Goal: Task Accomplishment & Management: Complete application form

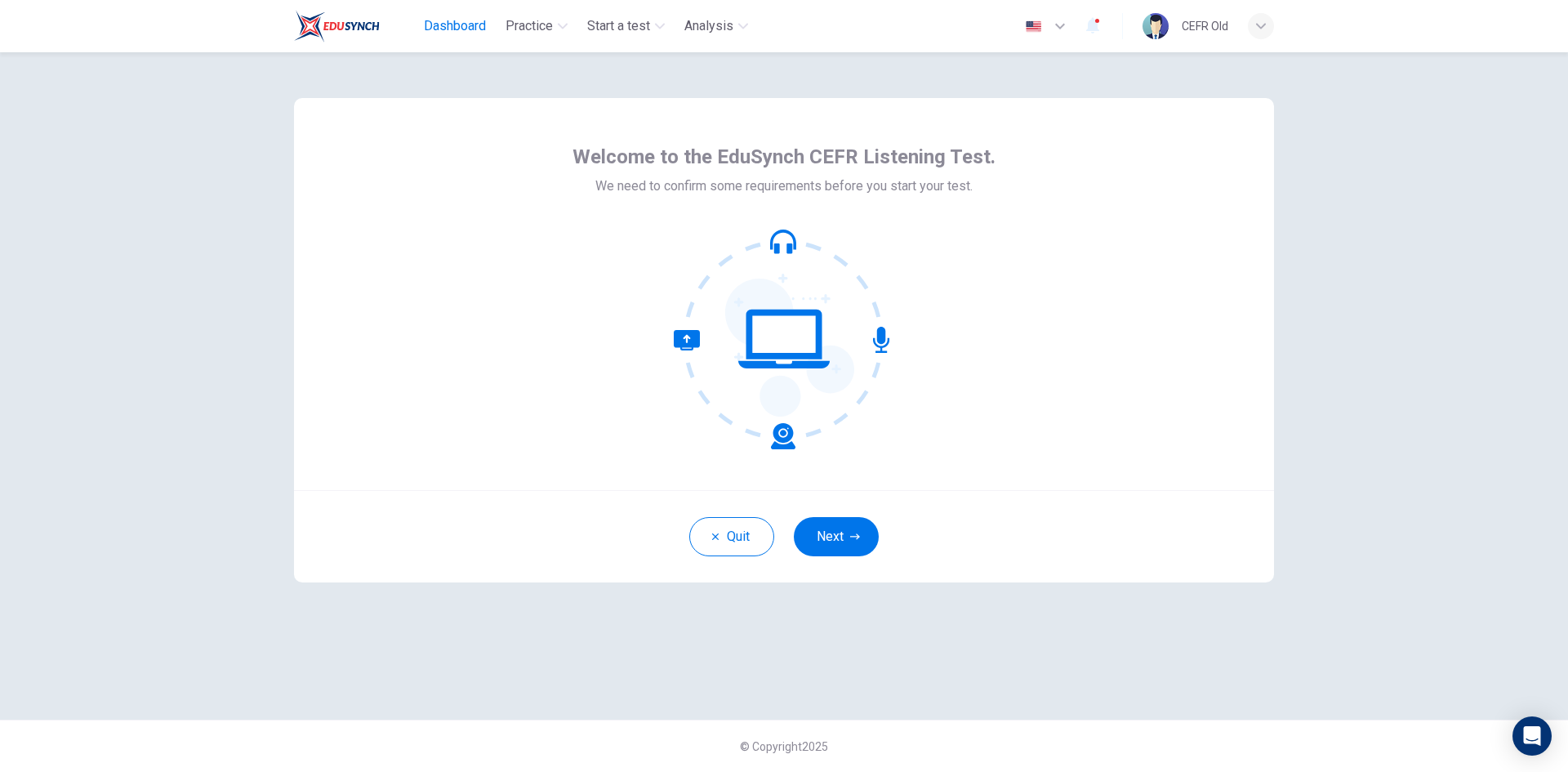
click at [439, 33] on span "Dashboard" at bounding box center [455, 26] width 62 height 20
click at [839, 531] on button "Next" at bounding box center [837, 536] width 85 height 39
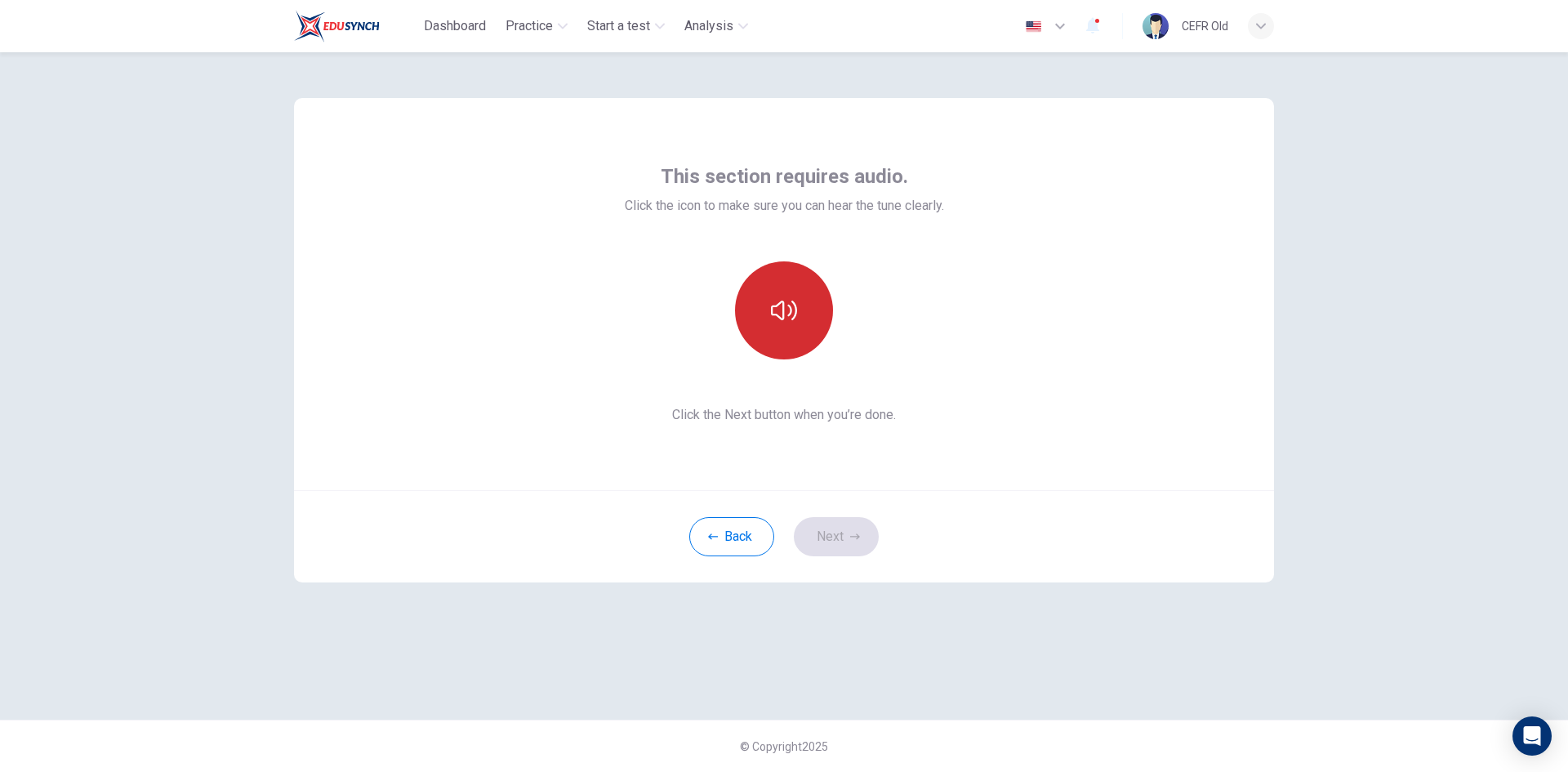
click at [804, 332] on button "button" at bounding box center [784, 310] width 98 height 98
click at [831, 534] on button "Next" at bounding box center [837, 536] width 85 height 39
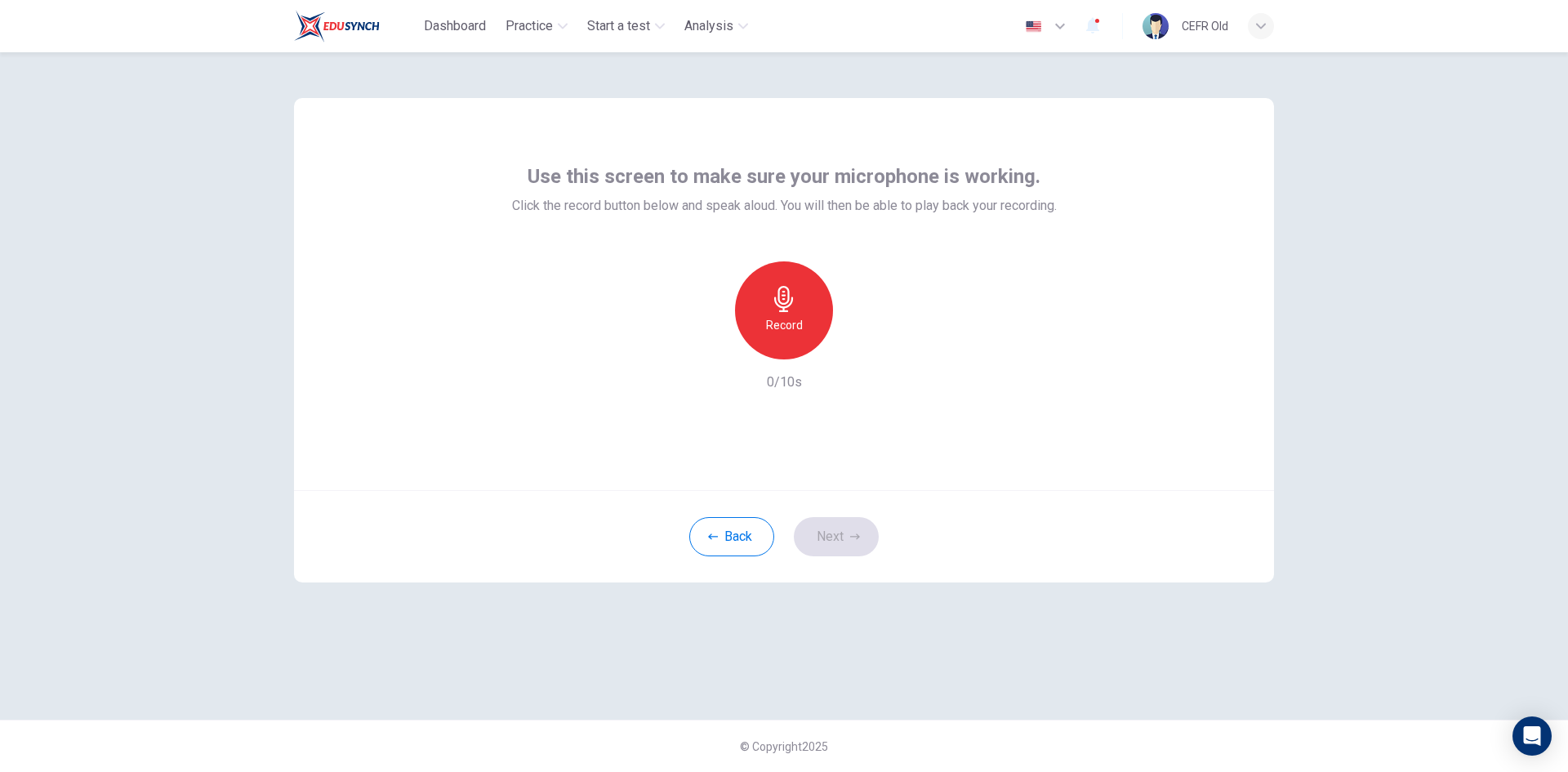
click at [783, 335] on div "Record" at bounding box center [784, 310] width 98 height 98
click at [784, 335] on div "Stop" at bounding box center [784, 310] width 98 height 98
click at [828, 533] on button "Next" at bounding box center [837, 536] width 85 height 39
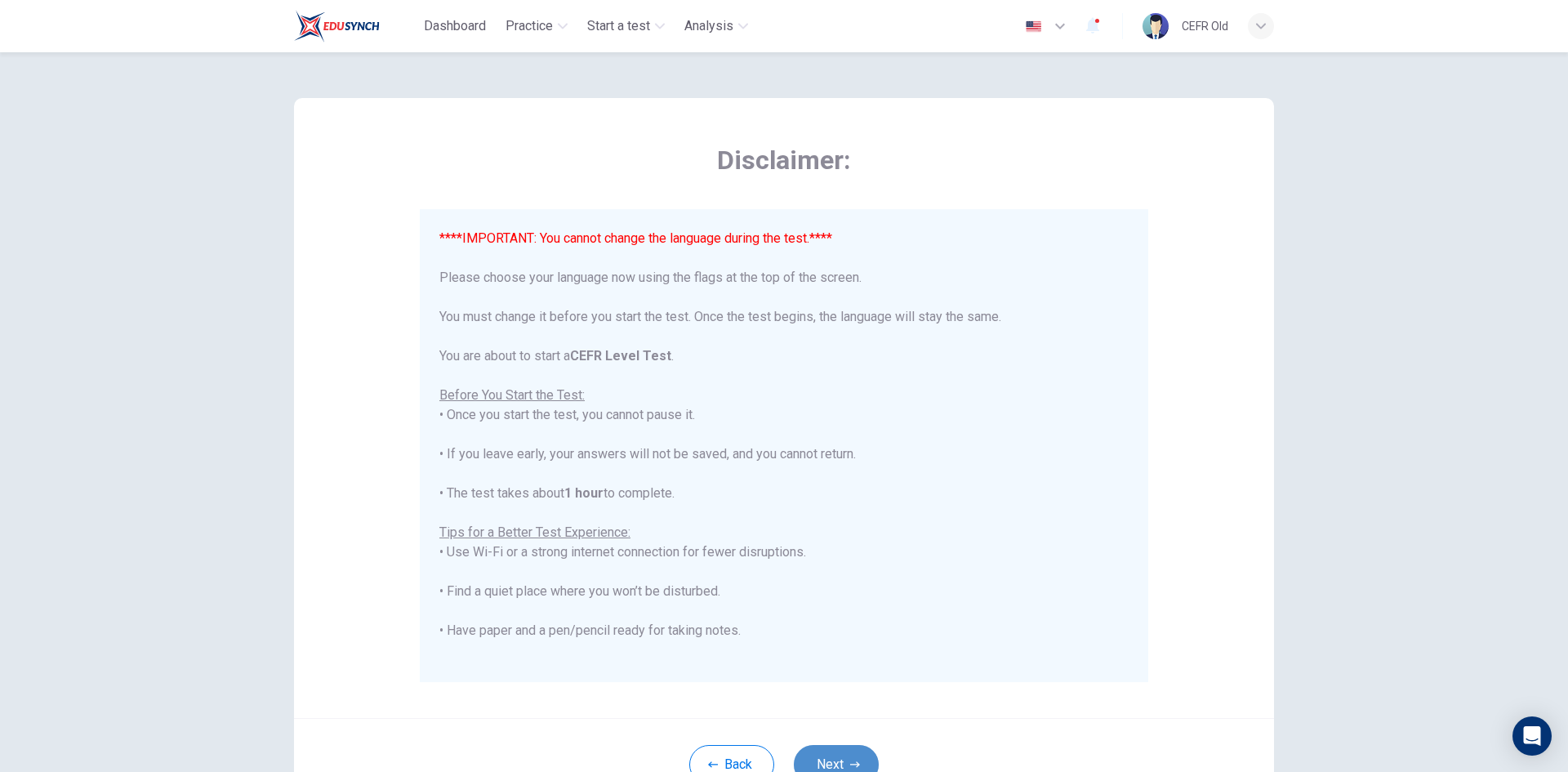
click at [840, 754] on button "Next" at bounding box center [837, 764] width 85 height 39
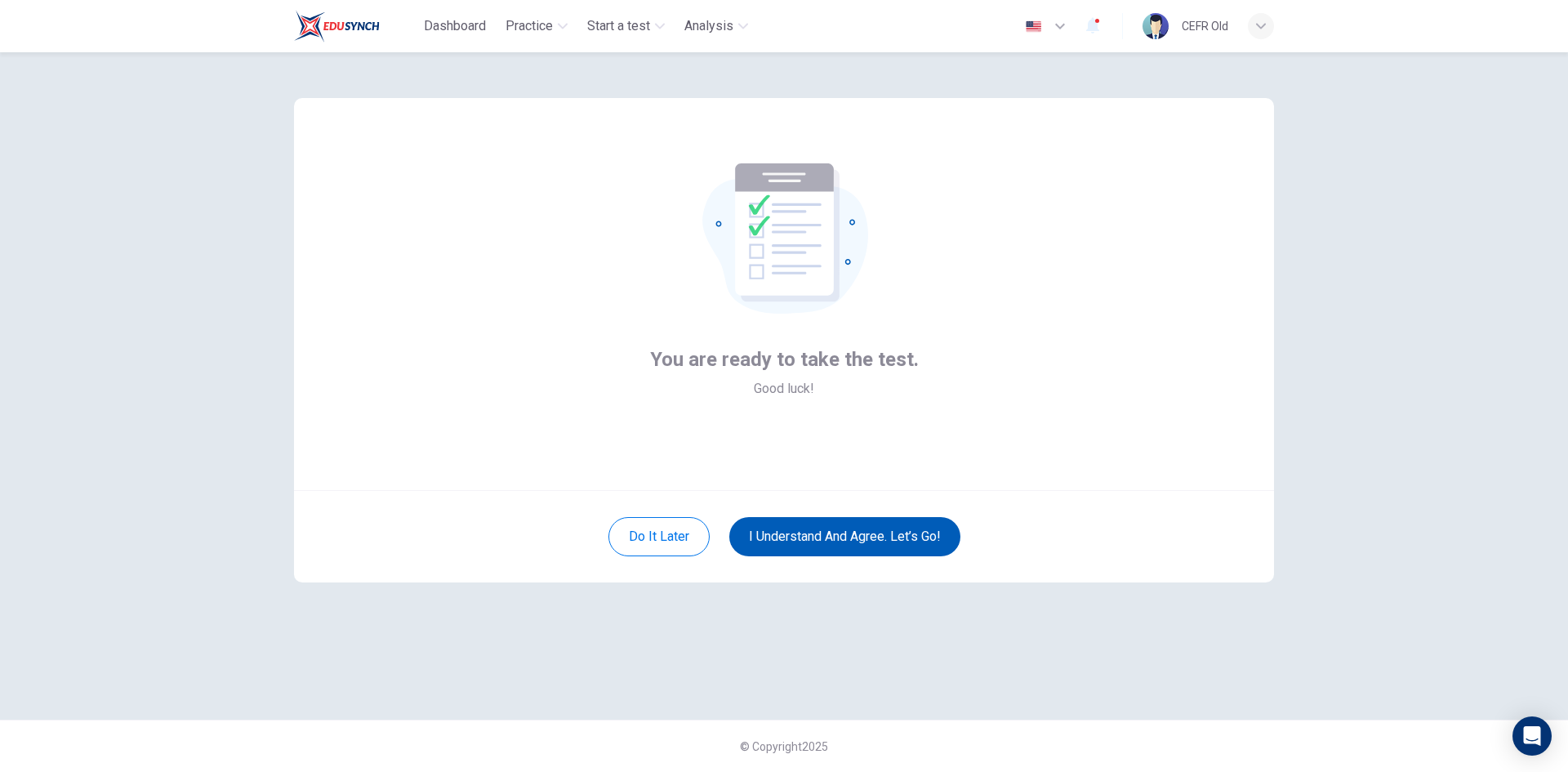
click at [852, 549] on button "I understand and agree. Let’s go!" at bounding box center [845, 536] width 231 height 39
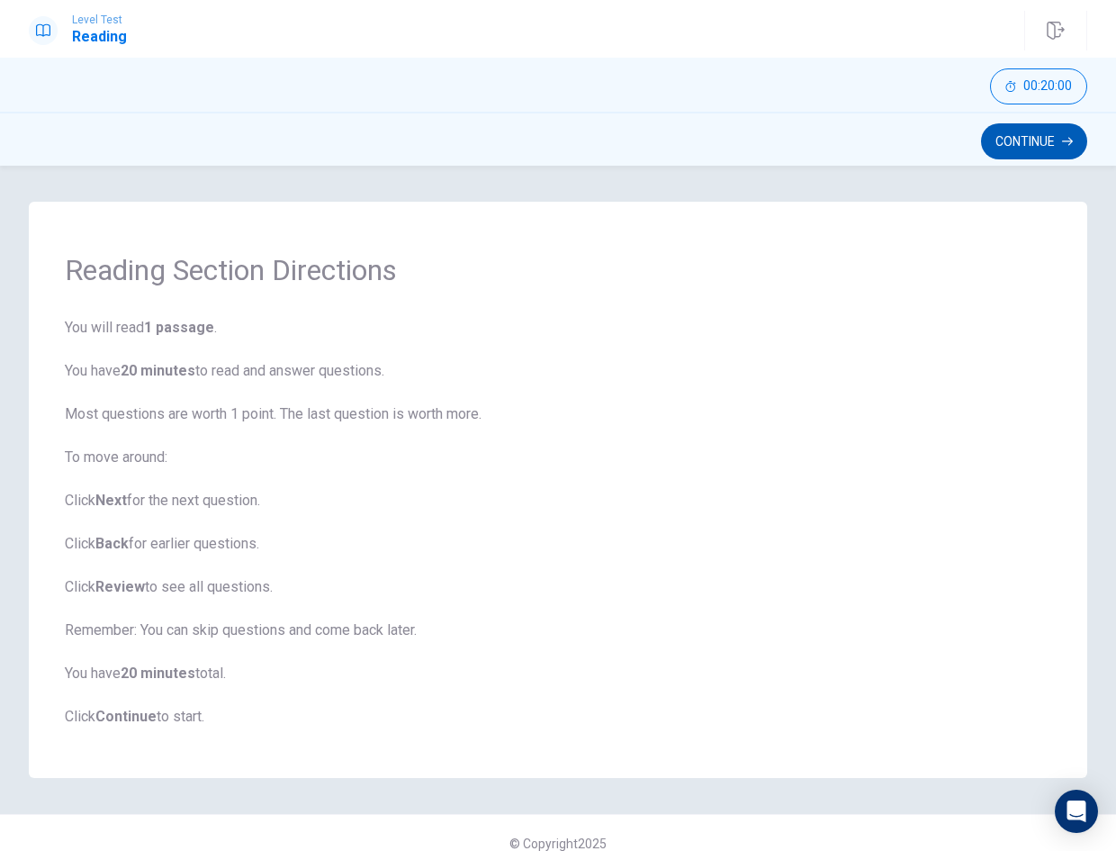
click at [1050, 130] on button "Continue" at bounding box center [1034, 141] width 106 height 36
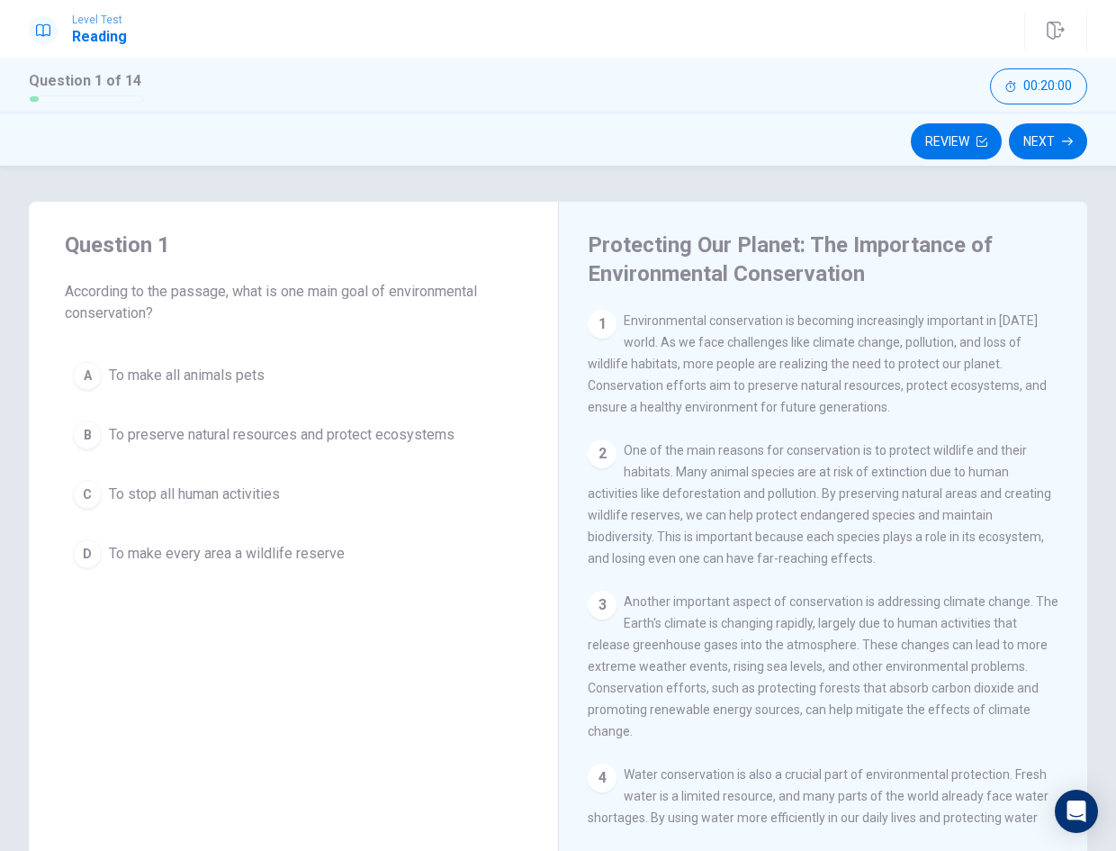
drag, startPoint x: 326, startPoint y: 425, endPoint x: 337, endPoint y: 425, distance: 10.8
click at [327, 425] on span "To preserve natural resources and protect ecosystems" at bounding box center [282, 435] width 346 height 22
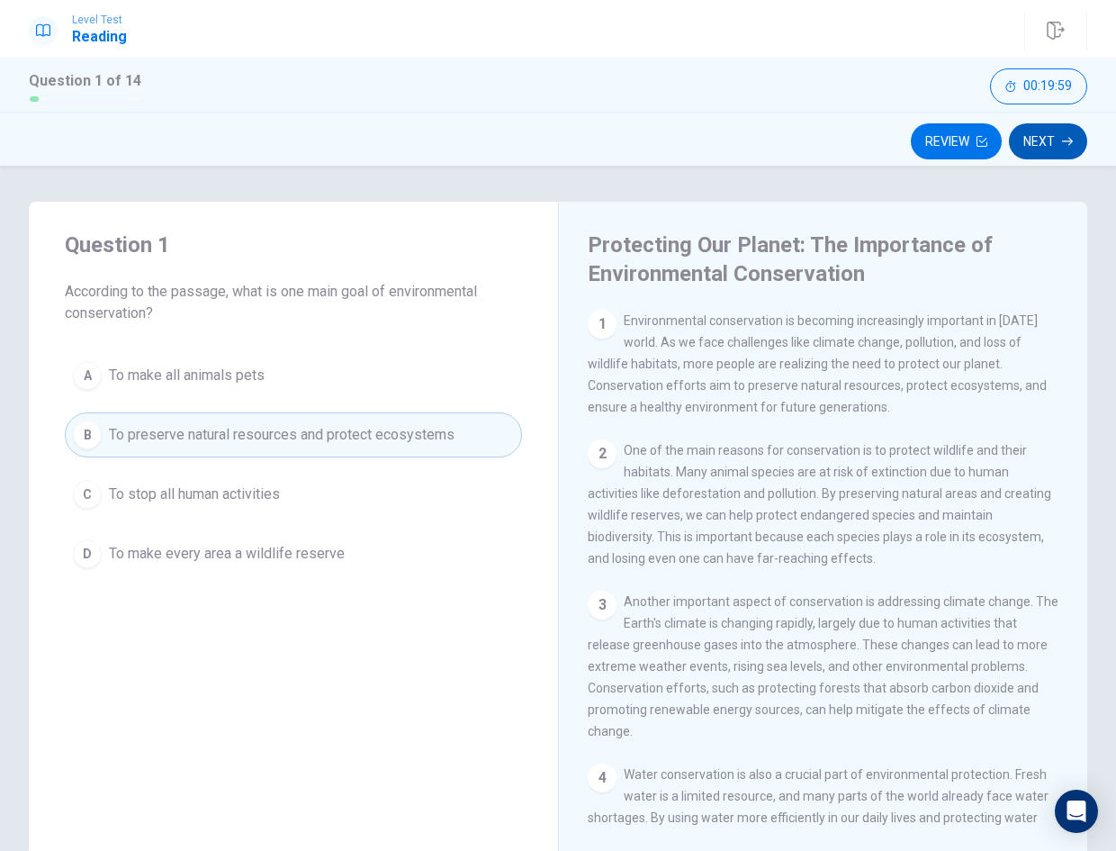
click at [1055, 146] on button "Next" at bounding box center [1048, 141] width 78 height 36
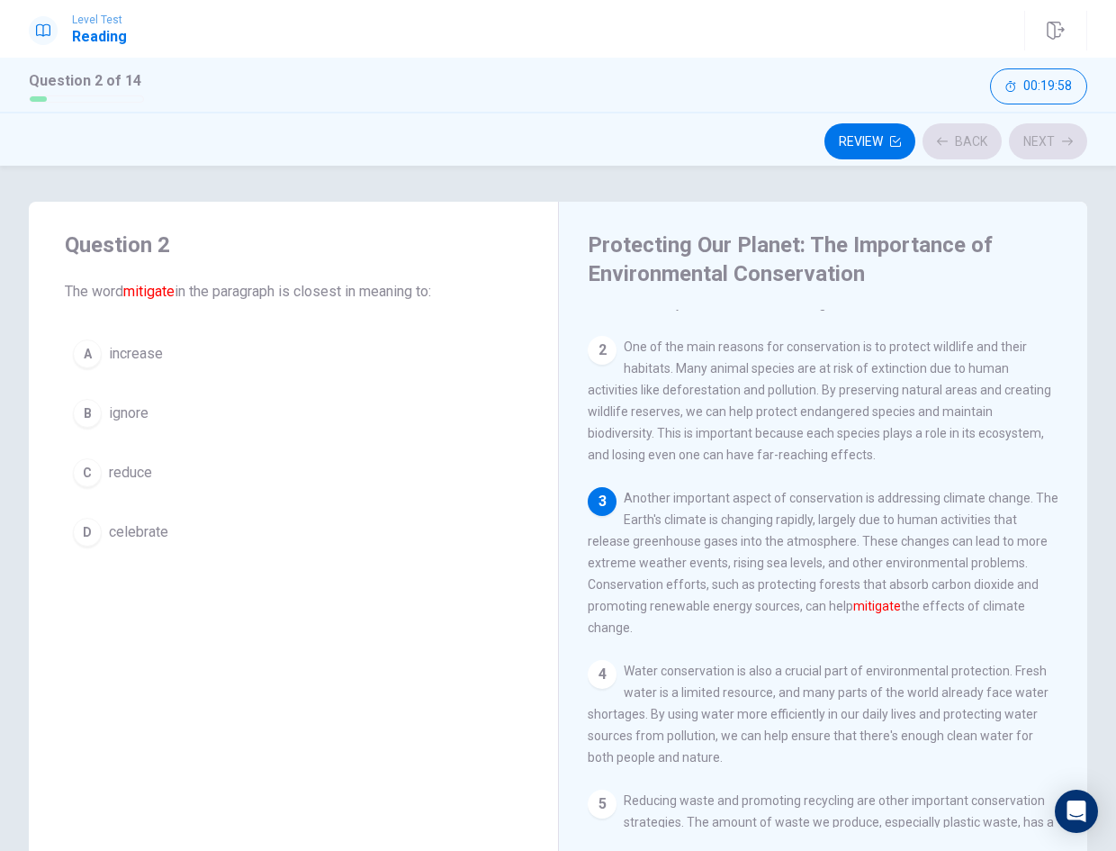
scroll to position [111, 0]
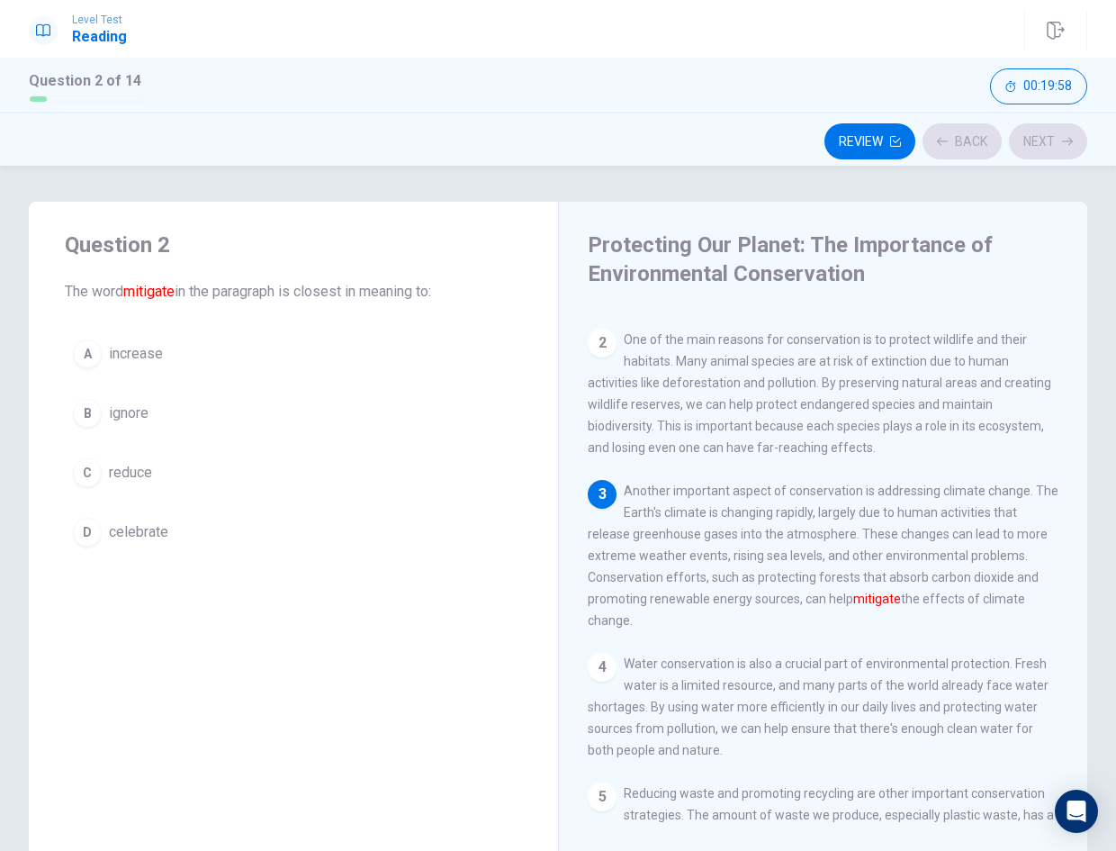
click at [385, 343] on button "A increase" at bounding box center [293, 353] width 457 height 45
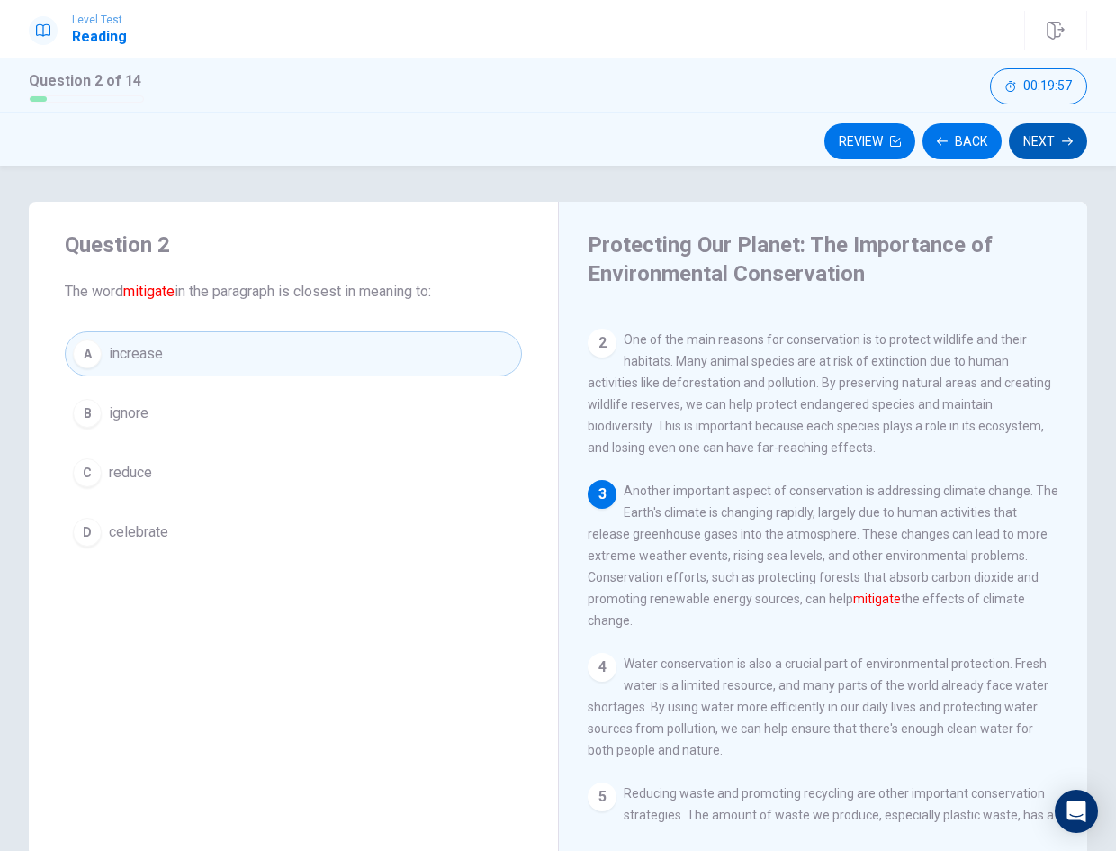
click at [1052, 149] on button "Next" at bounding box center [1048, 141] width 78 height 36
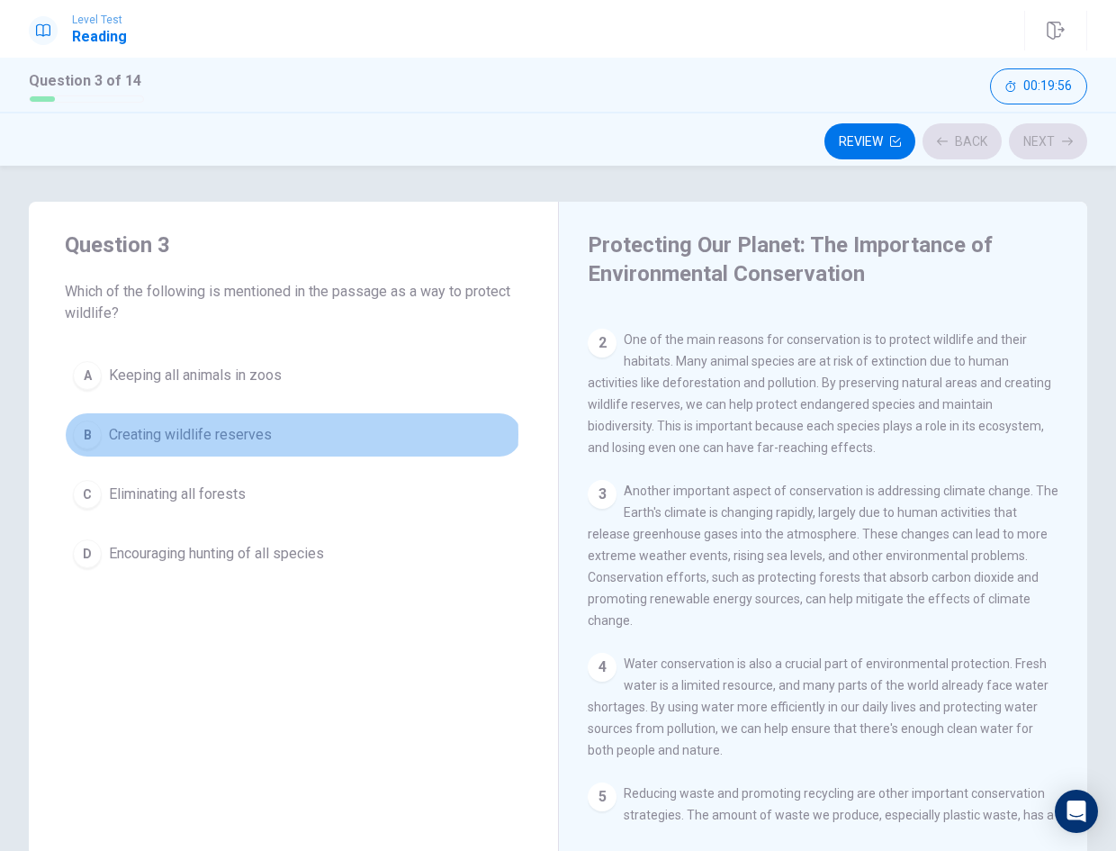
drag, startPoint x: 263, startPoint y: 434, endPoint x: 530, endPoint y: 383, distance: 272.2
click at [263, 434] on span "Creating wildlife reserves" at bounding box center [190, 435] width 163 height 22
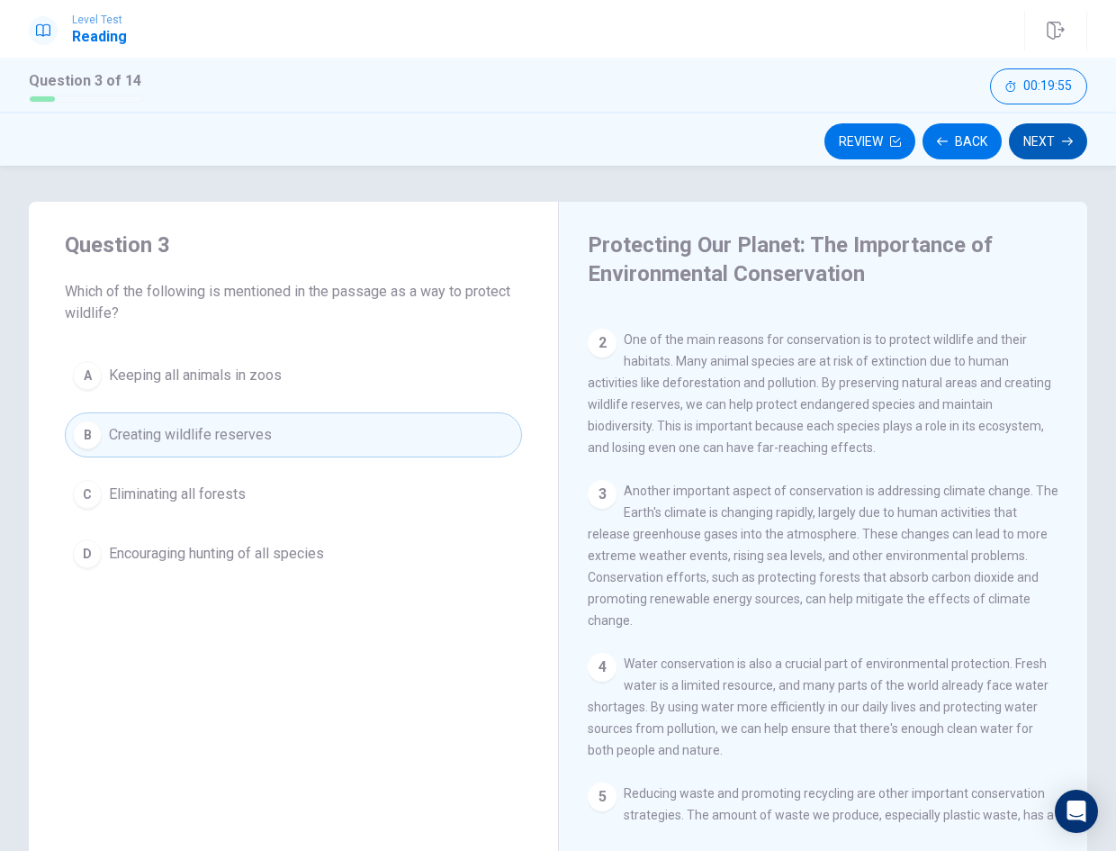
click at [1047, 149] on button "Next" at bounding box center [1048, 141] width 78 height 36
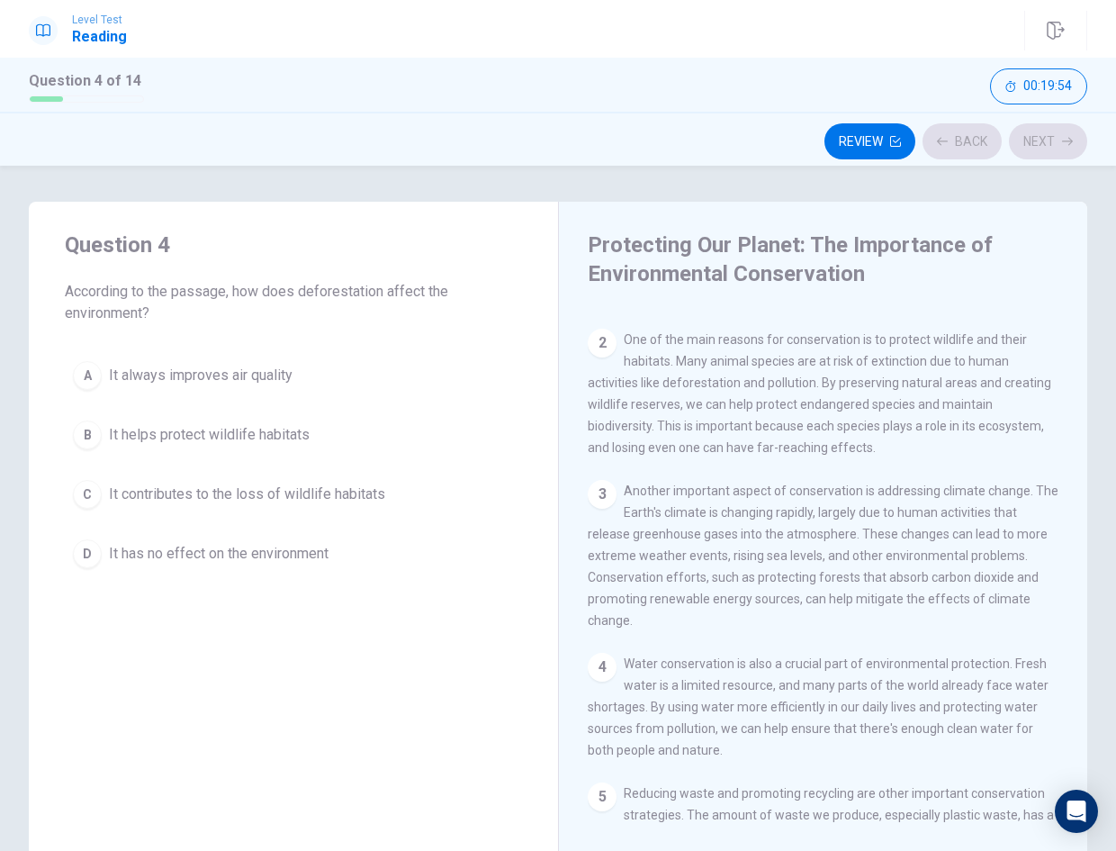
click at [347, 358] on button "A It always improves air quality" at bounding box center [293, 375] width 457 height 45
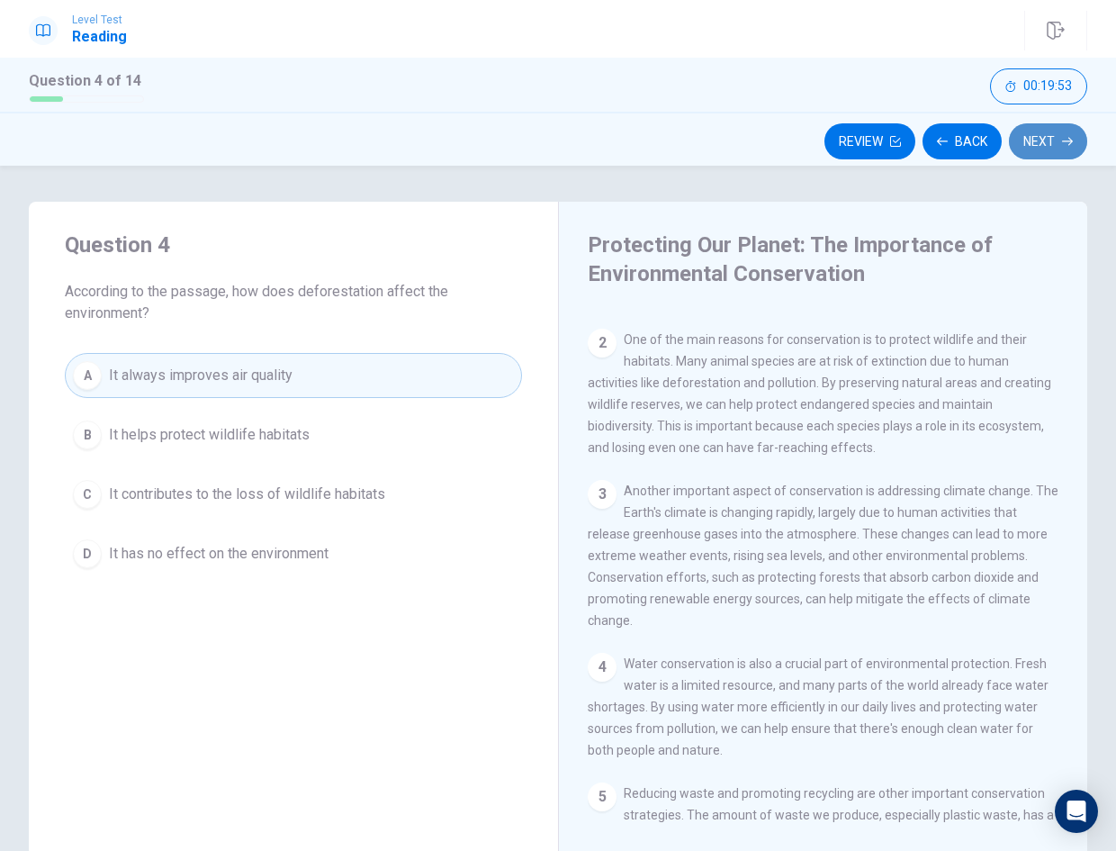
click at [1064, 149] on button "Next" at bounding box center [1048, 141] width 78 height 36
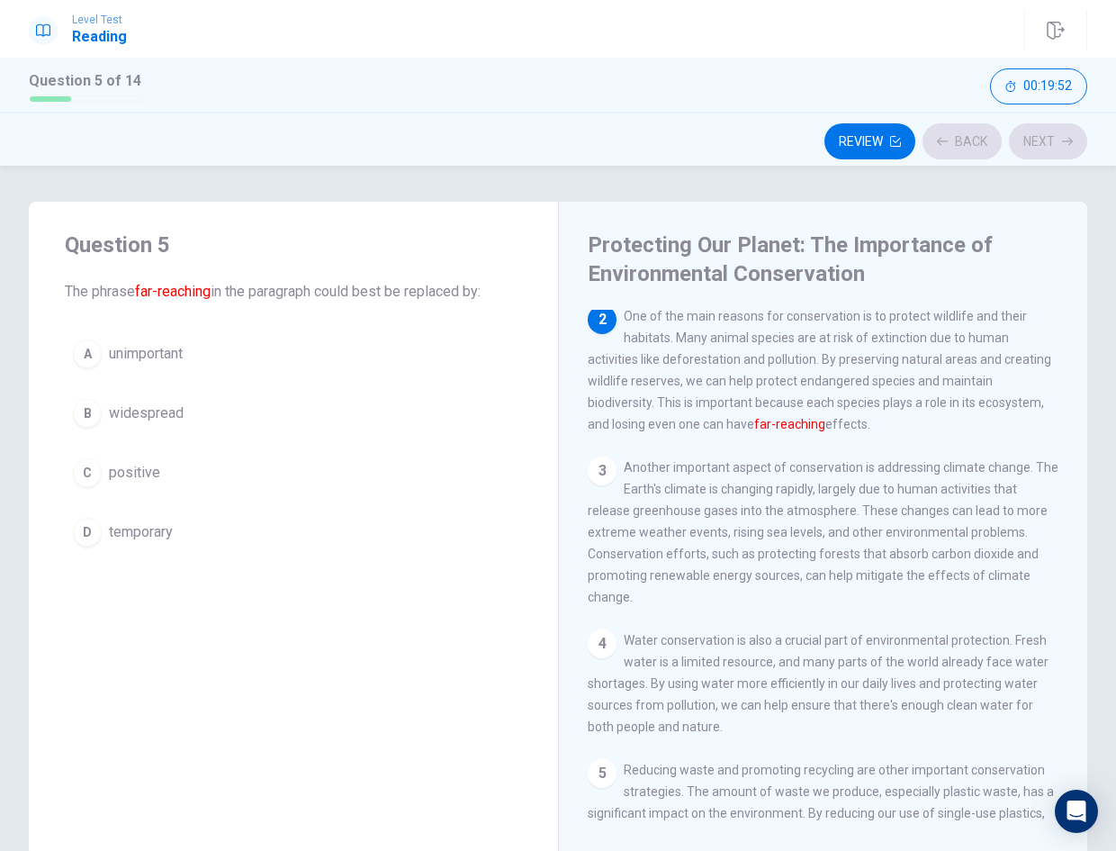
click at [426, 443] on div "A unimportant B widespread C positive D temporary" at bounding box center [293, 442] width 457 height 223
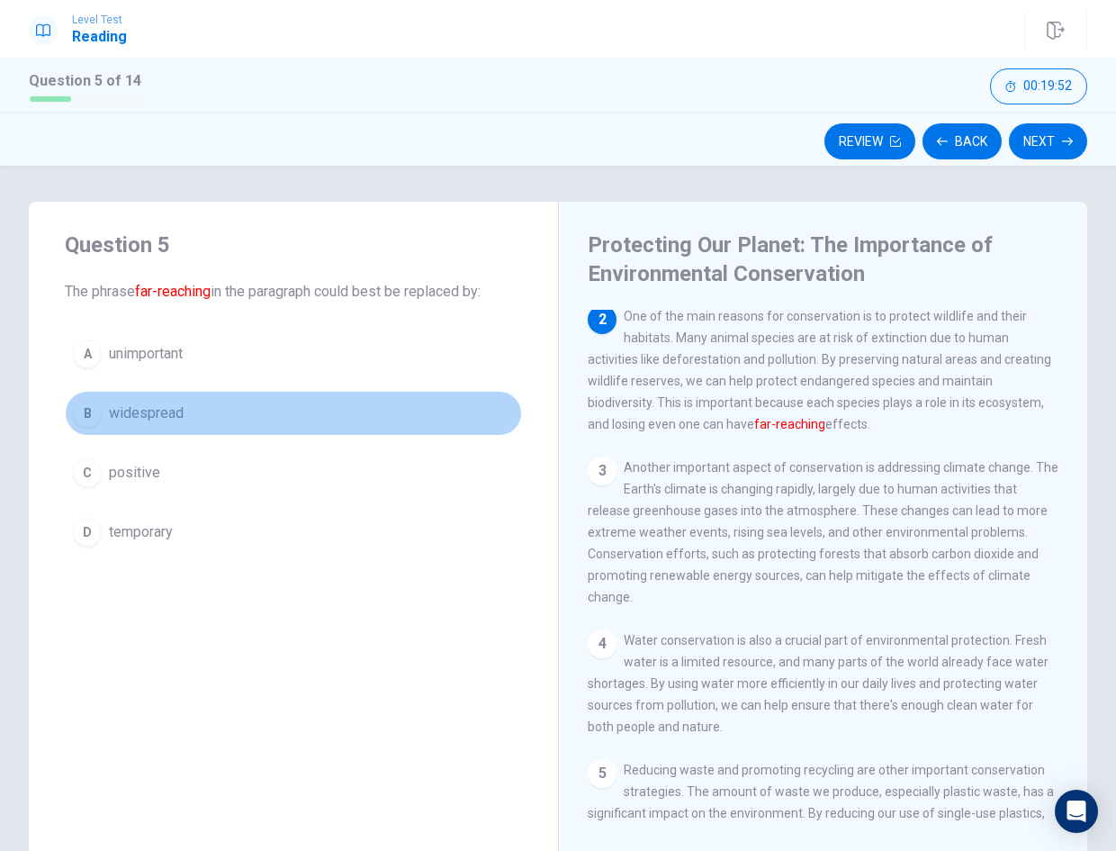
click at [420, 427] on button "B widespread" at bounding box center [293, 413] width 457 height 45
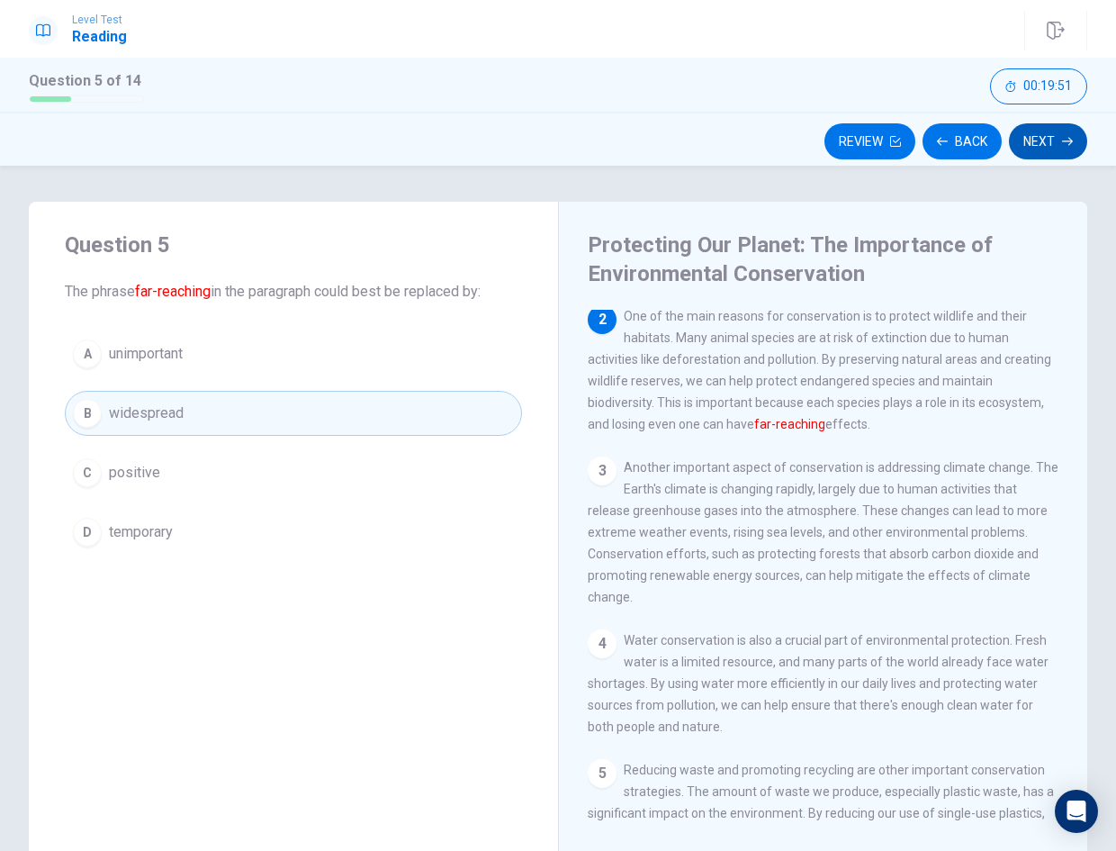
click at [1065, 150] on button "Next" at bounding box center [1048, 141] width 78 height 36
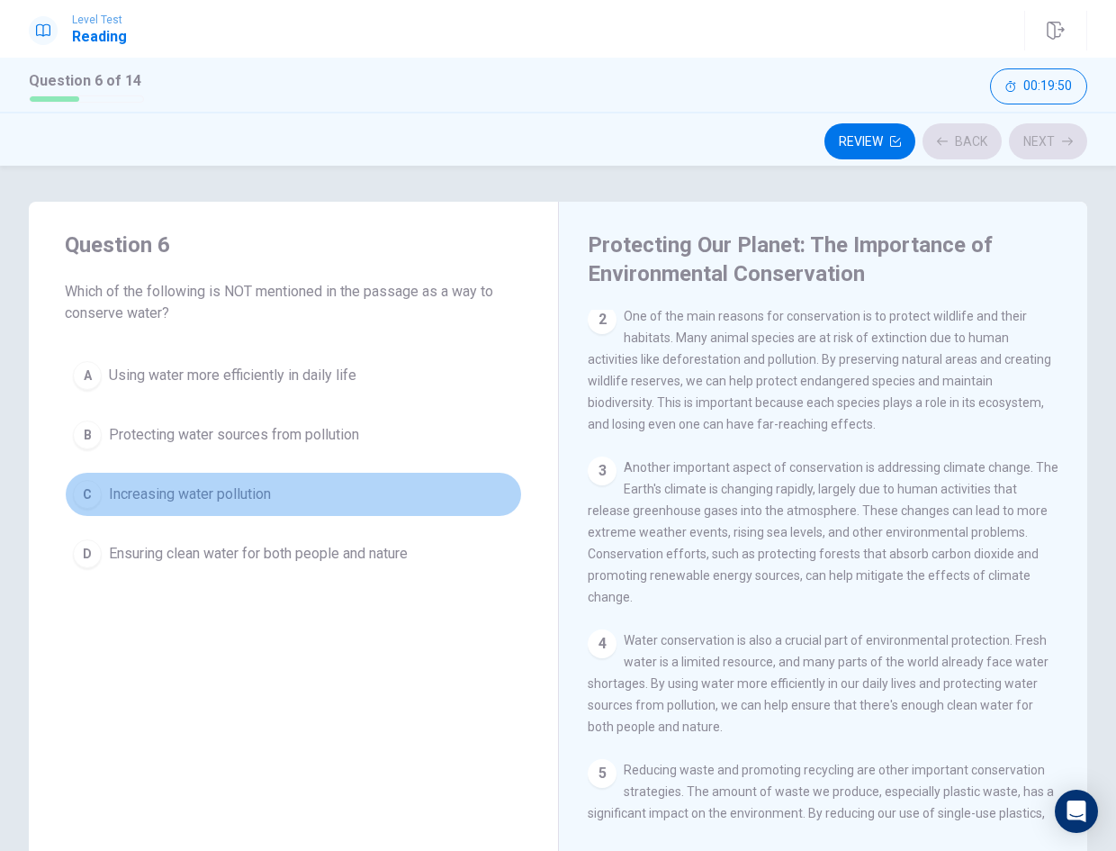
click at [356, 491] on button "C Increasing water pollution" at bounding box center [293, 494] width 457 height 45
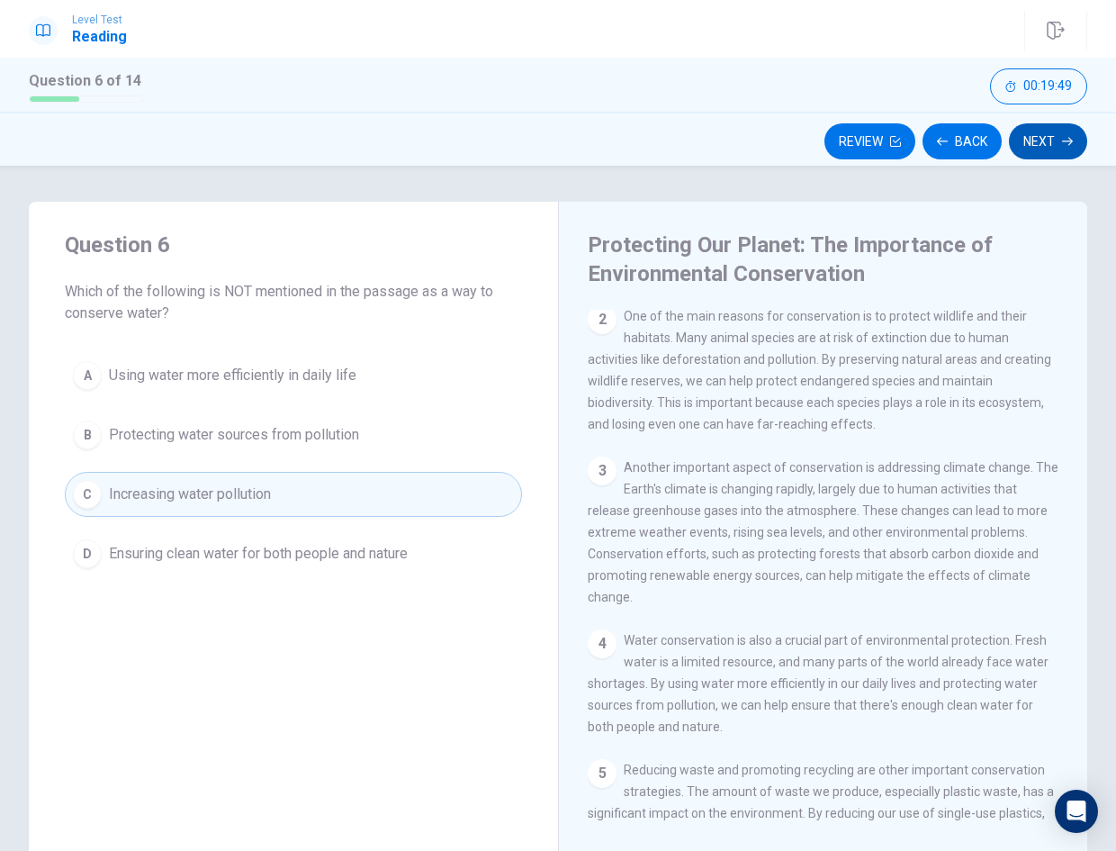
click at [1046, 150] on button "Next" at bounding box center [1048, 141] width 78 height 36
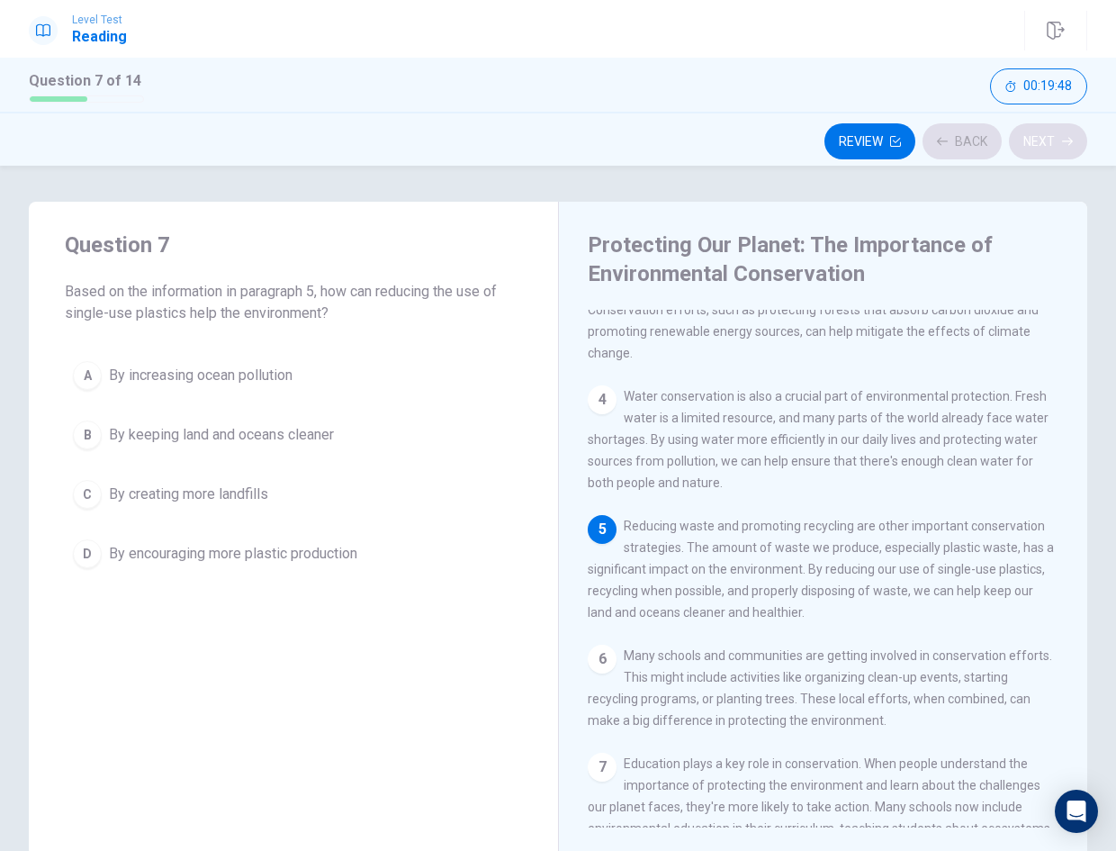
scroll to position [379, 0]
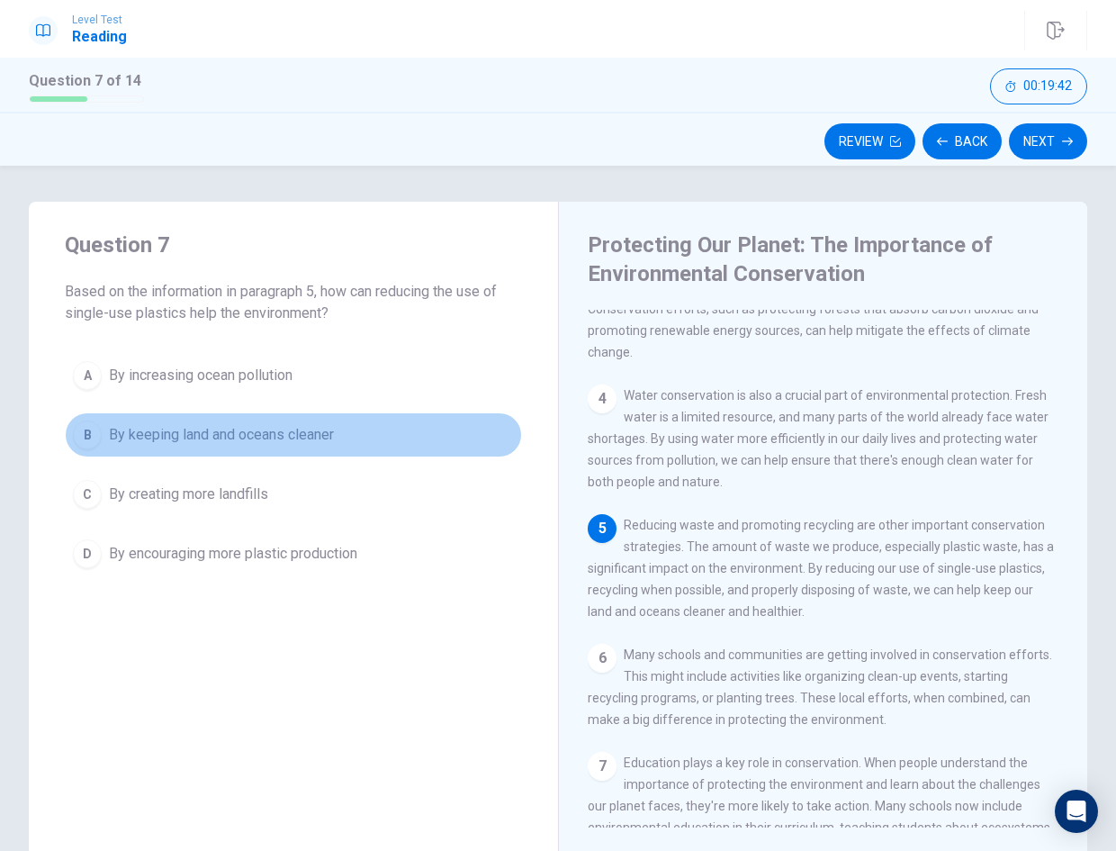
click at [407, 449] on button "B By keeping land and oceans cleaner" at bounding box center [293, 434] width 457 height 45
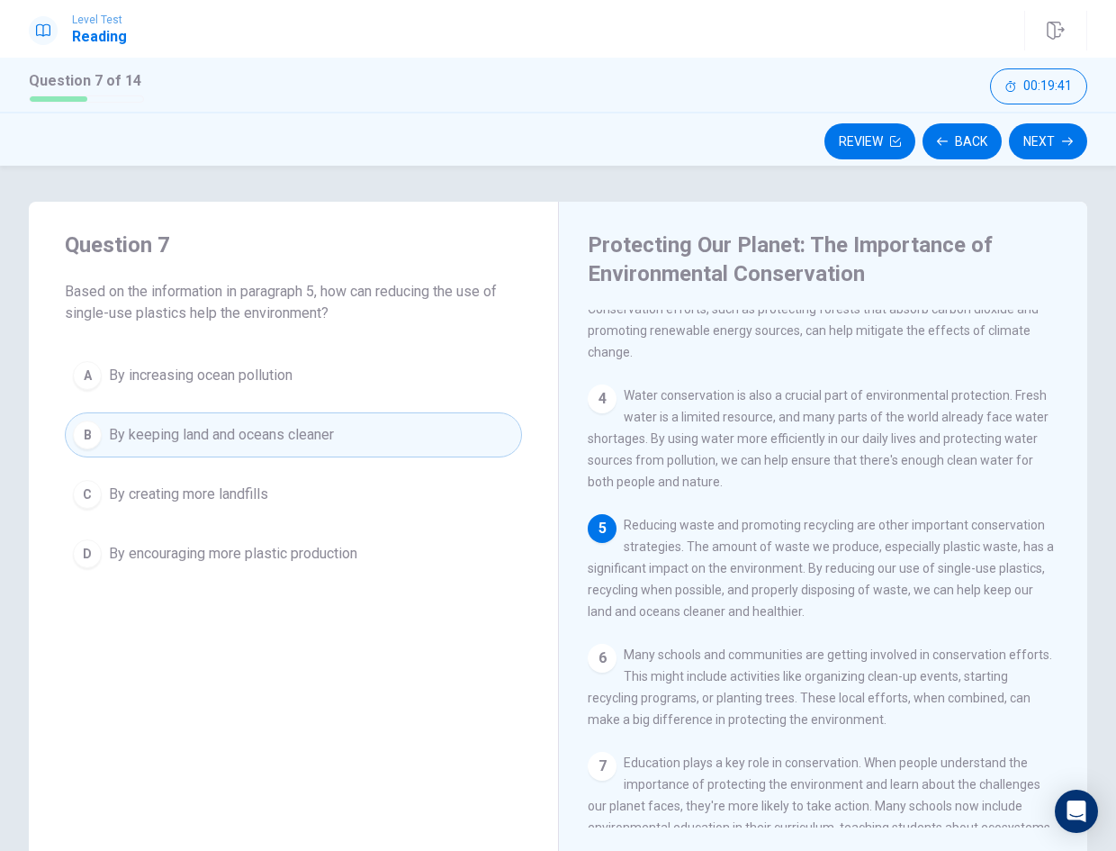
drag, startPoint x: 1033, startPoint y: 140, endPoint x: 1013, endPoint y: 152, distance: 24.2
click at [1033, 139] on button "Next" at bounding box center [1048, 141] width 78 height 36
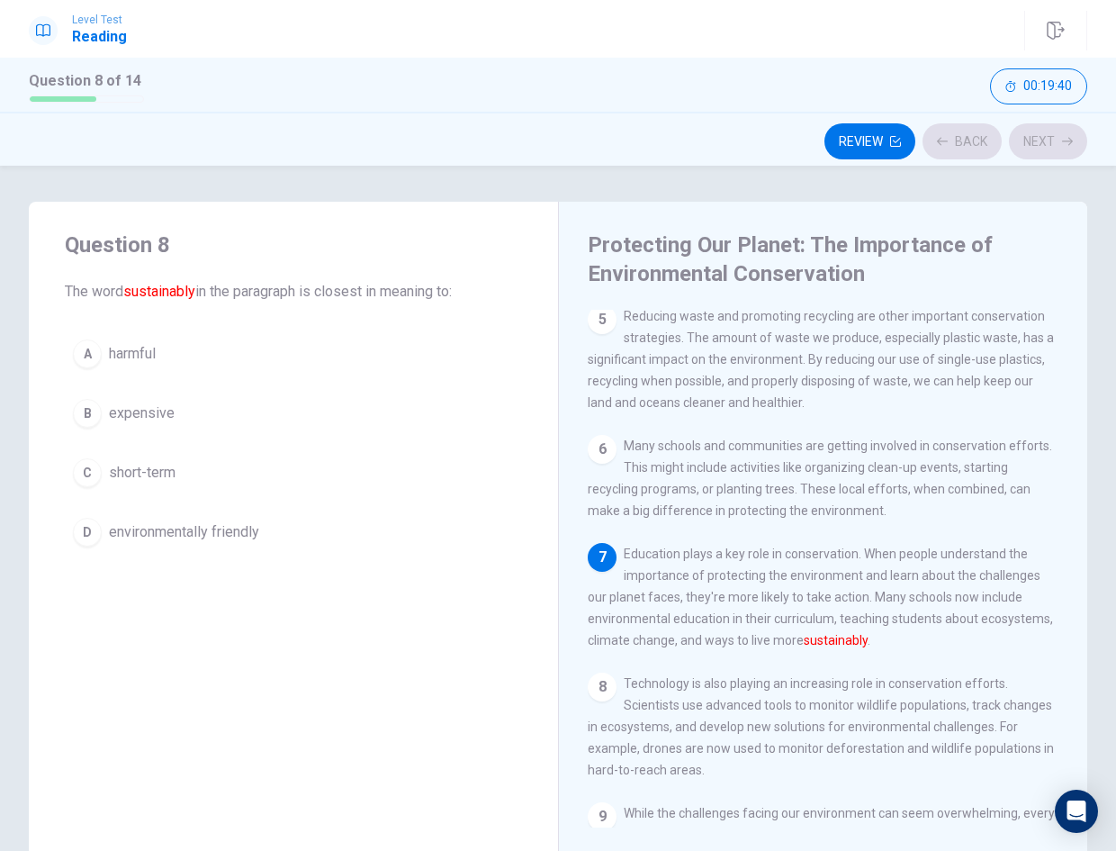
scroll to position [625, 0]
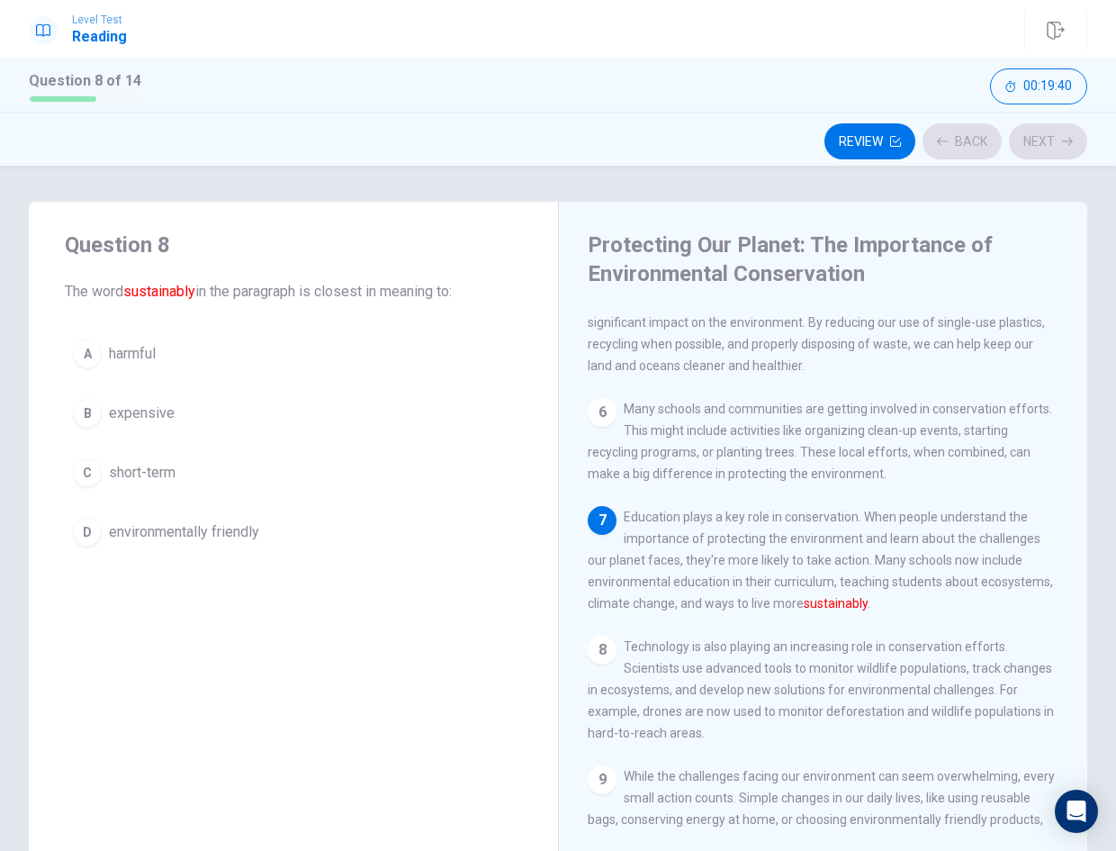
click at [411, 363] on button "A harmful" at bounding box center [293, 353] width 457 height 45
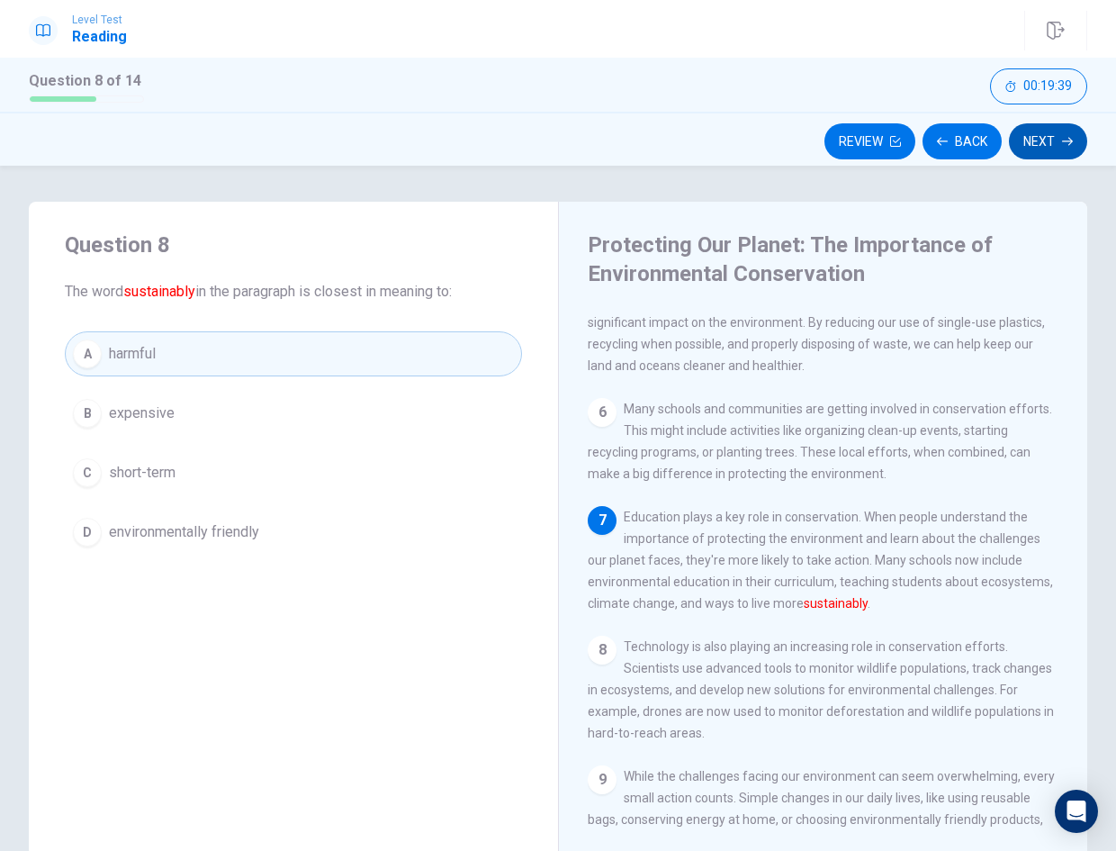
click at [1064, 154] on button "Next" at bounding box center [1048, 141] width 78 height 36
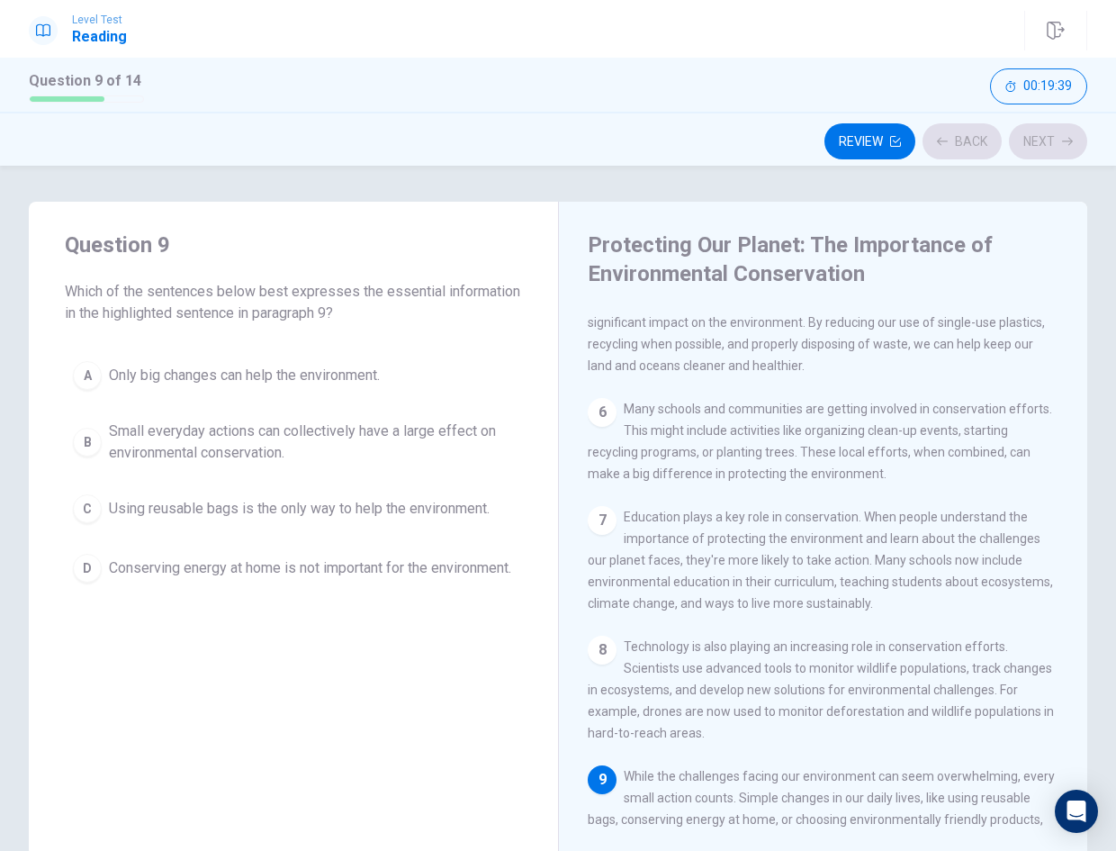
scroll to position [757, 0]
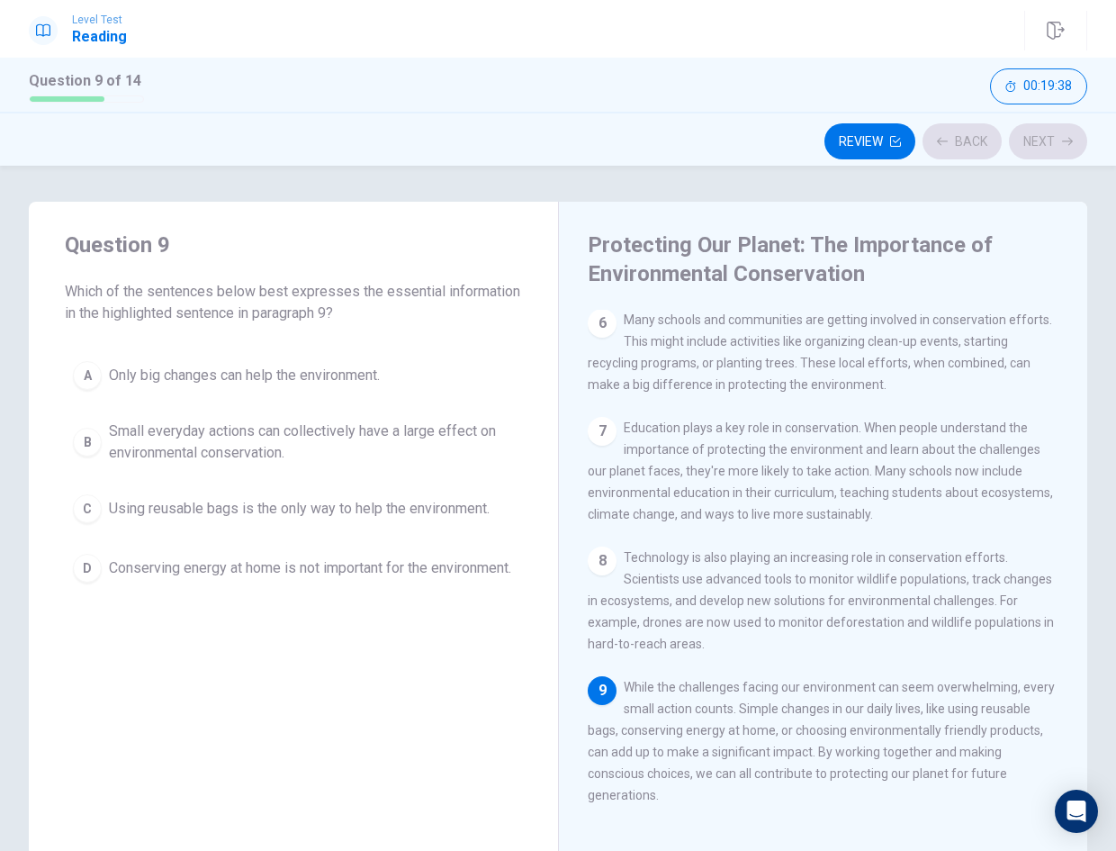
click at [359, 421] on span "Small everyday actions can collectively have a large effect on environmental co…" at bounding box center [311, 441] width 405 height 43
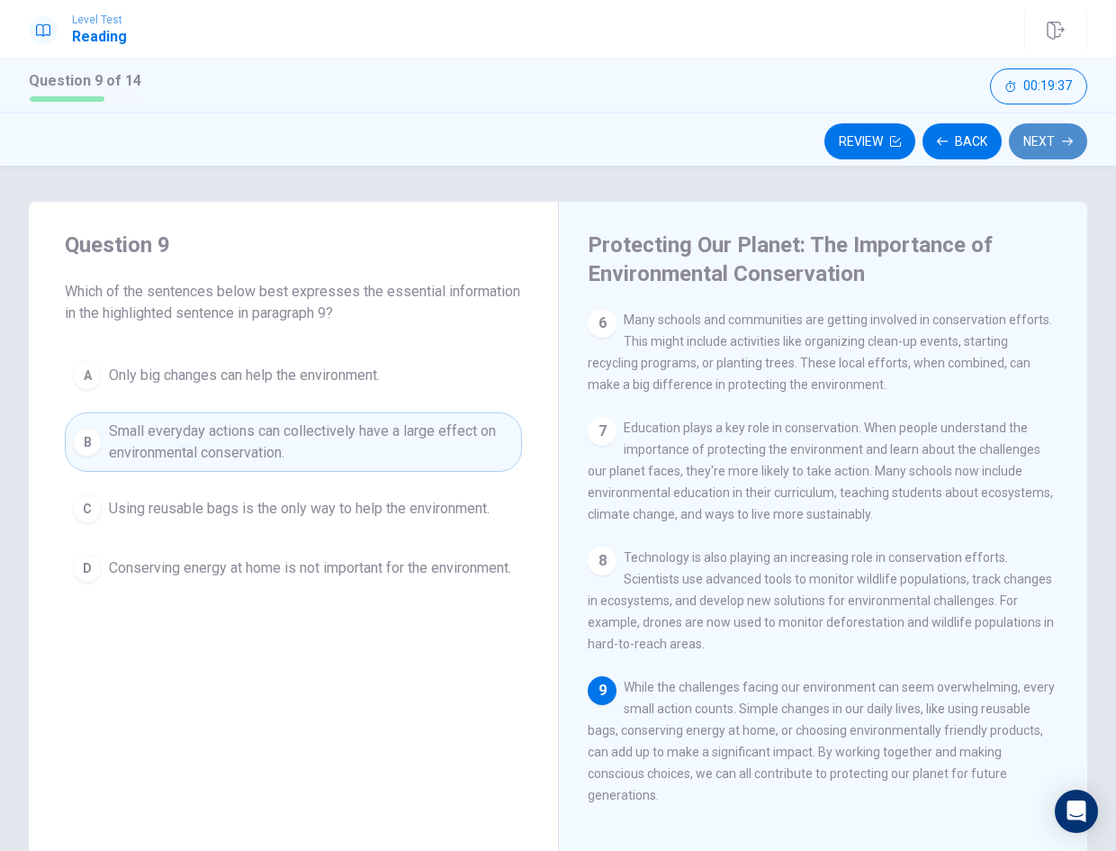
click at [1054, 138] on button "Next" at bounding box center [1048, 141] width 78 height 36
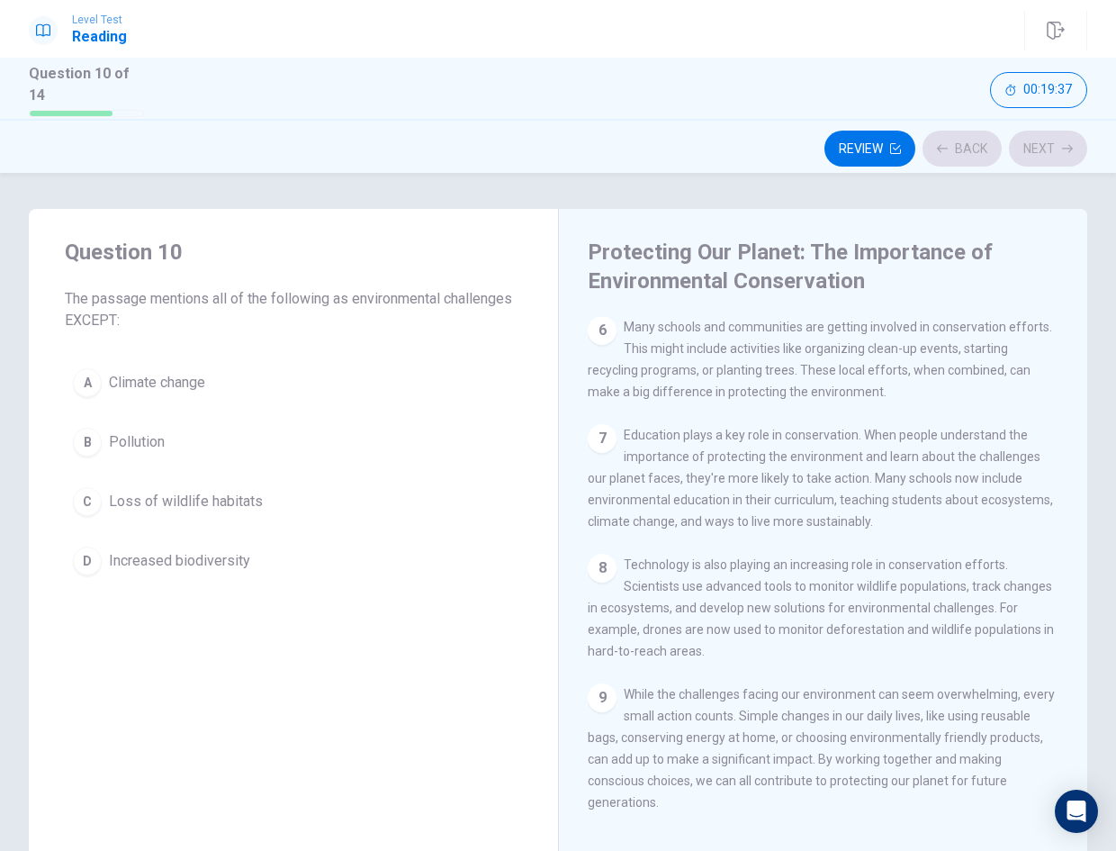
click at [398, 365] on button "A Climate change" at bounding box center [293, 382] width 457 height 45
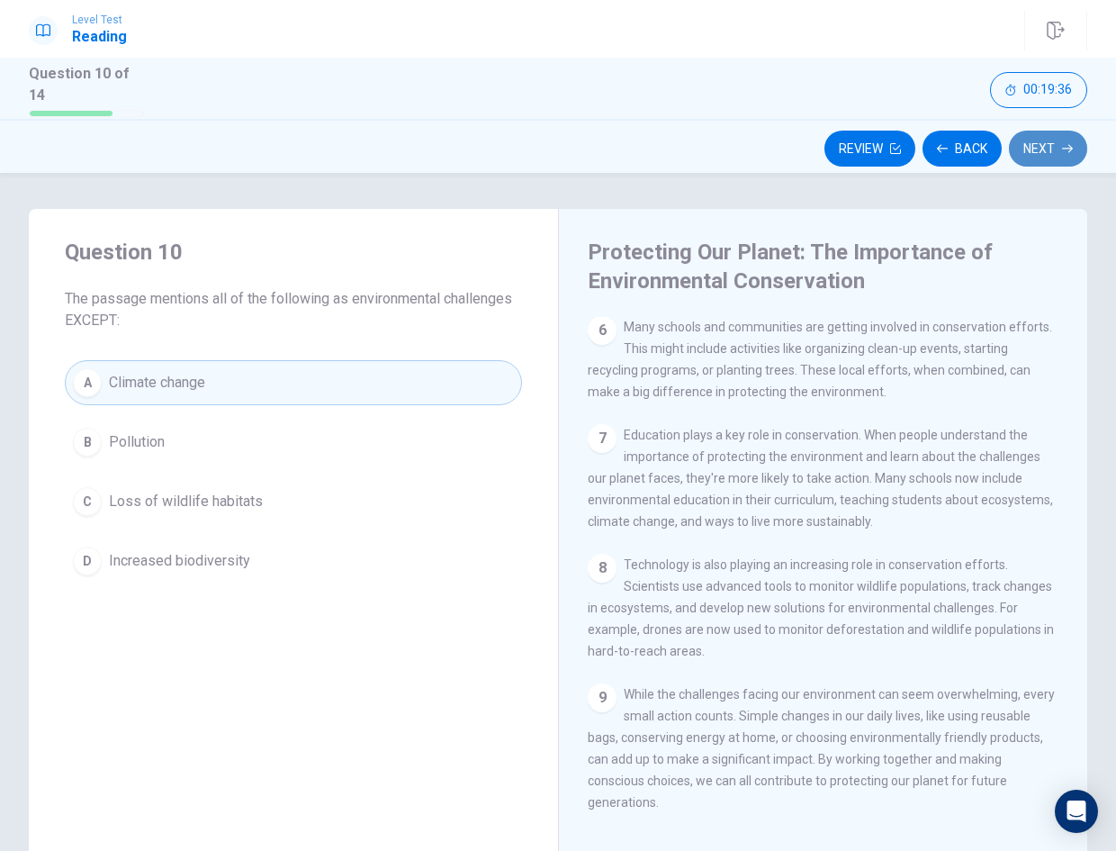
click at [1046, 149] on button "Next" at bounding box center [1048, 149] width 78 height 36
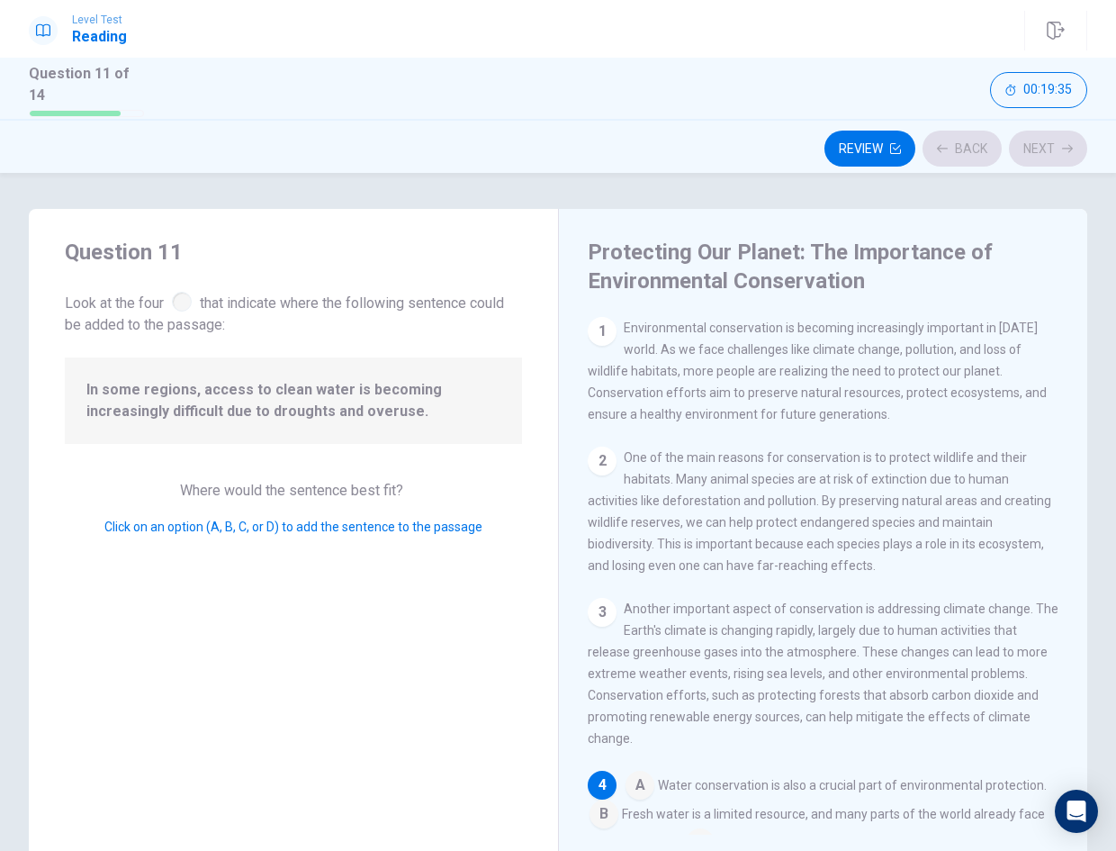
scroll to position [269, 0]
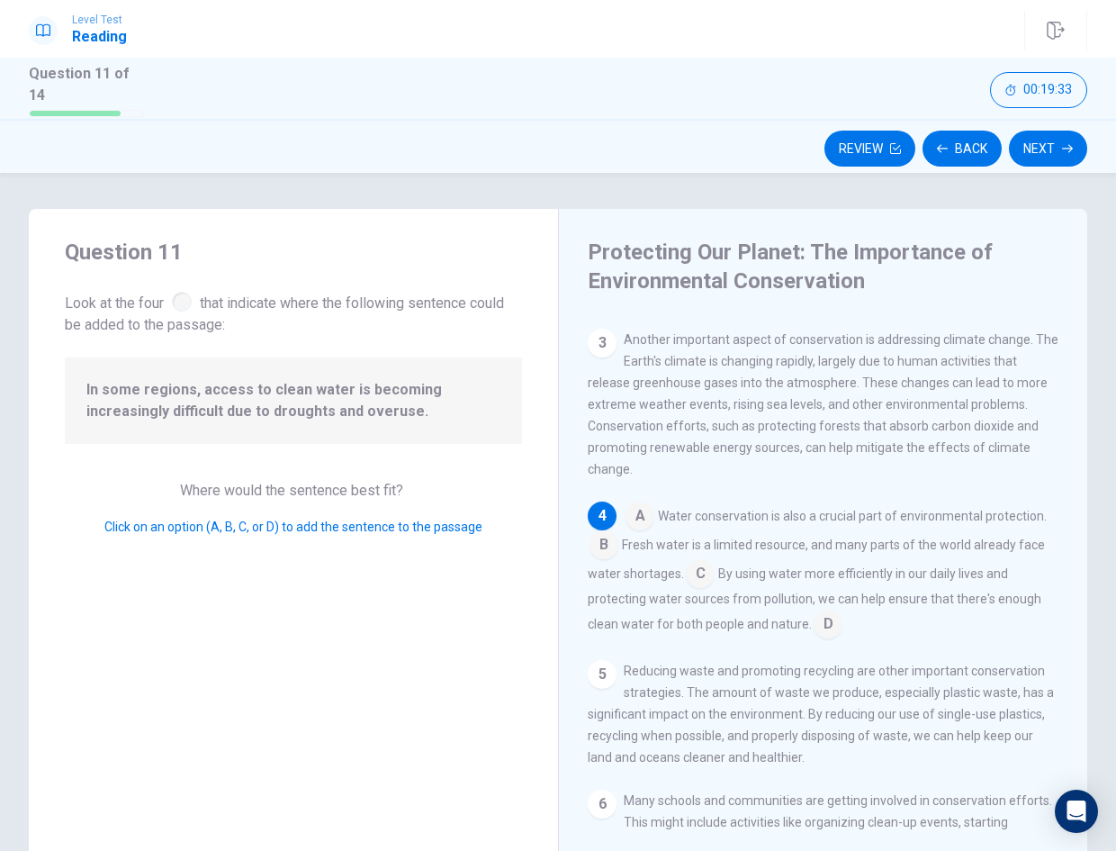
click at [843, 630] on input at bounding box center [828, 625] width 29 height 29
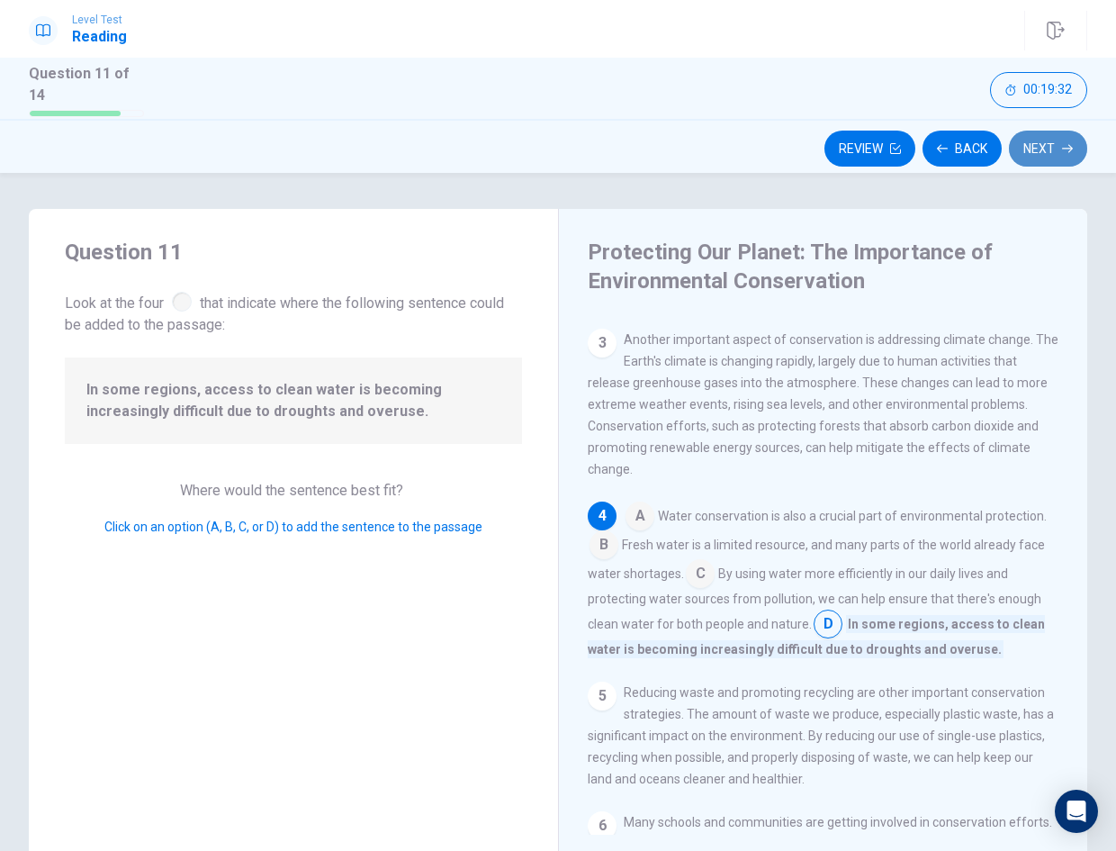
click at [1044, 158] on button "Next" at bounding box center [1048, 149] width 78 height 36
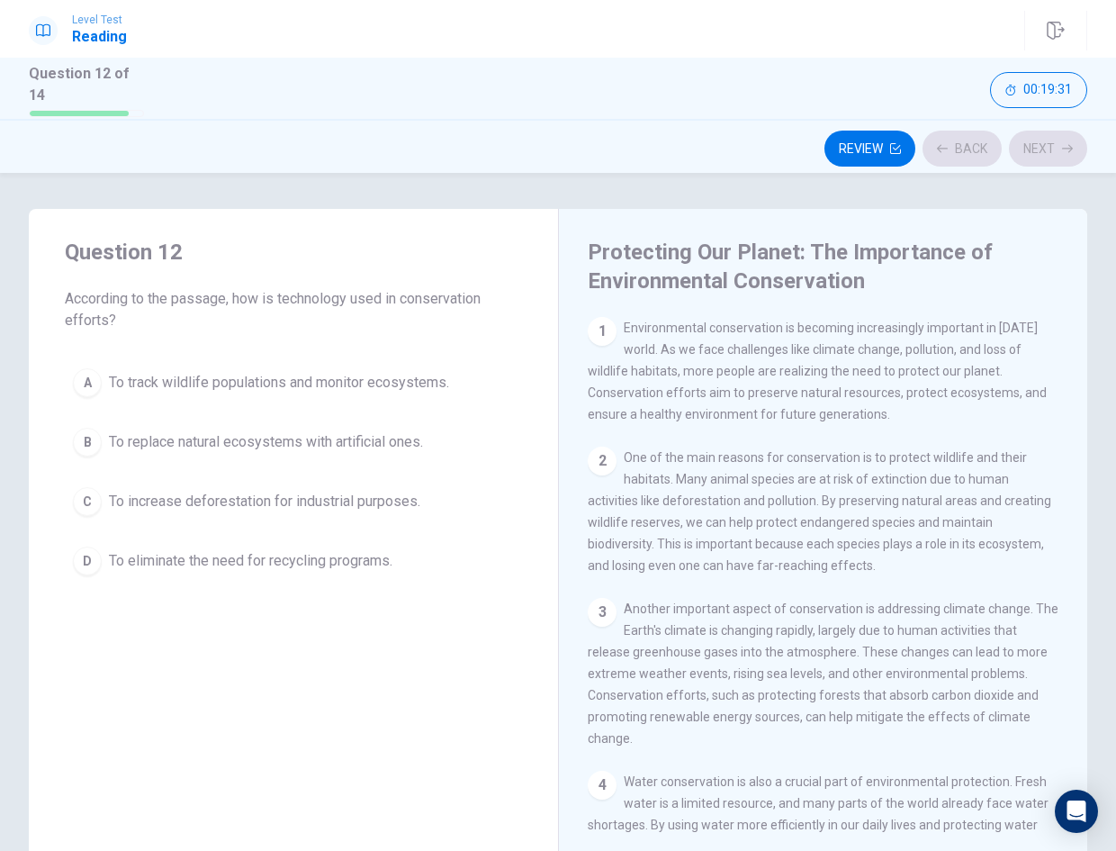
click at [420, 431] on span "To replace natural ecosystems with artificial ones." at bounding box center [266, 442] width 314 height 22
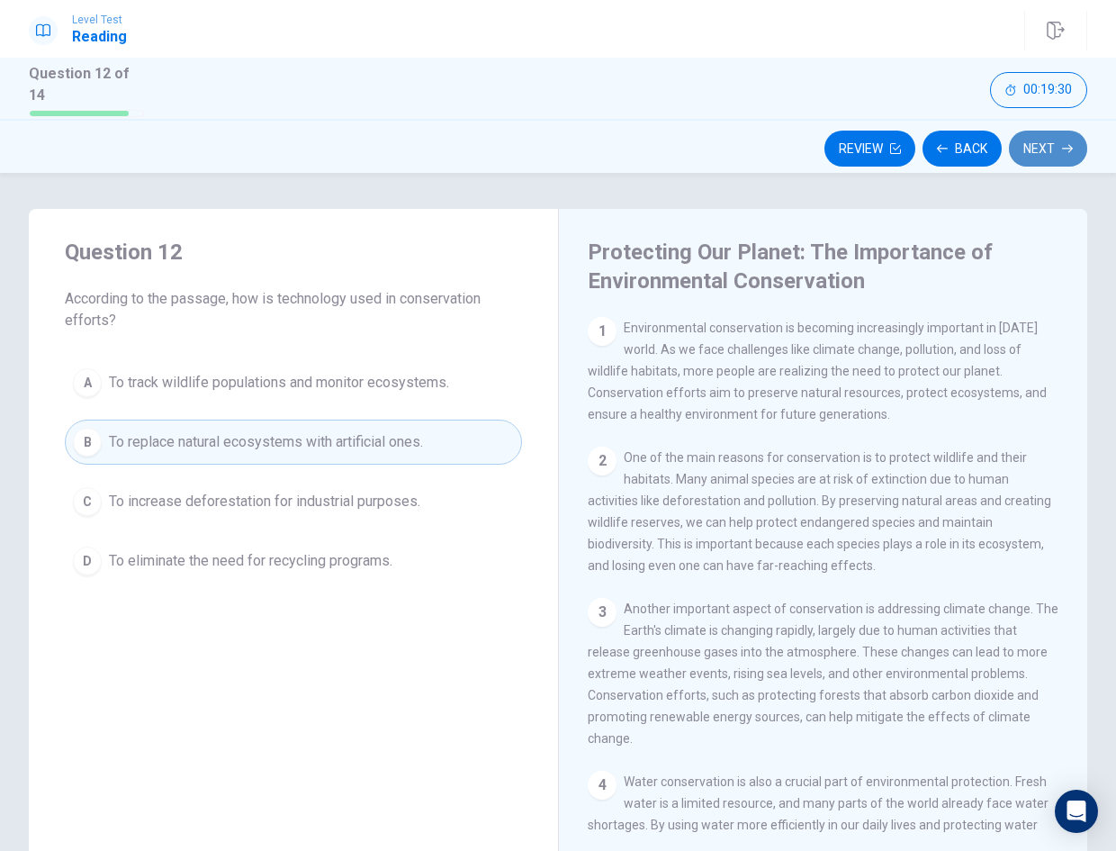
click at [1080, 140] on button "Next" at bounding box center [1048, 149] width 78 height 36
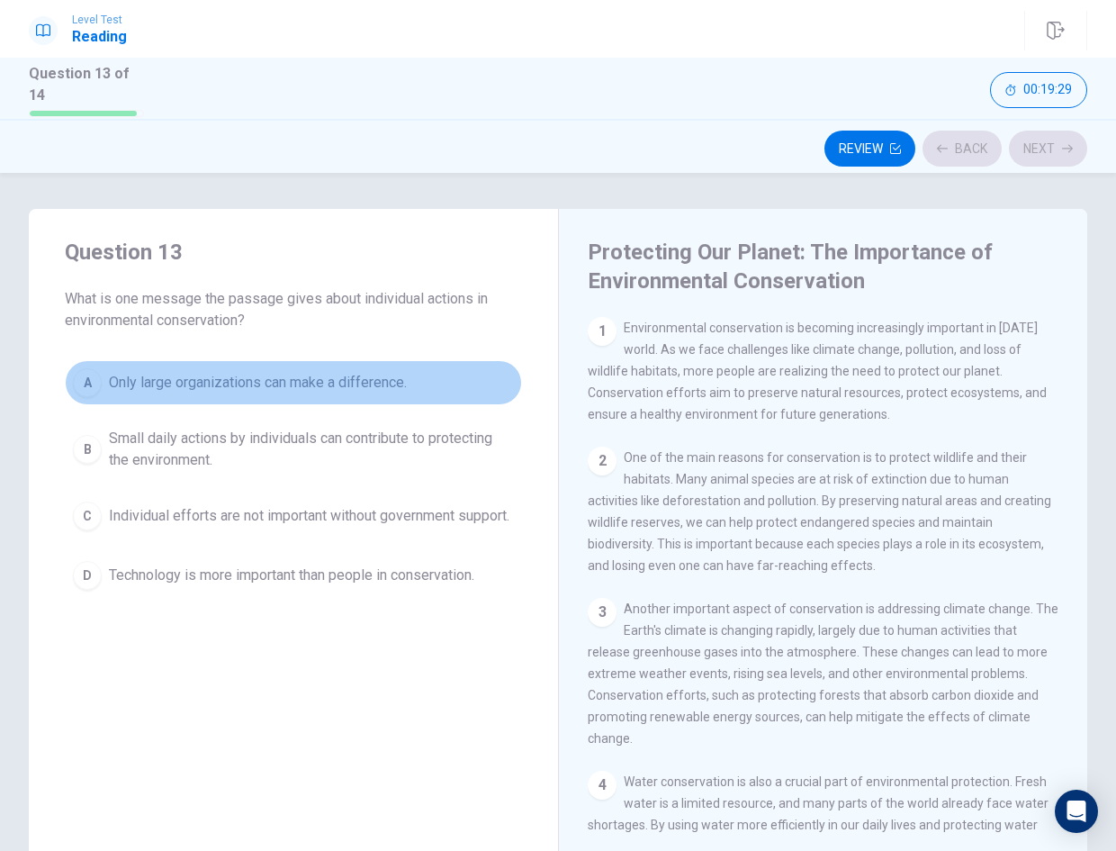
click at [407, 382] on span "Only large organizations can make a difference." at bounding box center [258, 383] width 298 height 22
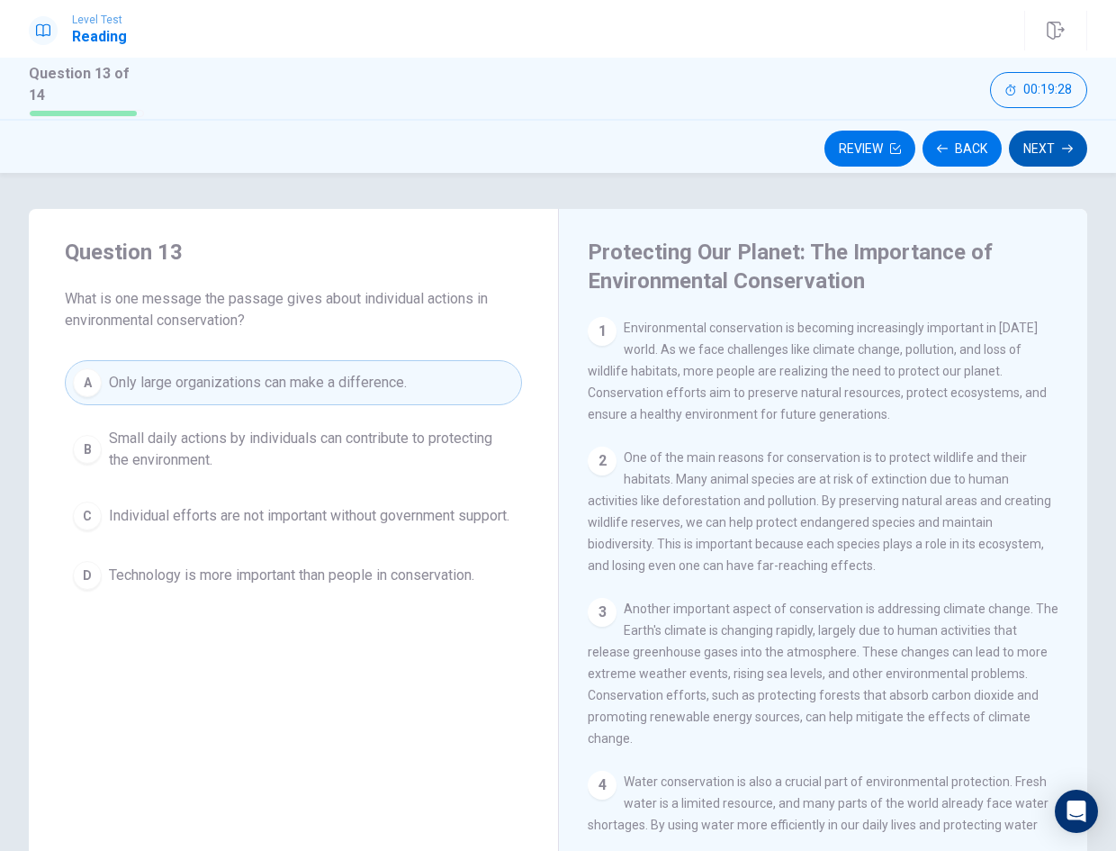
click at [1022, 149] on button "Next" at bounding box center [1048, 149] width 78 height 36
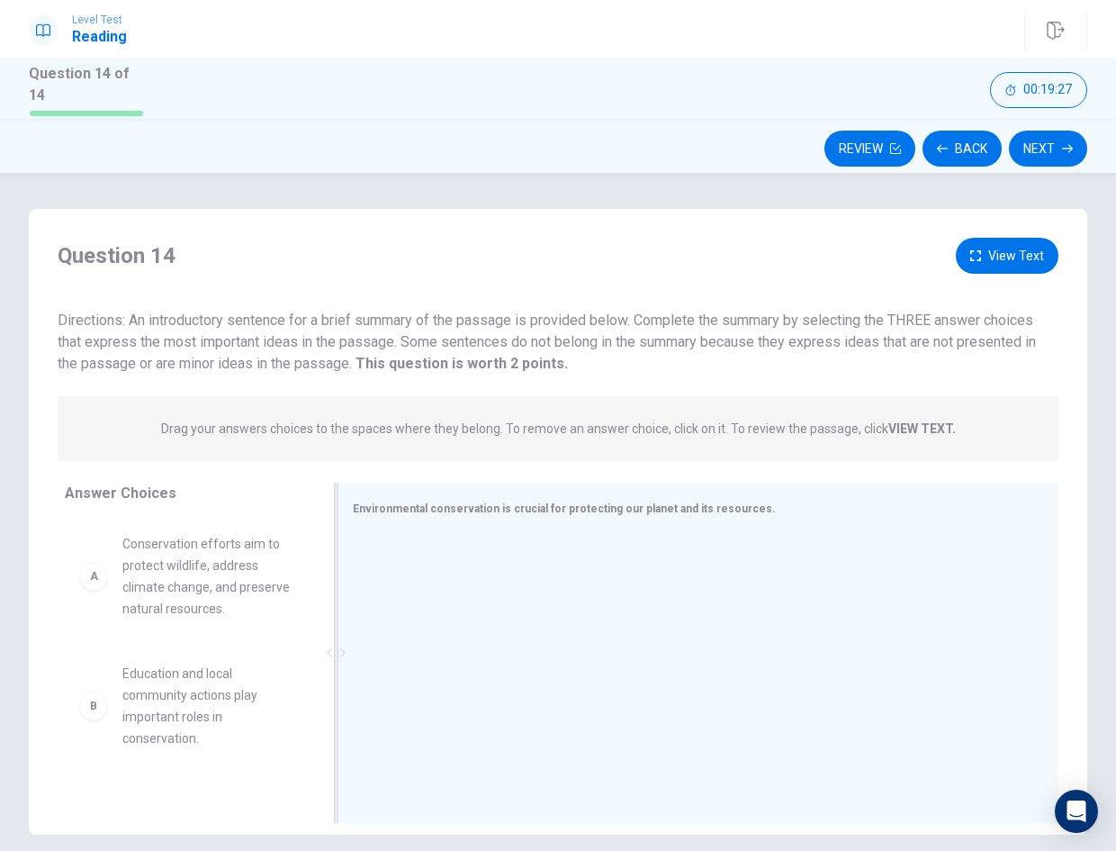
drag, startPoint x: 246, startPoint y: 586, endPoint x: 683, endPoint y: 626, distance: 439.3
drag, startPoint x: 169, startPoint y: 691, endPoint x: 630, endPoint y: 717, distance: 461.6
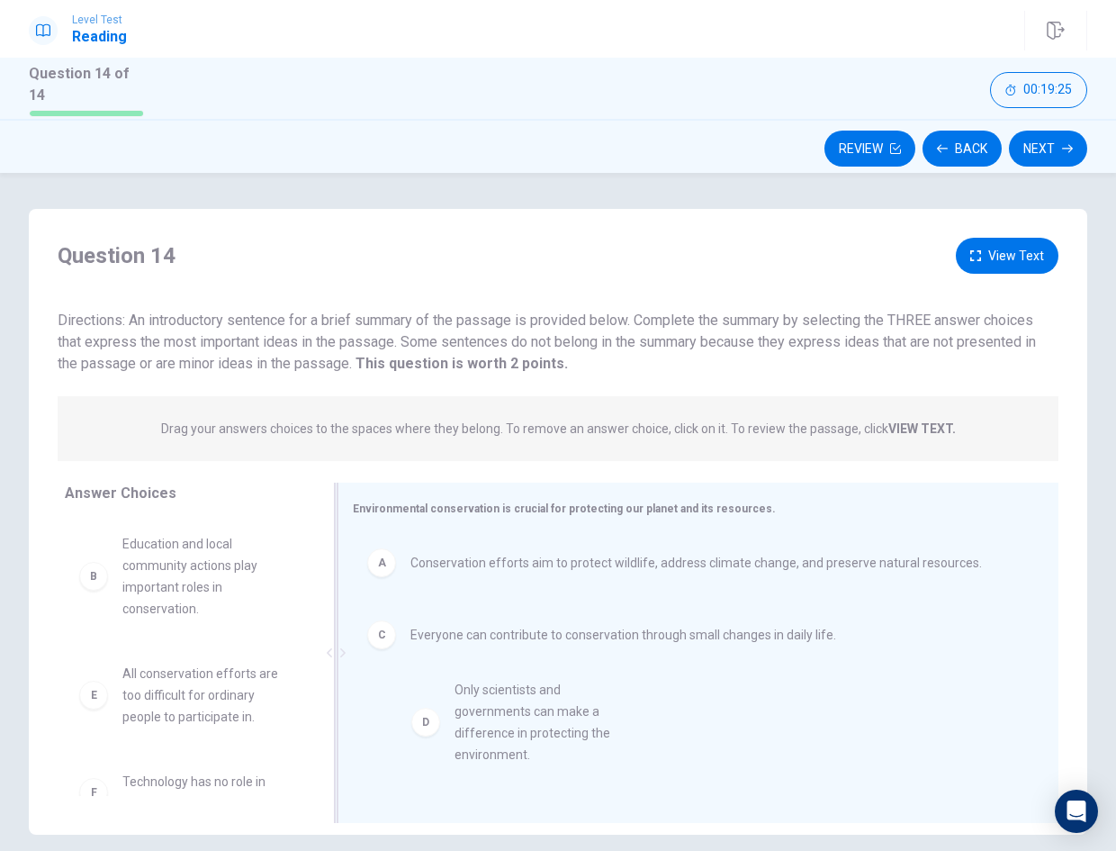
drag, startPoint x: 474, startPoint y: 725, endPoint x: 611, endPoint y: 729, distance: 136.9
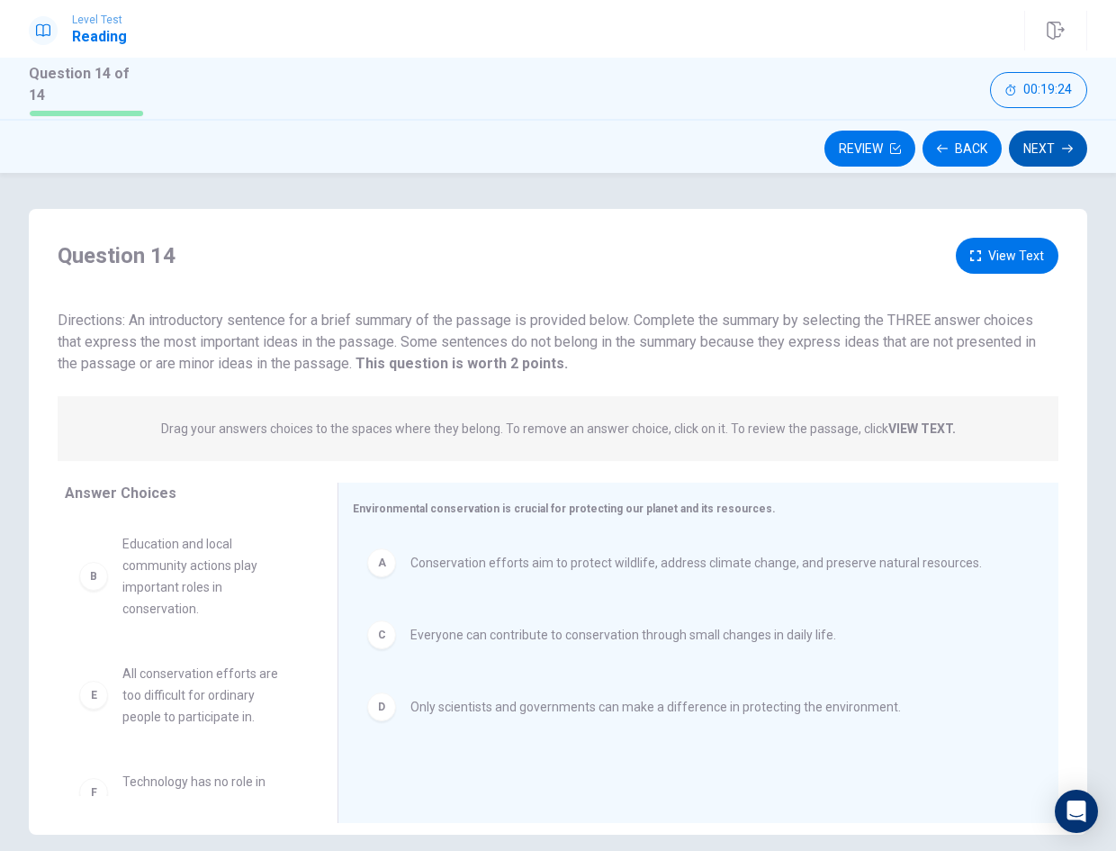
click at [1054, 144] on button "Next" at bounding box center [1048, 149] width 78 height 36
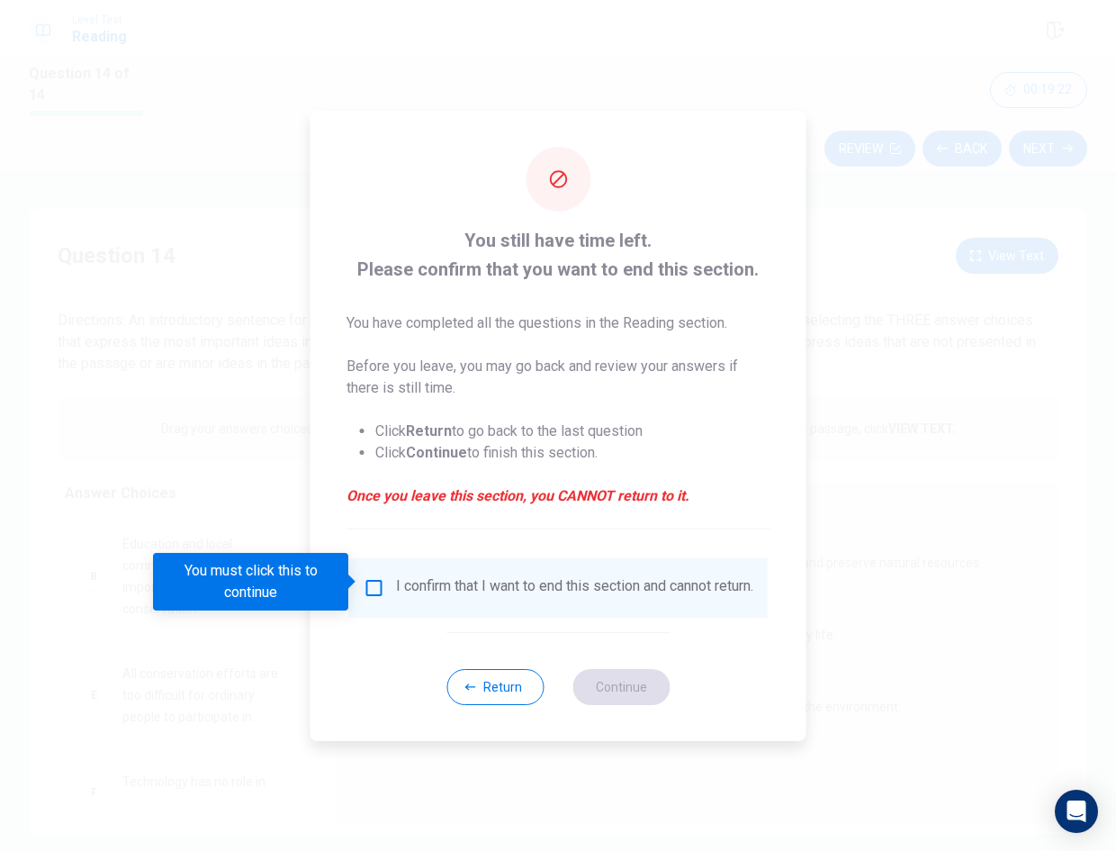
click at [381, 578] on input "You must click this to continue" at bounding box center [375, 588] width 22 height 22
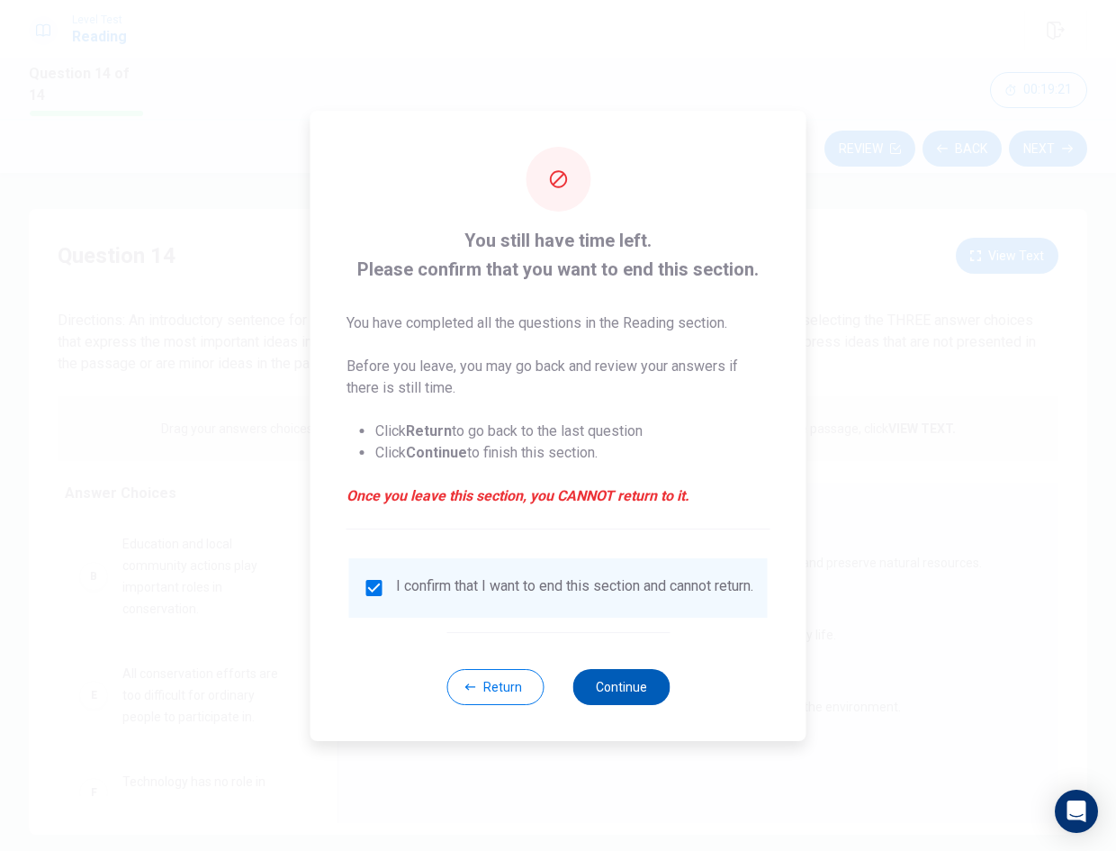
click at [628, 690] on button "Continue" at bounding box center [621, 687] width 97 height 36
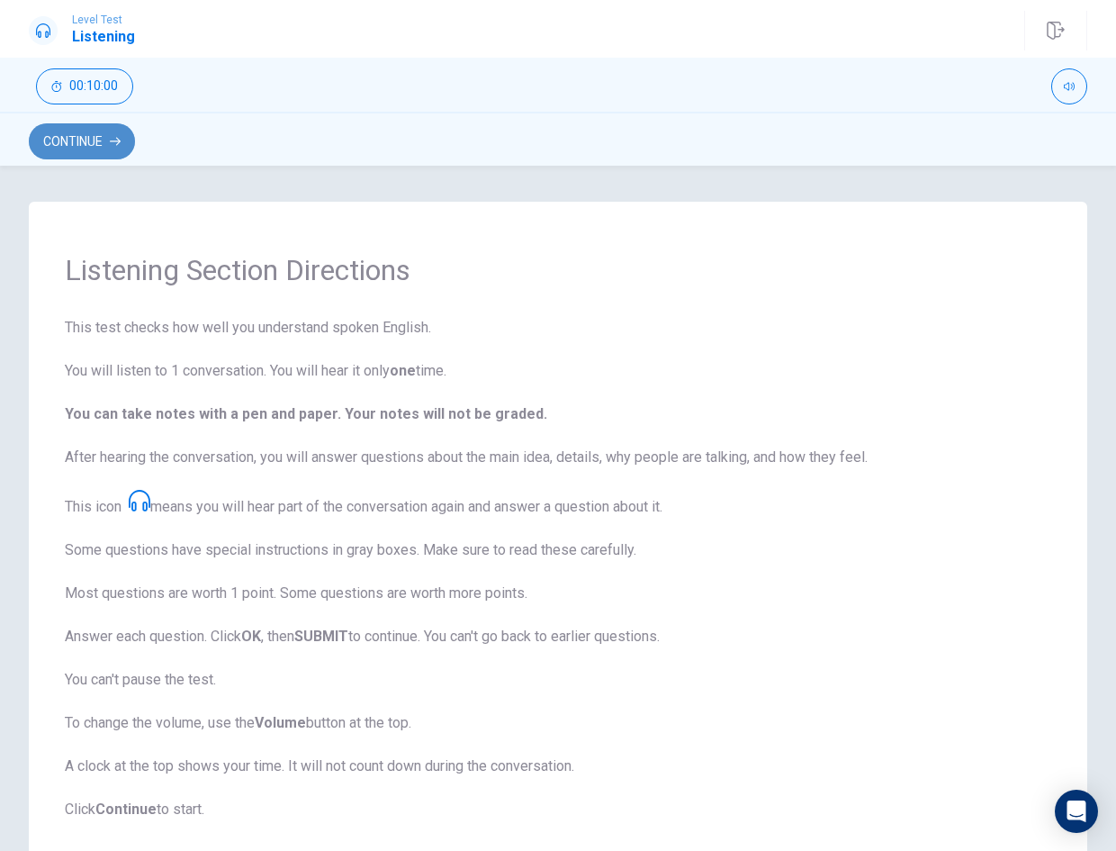
click at [121, 134] on button "Continue" at bounding box center [82, 141] width 106 height 36
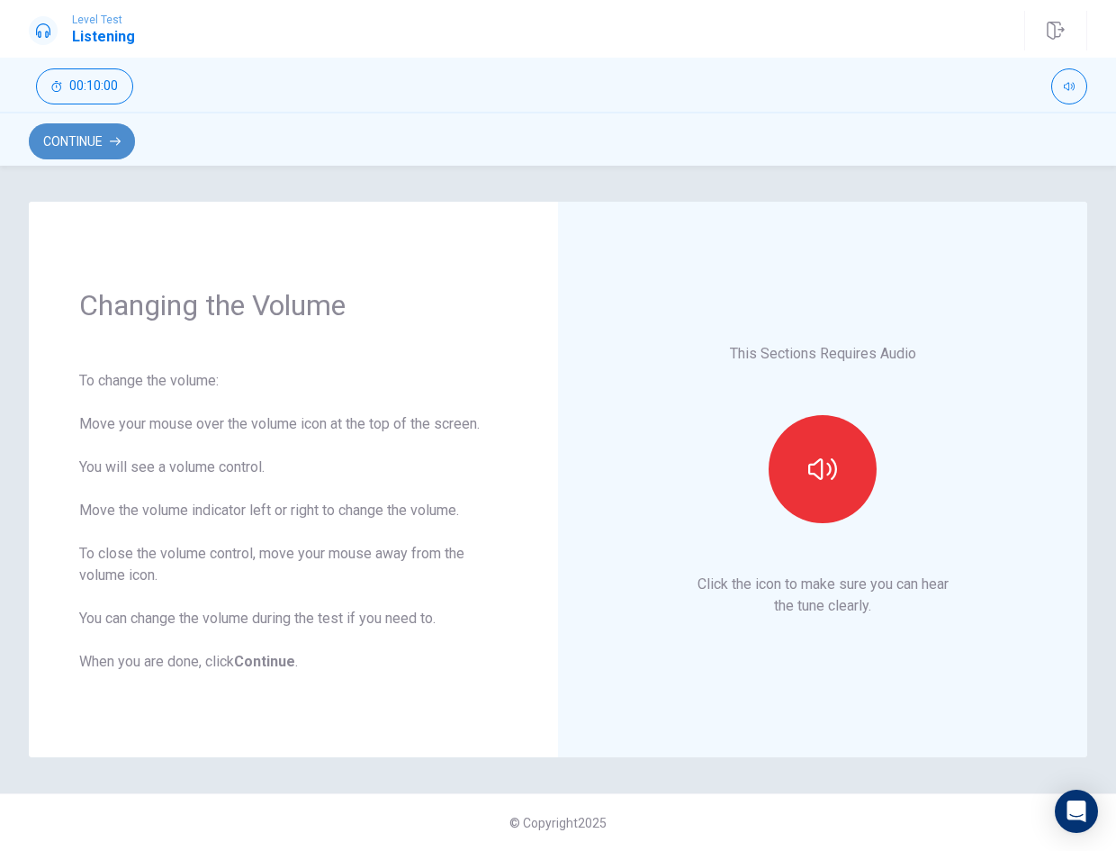
click at [103, 134] on button "Continue" at bounding box center [82, 141] width 106 height 36
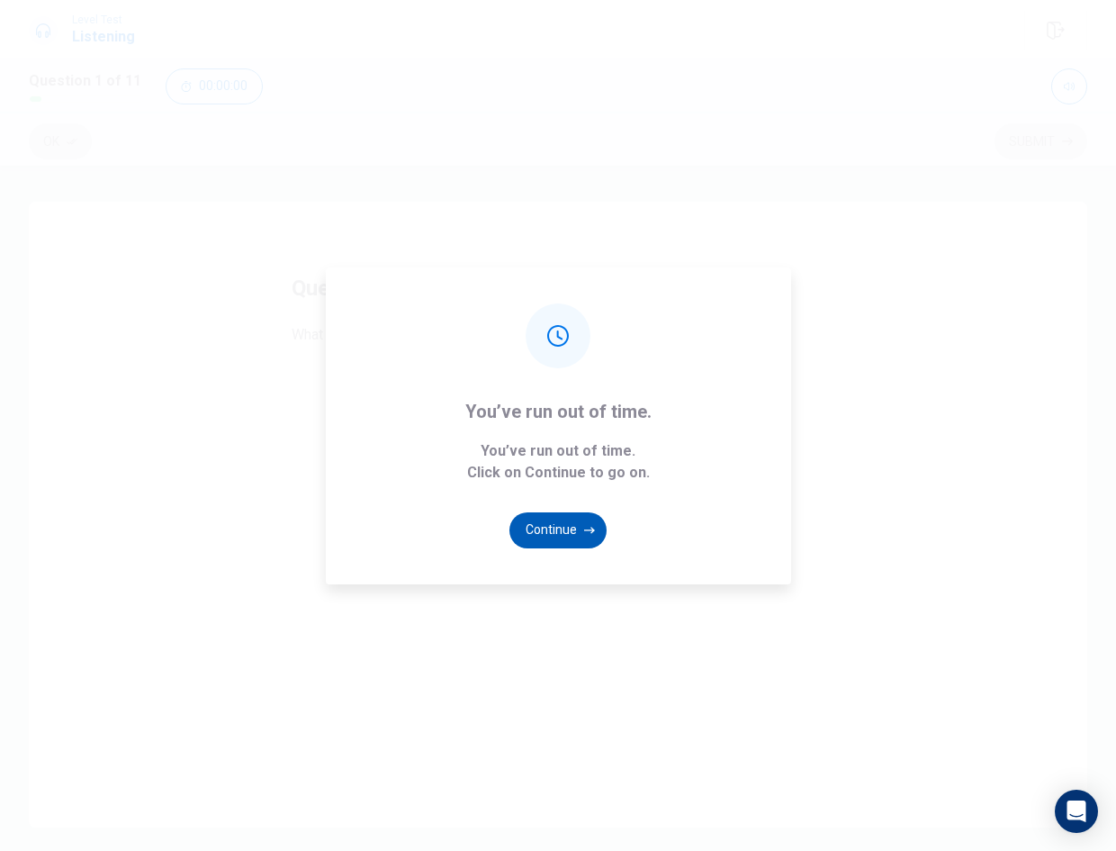
click at [570, 521] on button "Continue" at bounding box center [558, 530] width 97 height 36
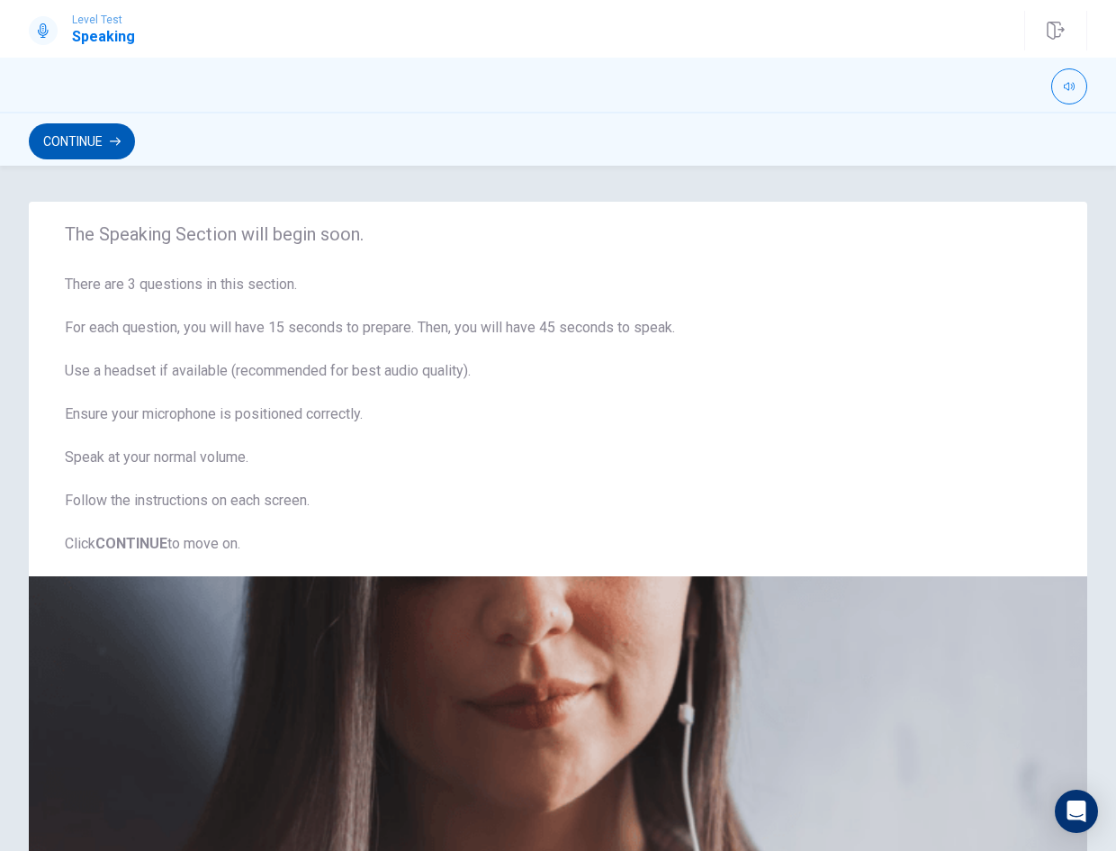
click at [57, 133] on button "Continue" at bounding box center [82, 141] width 106 height 36
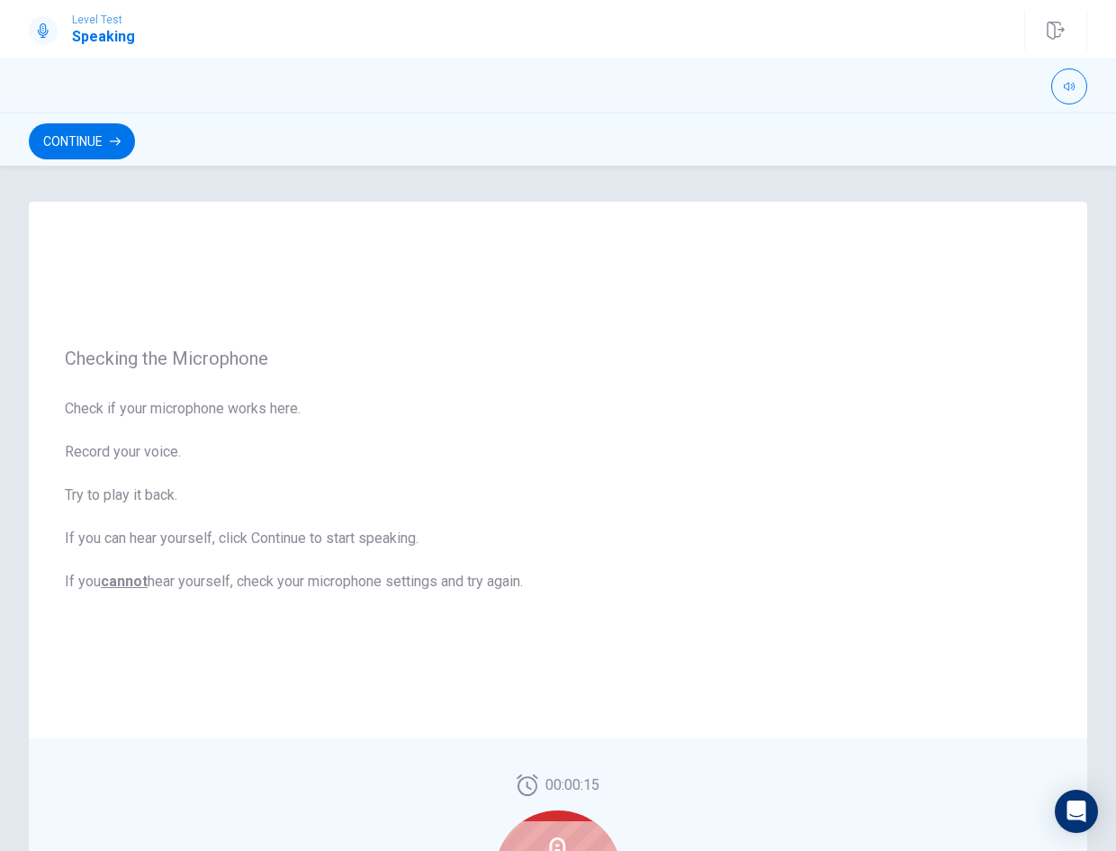
click at [92, 142] on button "Continue" at bounding box center [82, 141] width 106 height 36
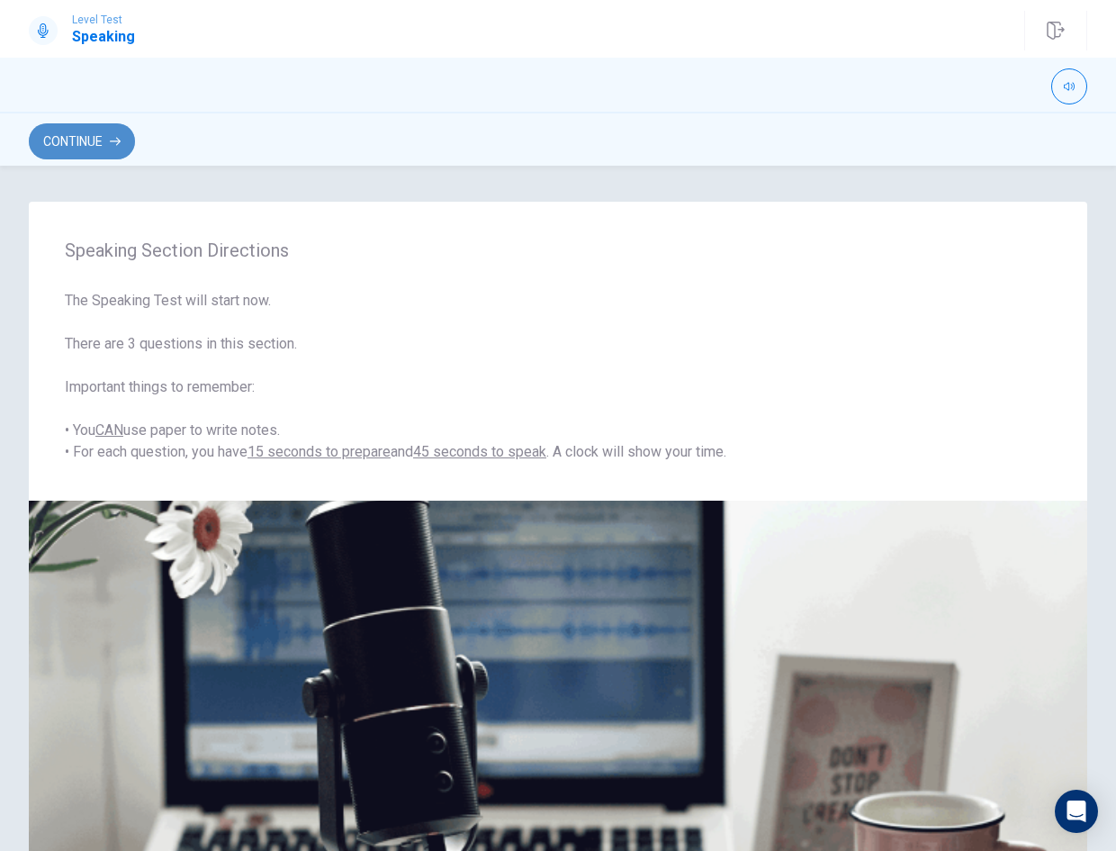
click at [92, 140] on button "Continue" at bounding box center [82, 141] width 106 height 36
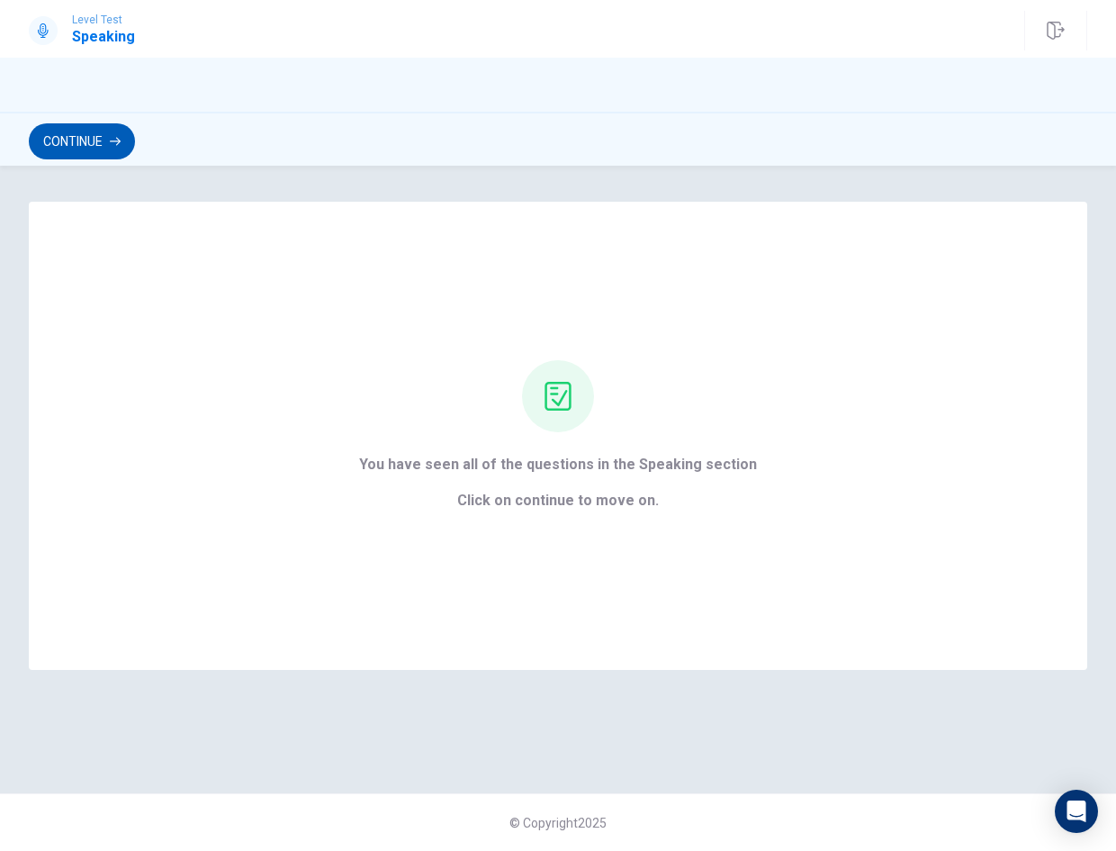
click at [52, 135] on button "Continue" at bounding box center [82, 141] width 106 height 36
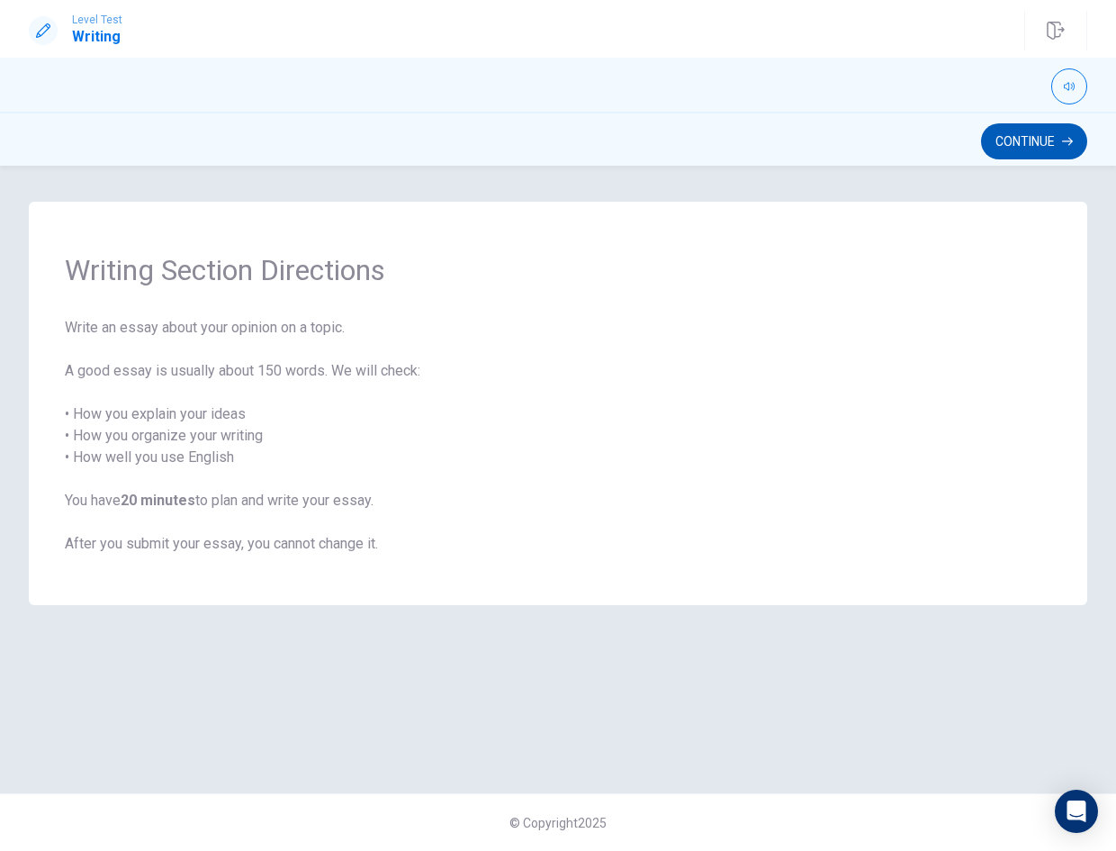
click at [1043, 140] on button "Continue" at bounding box center [1034, 141] width 106 height 36
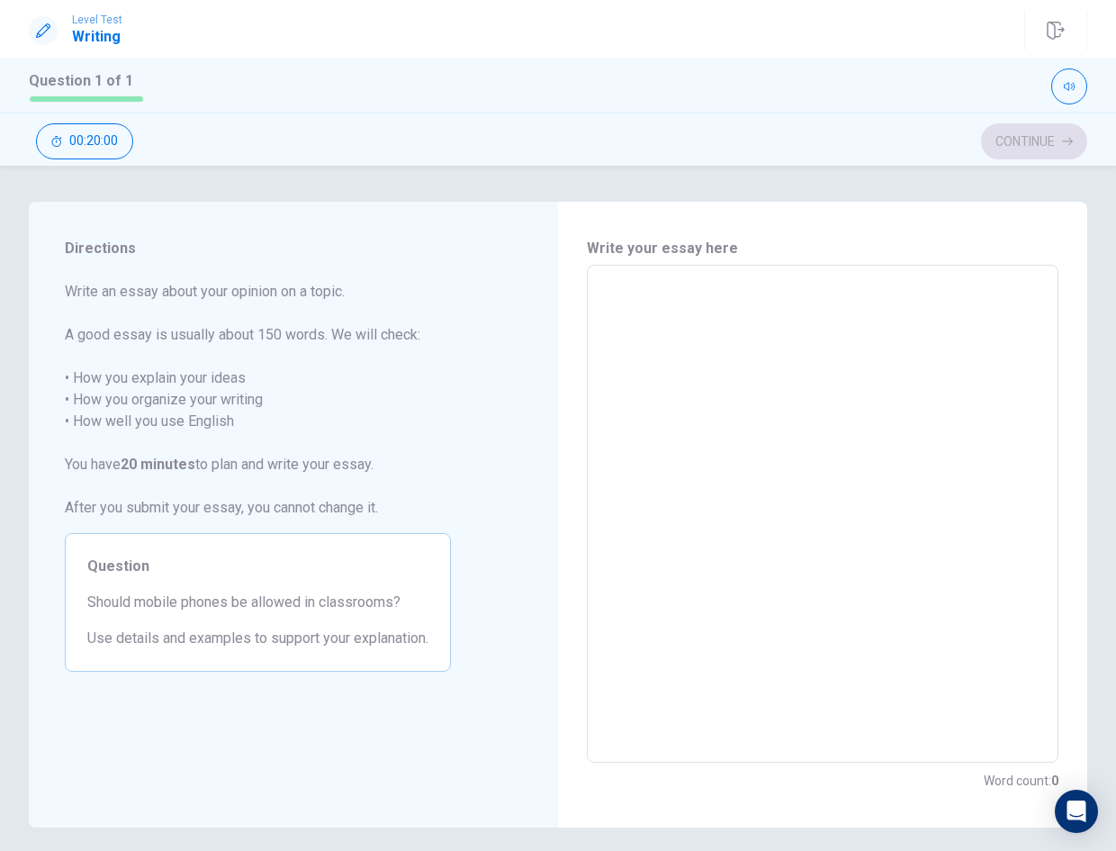
click at [860, 339] on textarea at bounding box center [823, 514] width 447 height 468
type textarea "q"
type textarea "x"
type textarea "qa"
type textarea "x"
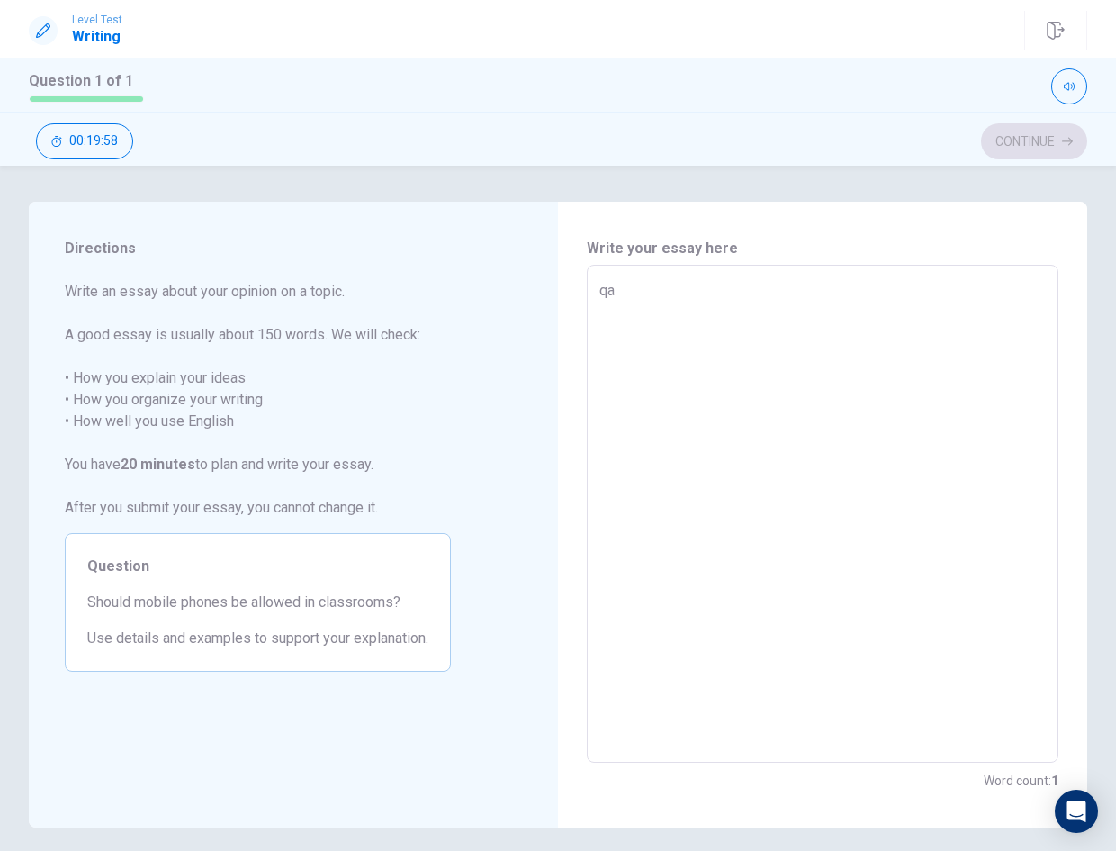
type textarea "qaq"
type textarea "x"
type textarea "qaqa"
type textarea "x"
type textarea "qaqaq"
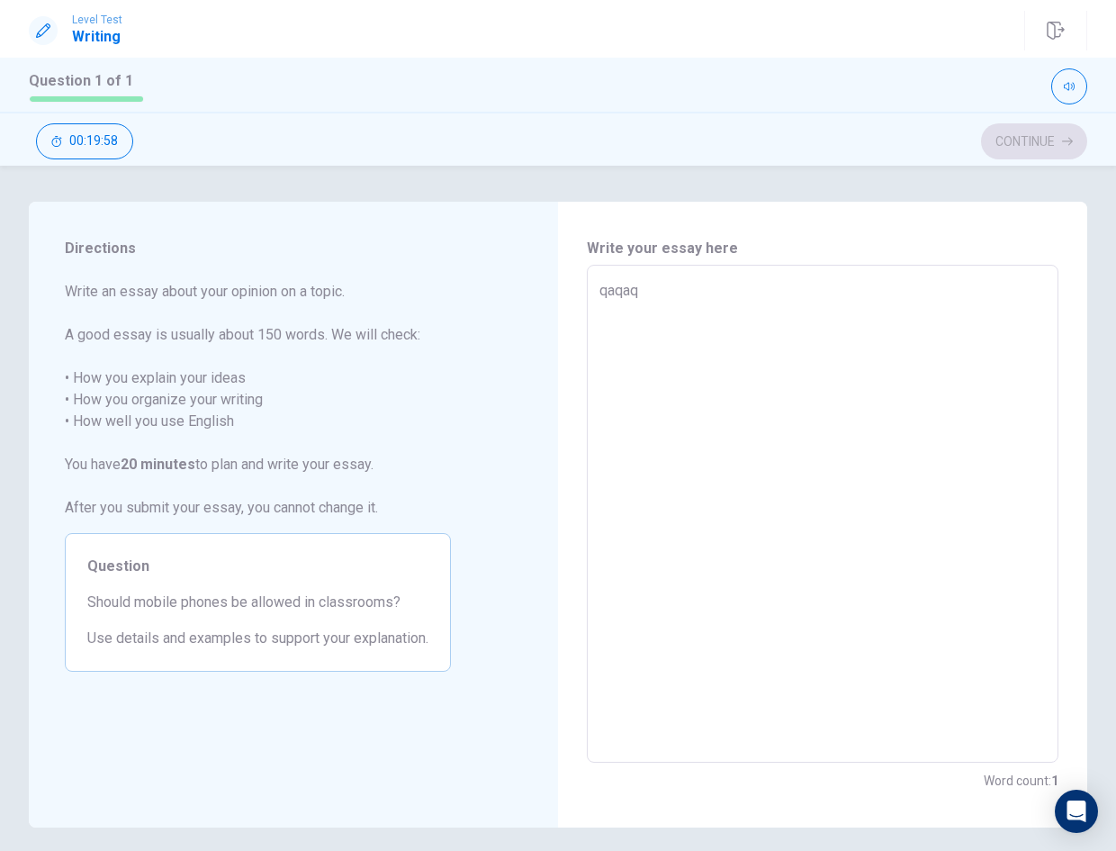
type textarea "x"
type textarea "qaqaqa"
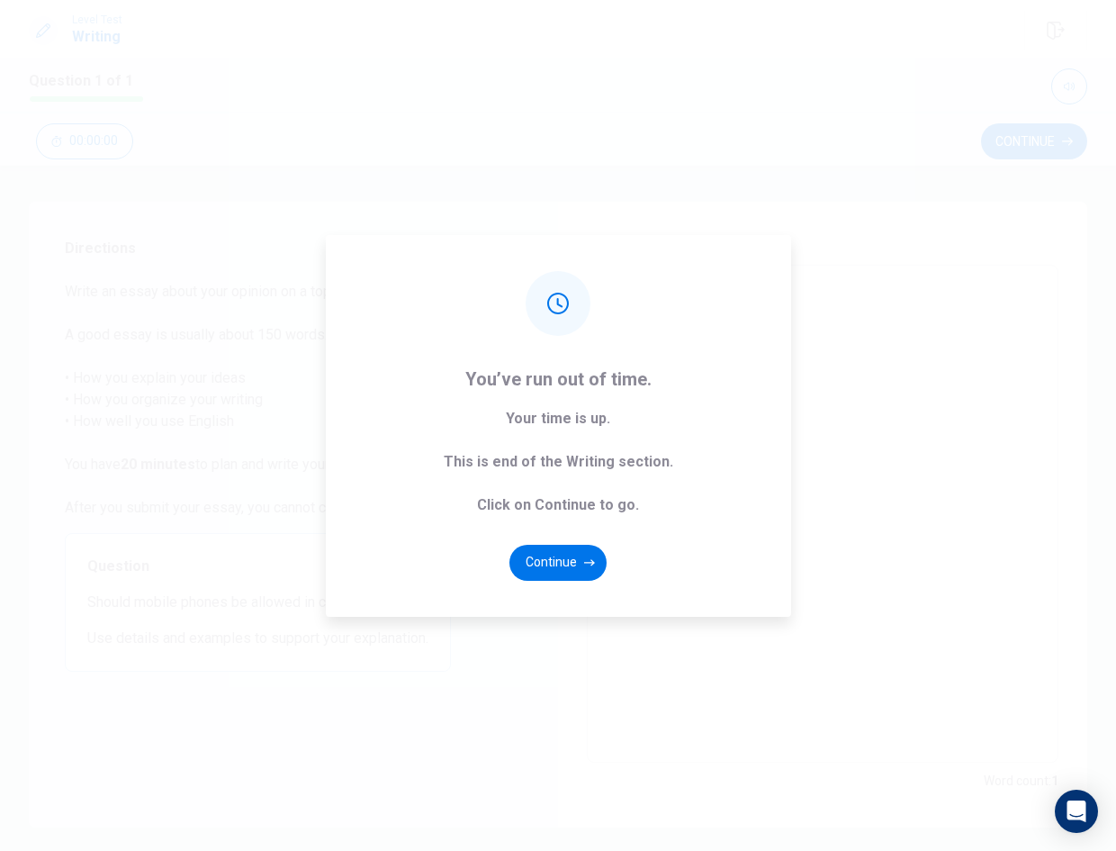
type textarea "x"
type textarea "qaqaqa"
click at [576, 566] on button "Continue" at bounding box center [558, 563] width 97 height 36
type textarea "x"
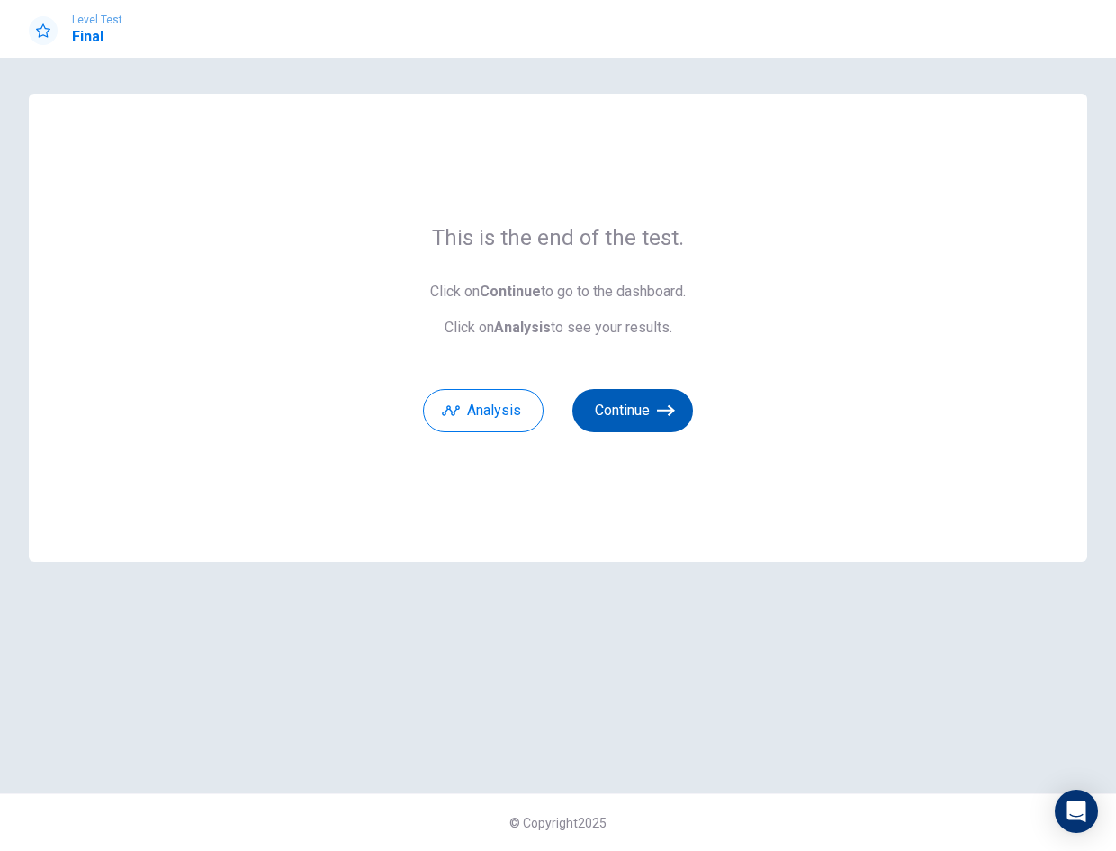
click at [619, 416] on button "Continue" at bounding box center [633, 410] width 121 height 43
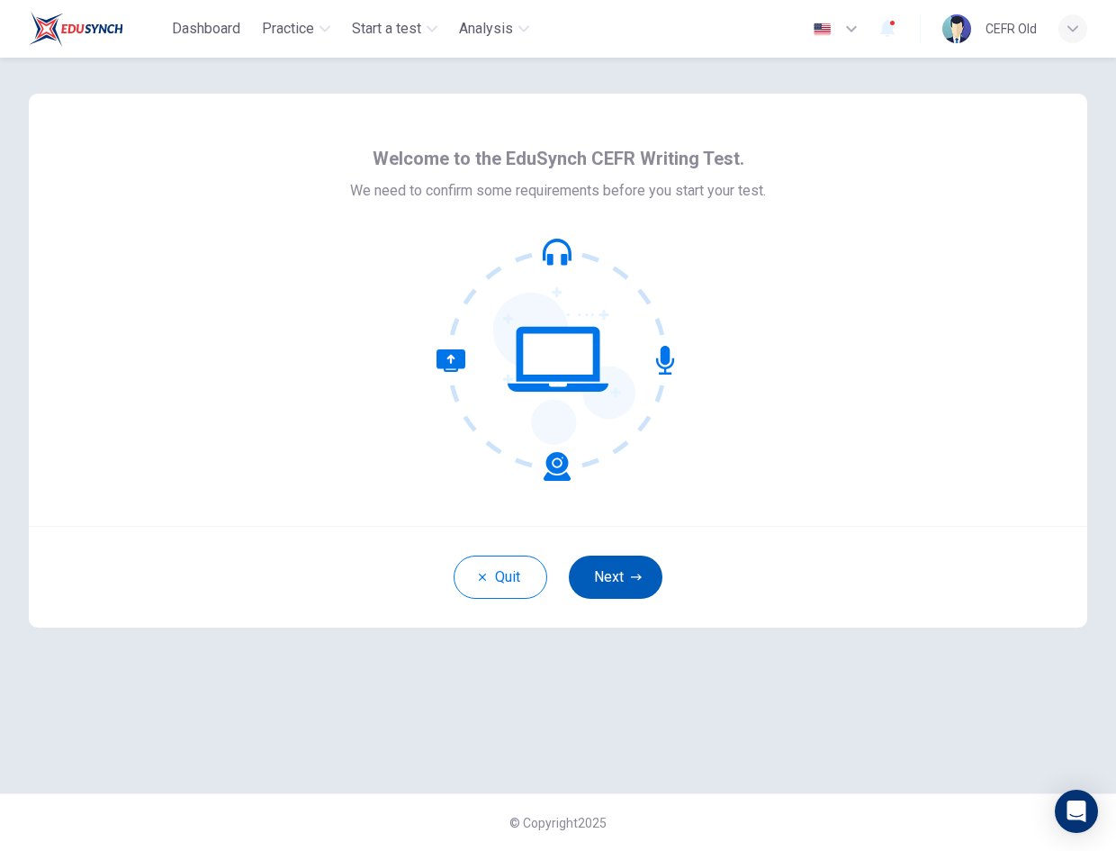
click at [635, 580] on icon "button" at bounding box center [636, 577] width 11 height 11
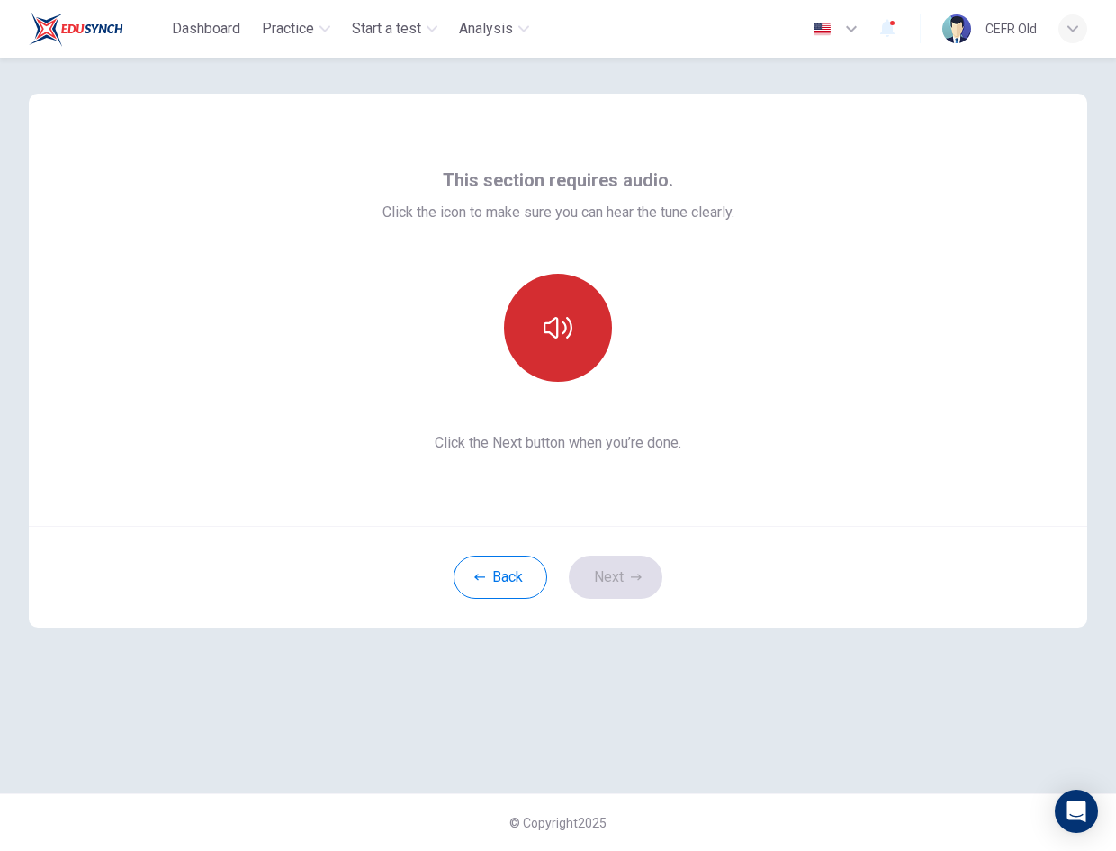
click at [593, 339] on button "button" at bounding box center [558, 328] width 108 height 108
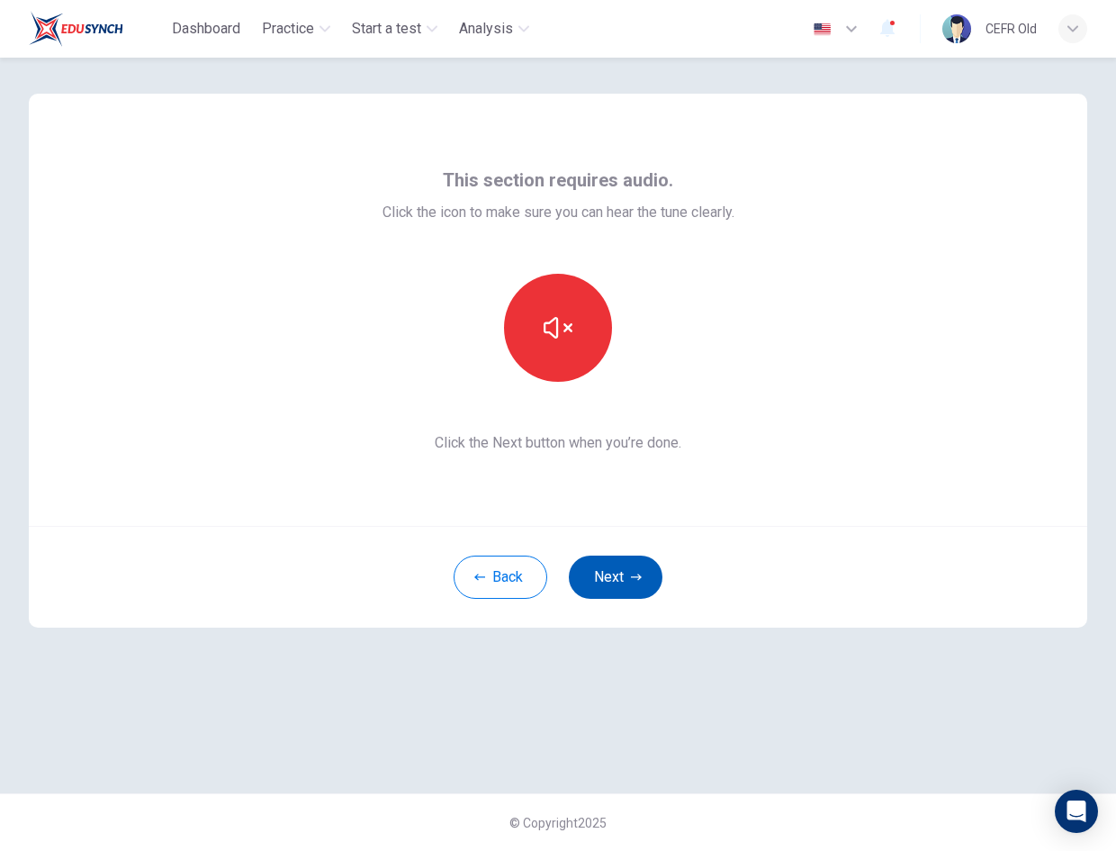
click at [606, 584] on button "Next" at bounding box center [616, 576] width 94 height 43
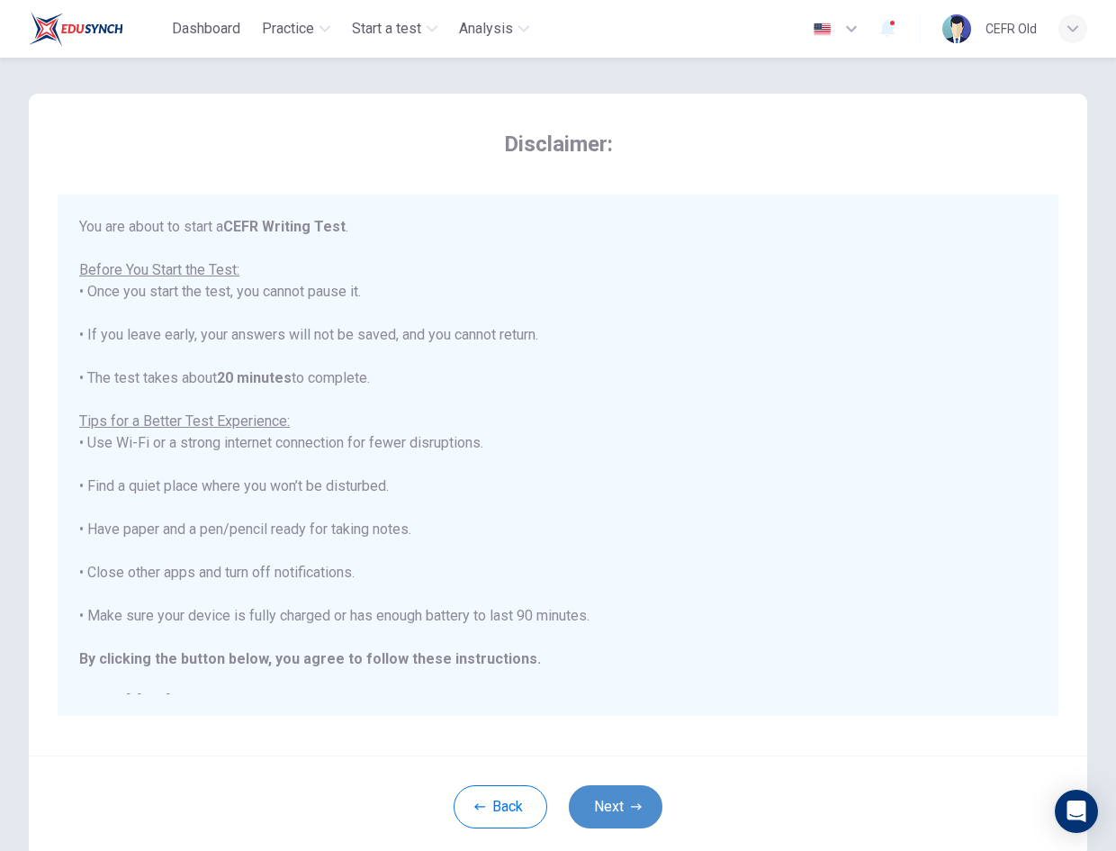
click at [621, 803] on button "Next" at bounding box center [616, 806] width 94 height 43
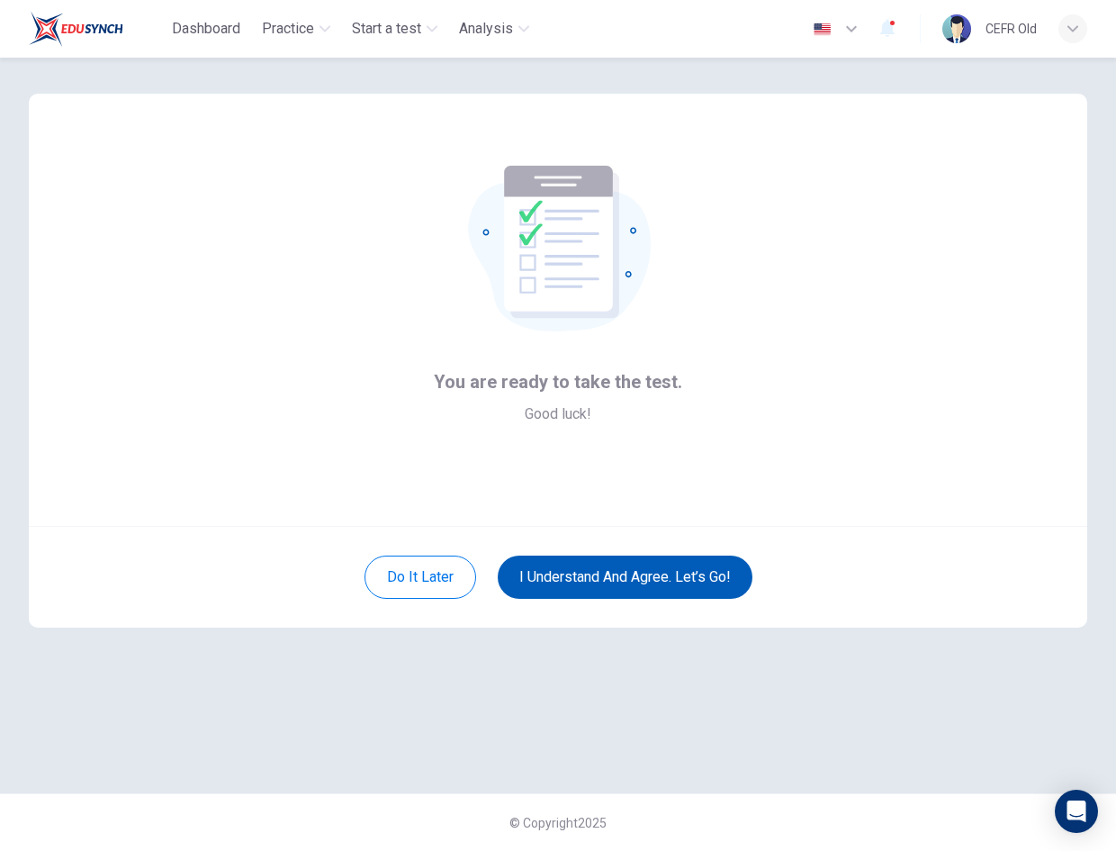
click at [637, 583] on button "I understand and agree. Let’s go!" at bounding box center [625, 576] width 255 height 43
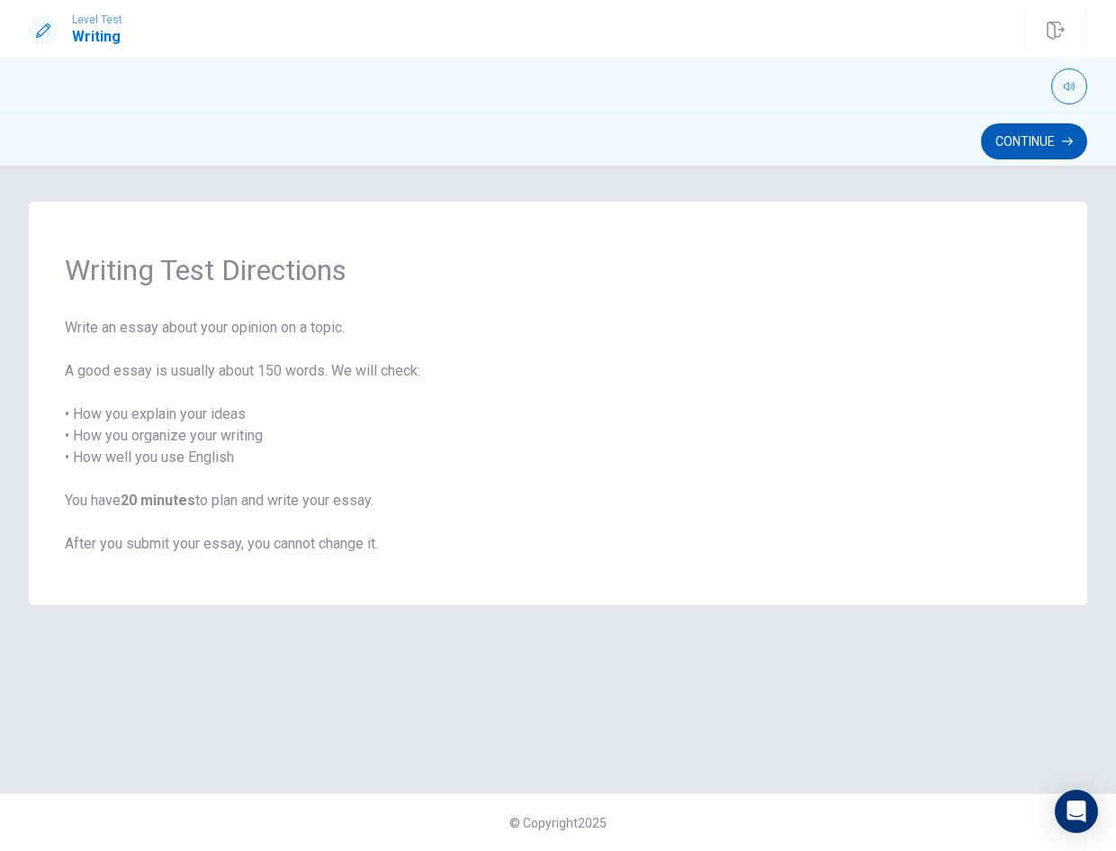
click at [1012, 133] on button "Continue" at bounding box center [1034, 141] width 106 height 36
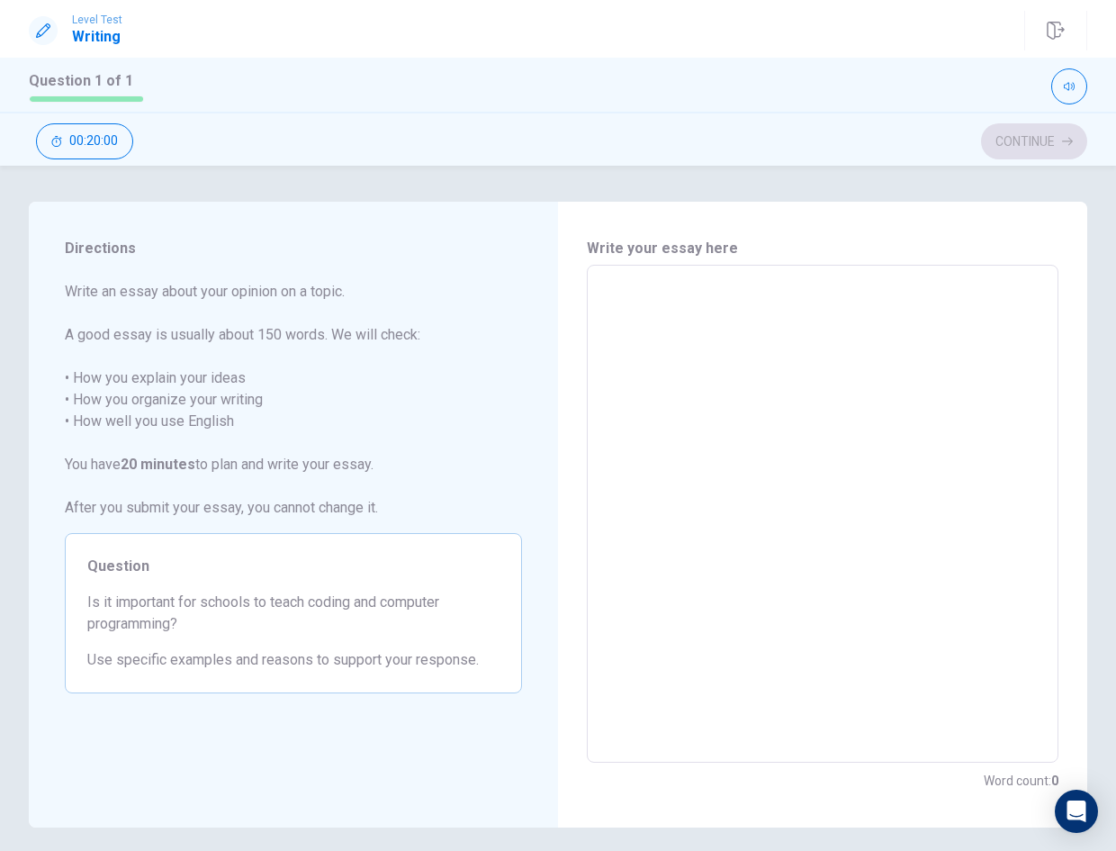
click at [961, 330] on textarea at bounding box center [823, 514] width 447 height 468
type textarea "q"
type textarea "x"
type textarea "qa"
type textarea "x"
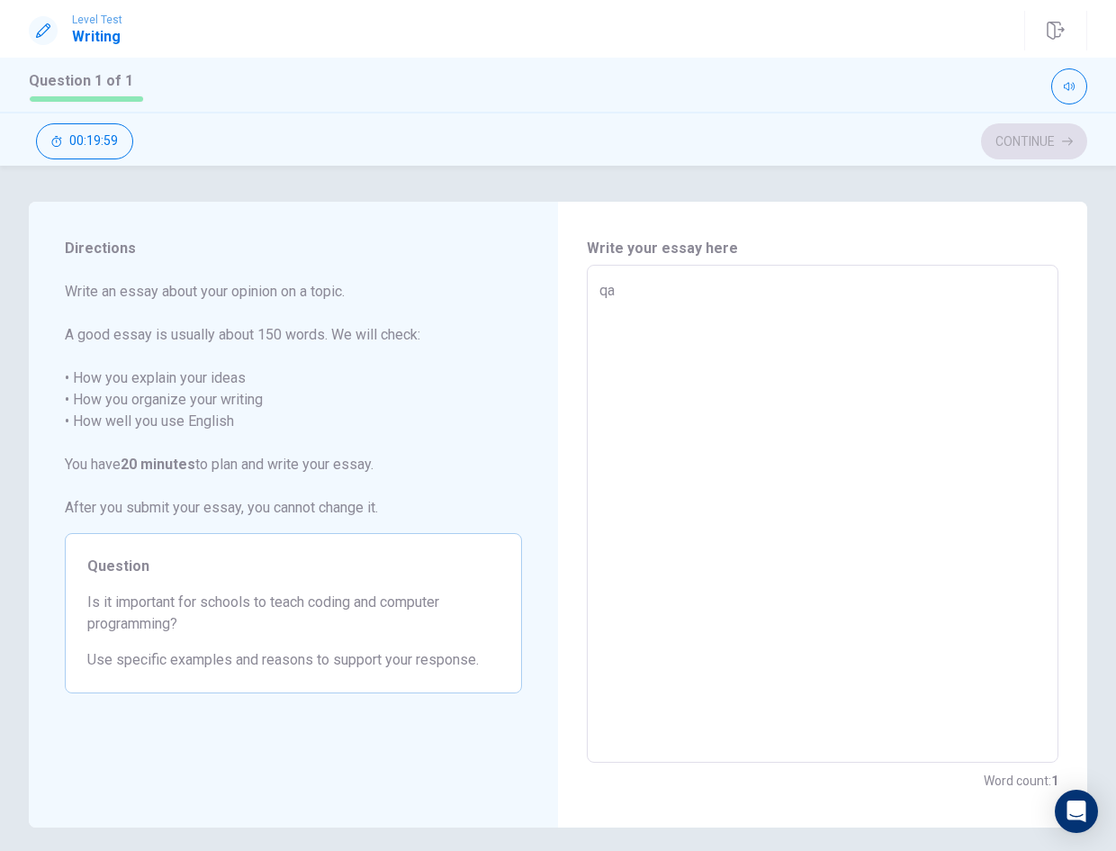
type textarea "qa"
type textarea "x"
type textarea "qa t"
type textarea "x"
type textarea "qa te"
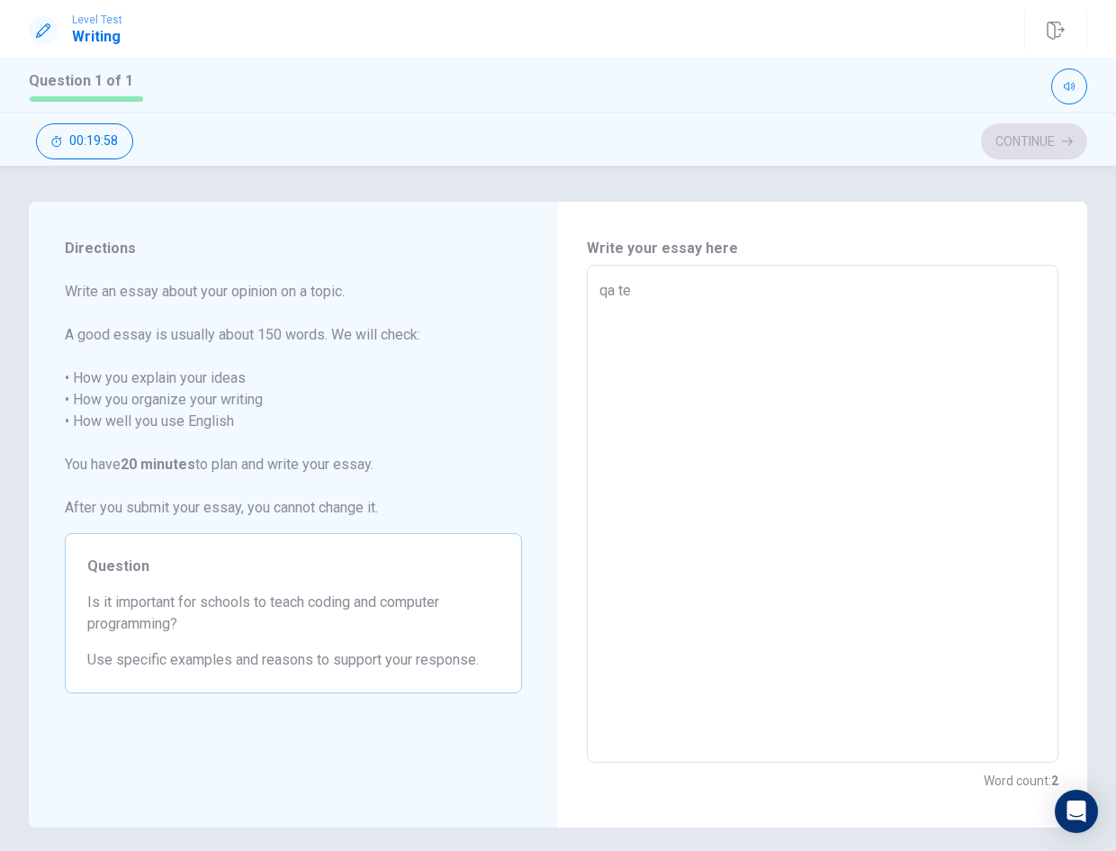
type textarea "x"
type textarea "qa tes"
type textarea "x"
type textarea "qa test"
type textarea "x"
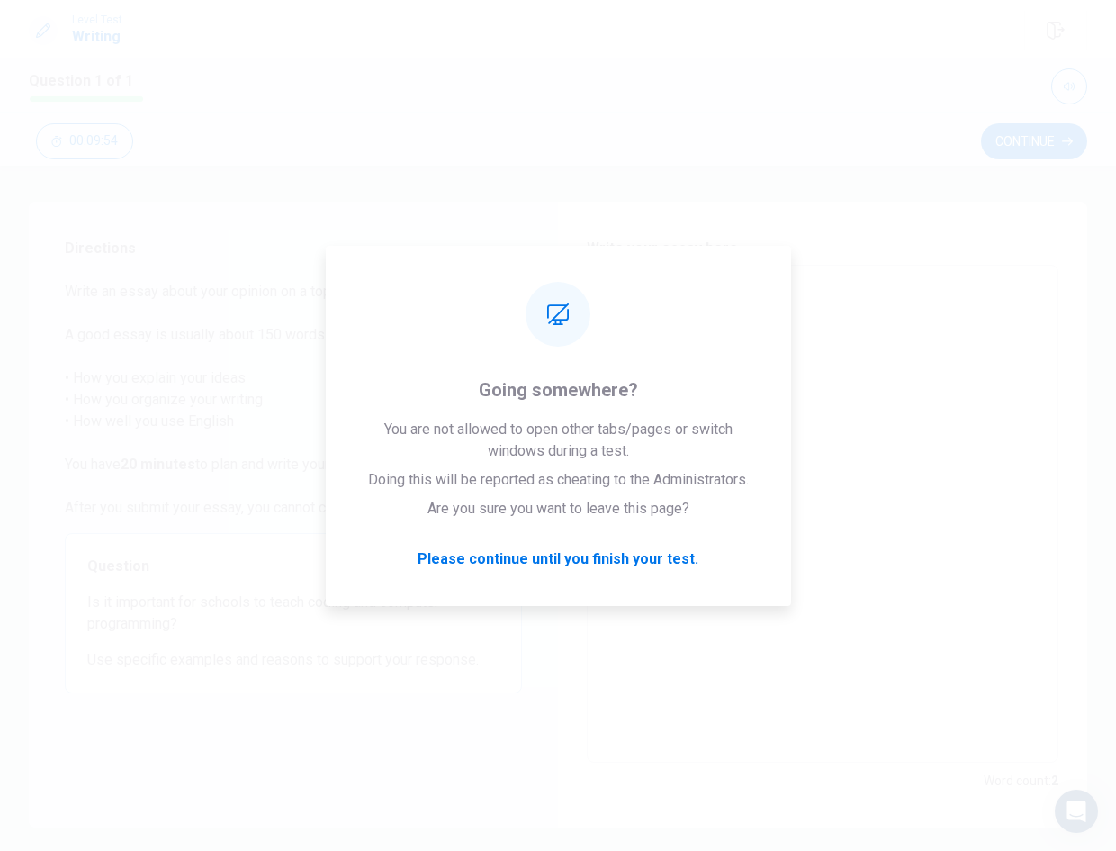
type textarea "qa test"
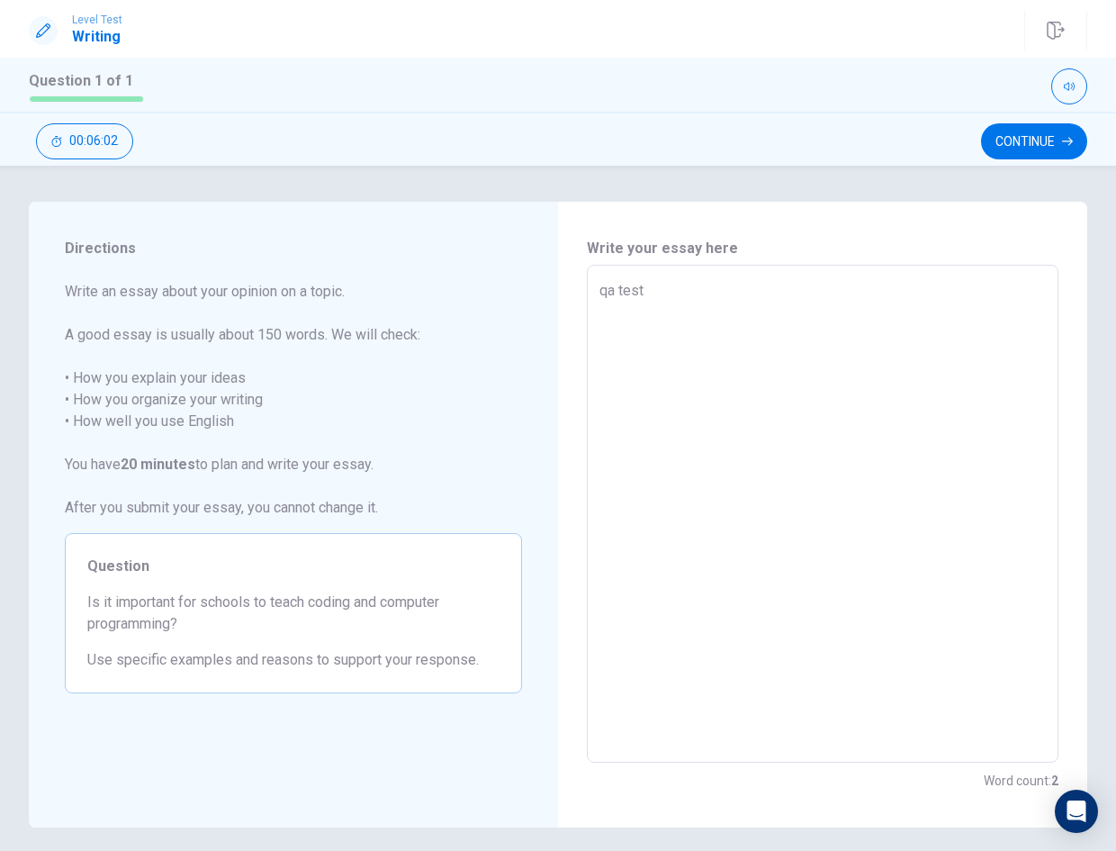
click at [882, 358] on textarea "qa test" at bounding box center [823, 514] width 447 height 468
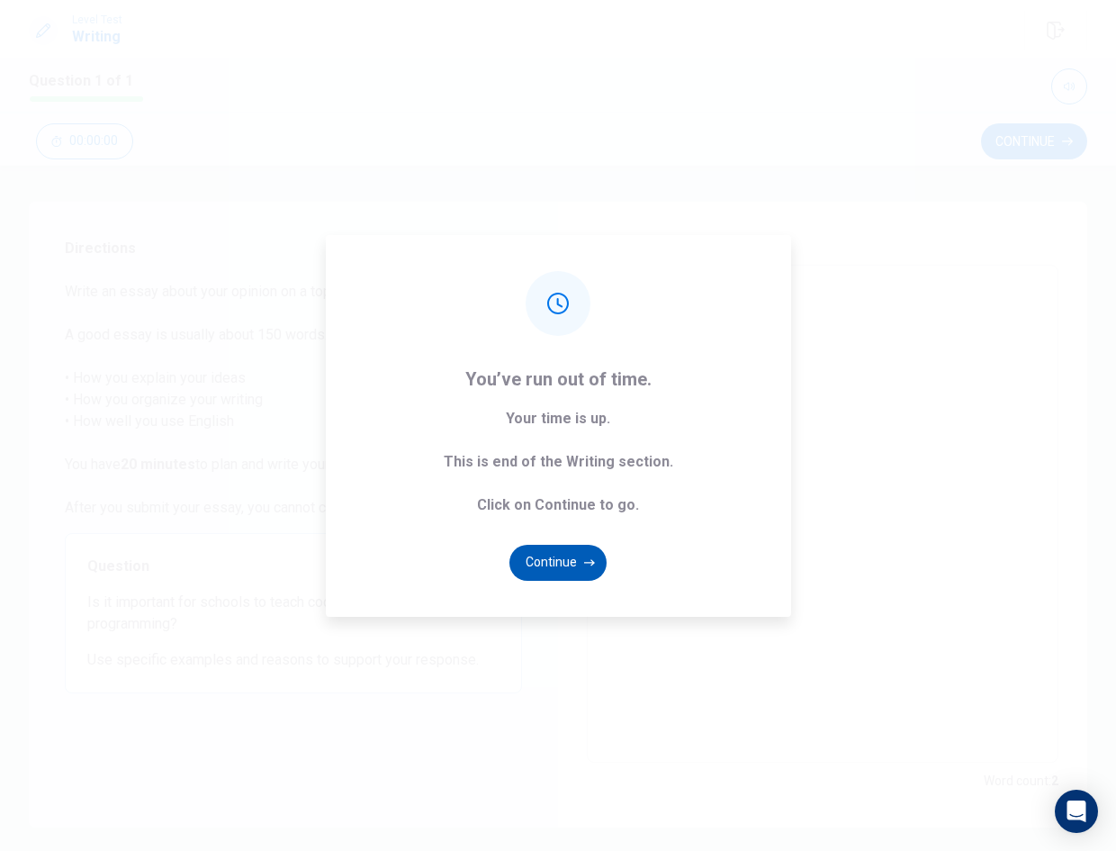
click at [550, 570] on button "Continue" at bounding box center [558, 563] width 97 height 36
click at [584, 562] on icon "button" at bounding box center [589, 562] width 11 height 6
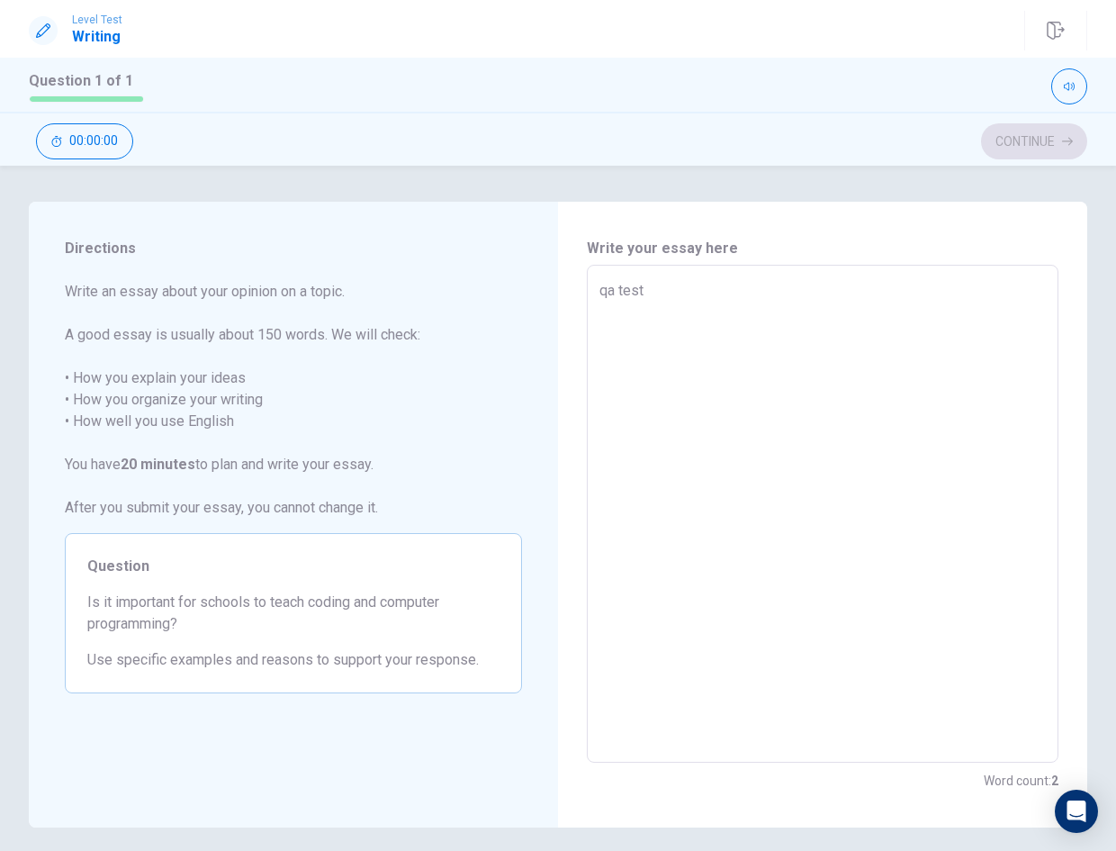
type textarea "x"
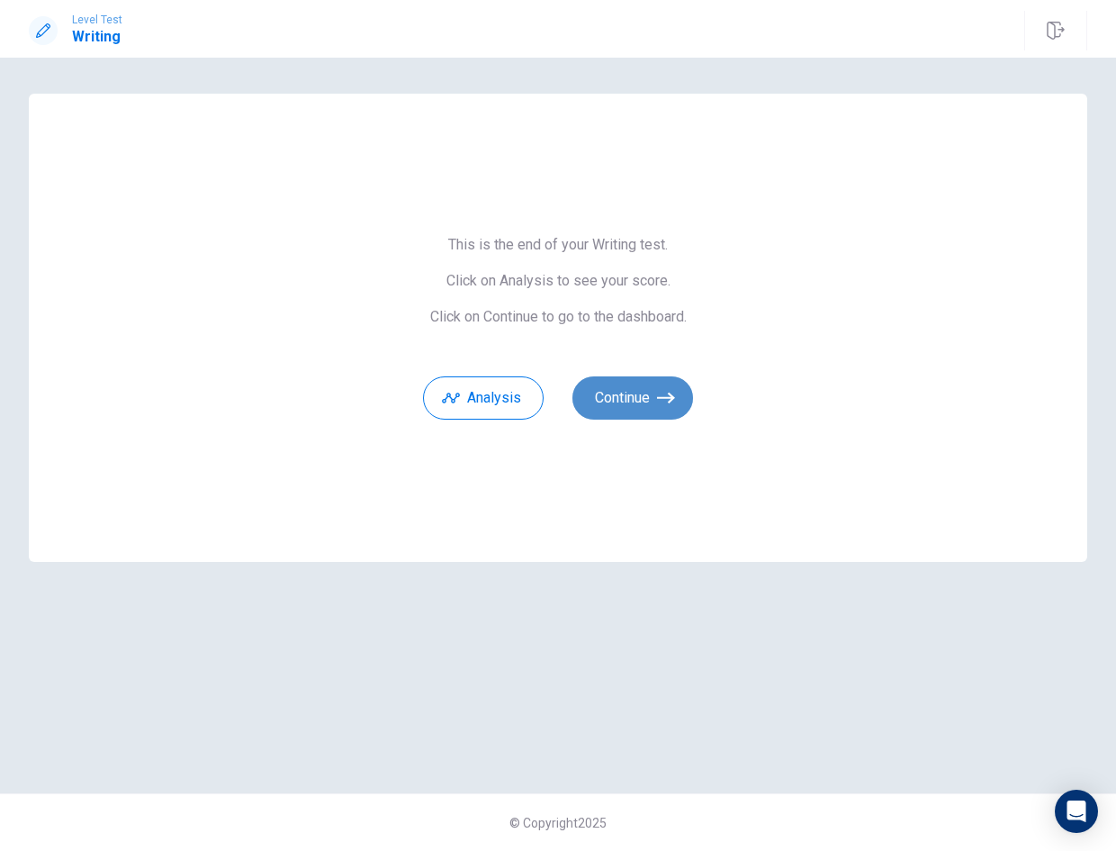
click at [646, 399] on button "Continue" at bounding box center [633, 397] width 121 height 43
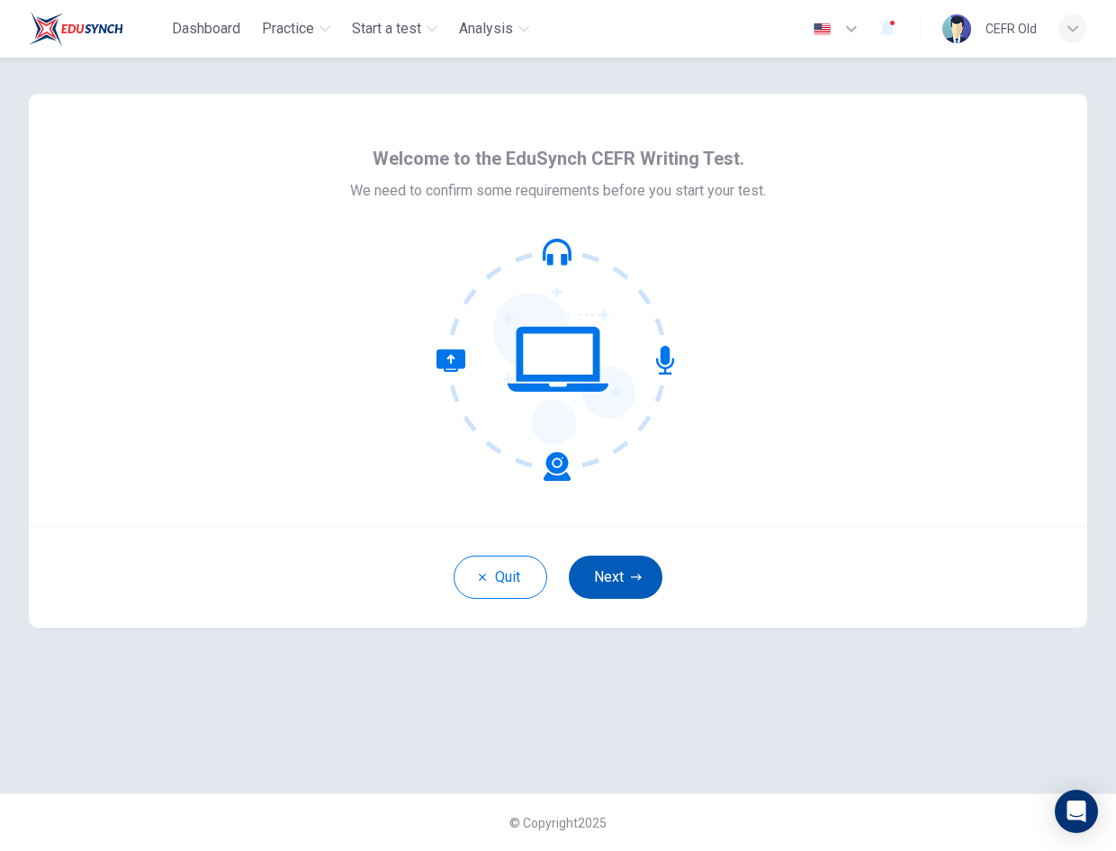
click at [609, 567] on button "Next" at bounding box center [616, 576] width 94 height 43
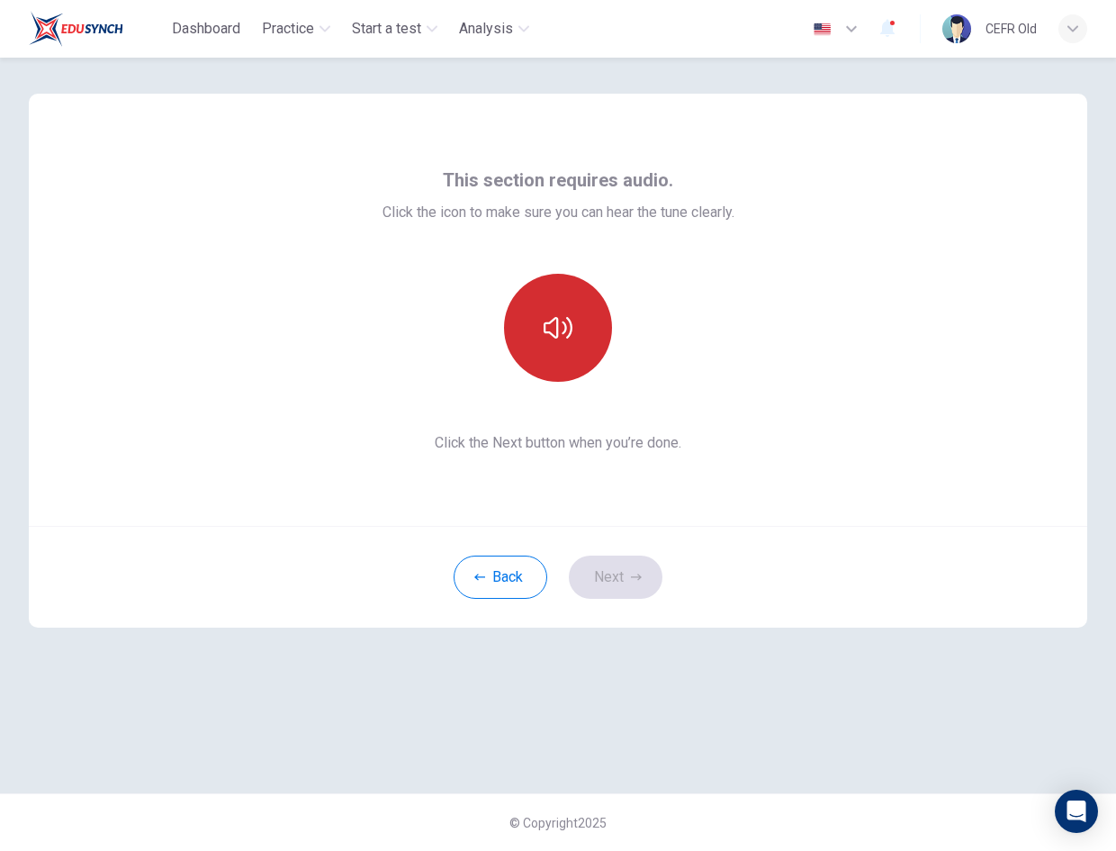
click at [570, 333] on icon "button" at bounding box center [558, 328] width 29 height 22
click at [622, 582] on button "Next" at bounding box center [616, 576] width 94 height 43
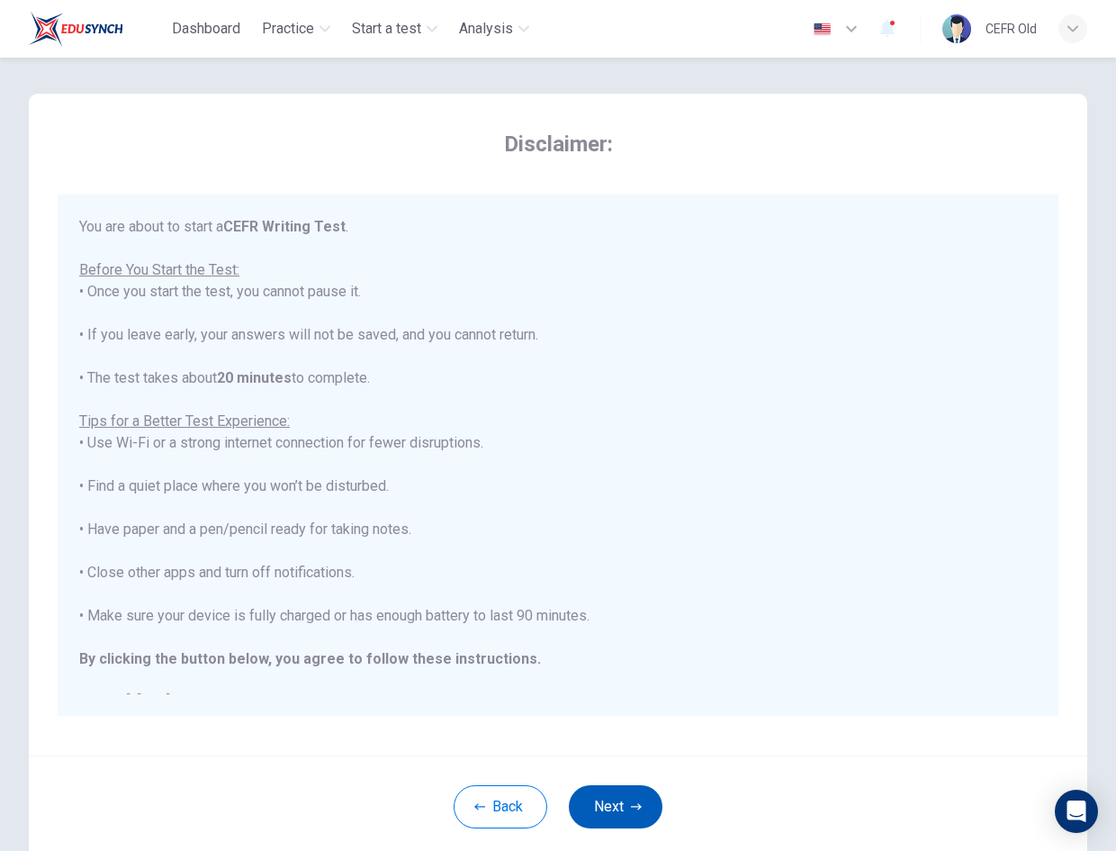
click at [609, 804] on button "Next" at bounding box center [616, 806] width 94 height 43
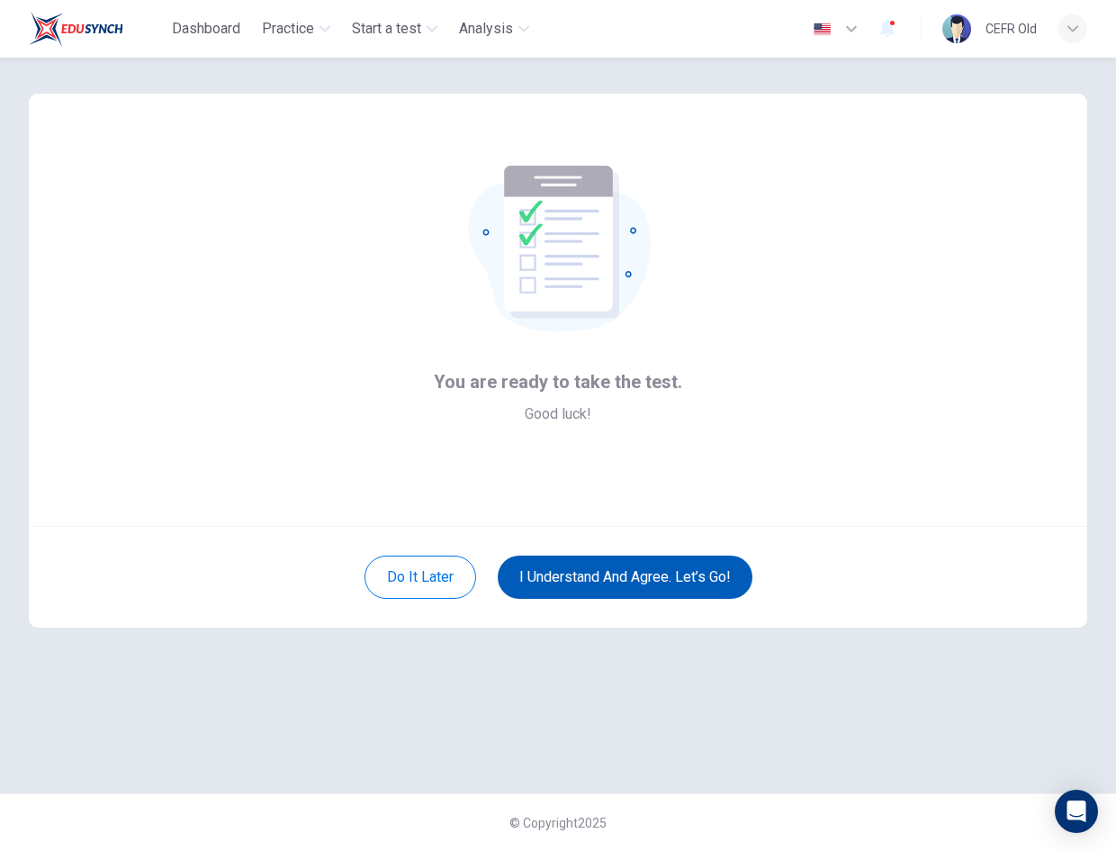
click at [582, 571] on button "I understand and agree. Let’s go!" at bounding box center [625, 576] width 255 height 43
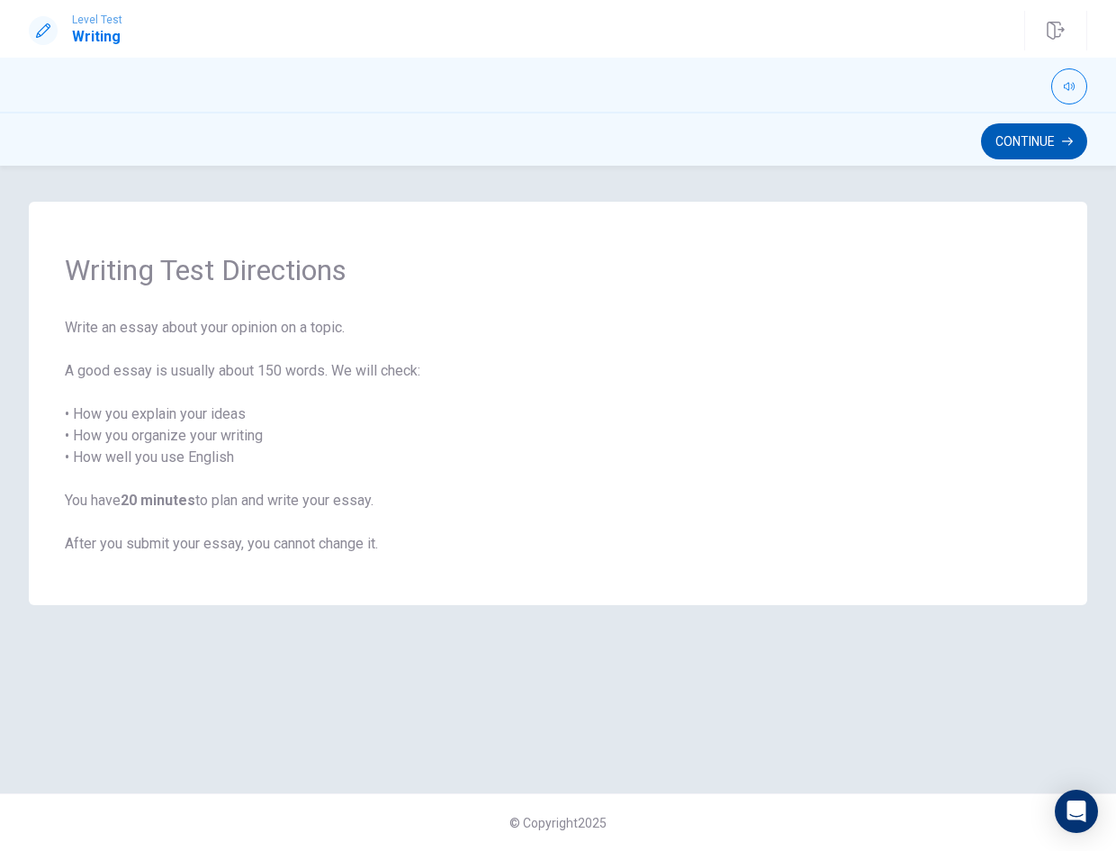
click at [1042, 142] on button "Continue" at bounding box center [1034, 141] width 106 height 36
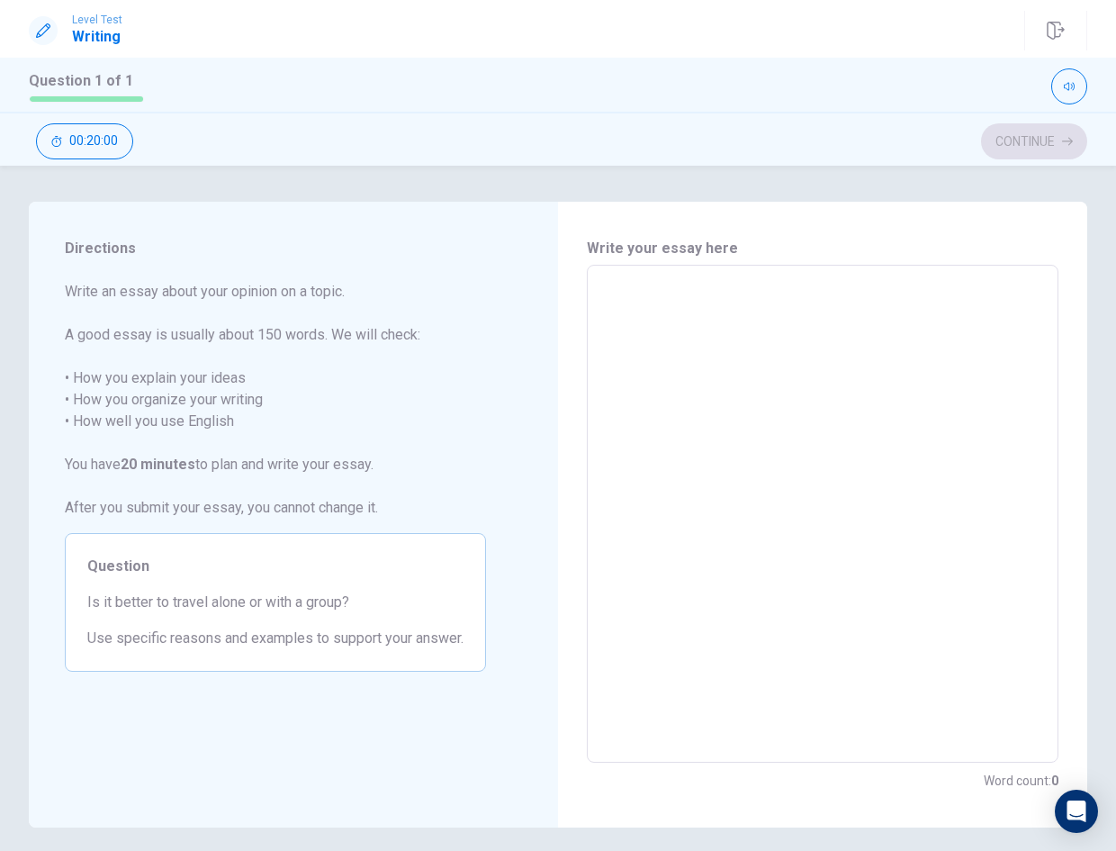
click at [824, 300] on textarea at bounding box center [823, 514] width 447 height 468
type textarea "q"
type textarea "x"
type textarea "qa"
type textarea "x"
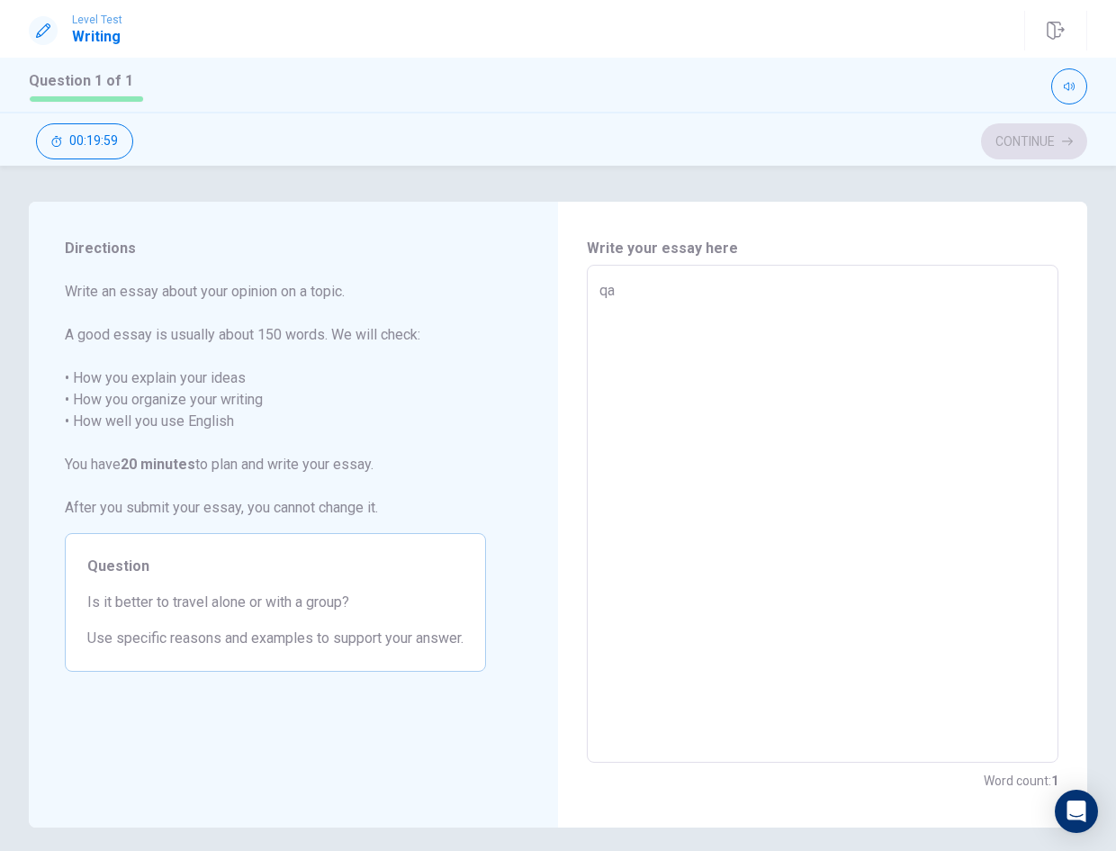
type textarea "qa"
type textarea "x"
type textarea "qa q"
type textarea "x"
type textarea "qa qa"
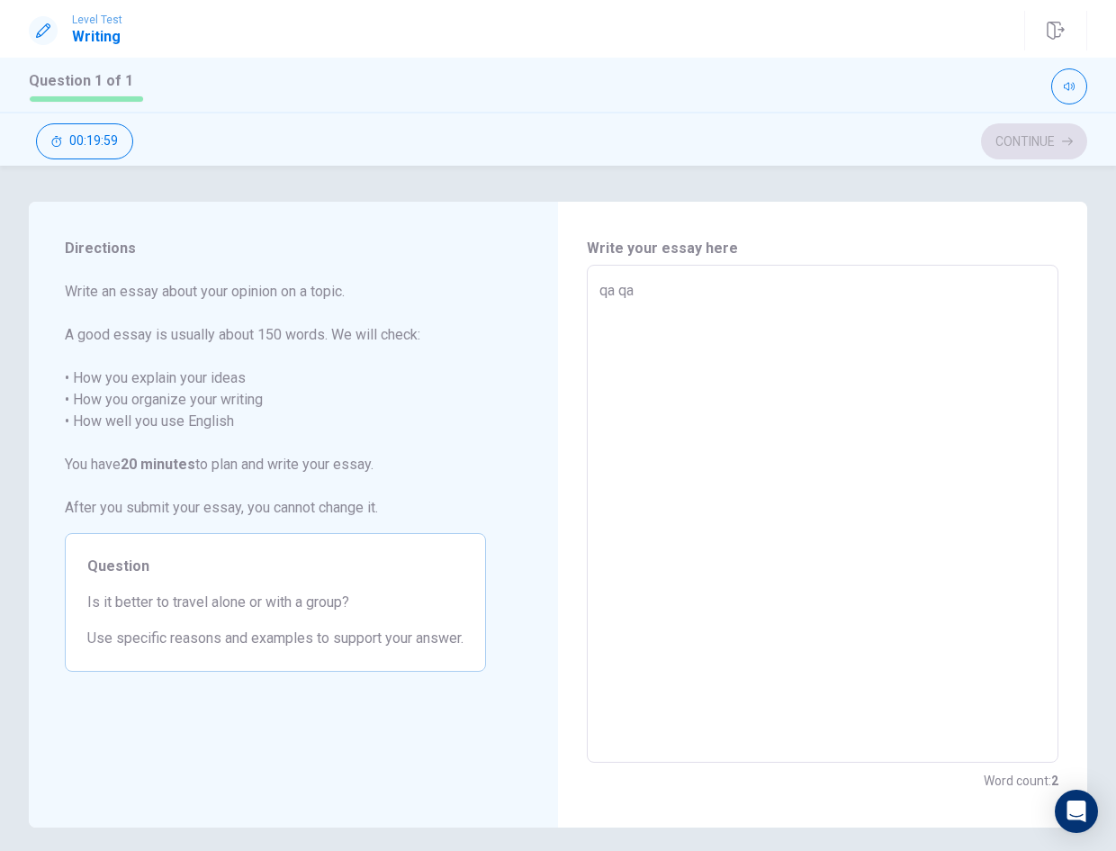
type textarea "x"
type textarea "qa qa"
type textarea "x"
type textarea "qa qa q"
type textarea "x"
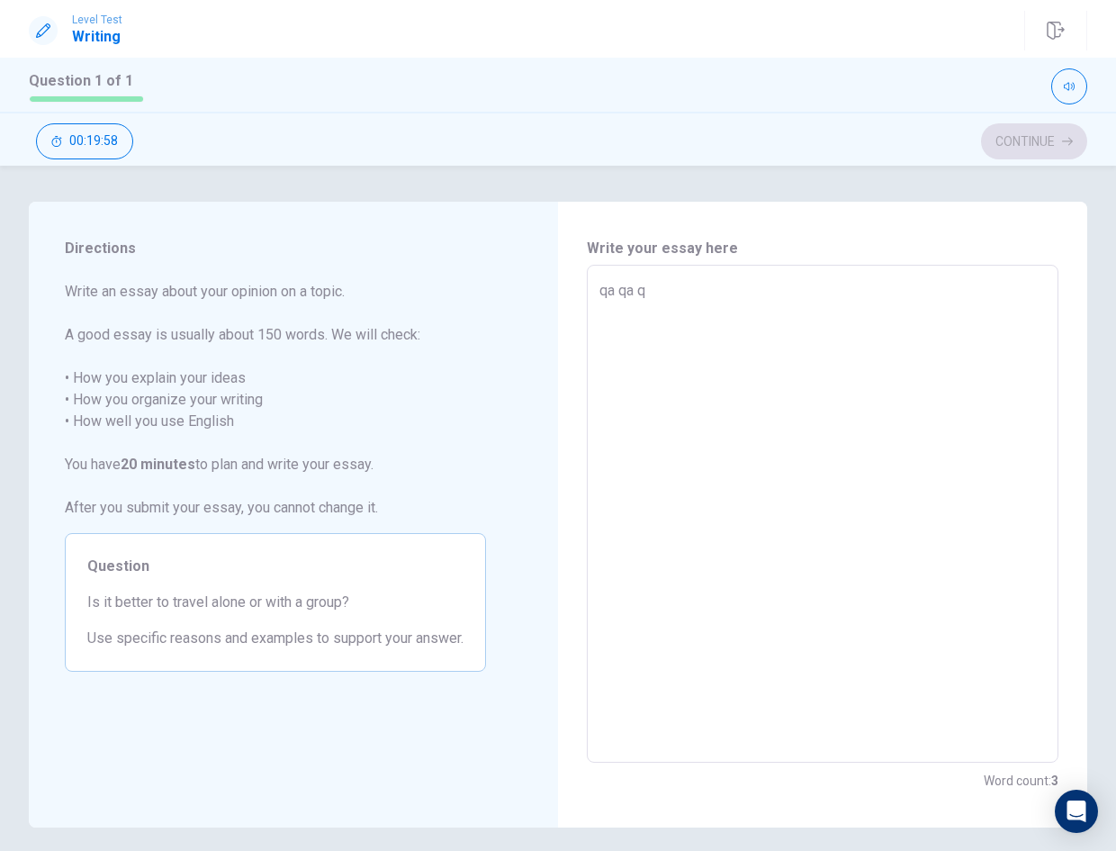
type textarea "qa qa qa"
type textarea "x"
type textarea "qa qa qa"
type textarea "x"
type textarea "qa qa qa q"
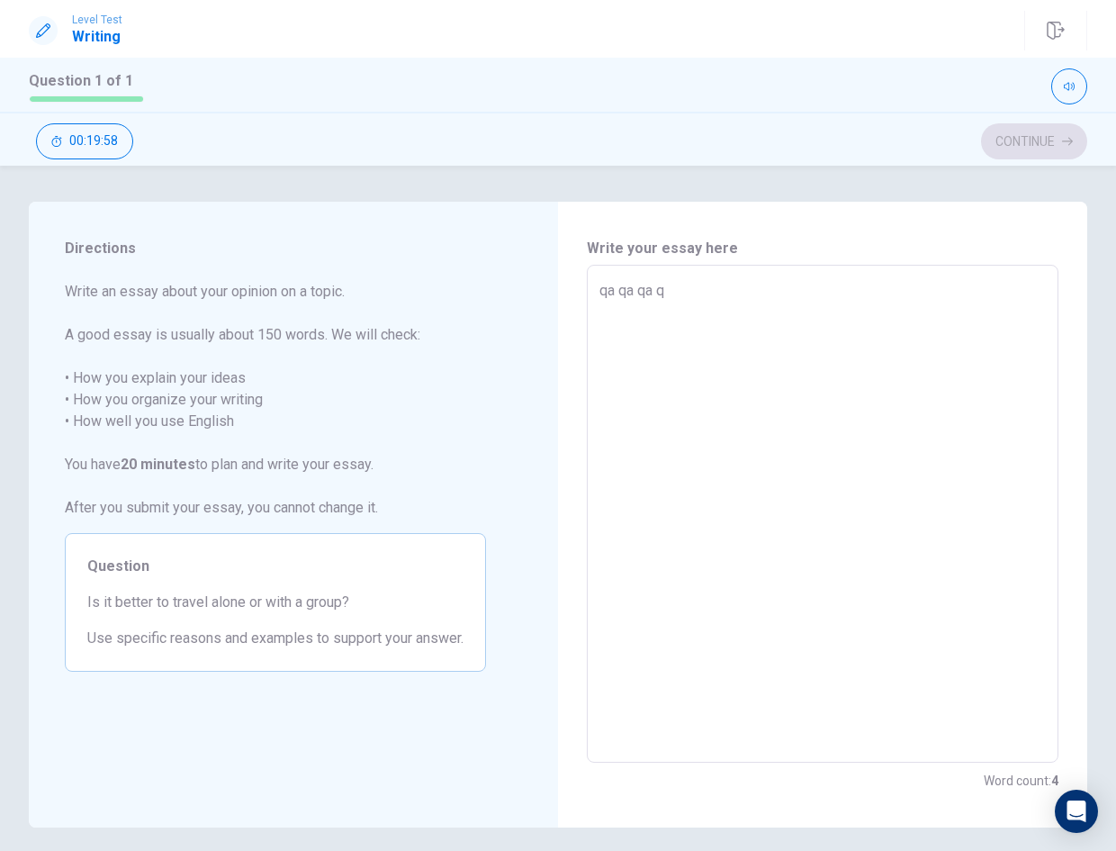
type textarea "x"
type textarea "qa qa qa qa"
type textarea "x"
type textarea "qa qa qa qa"
type textarea "x"
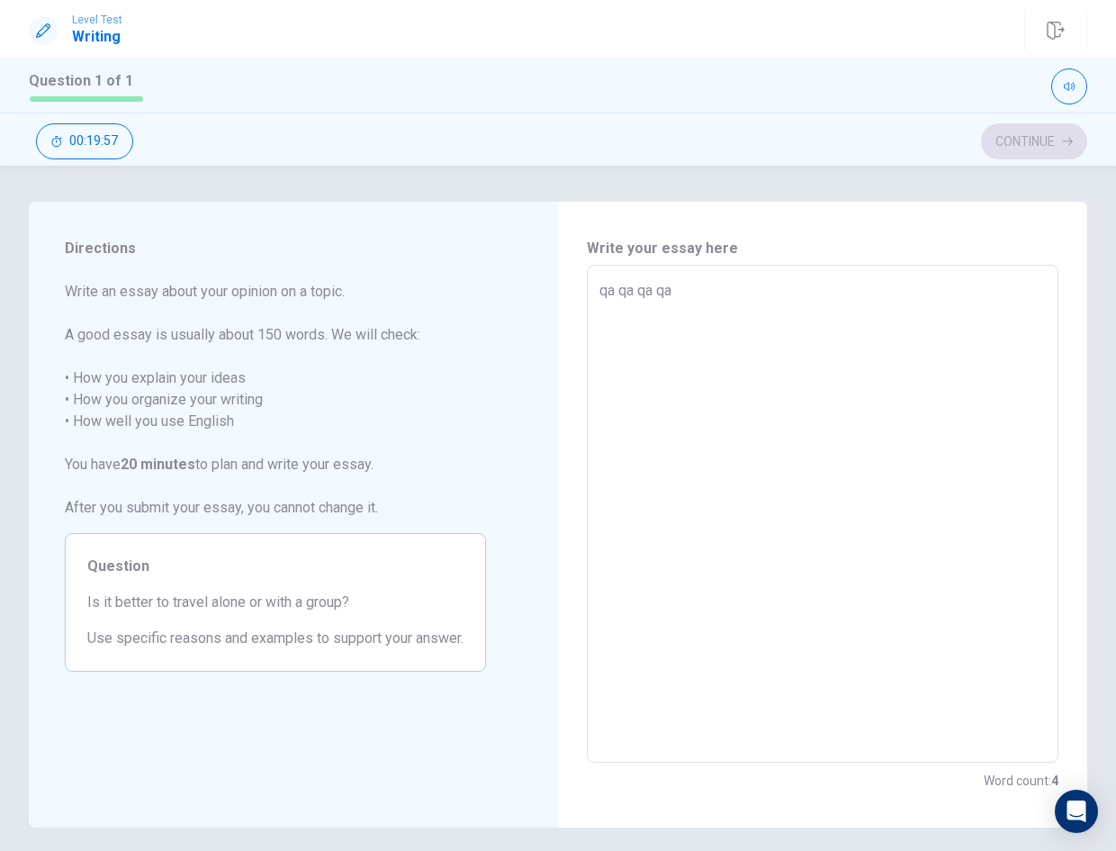
type textarea "qa qa qa qa q"
type textarea "x"
type textarea "qa qa qa qa qa"
type textarea "x"
type textarea "qa qa qa qa qa"
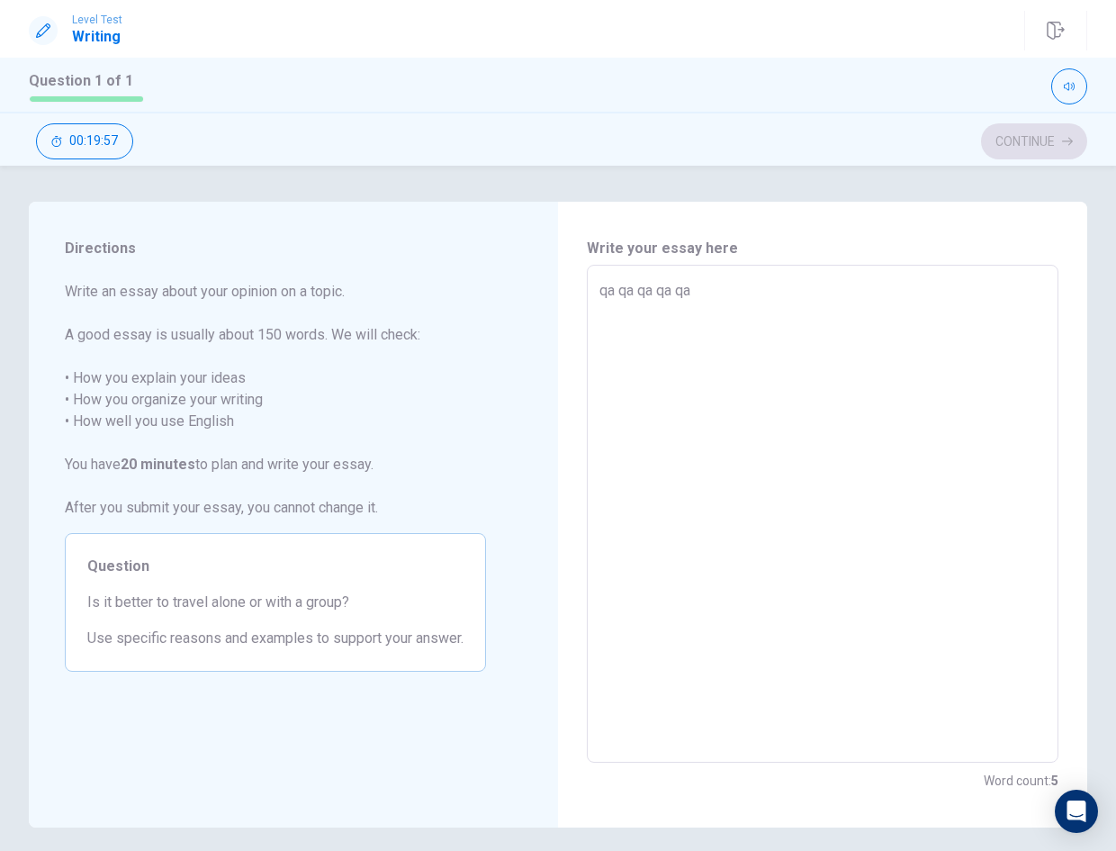
type textarea "x"
type textarea "qa qa qa qa qa q"
type textarea "x"
type textarea "qa qa qa qa qa qa"
type textarea "x"
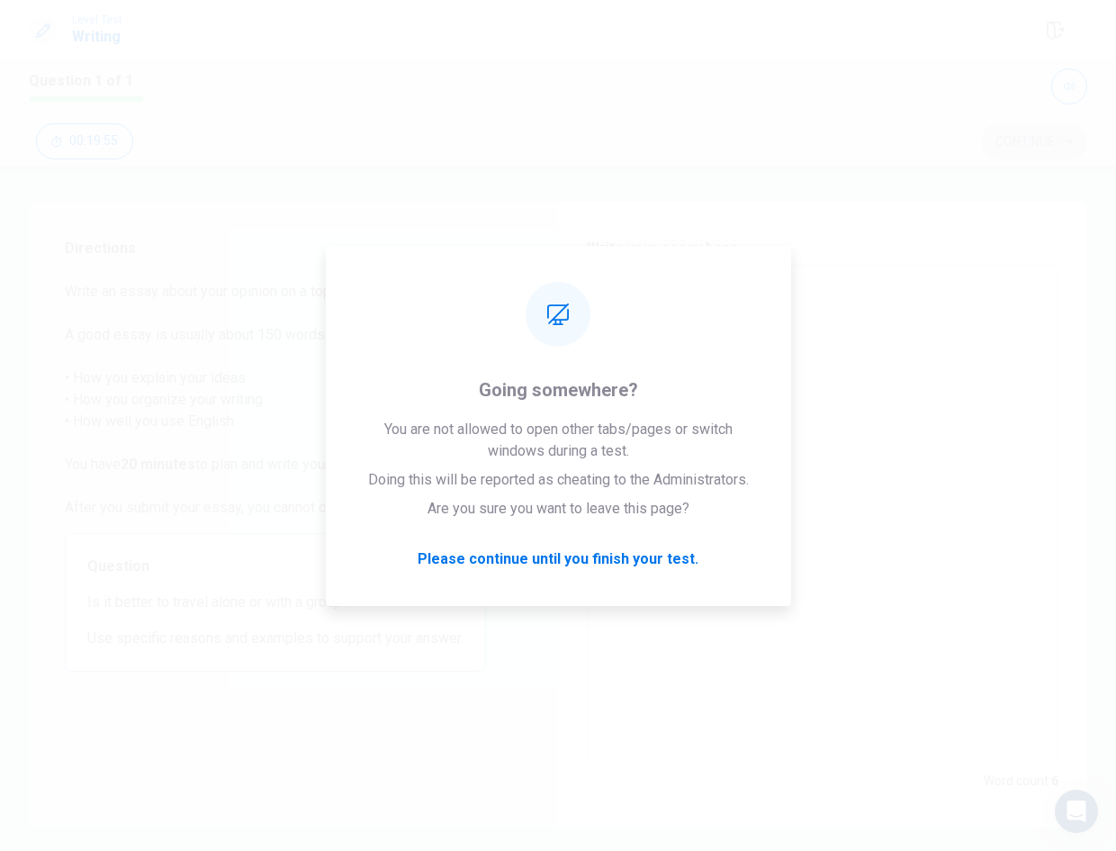
type textarea "qa qa qa qa qa qa"
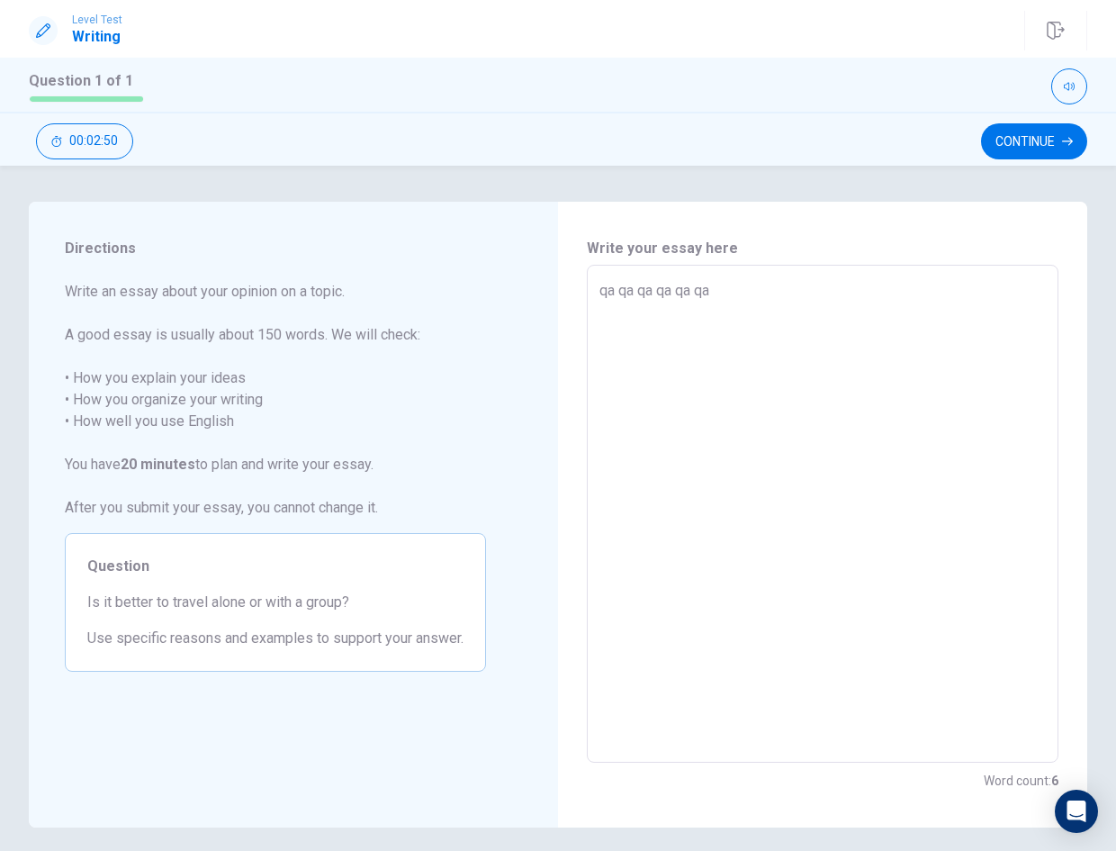
click at [912, 358] on textarea "qa qa qa qa qa qa" at bounding box center [823, 514] width 447 height 468
click at [864, 293] on textarea "qa qa qa qa qa qa" at bounding box center [823, 514] width 447 height 468
click at [814, 299] on textarea "qa qa qa qa qa qa" at bounding box center [823, 514] width 447 height 468
click at [772, 325] on textarea "qa qa qa qa qa qa" at bounding box center [823, 514] width 447 height 468
type textarea "x"
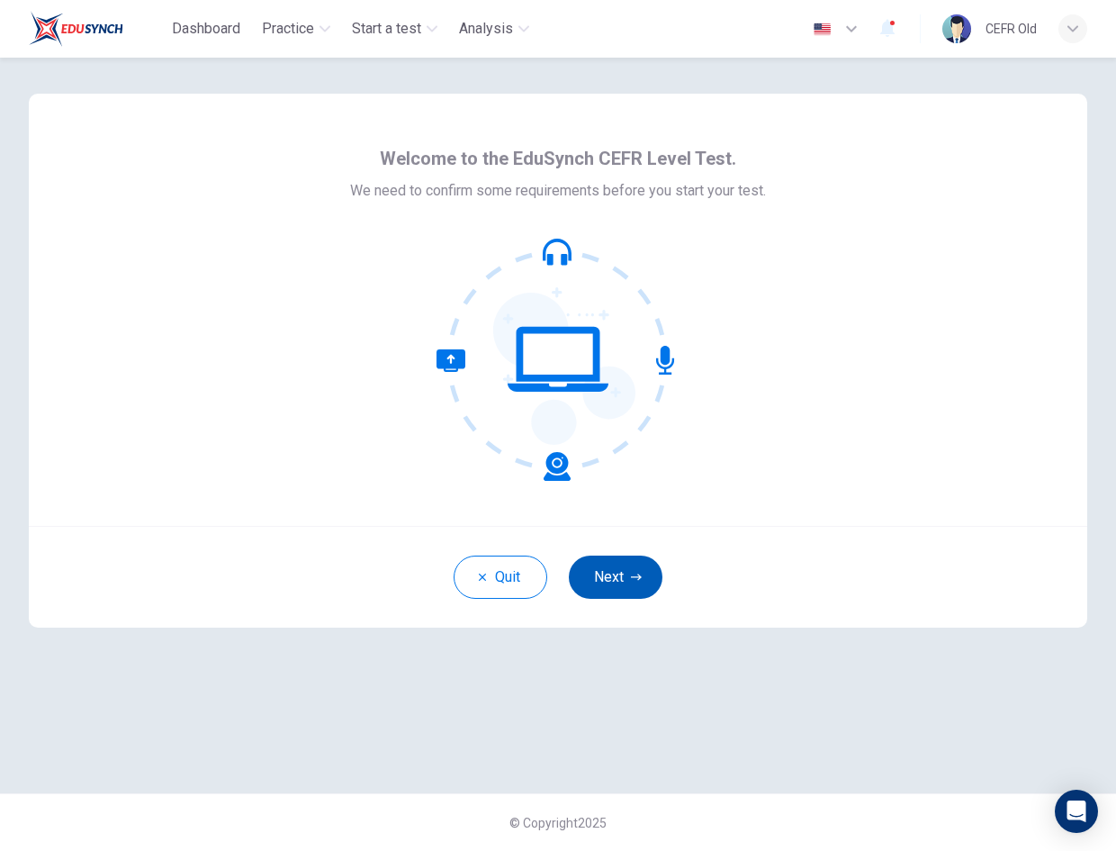
click at [621, 582] on button "Next" at bounding box center [616, 576] width 94 height 43
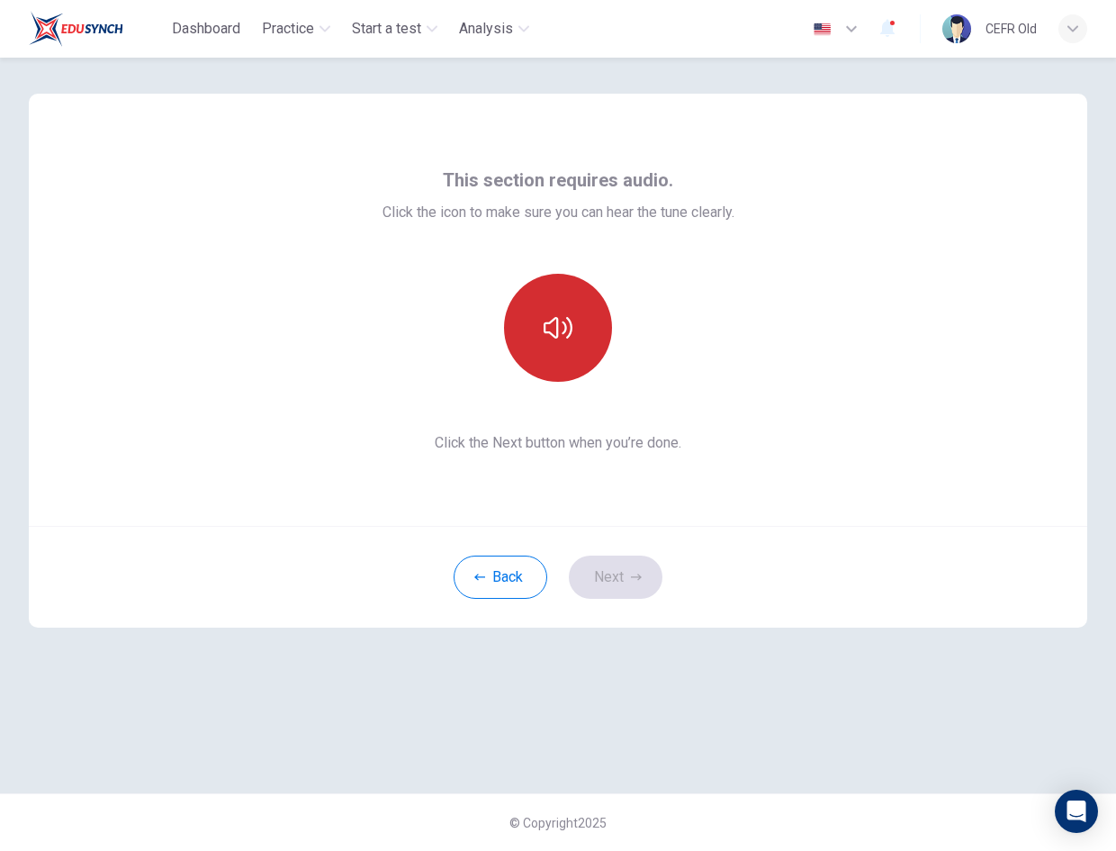
click at [554, 361] on button "button" at bounding box center [558, 328] width 108 height 108
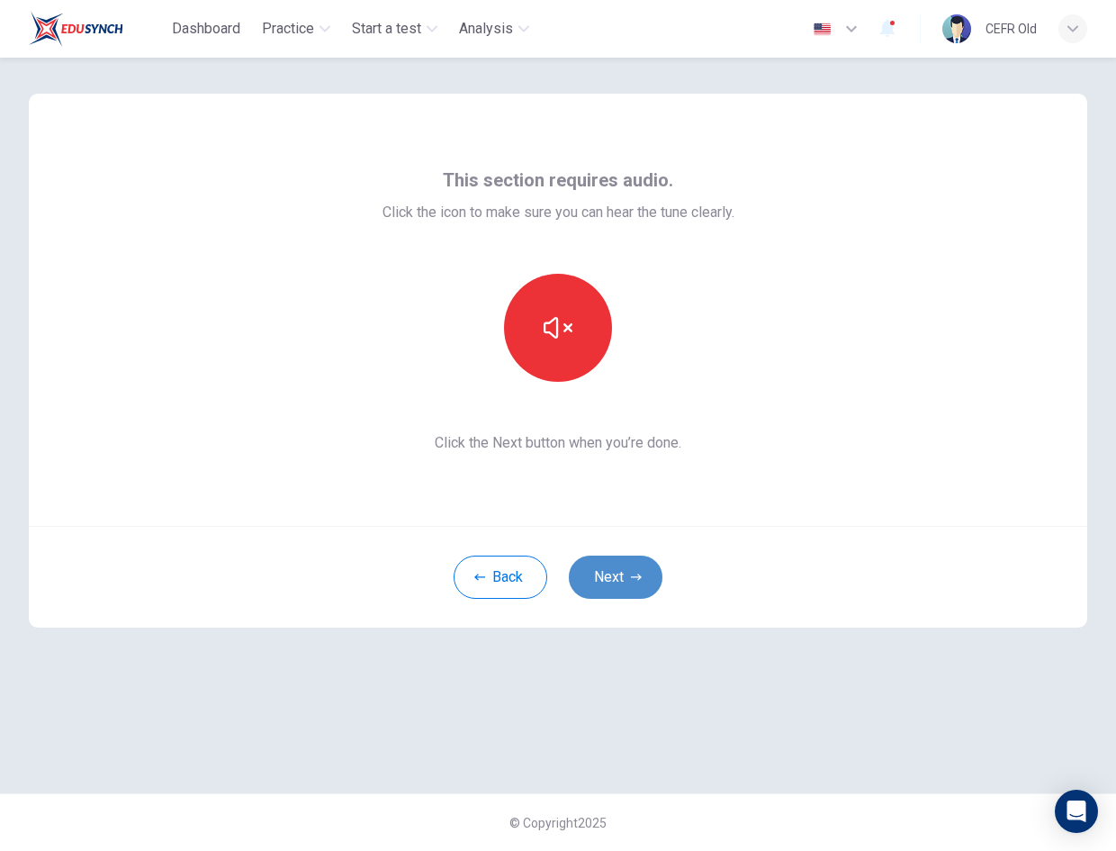
click at [630, 586] on button "Next" at bounding box center [616, 576] width 94 height 43
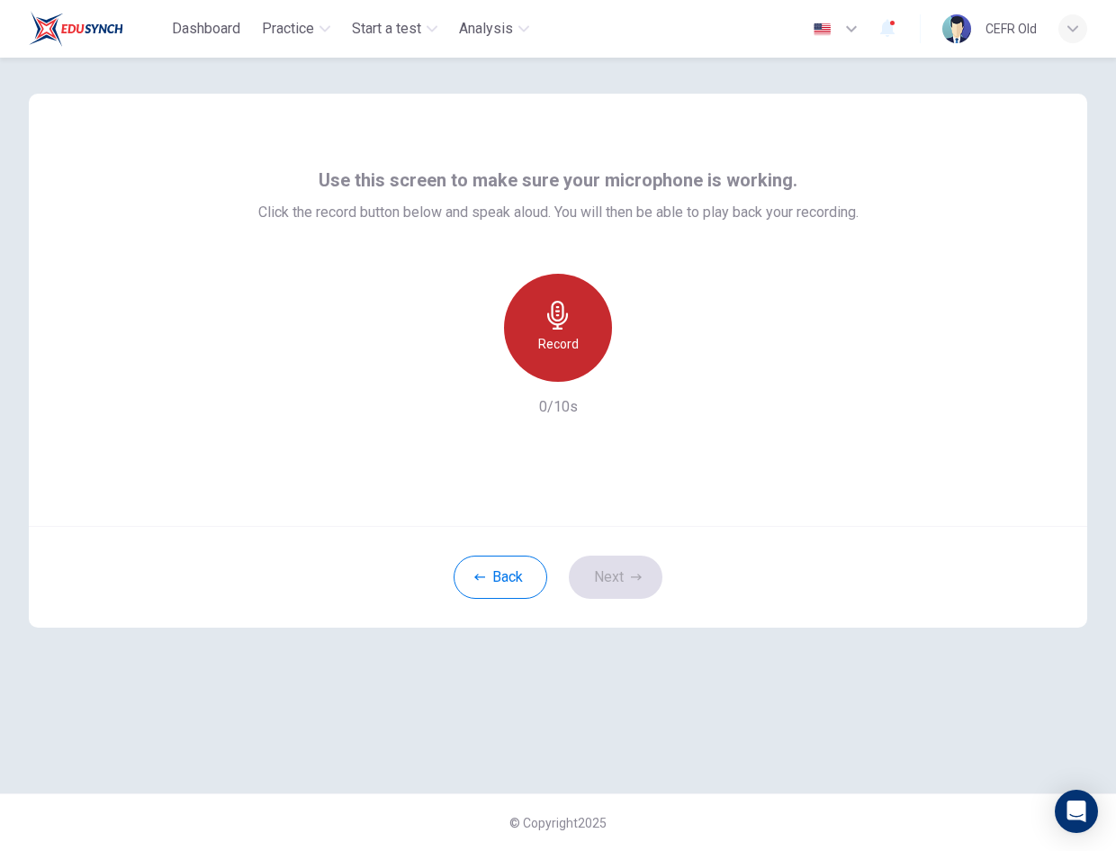
click at [577, 349] on h6 "Record" at bounding box center [558, 344] width 41 height 22
click at [577, 349] on div "Stop" at bounding box center [558, 328] width 108 height 108
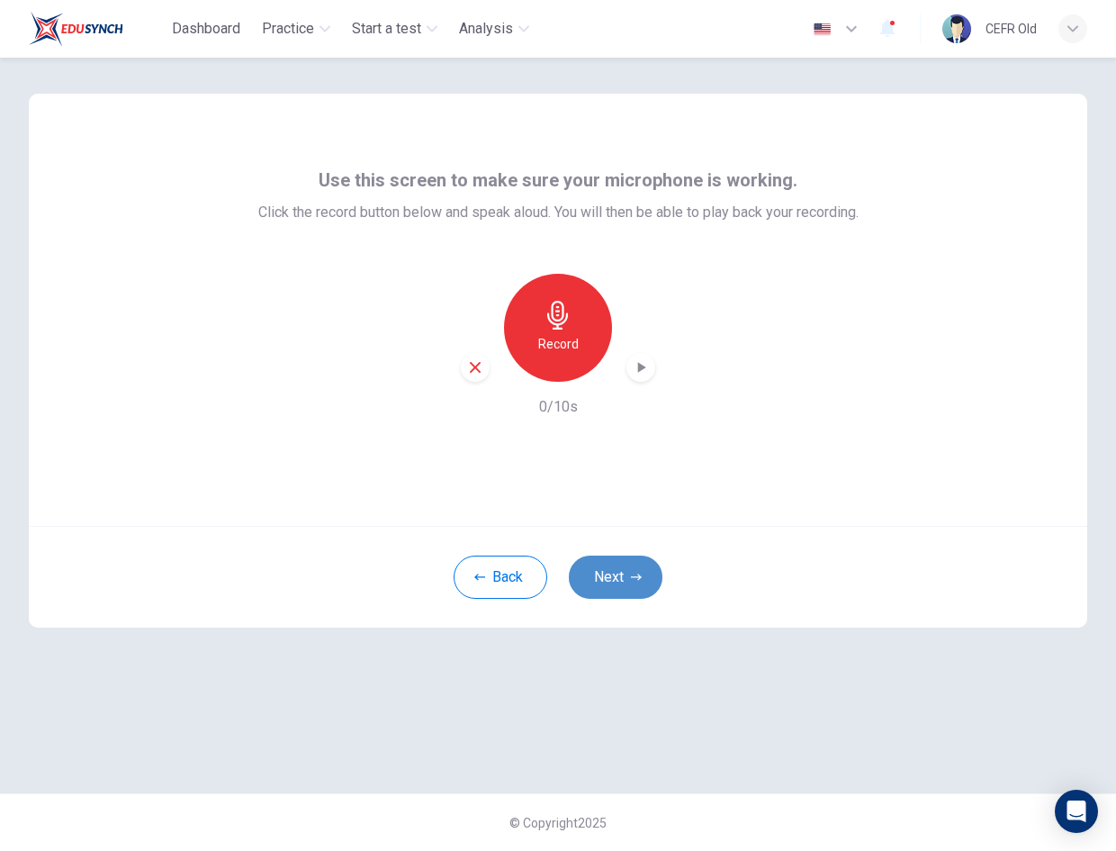
click at [636, 568] on button "Next" at bounding box center [616, 576] width 94 height 43
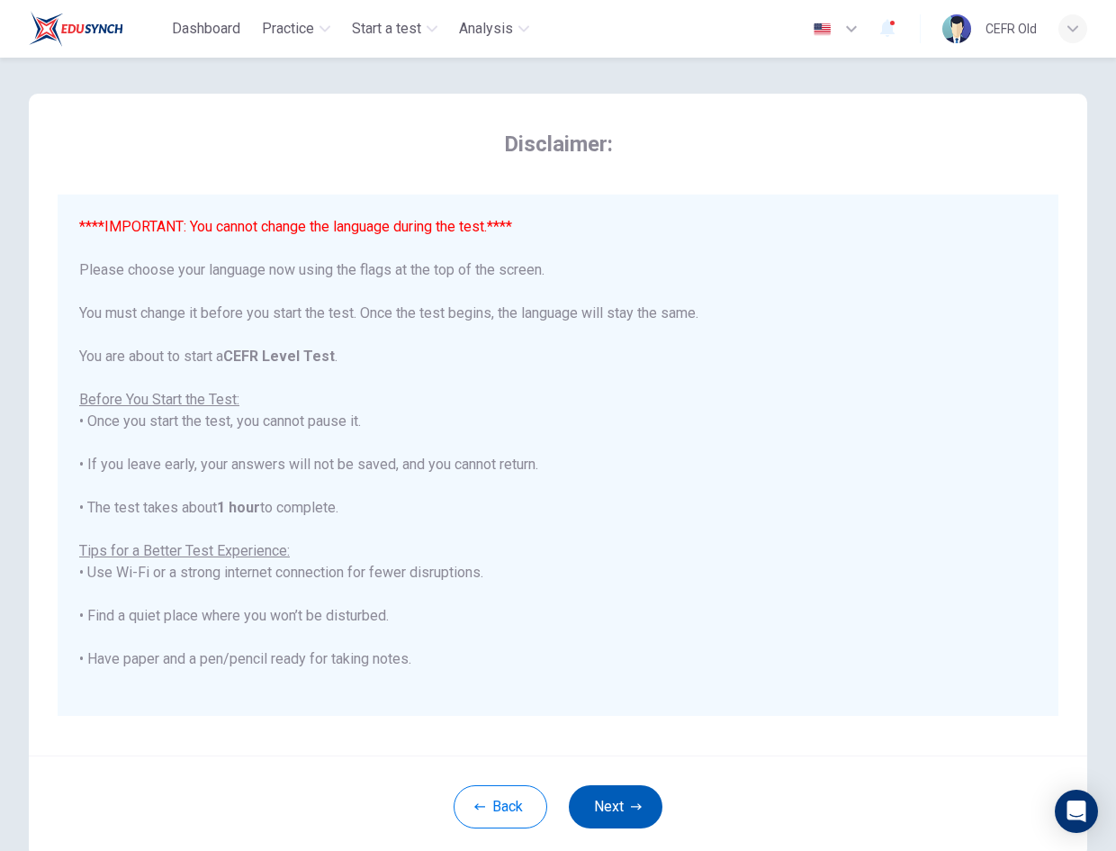
click at [645, 804] on button "Next" at bounding box center [616, 806] width 94 height 43
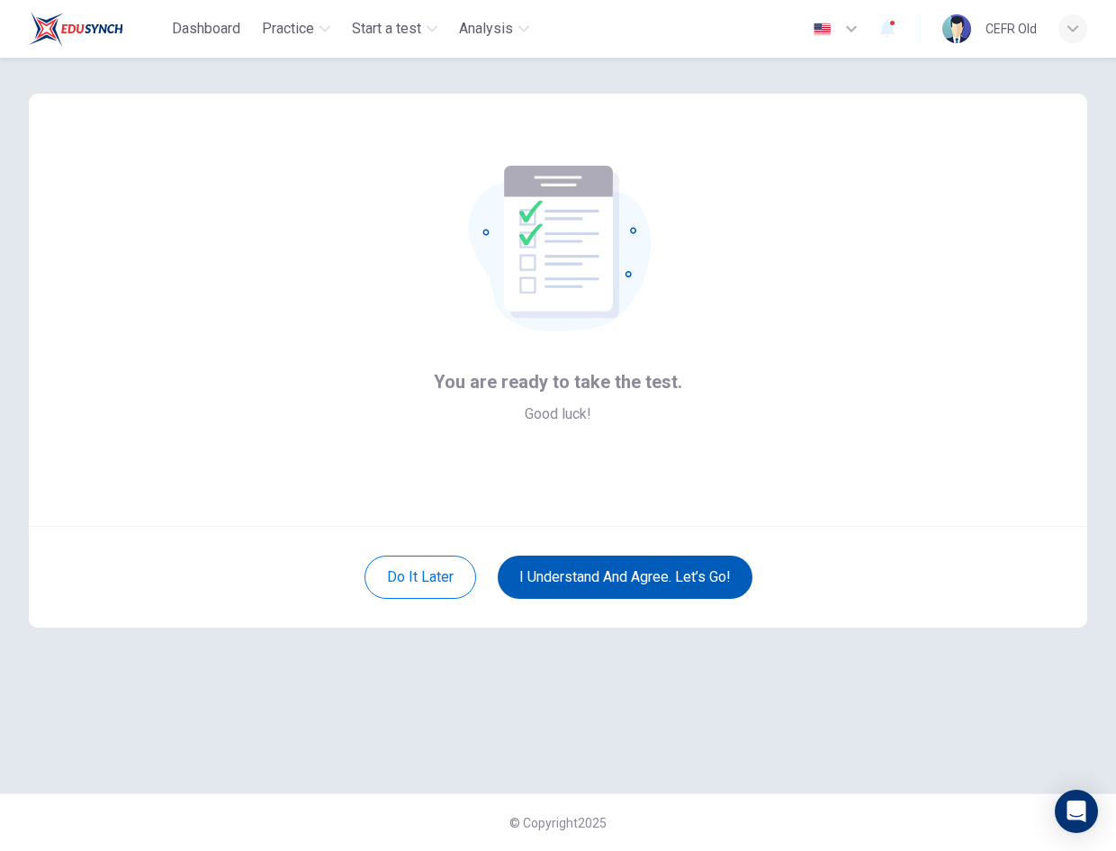
click at [654, 586] on button "I understand and agree. Let’s go!" at bounding box center [625, 576] width 255 height 43
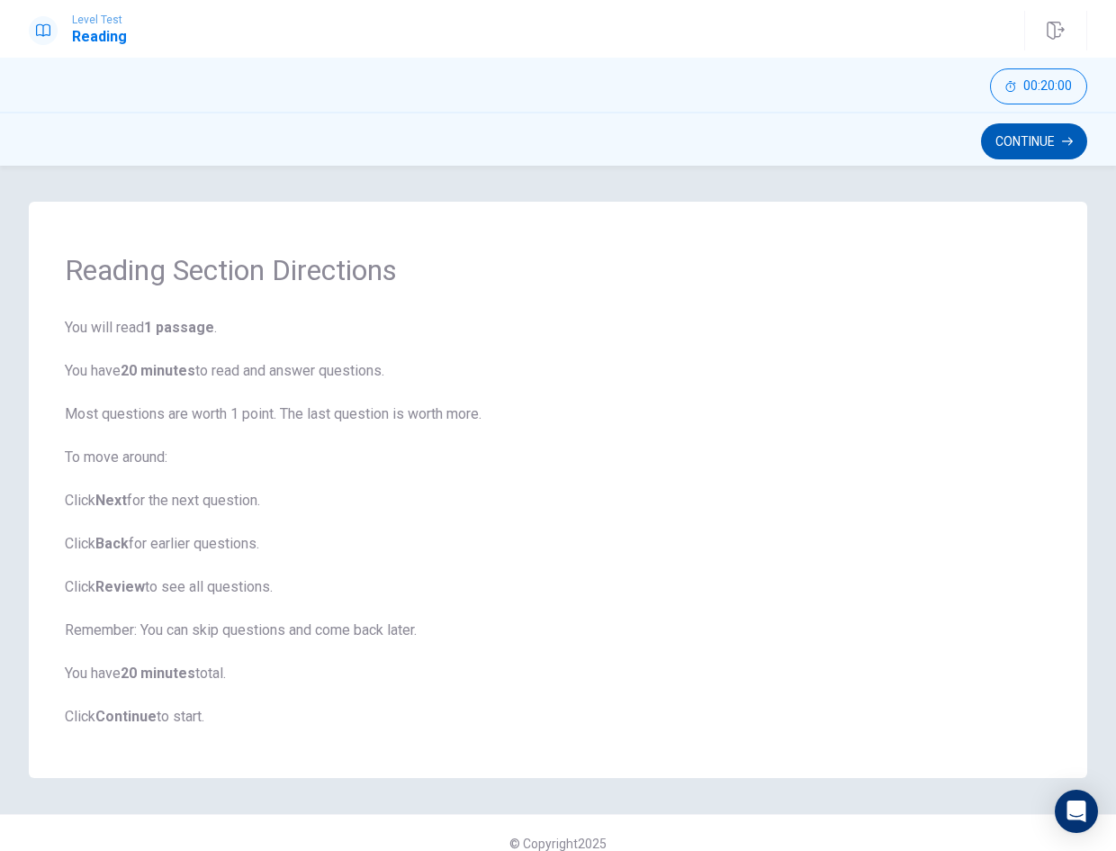
click at [1012, 135] on button "Continue" at bounding box center [1034, 141] width 106 height 36
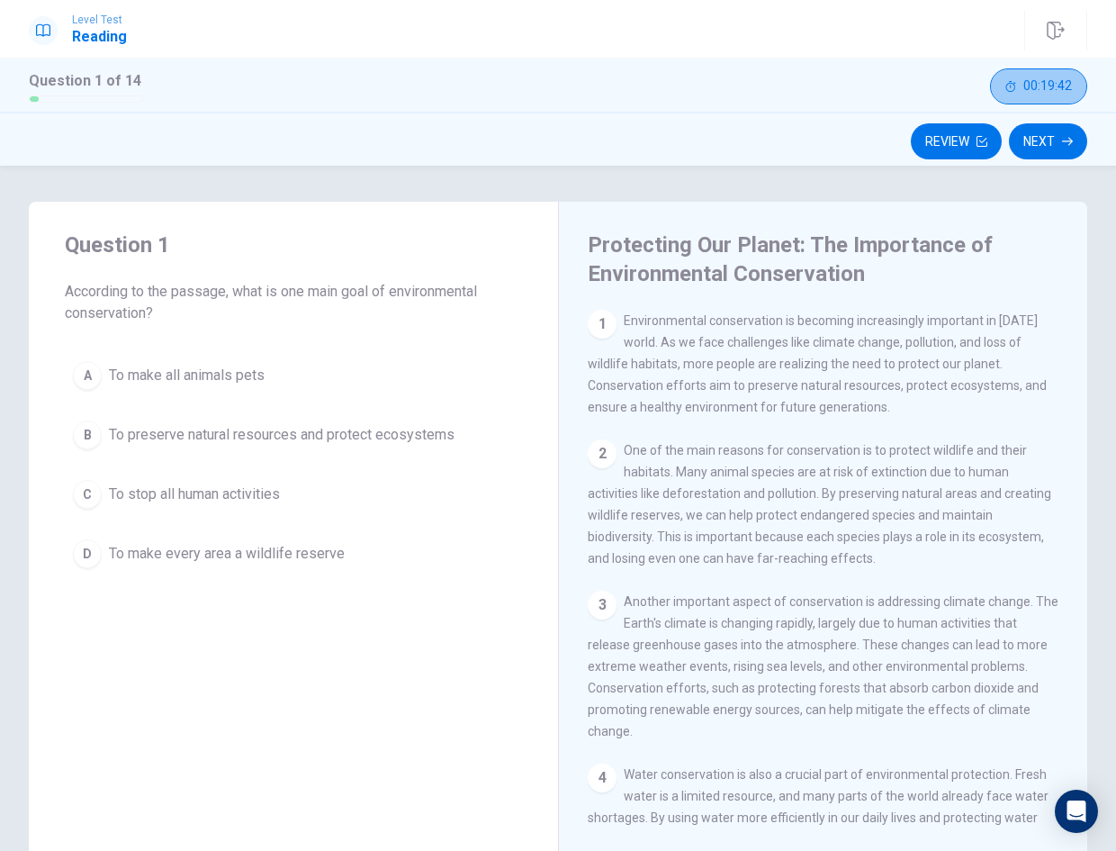
click at [1028, 80] on span "00:19:42" at bounding box center [1048, 86] width 49 height 14
click at [1072, 84] on icon "button" at bounding box center [1069, 86] width 14 height 14
click at [362, 439] on span "To preserve natural resources and protect ecosystems" at bounding box center [282, 435] width 346 height 22
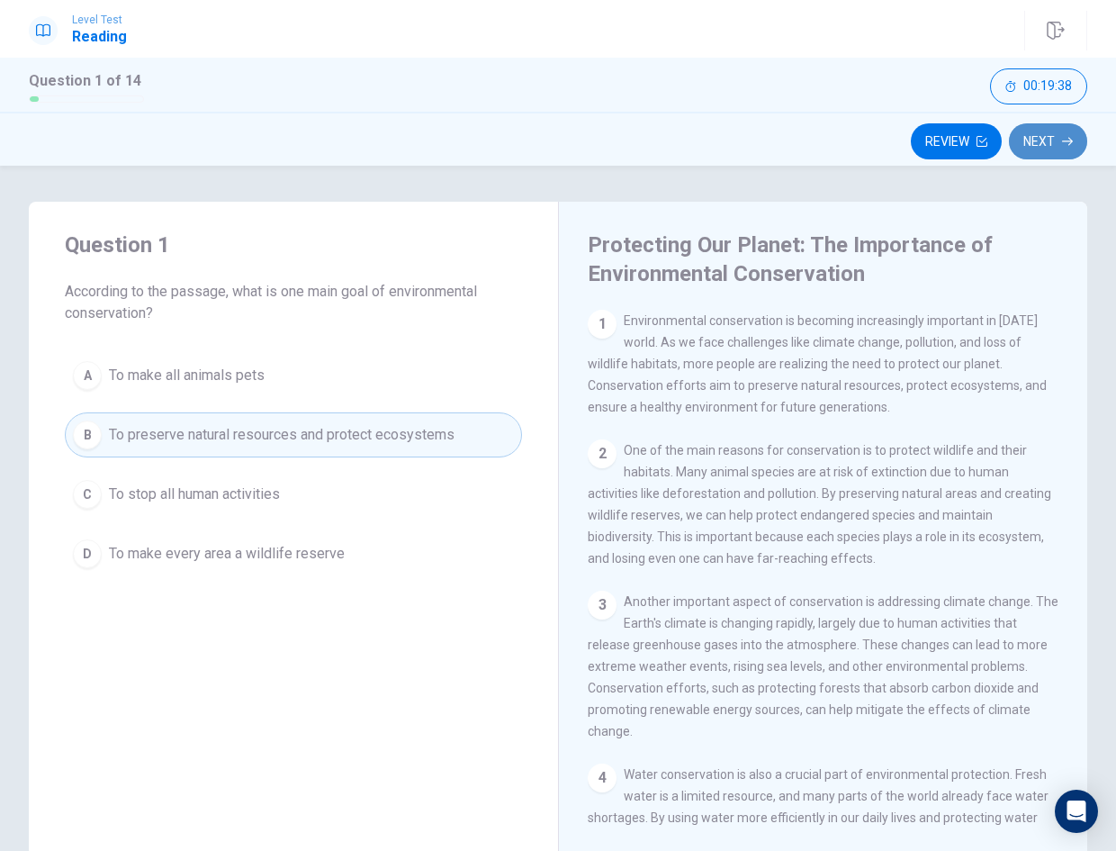
click at [1034, 138] on button "Next" at bounding box center [1048, 141] width 78 height 36
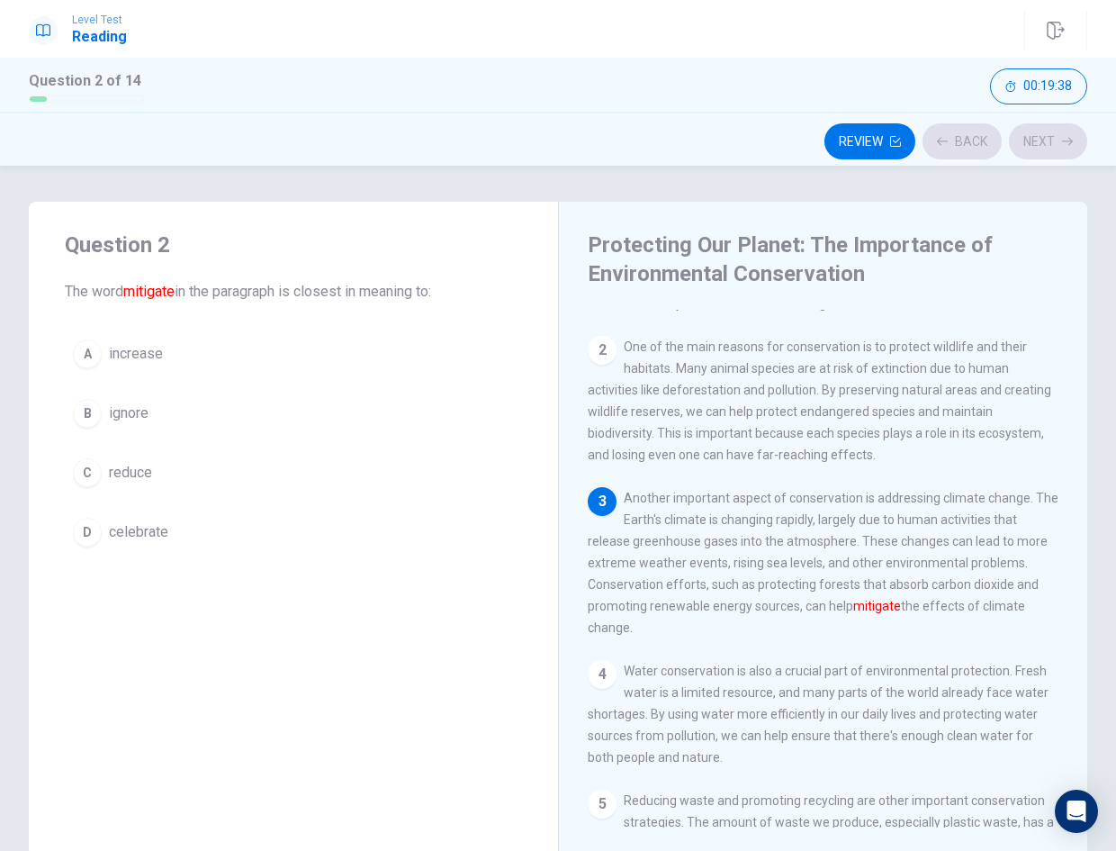
scroll to position [111, 0]
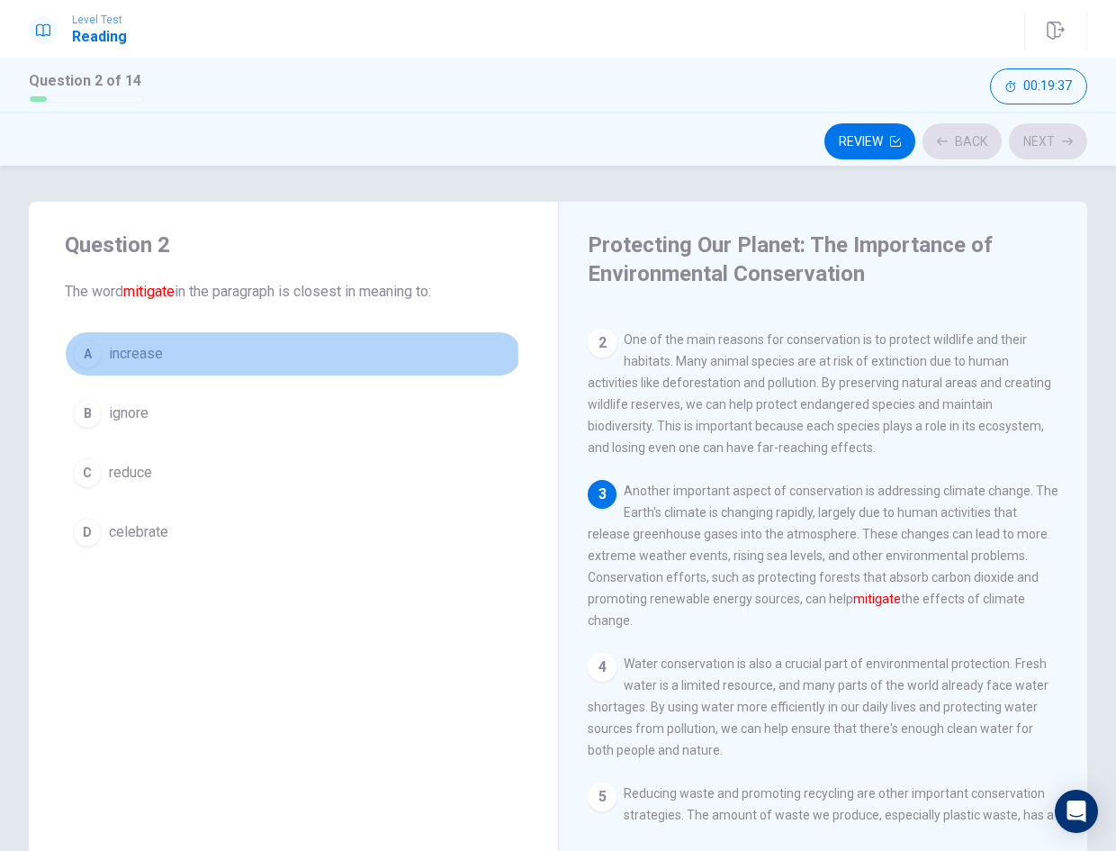
click at [277, 356] on button "A increase" at bounding box center [293, 353] width 457 height 45
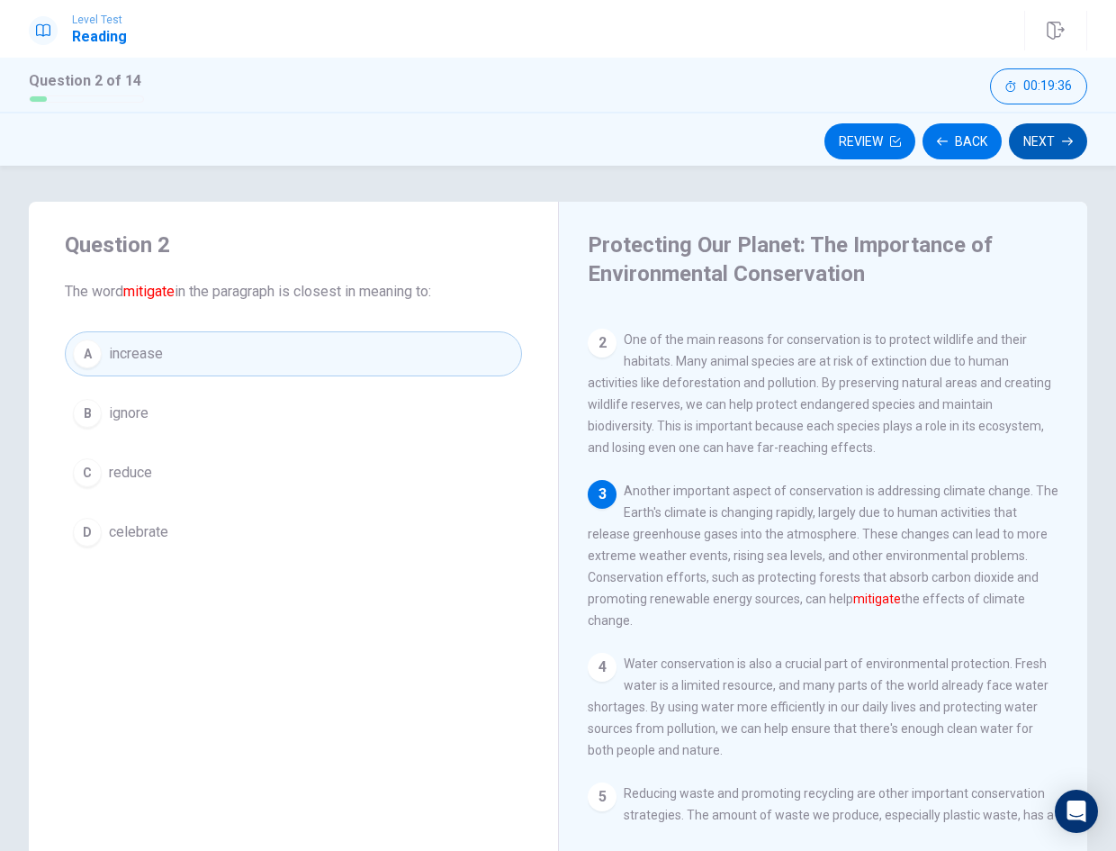
click at [1069, 138] on icon "button" at bounding box center [1067, 142] width 11 height 8
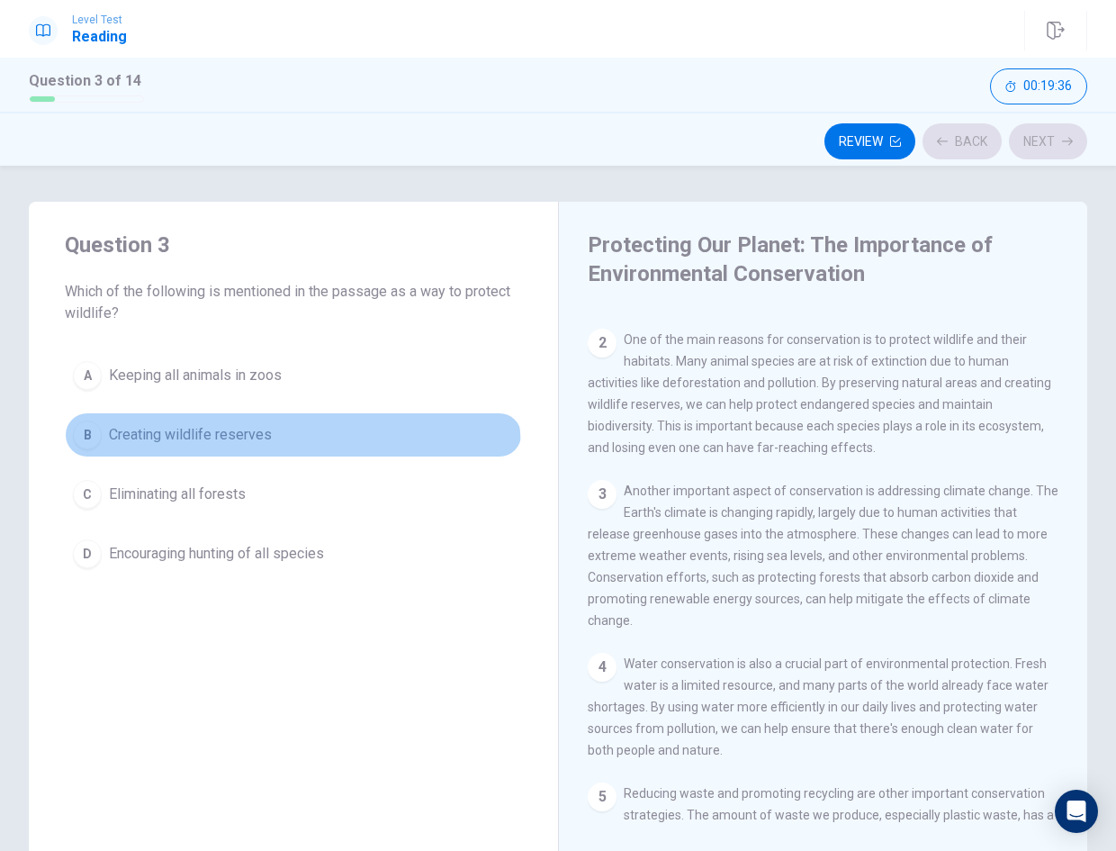
drag, startPoint x: 256, startPoint y: 454, endPoint x: 708, endPoint y: 368, distance: 460.8
click at [256, 455] on button "B Creating wildlife reserves" at bounding box center [293, 434] width 457 height 45
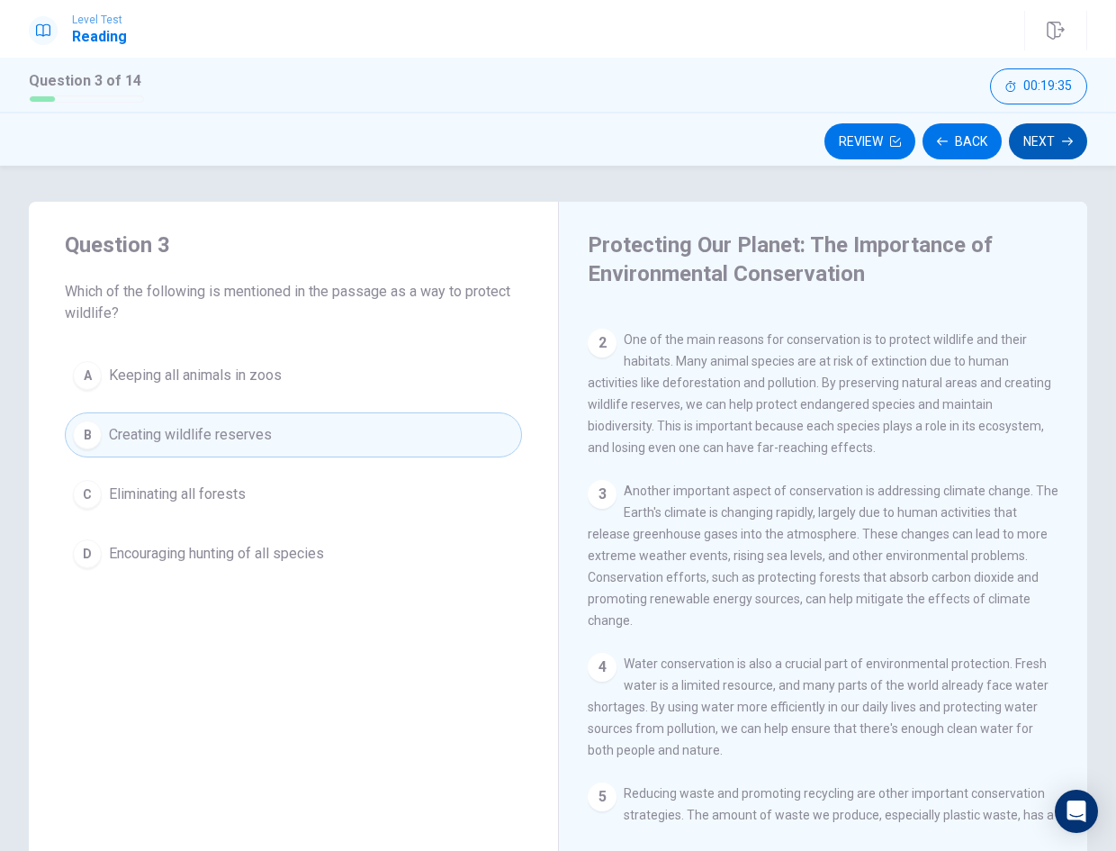
click at [1022, 124] on button "Next" at bounding box center [1048, 141] width 78 height 36
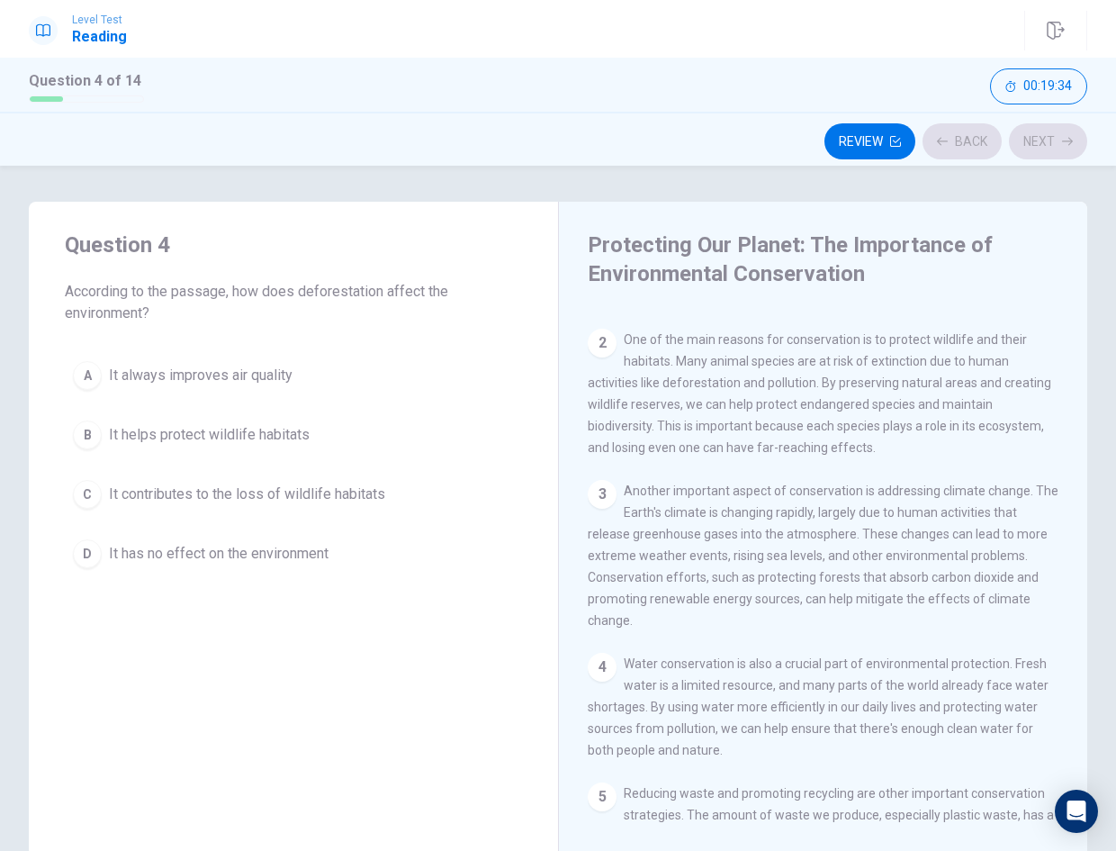
drag, startPoint x: 359, startPoint y: 378, endPoint x: 877, endPoint y: 286, distance: 525.7
click at [360, 377] on button "A It always improves air quality" at bounding box center [293, 375] width 457 height 45
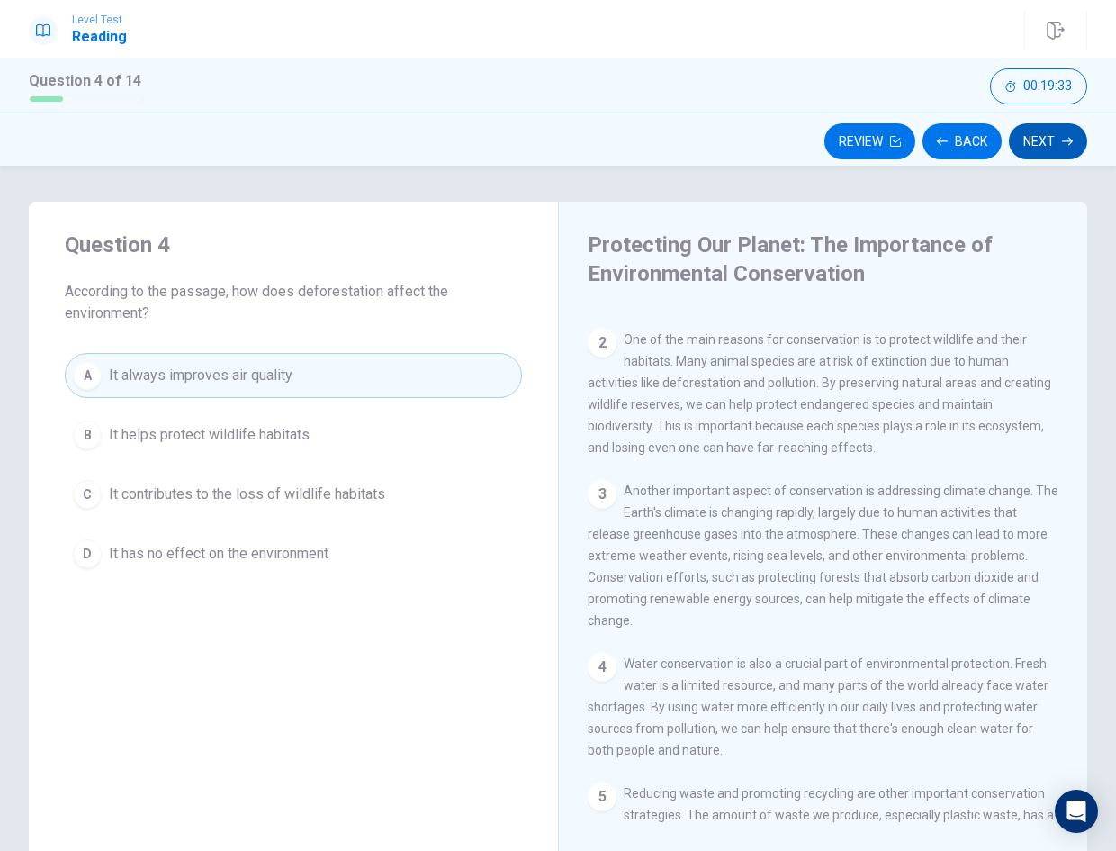
click at [1051, 147] on button "Next" at bounding box center [1048, 141] width 78 height 36
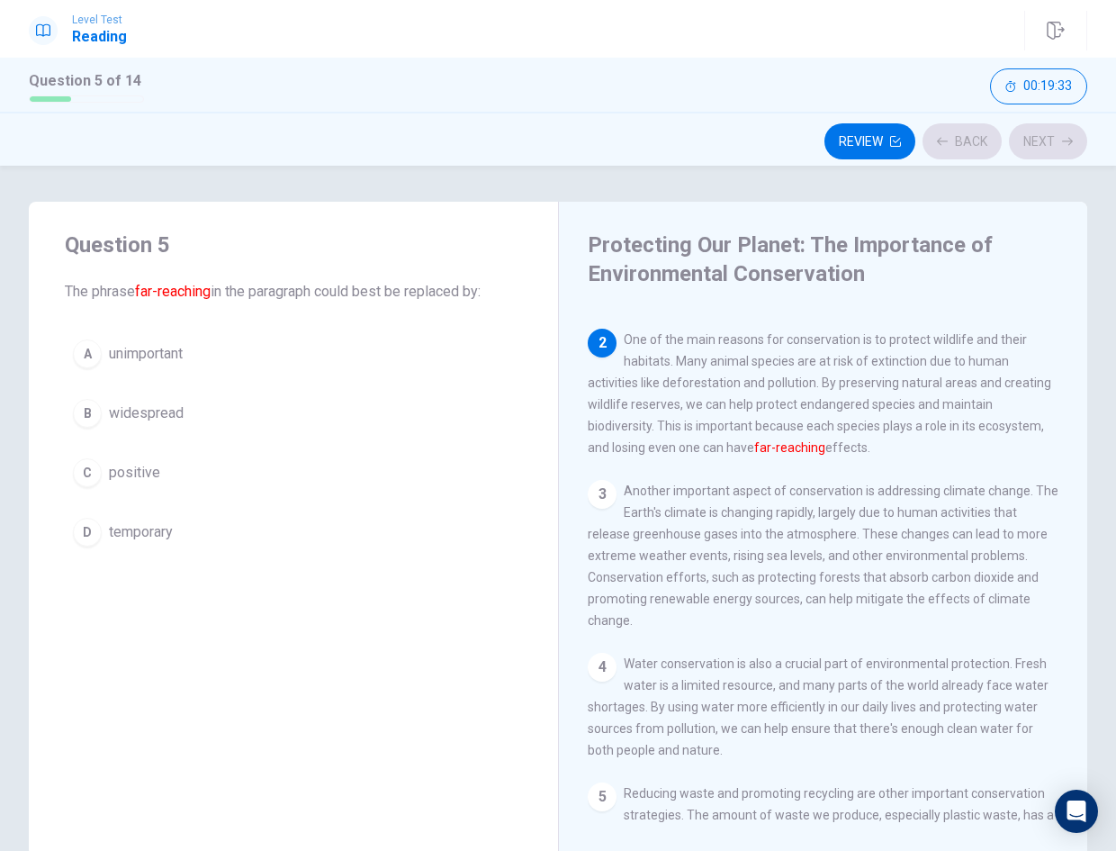
scroll to position [134, 0]
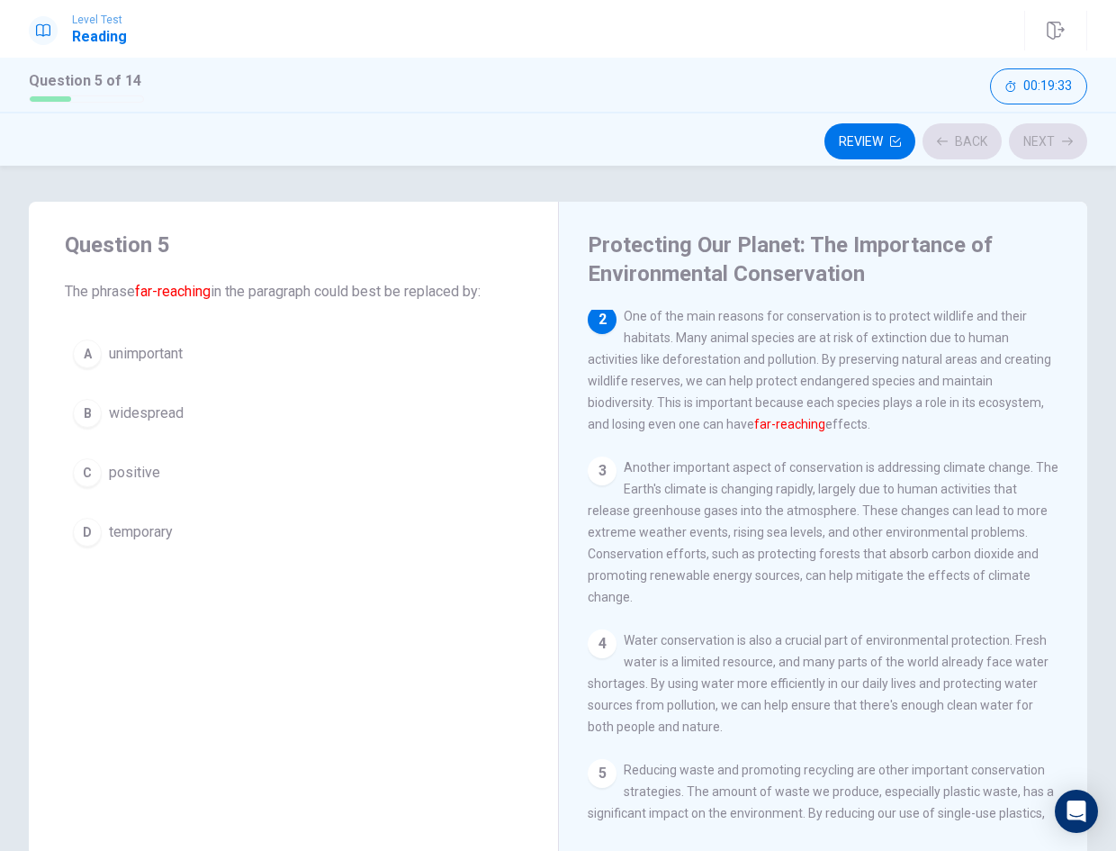
click at [329, 498] on div "A unimportant B widespread C positive D temporary" at bounding box center [293, 442] width 457 height 223
click at [348, 482] on button "C positive" at bounding box center [293, 472] width 457 height 45
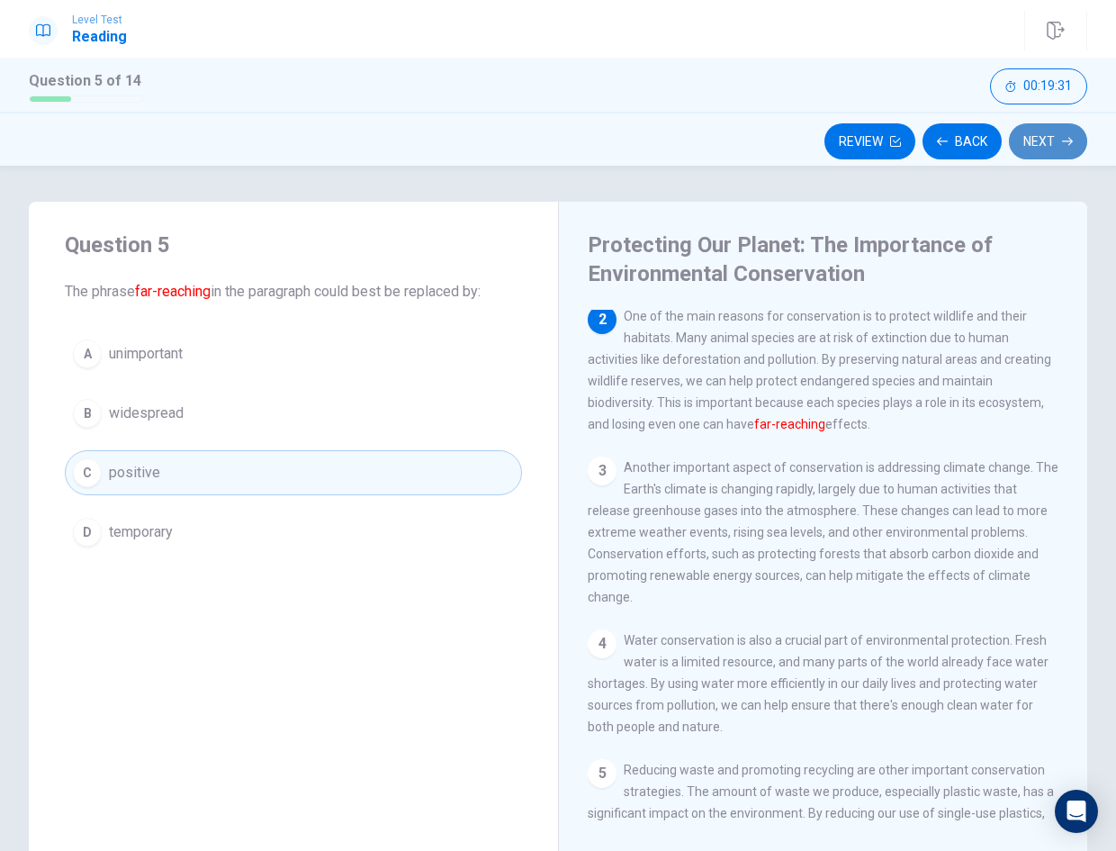
click at [1042, 149] on button "Next" at bounding box center [1048, 141] width 78 height 36
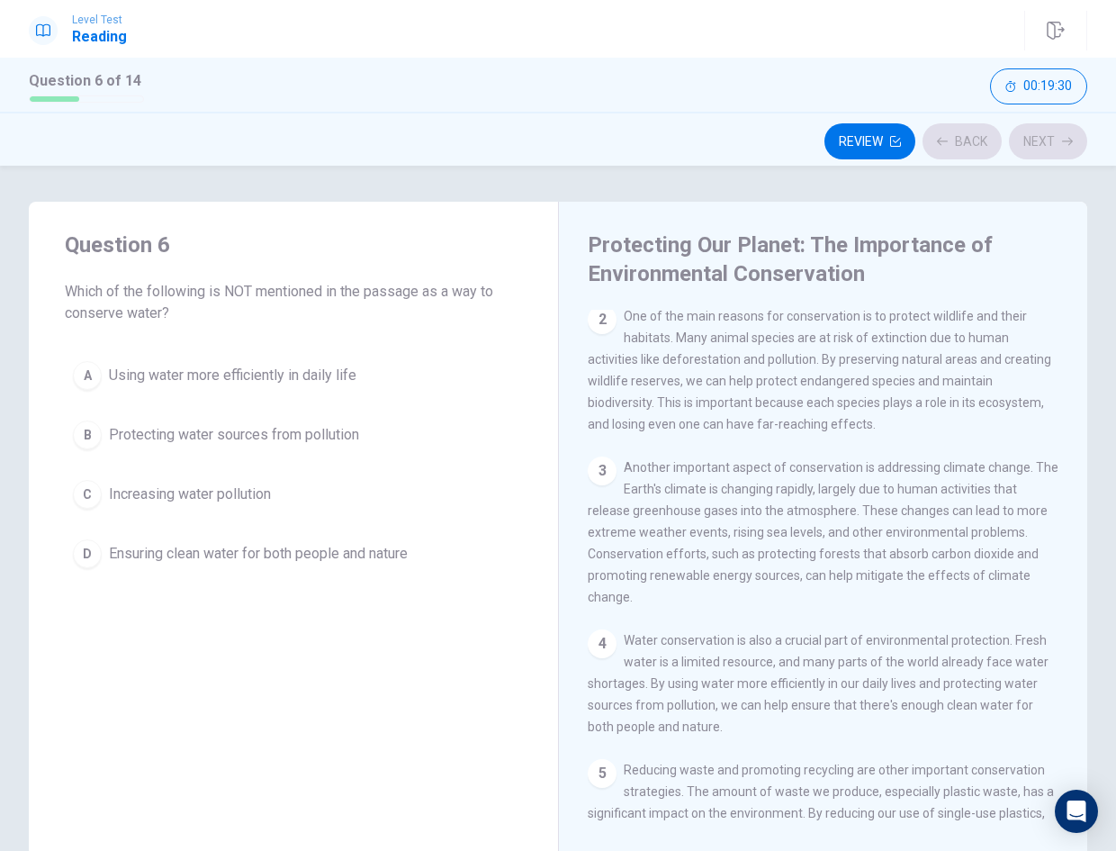
click at [386, 380] on button "A Using water more efficiently in daily life" at bounding box center [293, 375] width 457 height 45
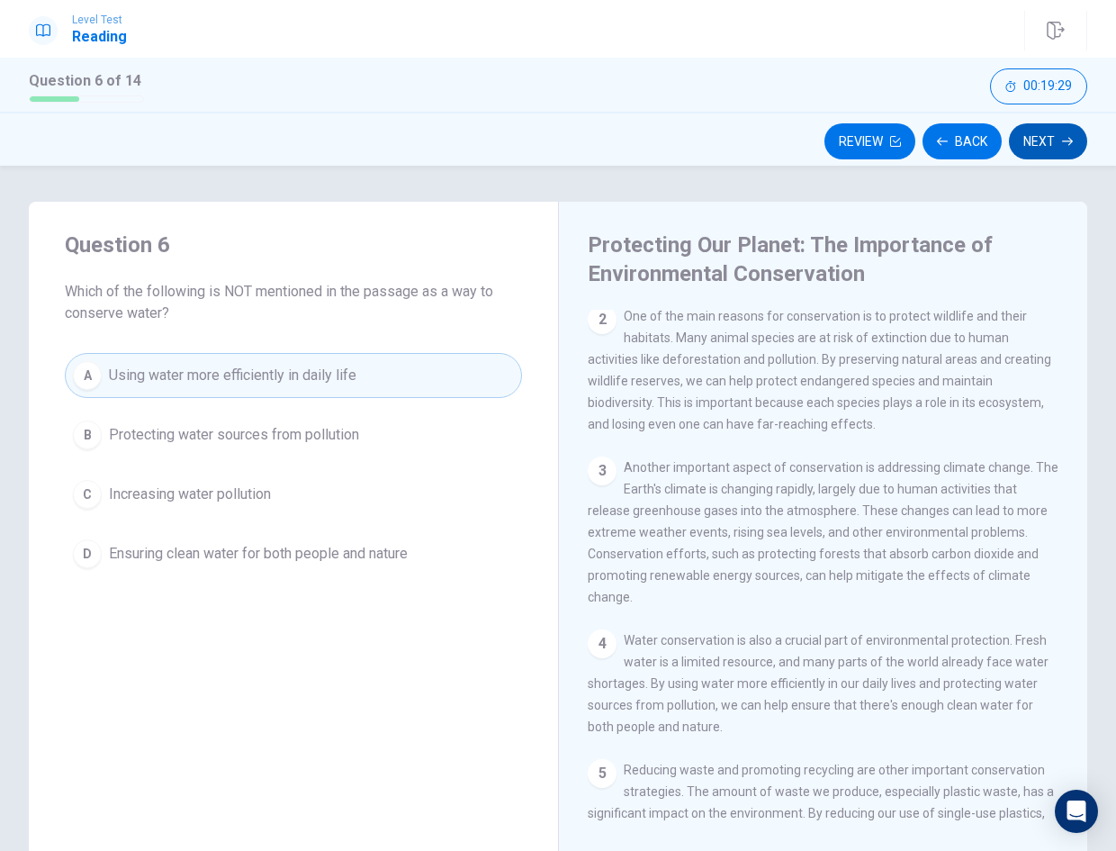
click at [1037, 145] on button "Next" at bounding box center [1048, 141] width 78 height 36
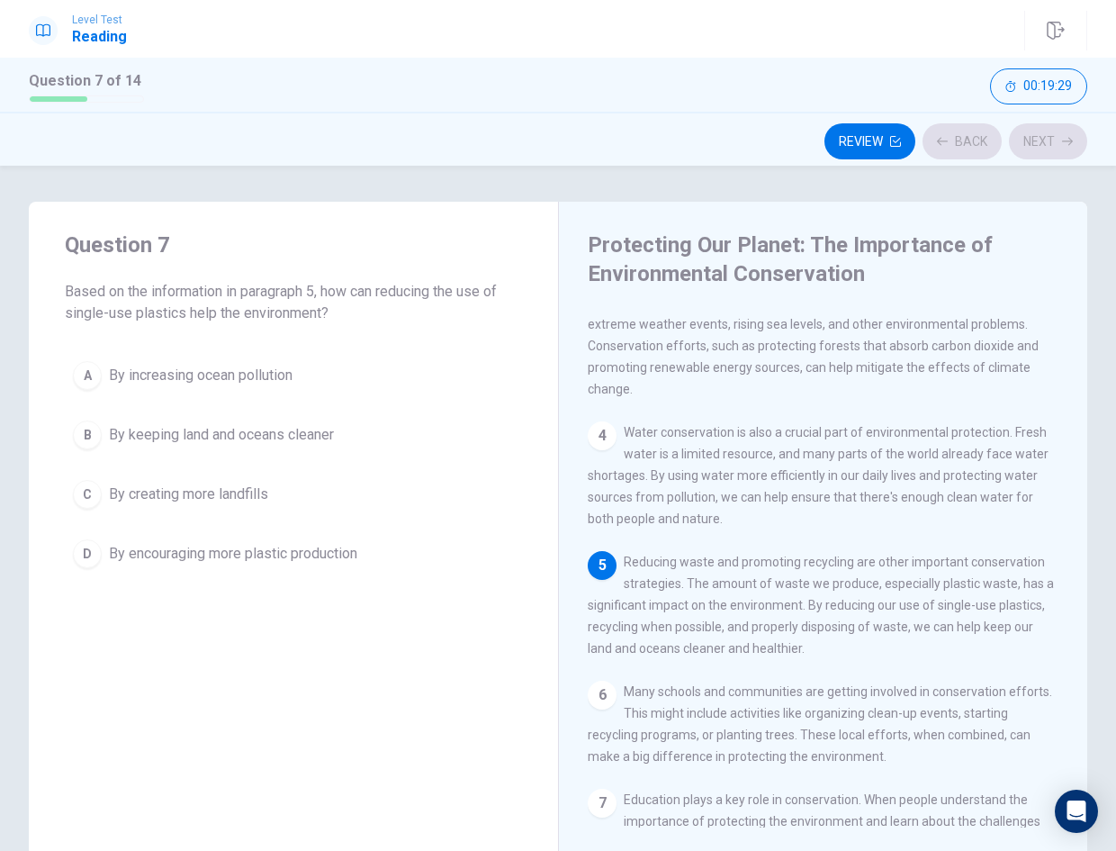
scroll to position [379, 0]
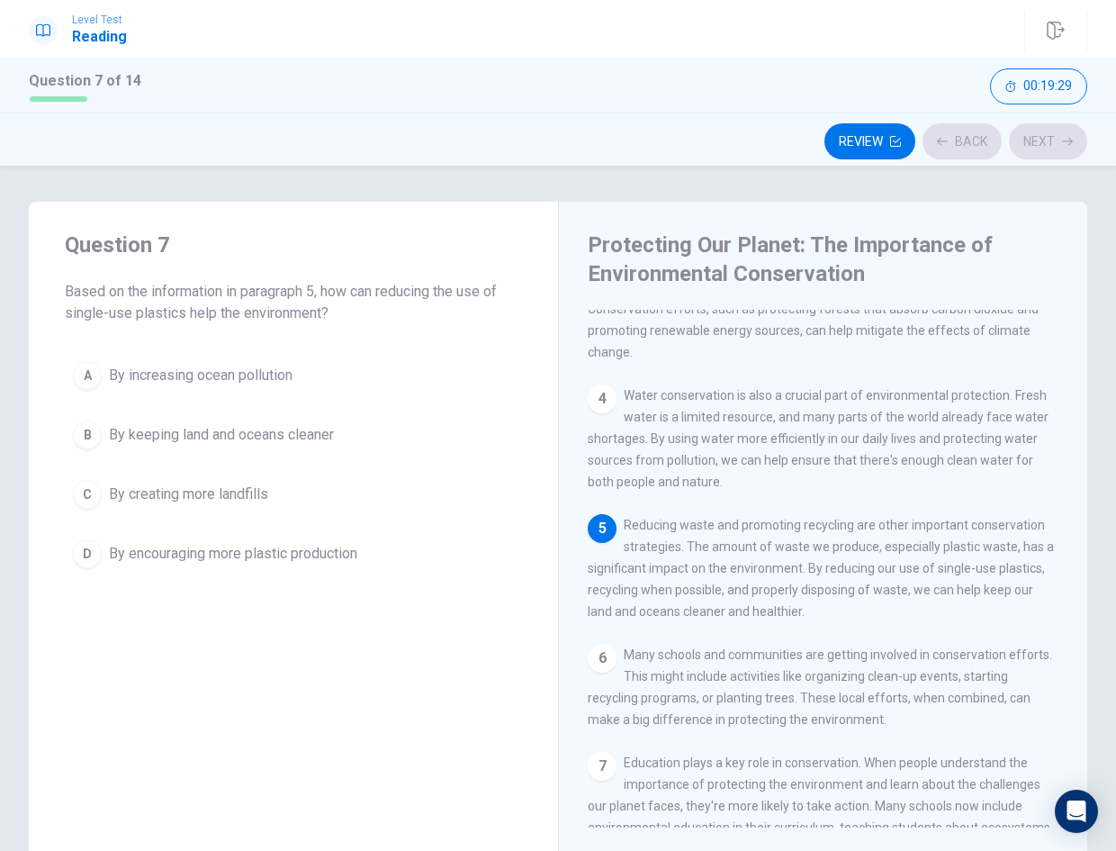
click at [385, 380] on button "A By increasing ocean pollution" at bounding box center [293, 375] width 457 height 45
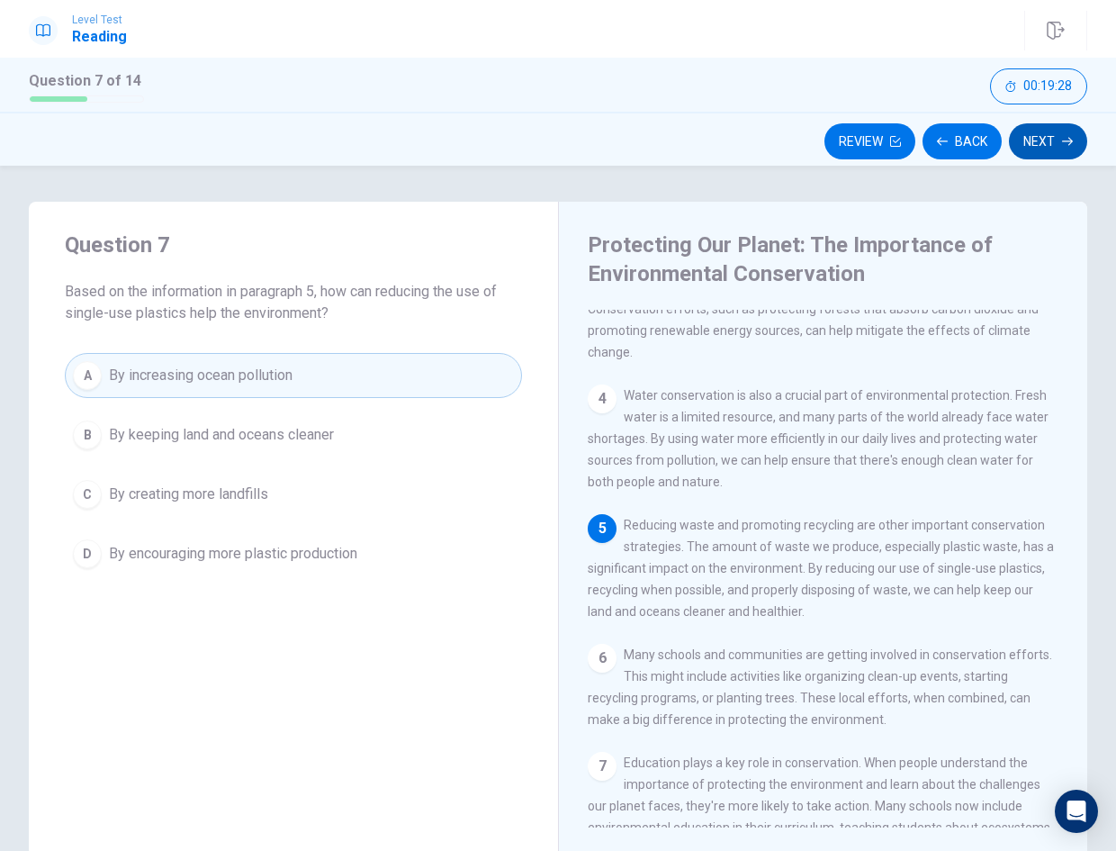
click at [1043, 138] on button "Next" at bounding box center [1048, 141] width 78 height 36
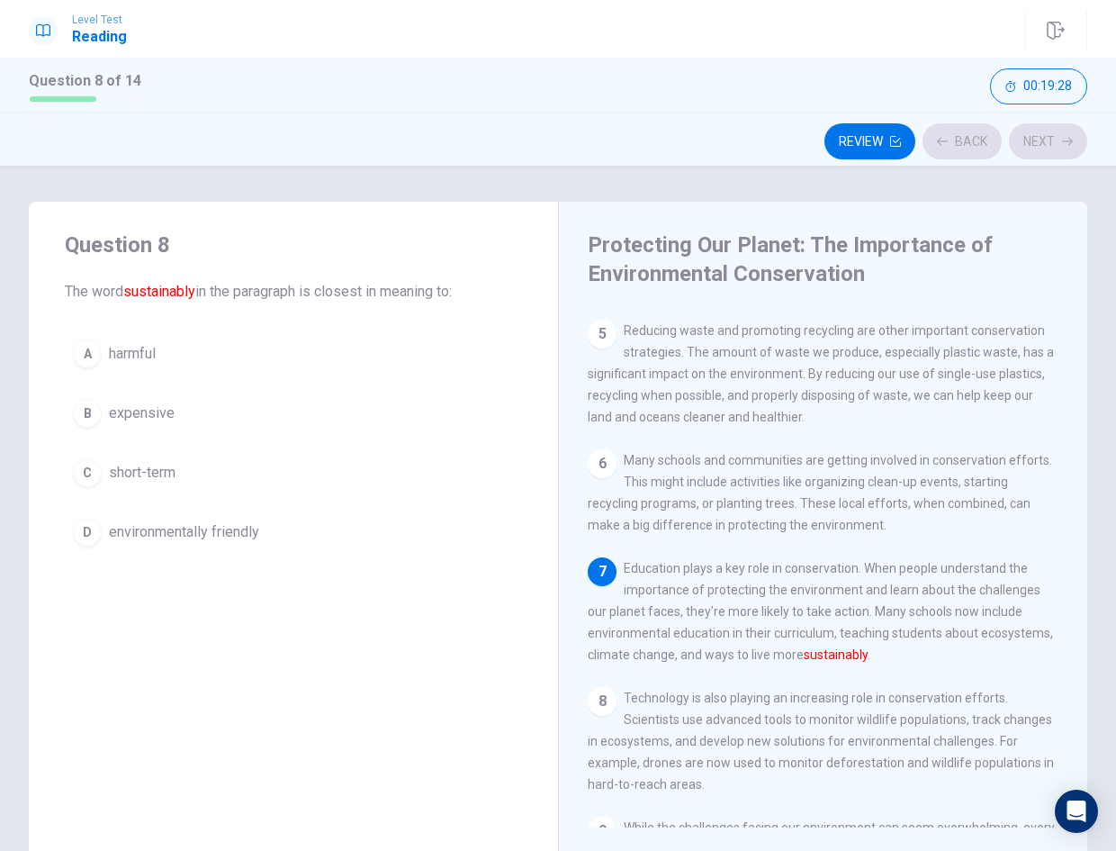
scroll to position [625, 0]
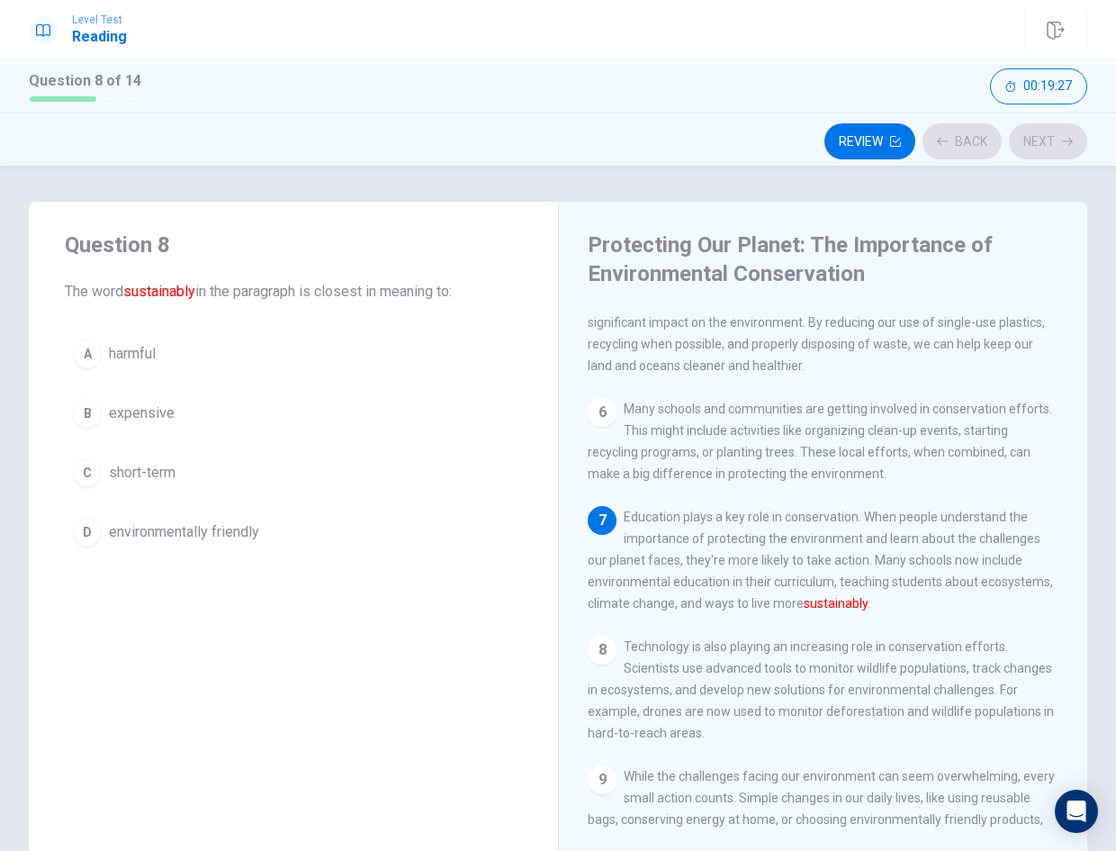
click at [384, 425] on button "B expensive" at bounding box center [293, 413] width 457 height 45
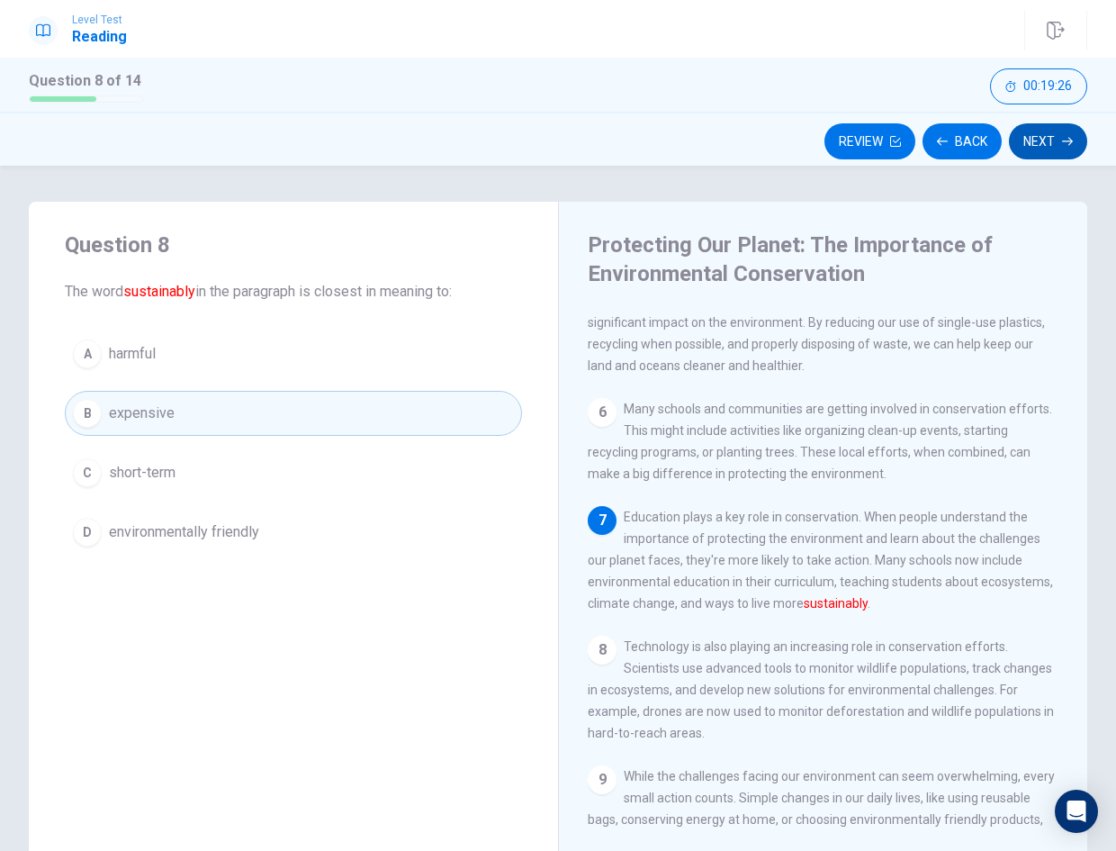
click at [1033, 152] on button "Next" at bounding box center [1048, 141] width 78 height 36
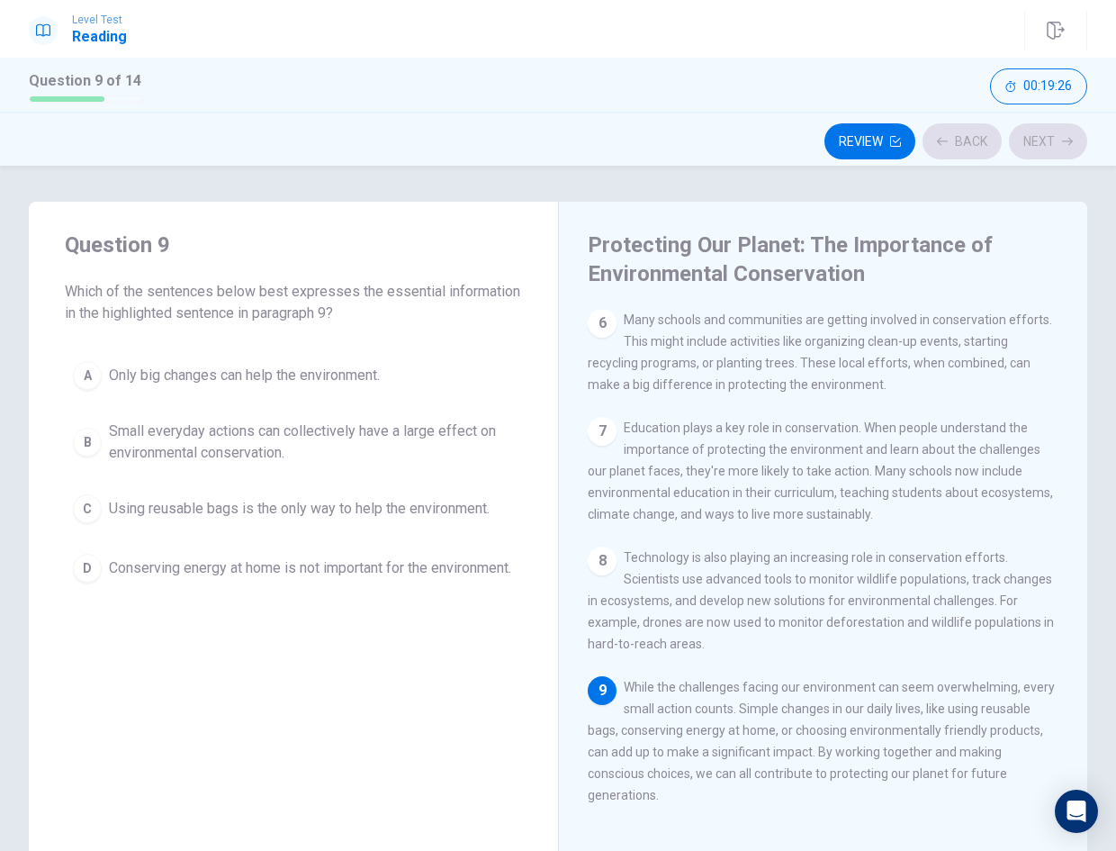
scroll to position [757, 0]
click at [345, 517] on span "Using reusable bags is the only way to help the environment." at bounding box center [299, 509] width 381 height 22
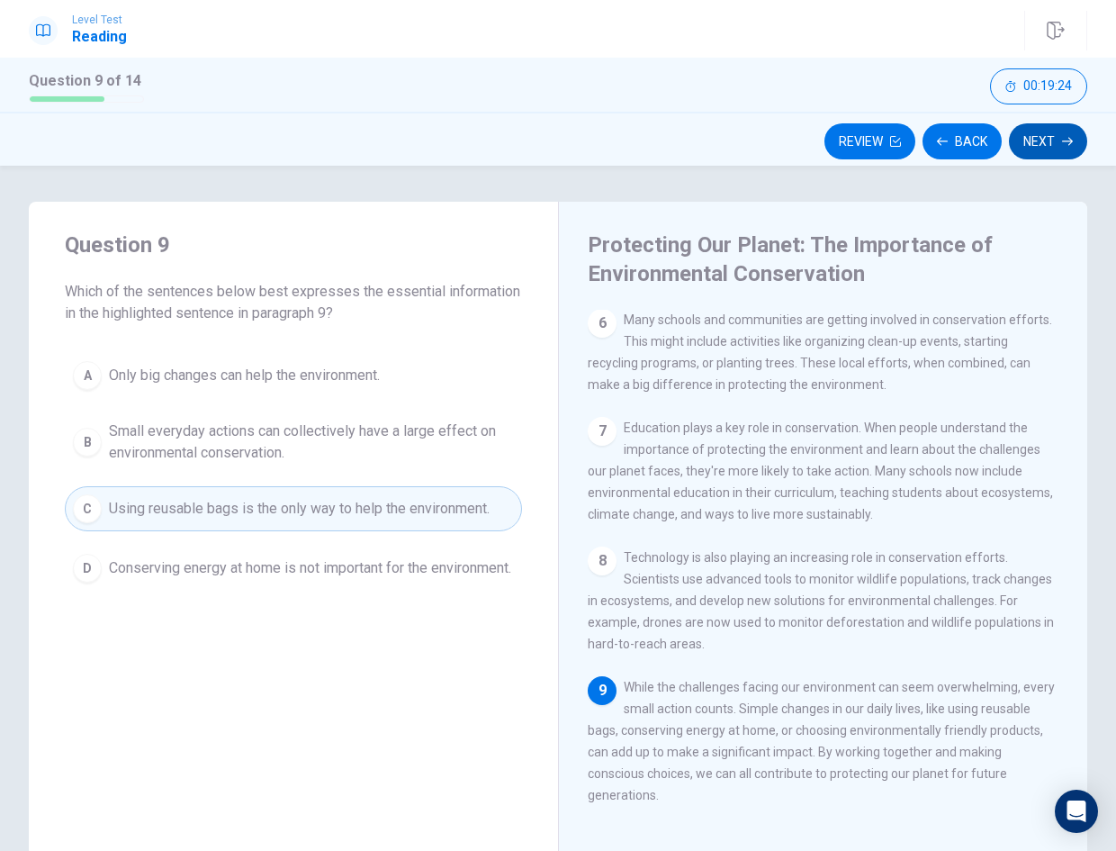
click at [1051, 152] on button "Next" at bounding box center [1048, 141] width 78 height 36
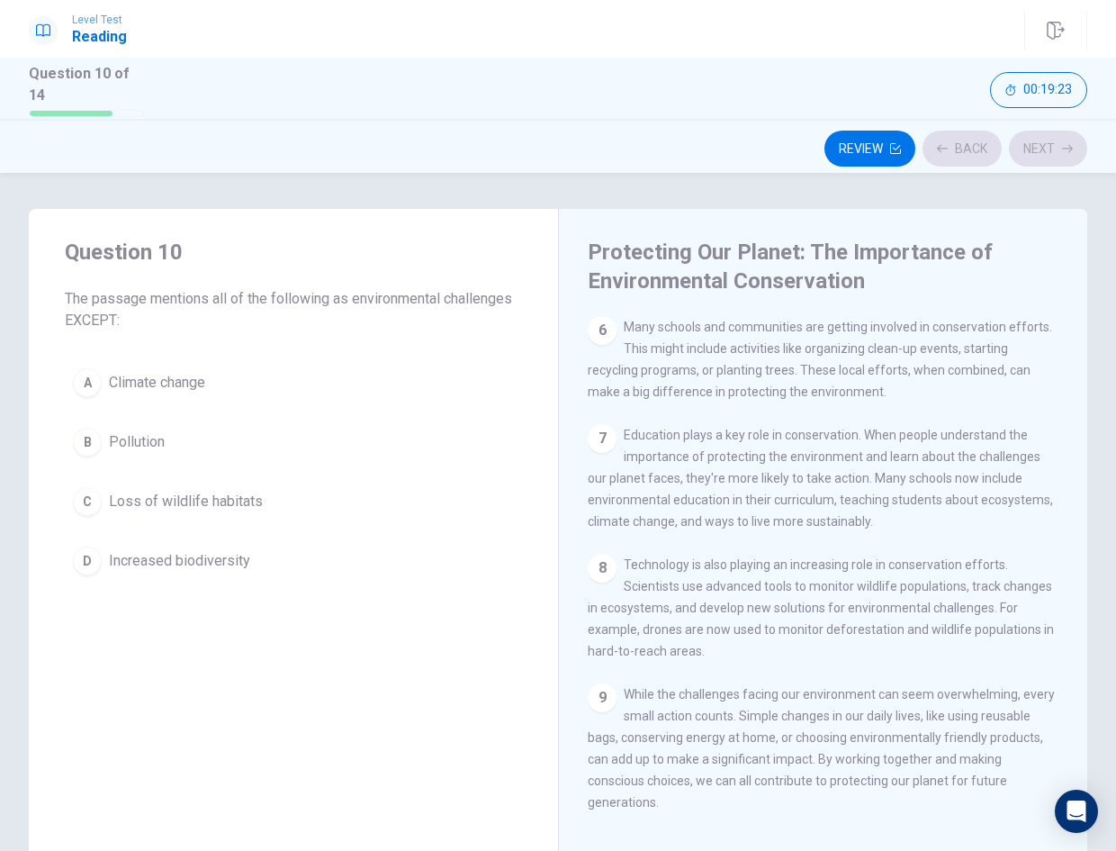
click at [314, 360] on button "A Climate change" at bounding box center [293, 382] width 457 height 45
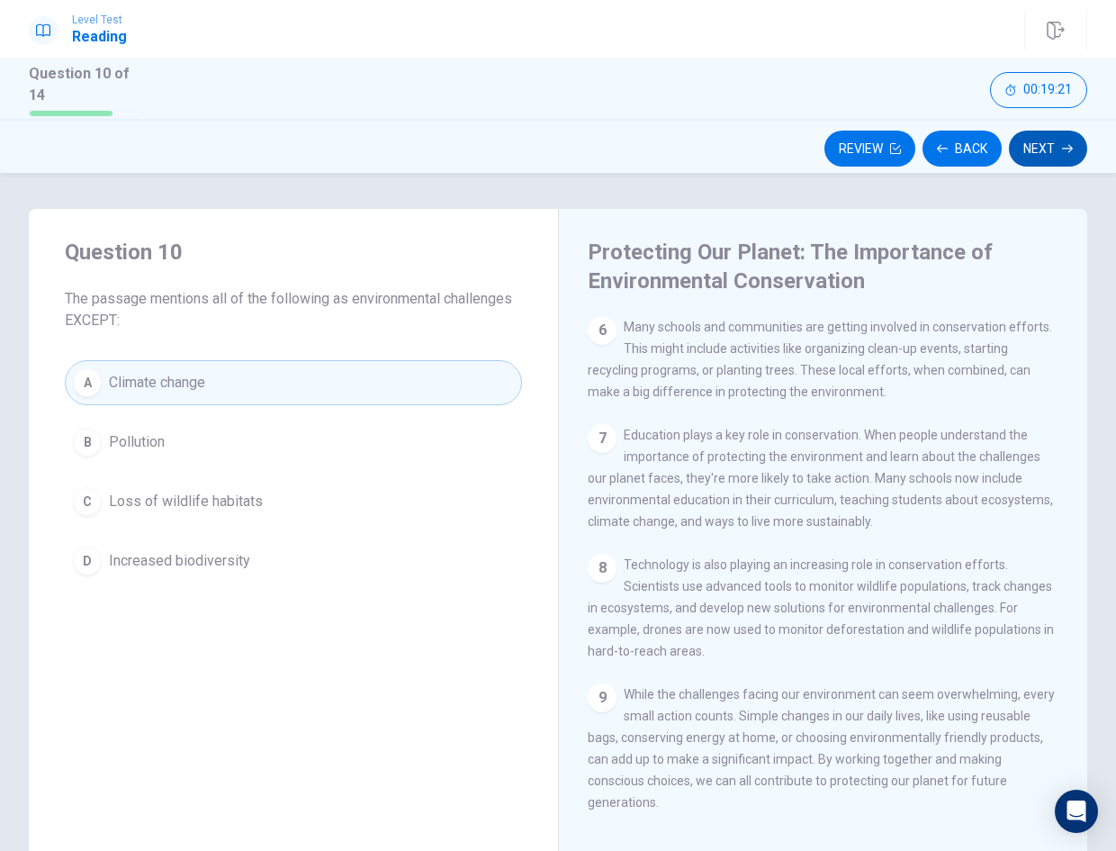
click at [1041, 142] on button "Next" at bounding box center [1048, 149] width 78 height 36
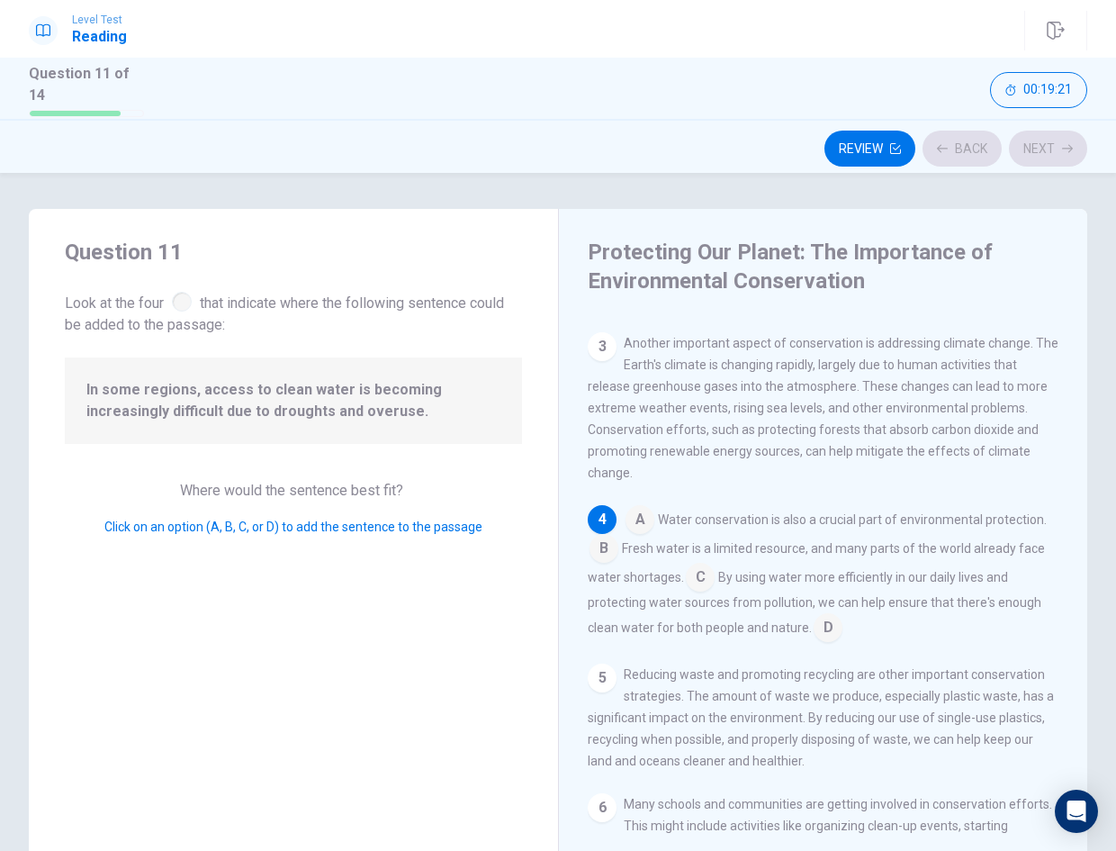
scroll to position [269, 0]
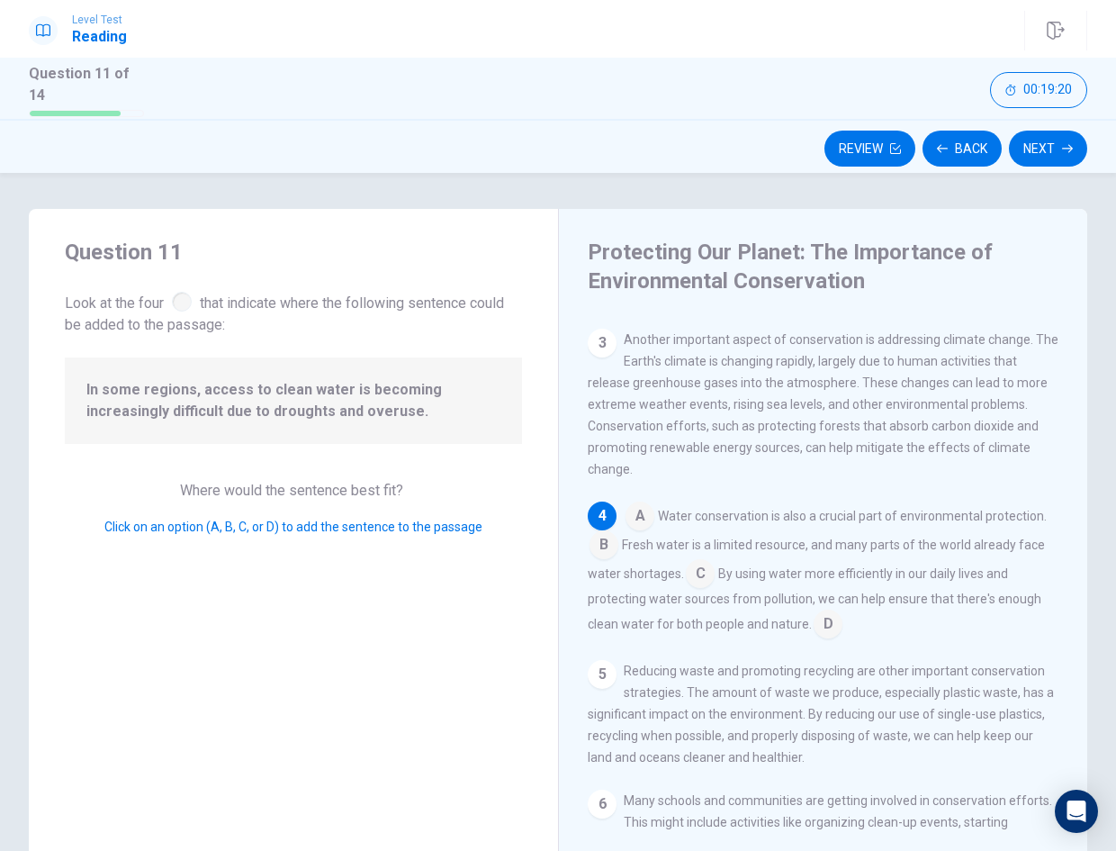
click at [715, 582] on input at bounding box center [700, 575] width 29 height 29
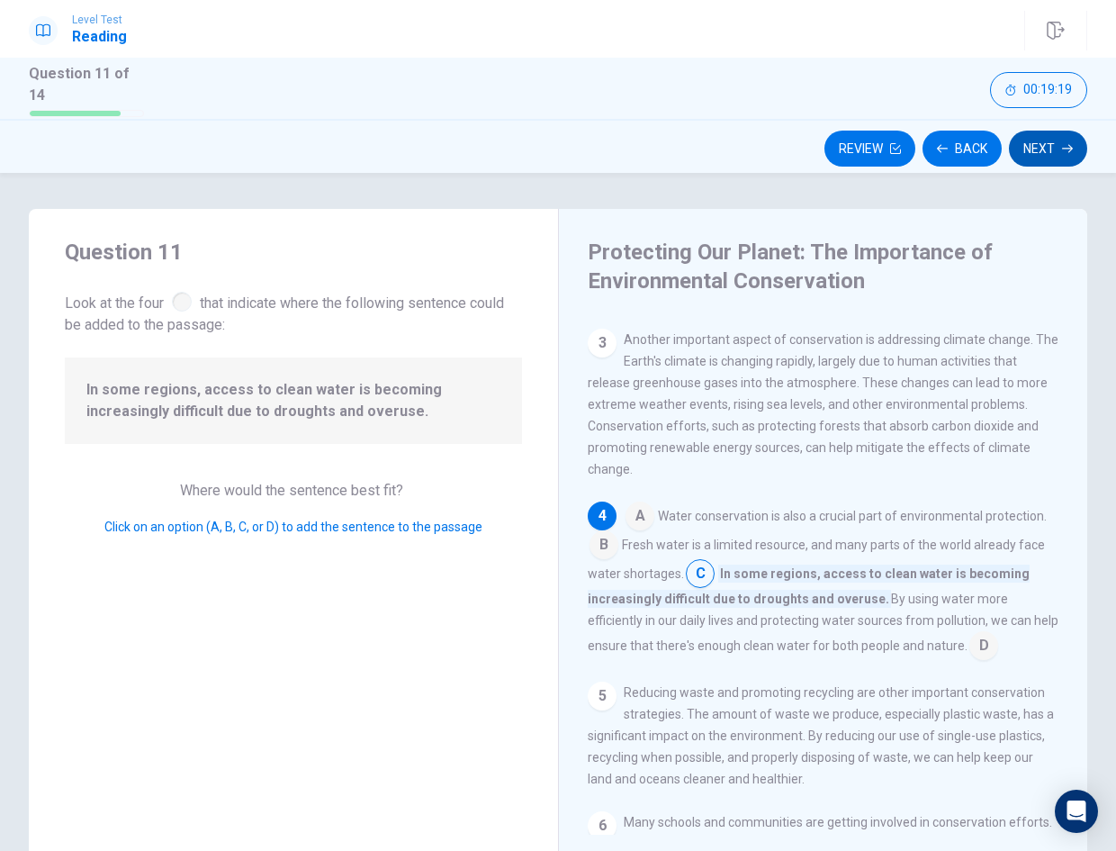
click at [1052, 141] on button "Next" at bounding box center [1048, 149] width 78 height 36
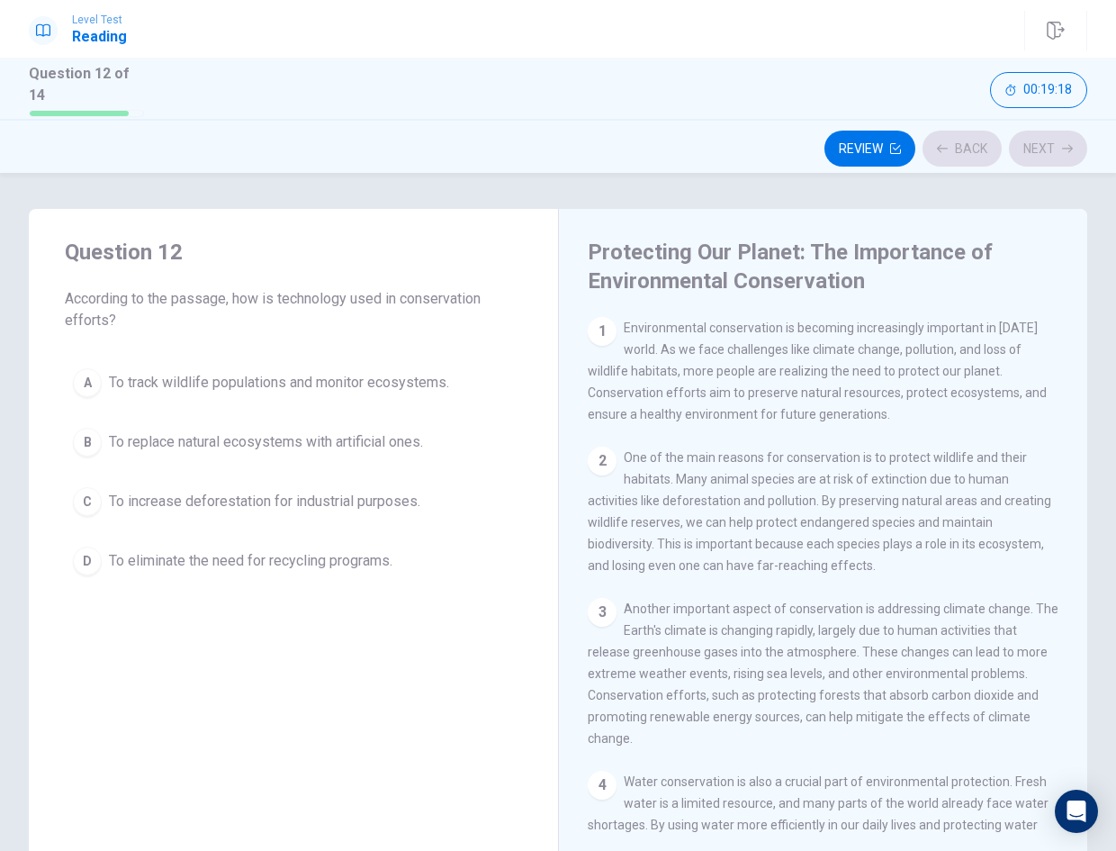
click at [417, 420] on button "B To replace natural ecosystems with artificial ones." at bounding box center [293, 442] width 457 height 45
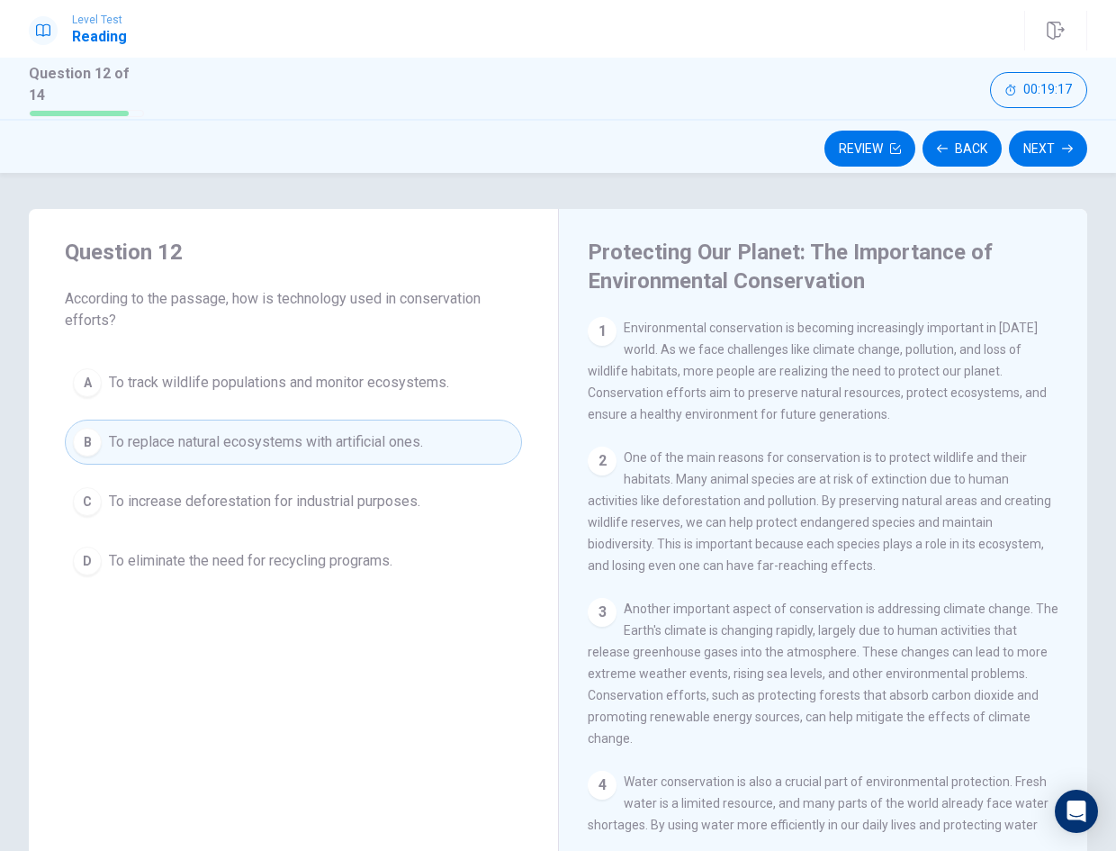
drag, startPoint x: 1035, startPoint y: 139, endPoint x: 950, endPoint y: 167, distance: 90.2
click at [1036, 139] on button "Next" at bounding box center [1048, 149] width 78 height 36
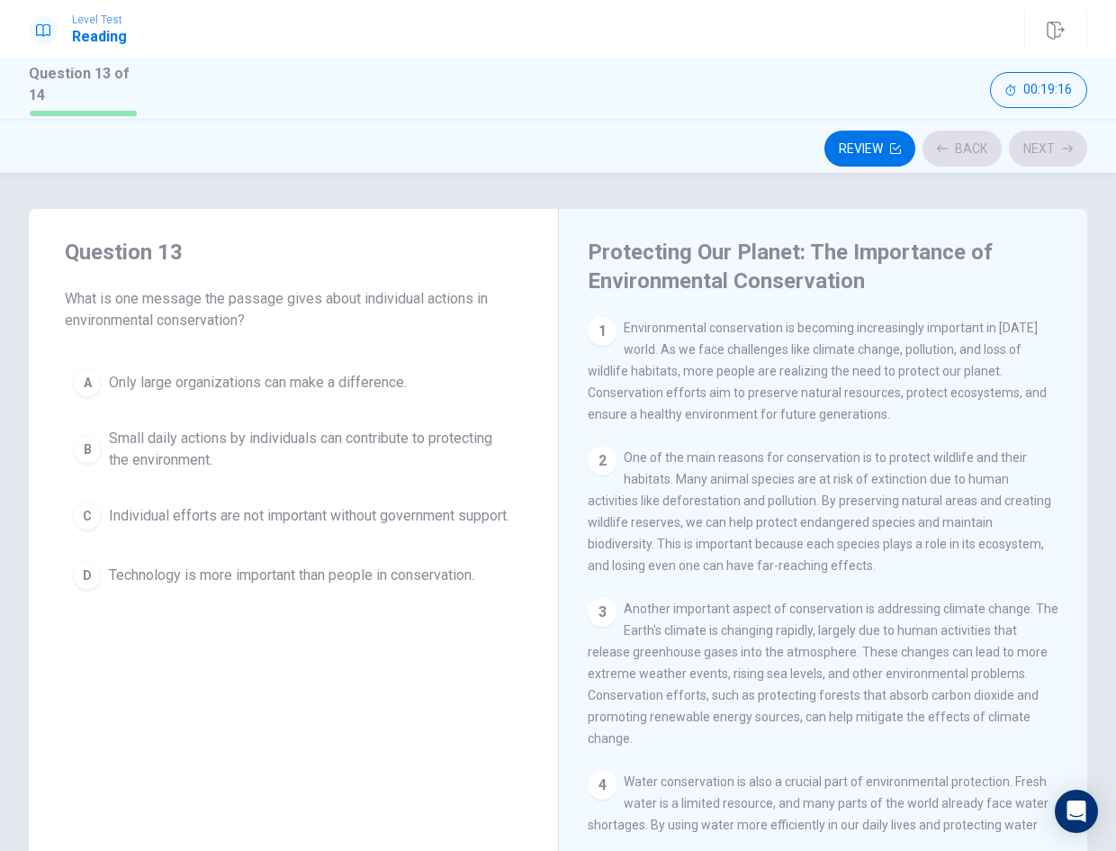
click at [446, 385] on button "A Only large organizations can make a difference." at bounding box center [293, 382] width 457 height 45
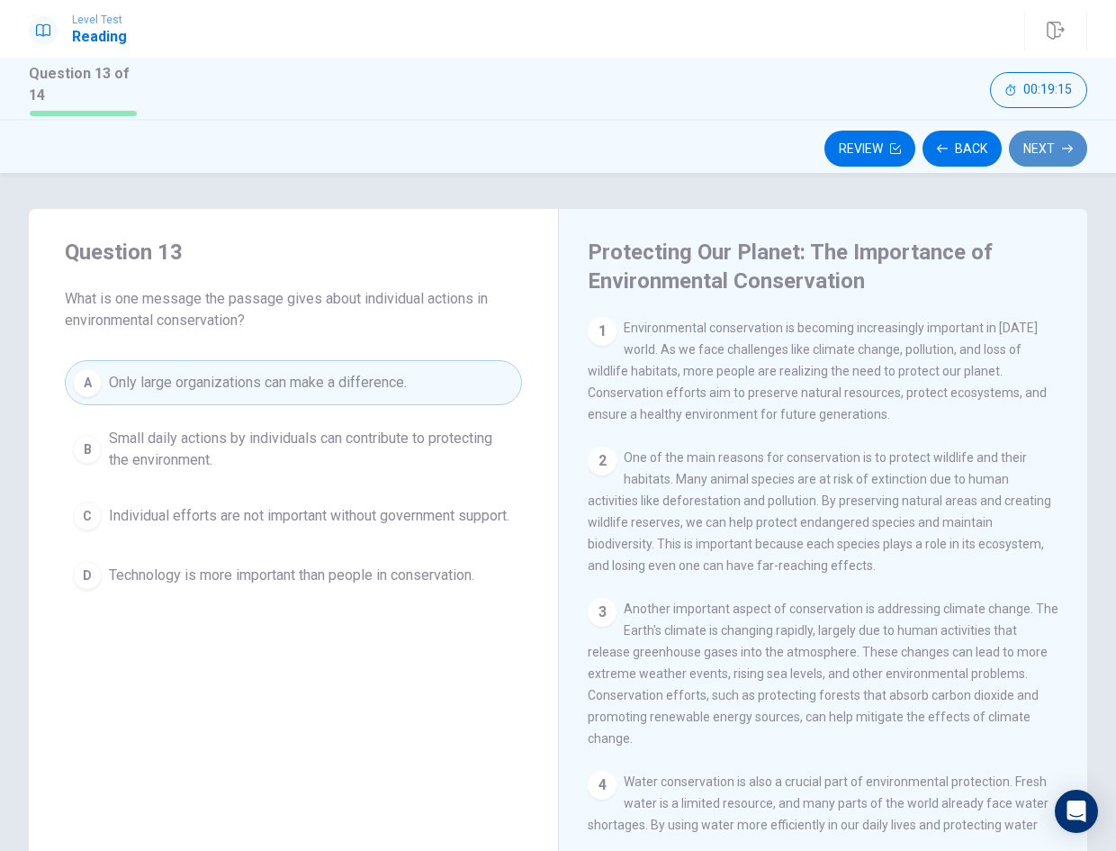
click at [1029, 148] on button "Next" at bounding box center [1048, 149] width 78 height 36
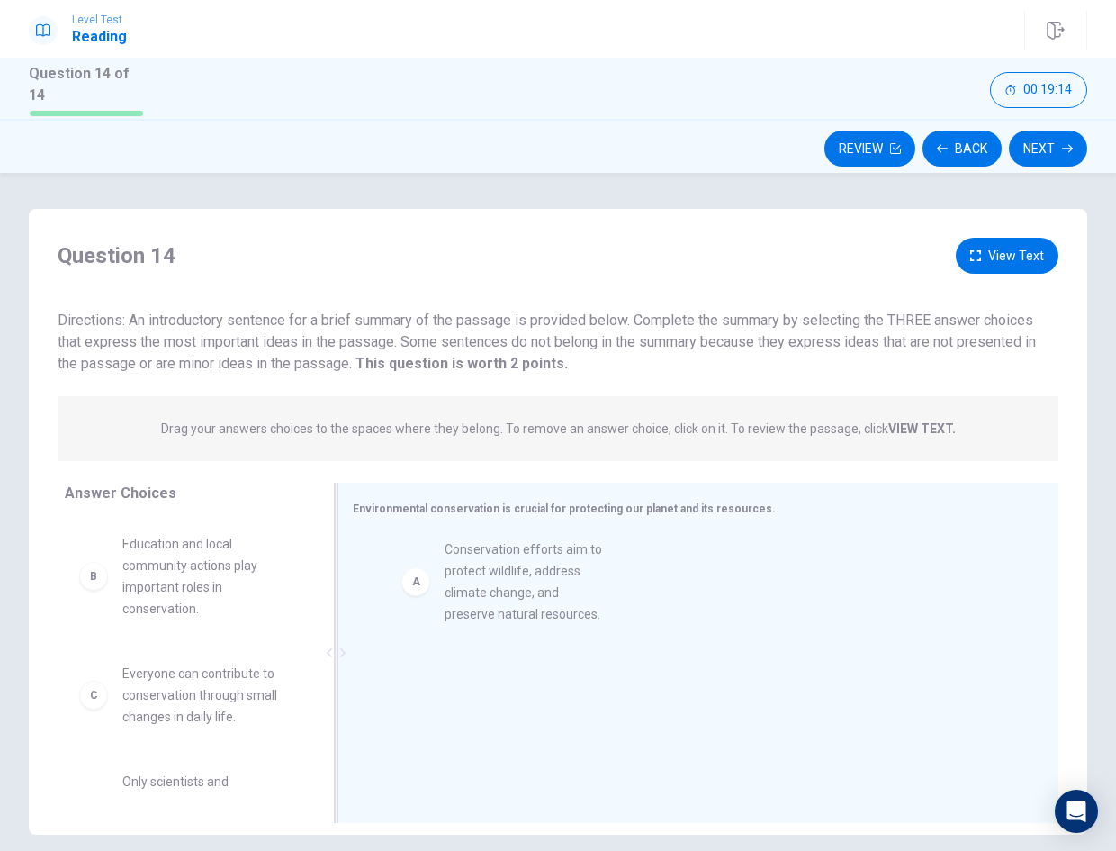
drag, startPoint x: 188, startPoint y: 597, endPoint x: 384, endPoint y: 670, distance: 209.4
drag, startPoint x: 207, startPoint y: 687, endPoint x: 580, endPoint y: 719, distance: 374.1
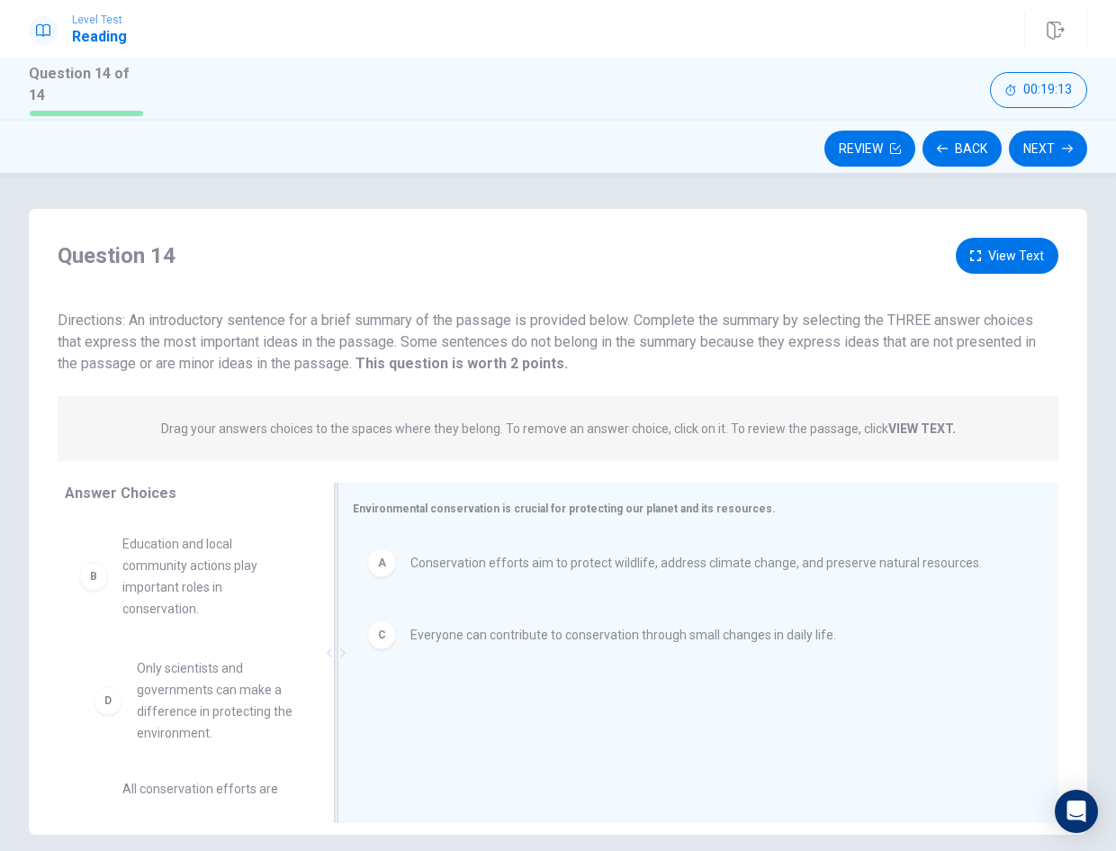
scroll to position [1, 0]
drag, startPoint x: 223, startPoint y: 728, endPoint x: 590, endPoint y: 751, distance: 367.1
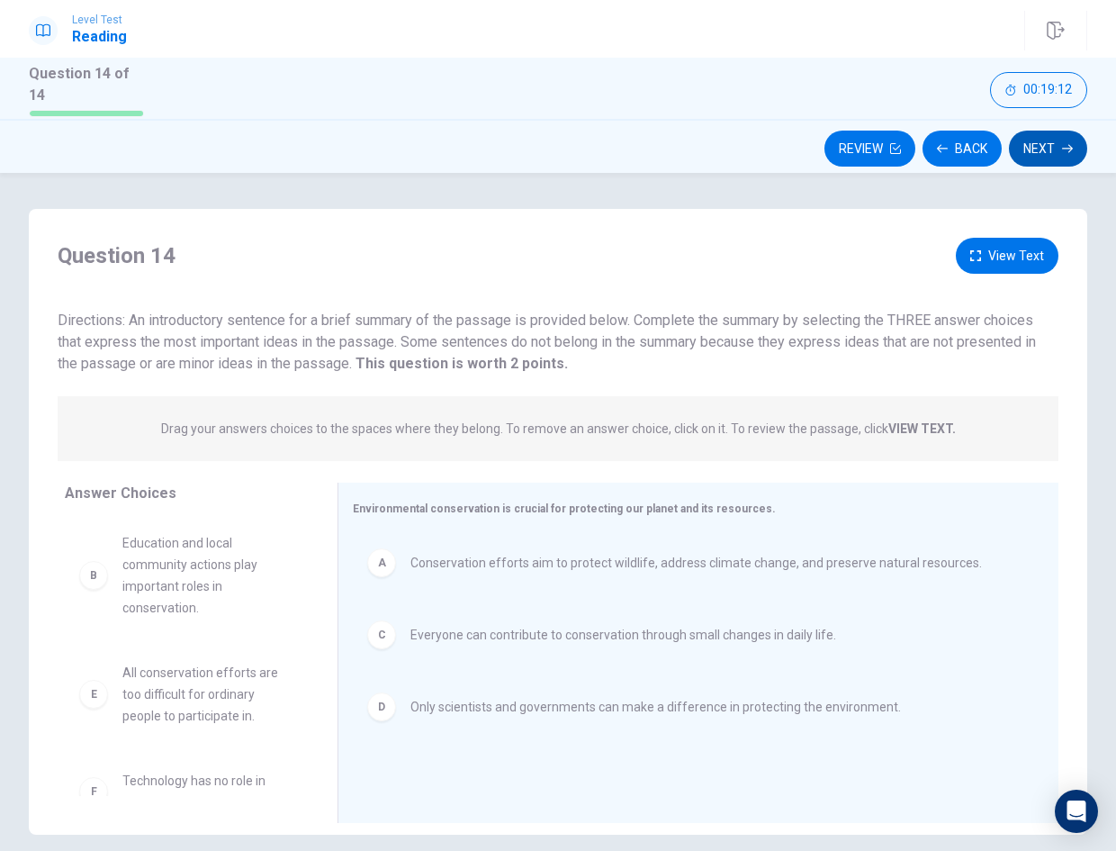
click at [1060, 151] on button "Next" at bounding box center [1048, 149] width 78 height 36
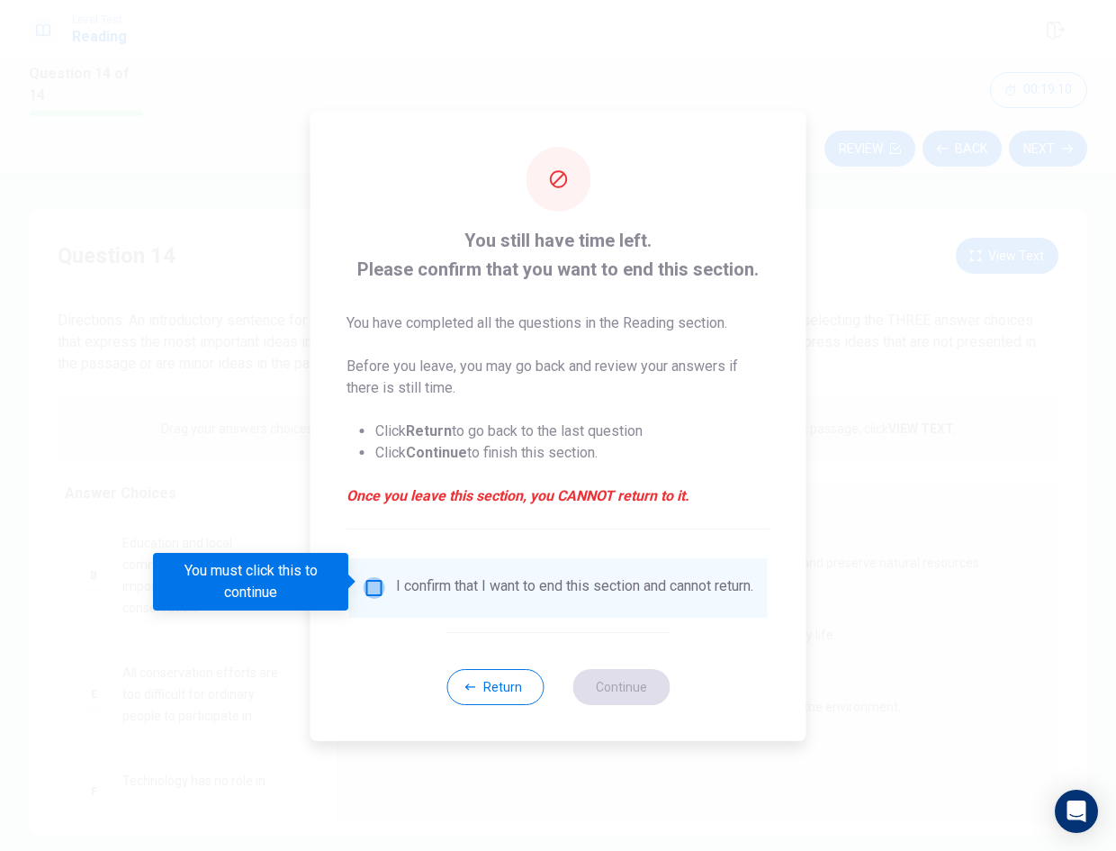
click at [365, 583] on input "You must click this to continue" at bounding box center [375, 588] width 22 height 22
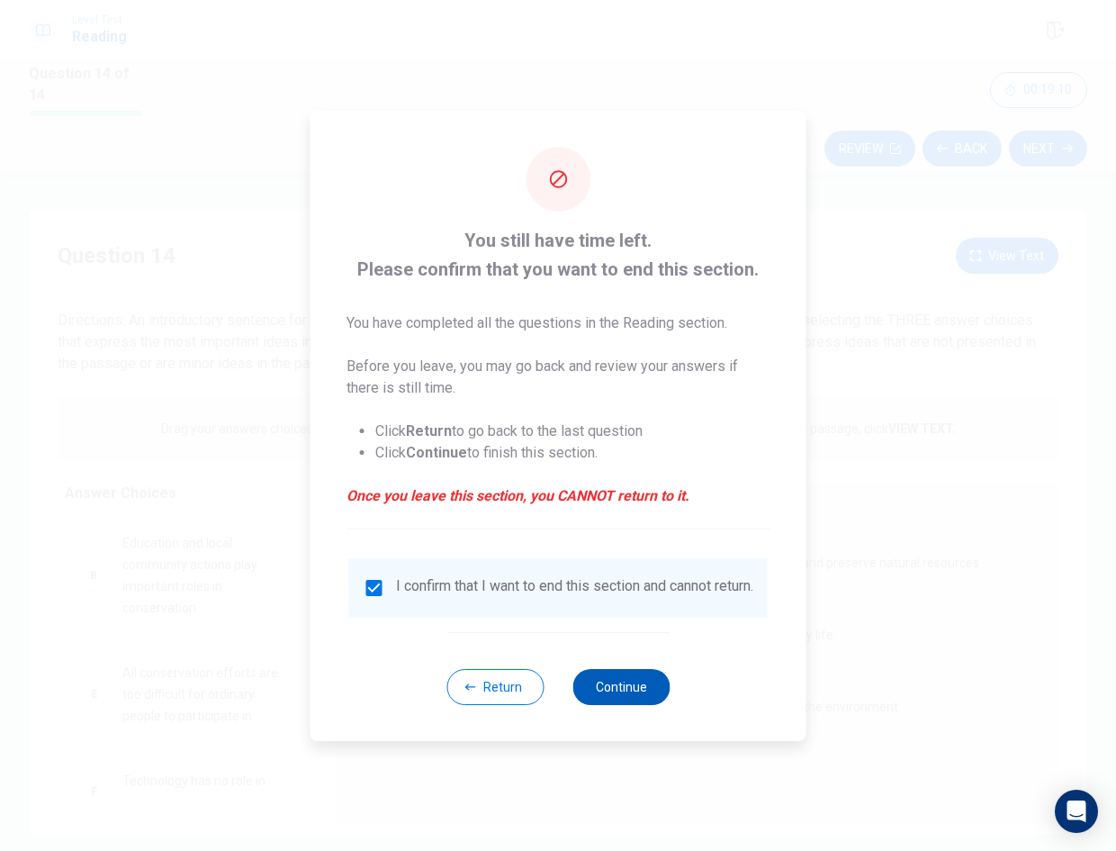
click at [628, 700] on button "Continue" at bounding box center [621, 687] width 97 height 36
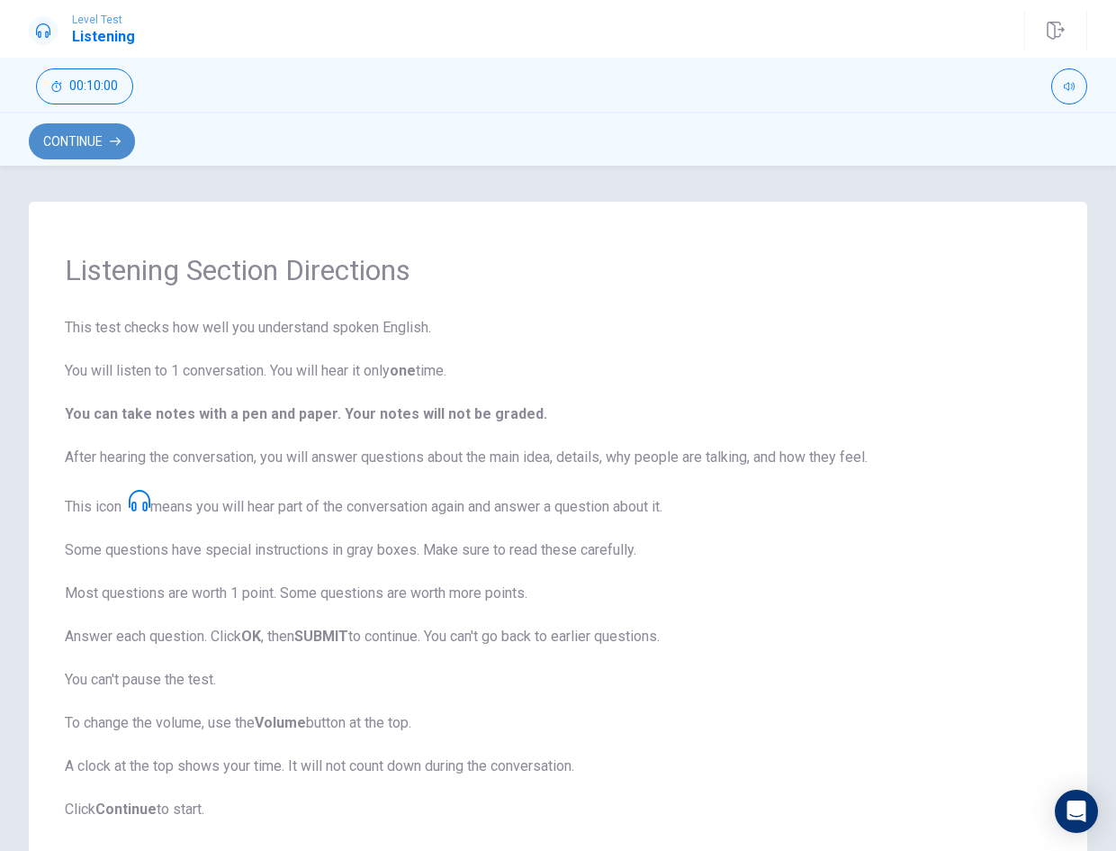
click at [83, 132] on button "Continue" at bounding box center [82, 141] width 106 height 36
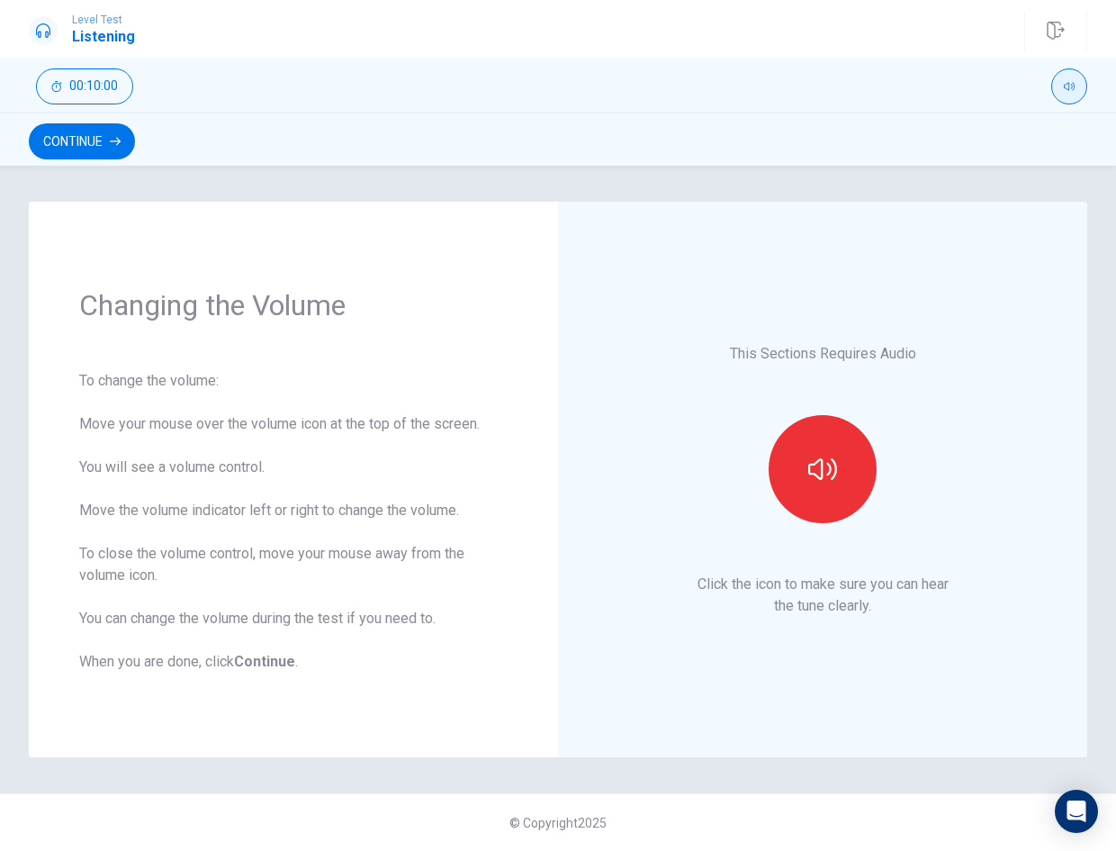
click at [1075, 93] on button "button" at bounding box center [1069, 86] width 36 height 36
type input "0"
drag, startPoint x: 1073, startPoint y: 118, endPoint x: 654, endPoint y: 90, distance: 420.4
click at [804, 101] on body "Level Test Listening Continue 00:10:00 00:10:00 Continue Changing the Volume To…" at bounding box center [558, 425] width 1116 height 851
click at [68, 137] on button "Continue" at bounding box center [82, 141] width 106 height 36
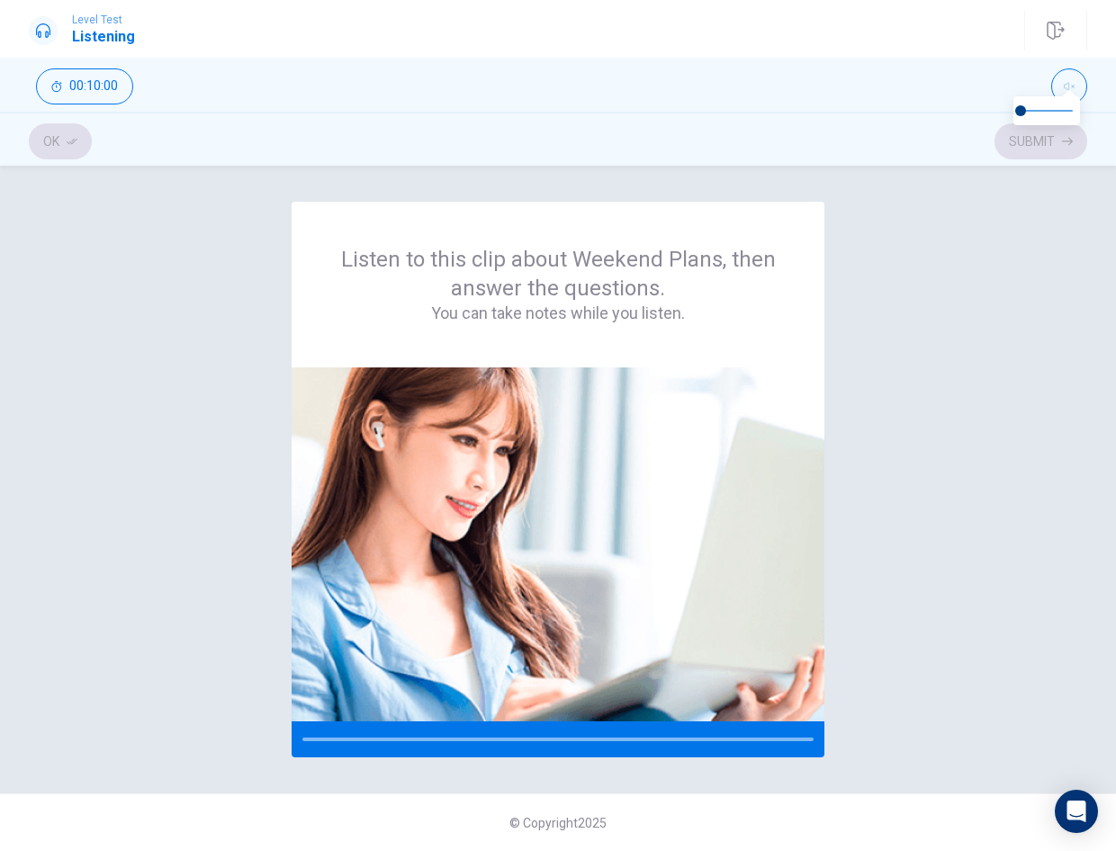
click at [971, 481] on div "Listen to this clip about Weekend Plans, then answer the questions. You can tak…" at bounding box center [558, 479] width 1059 height 555
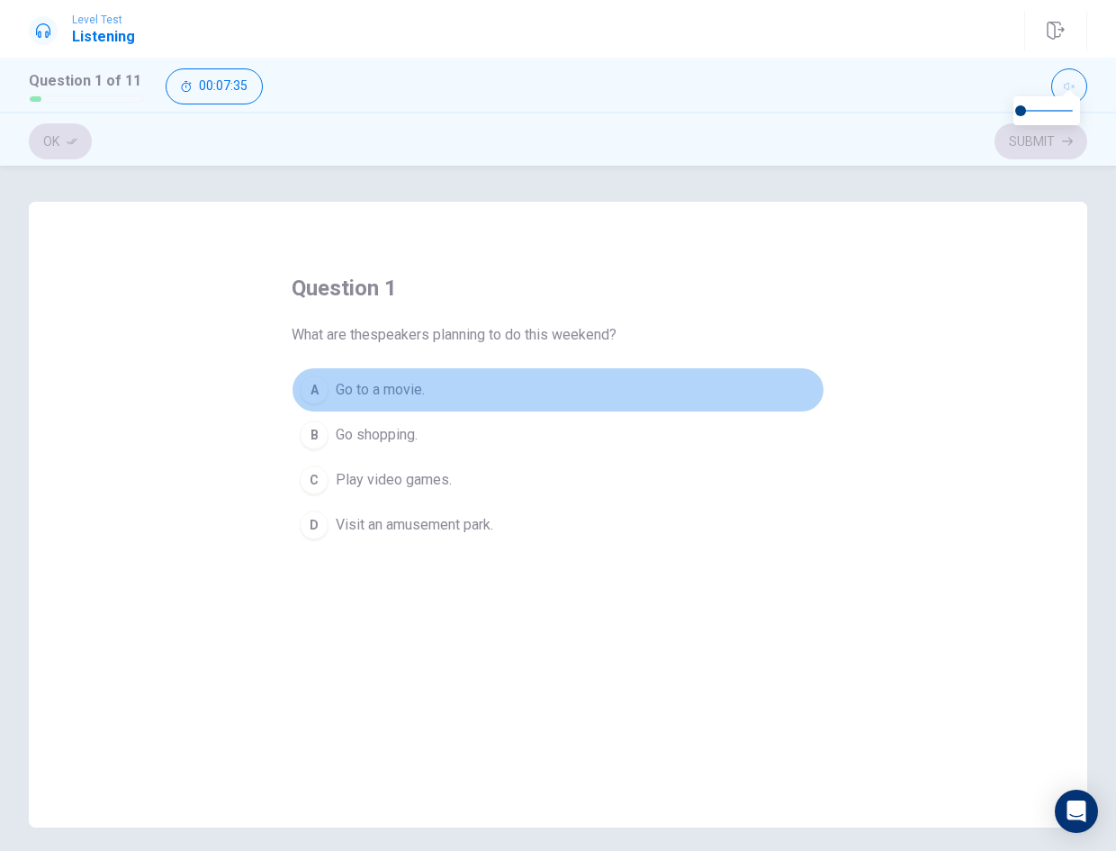
click at [435, 388] on button "A Go to a movie." at bounding box center [558, 389] width 533 height 45
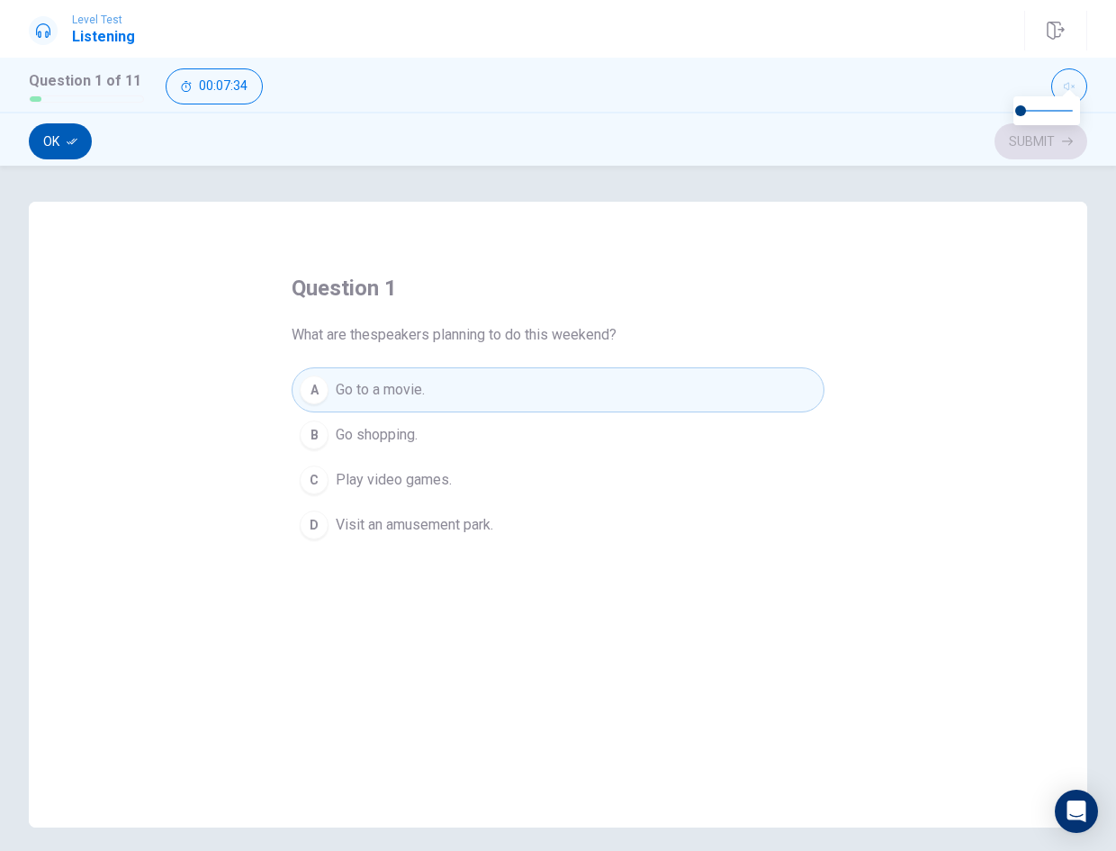
click at [41, 141] on button "Ok" at bounding box center [60, 141] width 63 height 36
click at [1040, 154] on button "Submit" at bounding box center [1041, 141] width 93 height 36
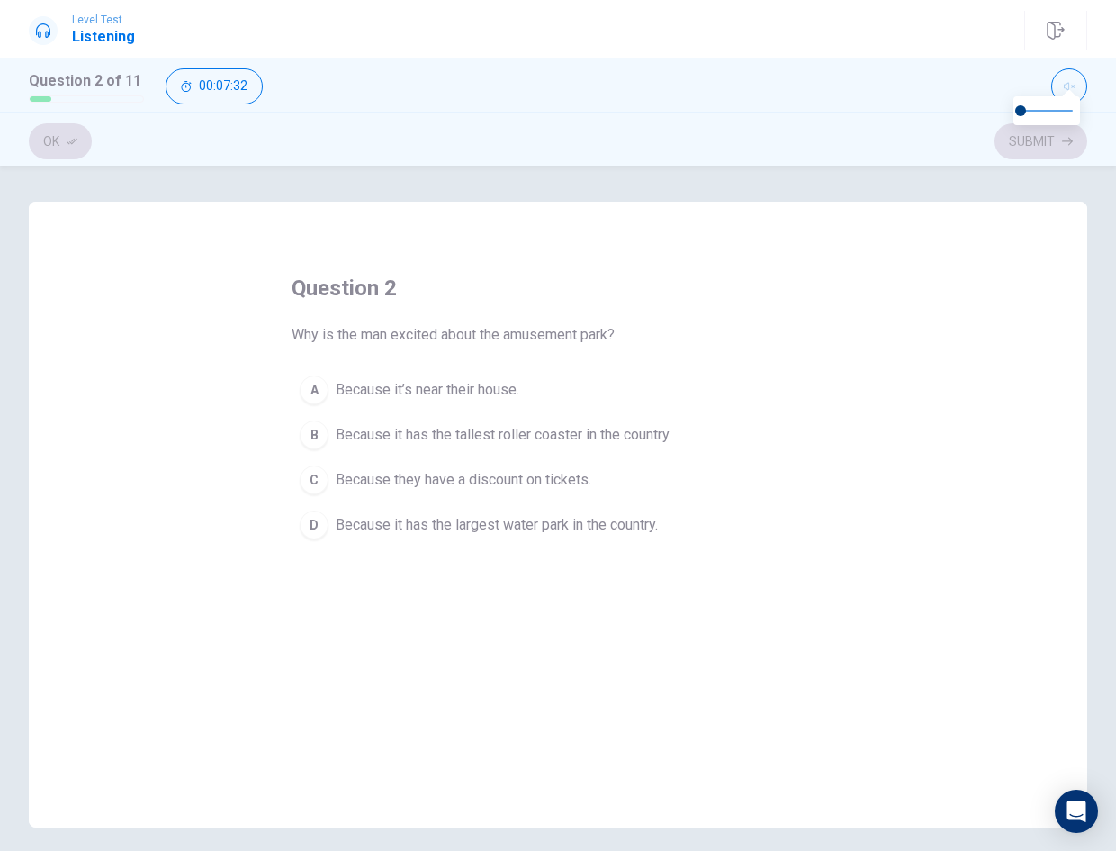
drag, startPoint x: 460, startPoint y: 435, endPoint x: 440, endPoint y: 419, distance: 25.6
click at [460, 436] on span "Because it has the tallest roller coaster in the country." at bounding box center [504, 435] width 336 height 22
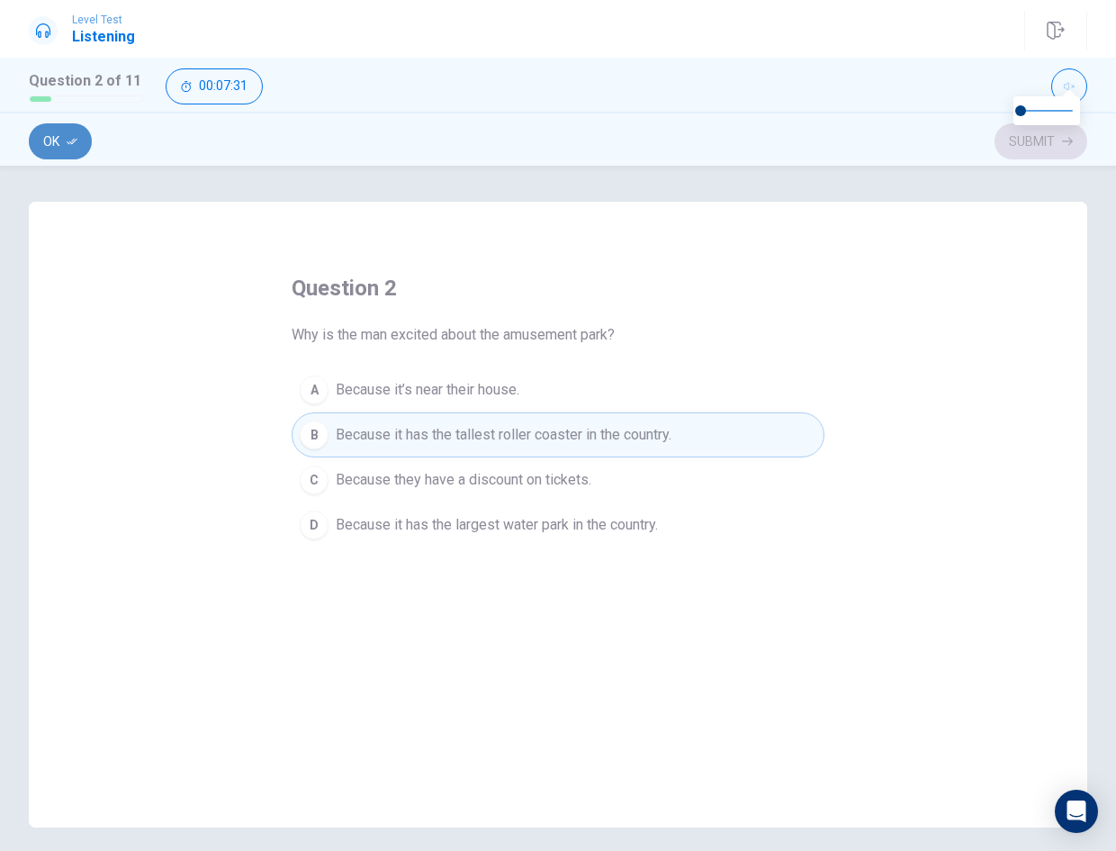
click at [62, 146] on button "Ok" at bounding box center [60, 141] width 63 height 36
click at [1023, 138] on button "Submit" at bounding box center [1041, 141] width 93 height 36
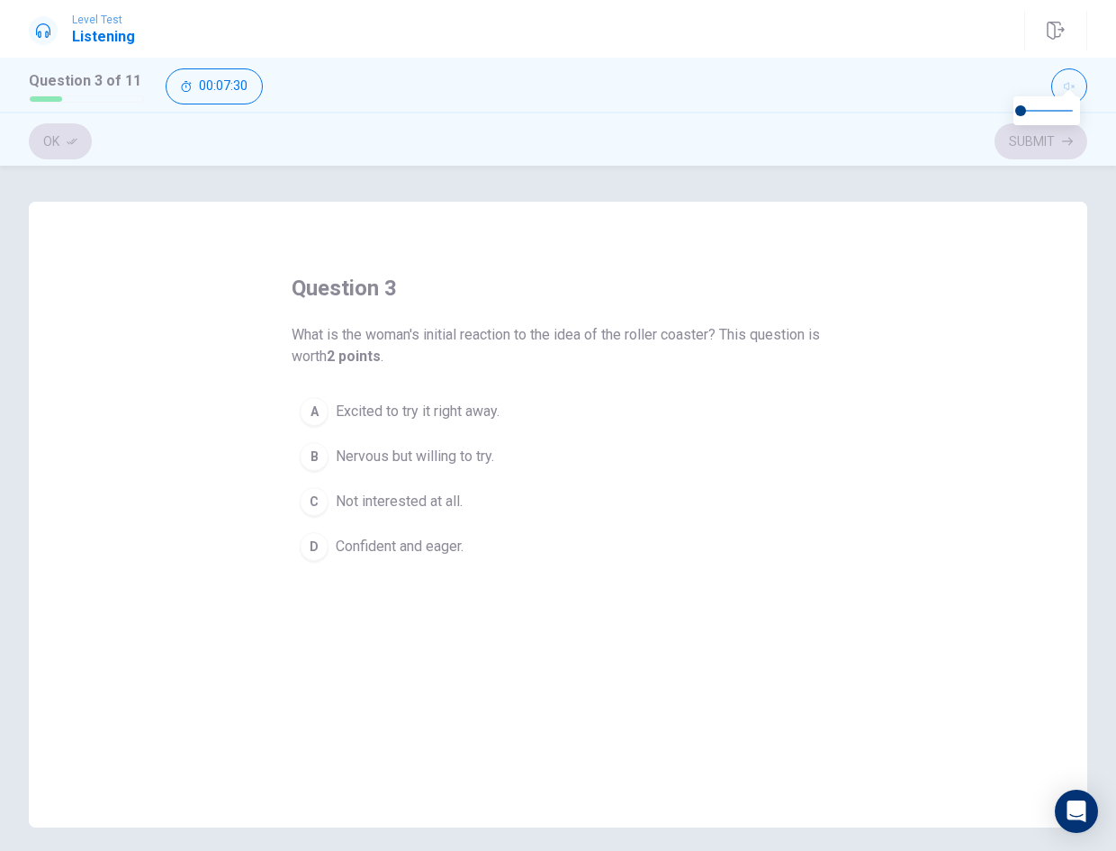
click at [526, 399] on button "A Excited to try it right away." at bounding box center [558, 411] width 533 height 45
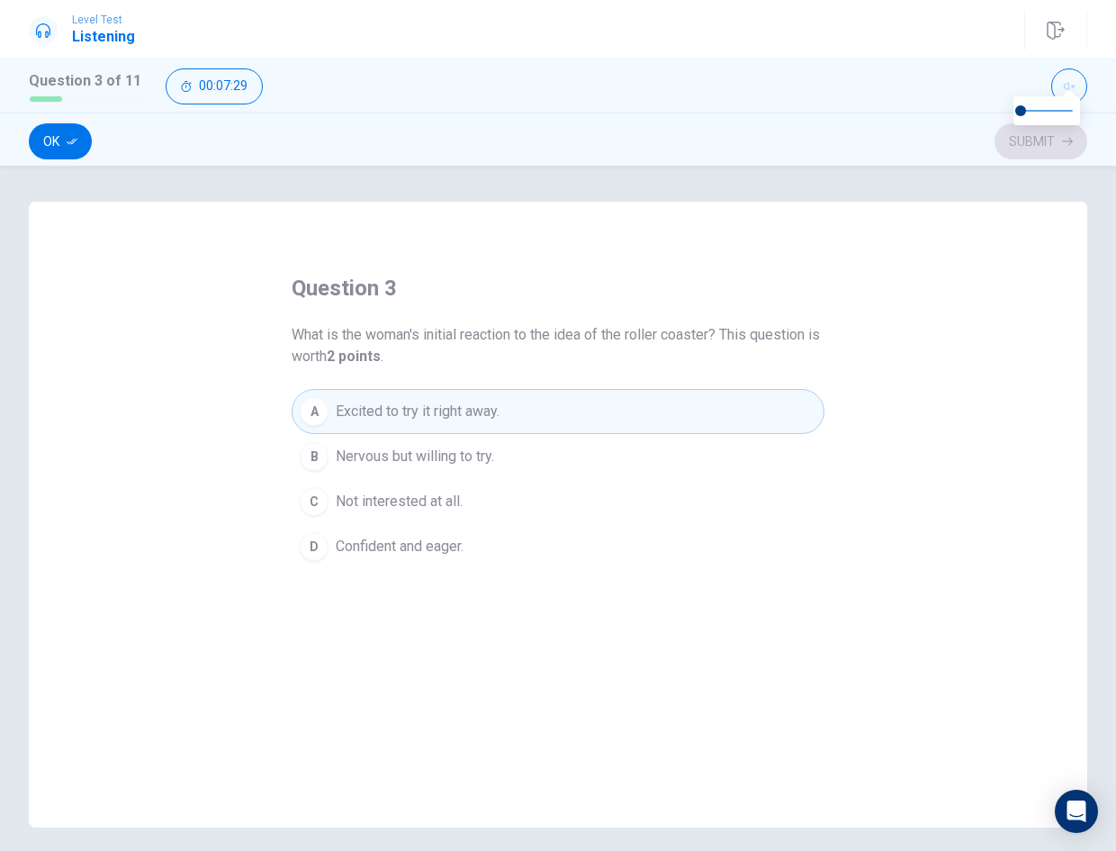
drag, startPoint x: 81, startPoint y: 145, endPoint x: 250, endPoint y: 170, distance: 171.1
click at [79, 145] on button "Ok" at bounding box center [60, 141] width 63 height 36
click at [1018, 149] on button "Submit" at bounding box center [1041, 141] width 93 height 36
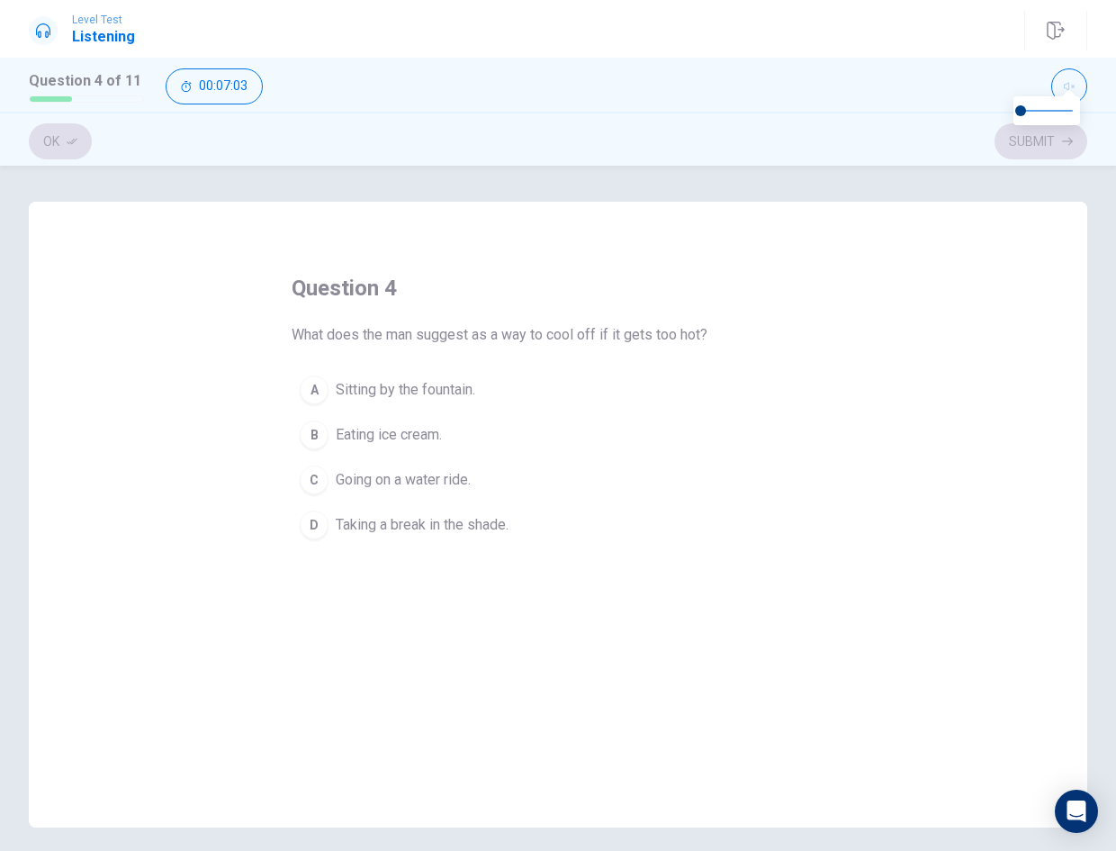
click at [538, 390] on button "A Sitting by the fountain." at bounding box center [558, 389] width 533 height 45
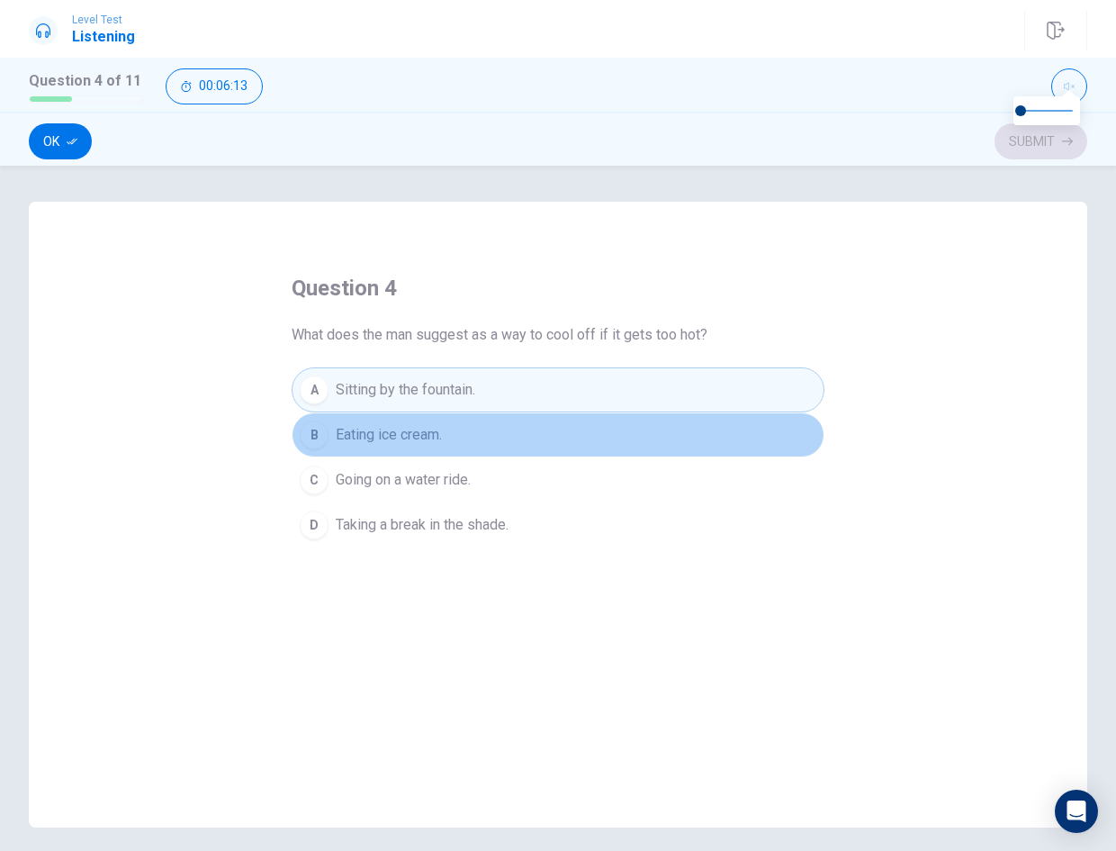
click at [365, 443] on span "Eating ice cream." at bounding box center [389, 435] width 106 height 22
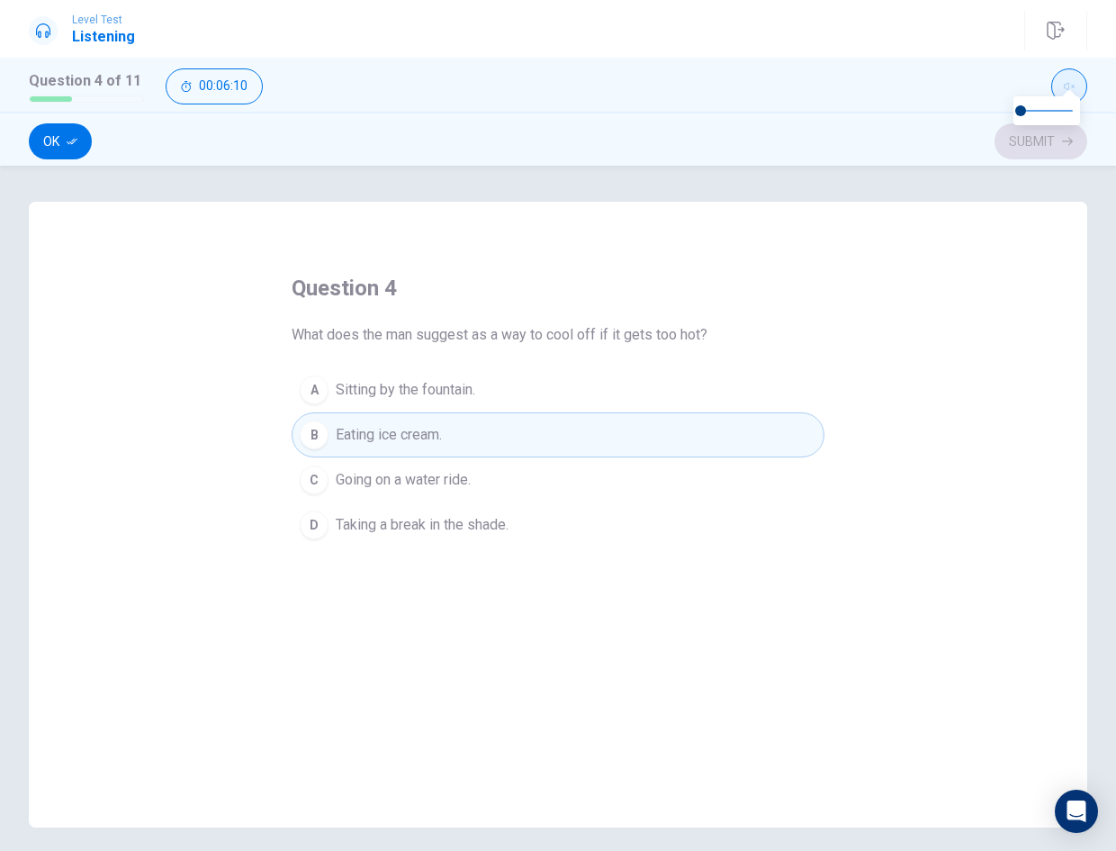
click at [1067, 83] on icon "button" at bounding box center [1069, 86] width 11 height 11
click at [84, 138] on button "Ok" at bounding box center [60, 141] width 63 height 36
click at [1033, 147] on button "Submit" at bounding box center [1041, 141] width 93 height 36
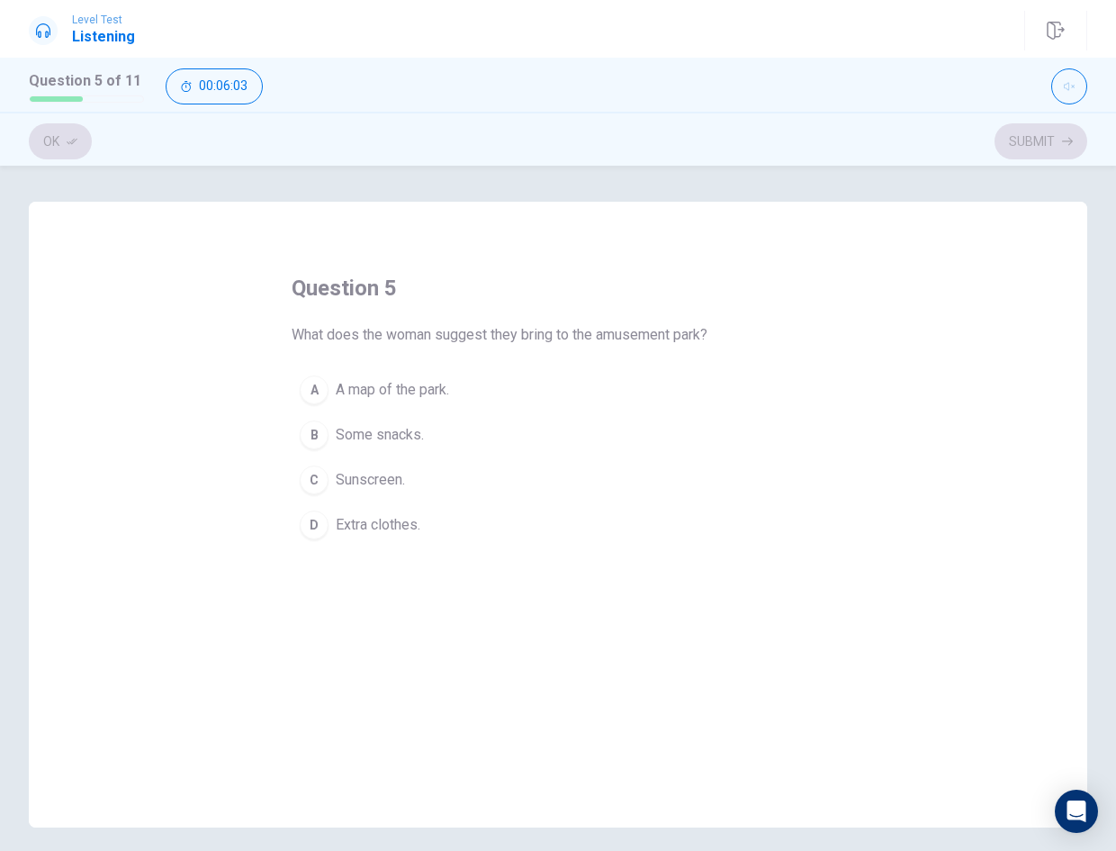
drag, startPoint x: 538, startPoint y: 382, endPoint x: 800, endPoint y: 494, distance: 285.1
click at [537, 383] on button "A A map of the park." at bounding box center [558, 389] width 533 height 45
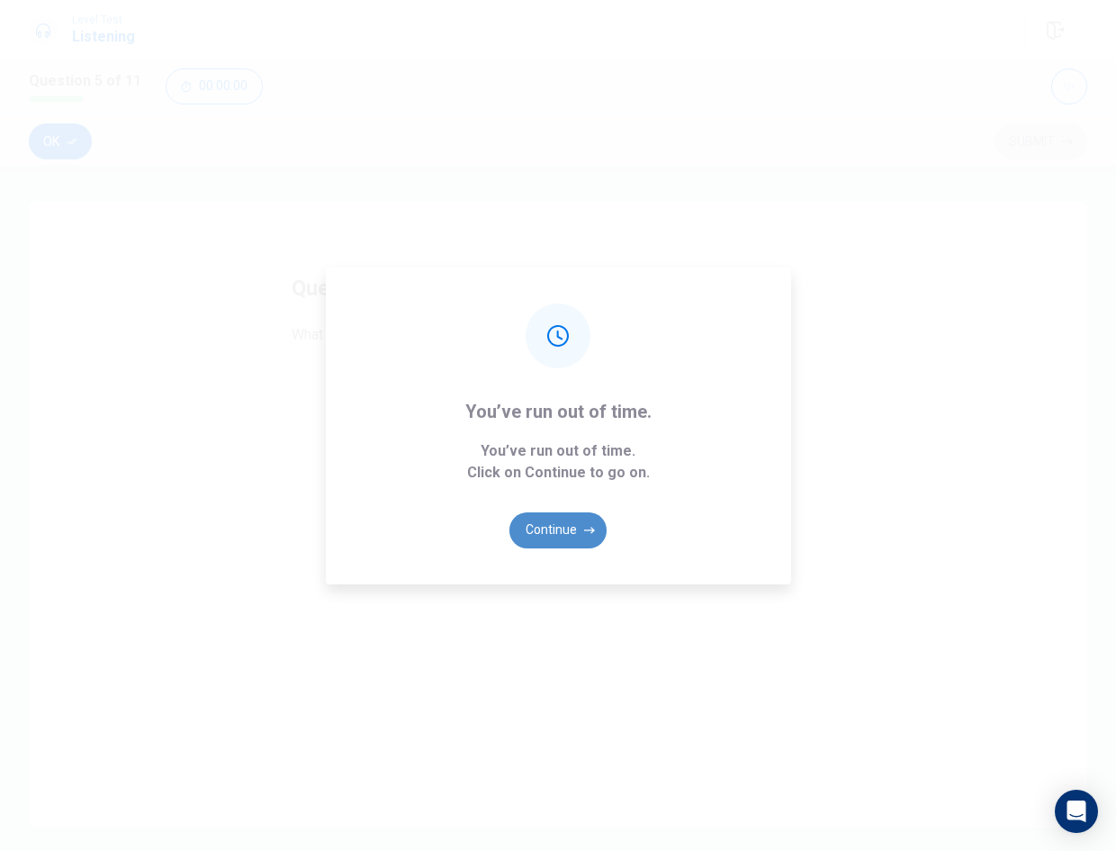
click at [577, 529] on button "Continue" at bounding box center [558, 530] width 97 height 36
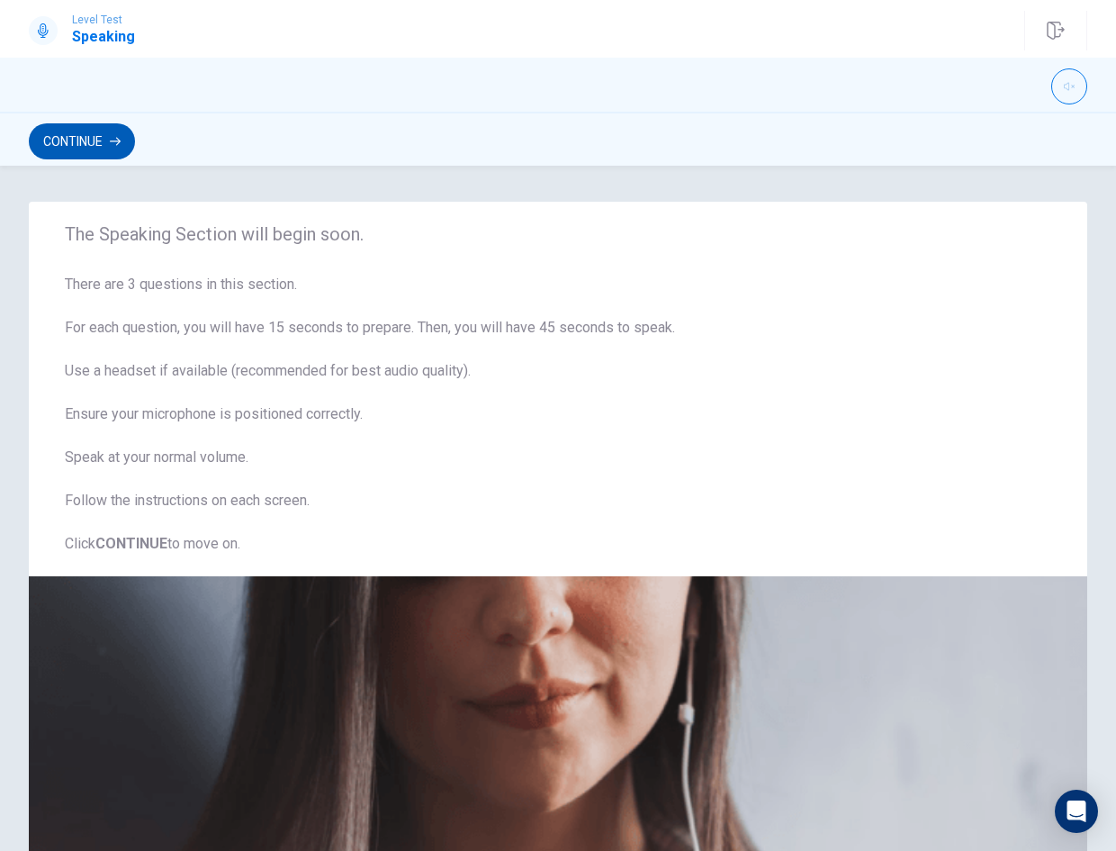
click at [70, 125] on button "Continue" at bounding box center [82, 141] width 106 height 36
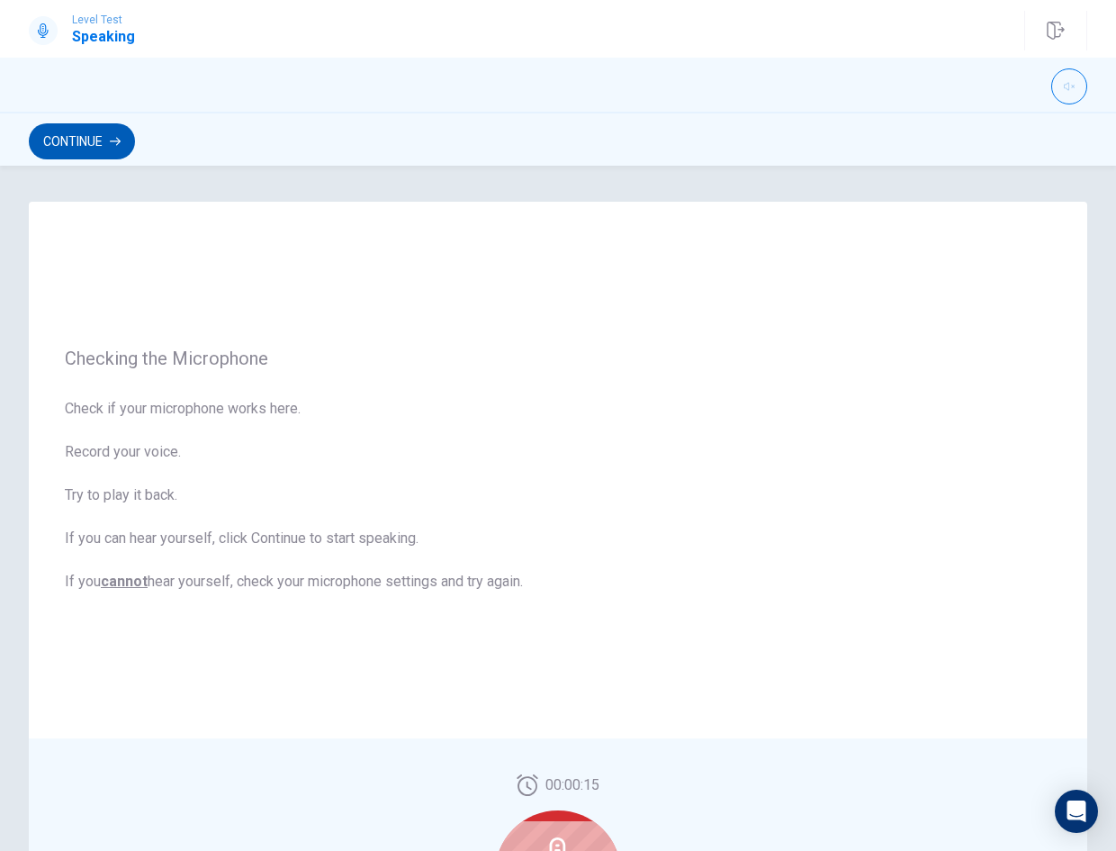
click at [96, 145] on button "Continue" at bounding box center [82, 141] width 106 height 36
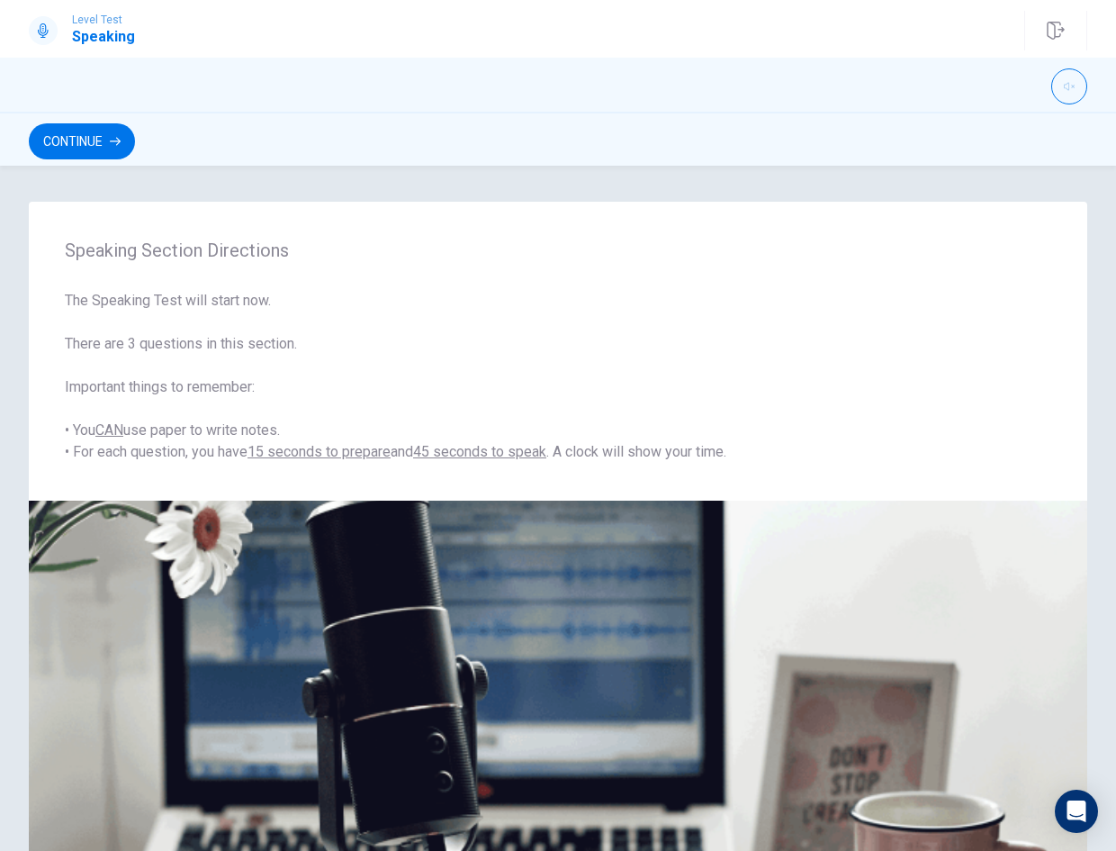
click at [94, 145] on button "Continue" at bounding box center [82, 141] width 106 height 36
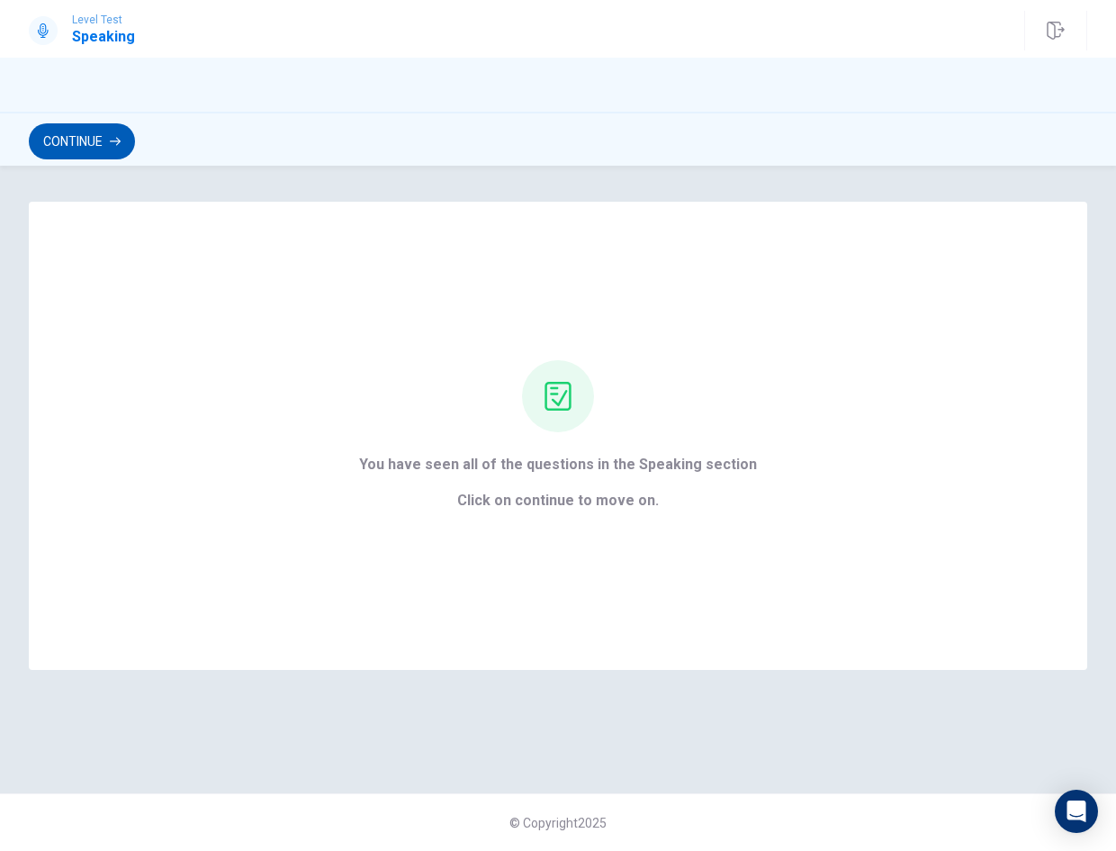
click at [126, 139] on button "Continue" at bounding box center [82, 141] width 106 height 36
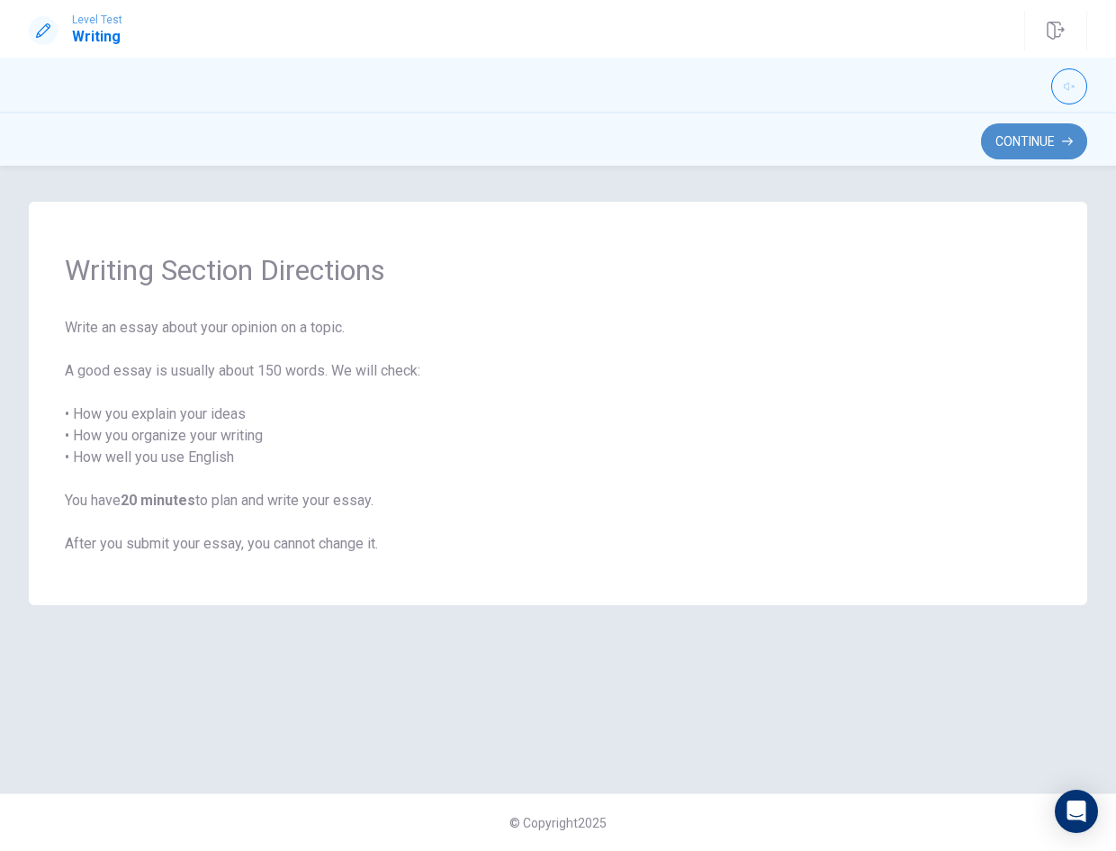
click at [1024, 137] on button "Continue" at bounding box center [1034, 141] width 106 height 36
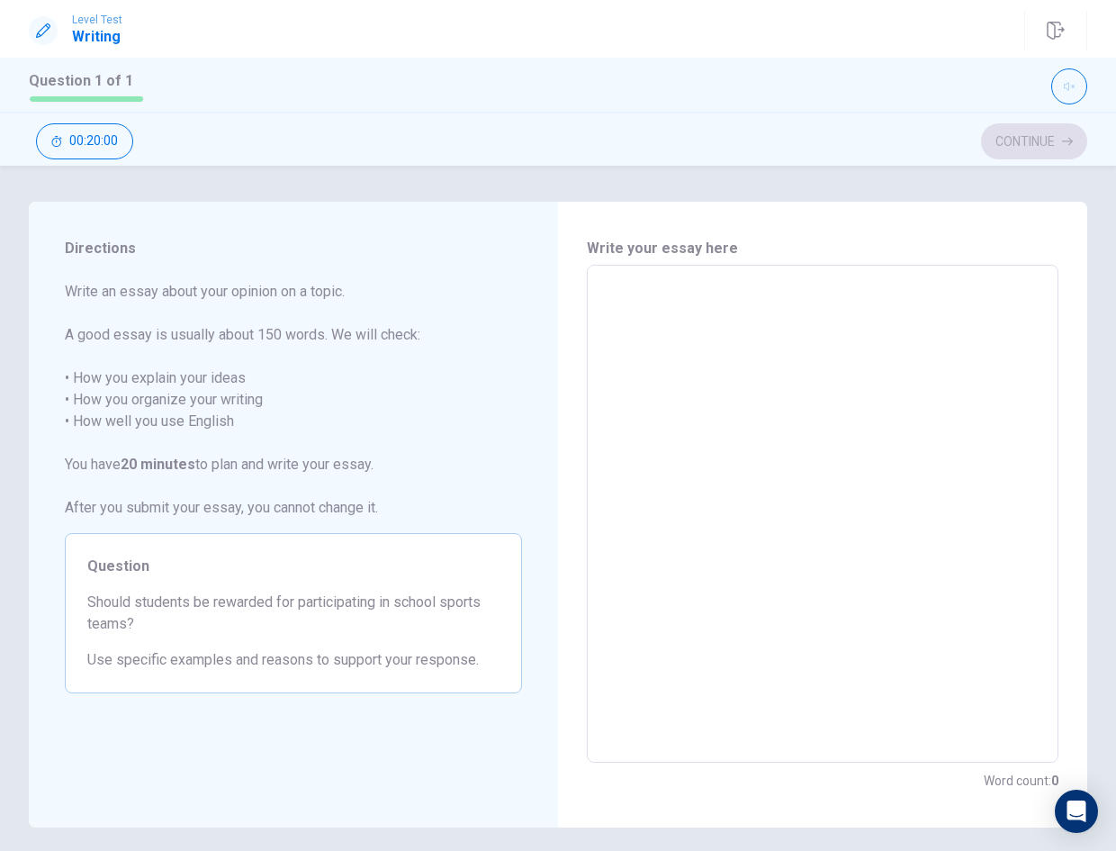
click at [834, 382] on textarea at bounding box center [823, 514] width 447 height 468
type textarea "q"
type textarea "x"
type textarea "qa"
type textarea "x"
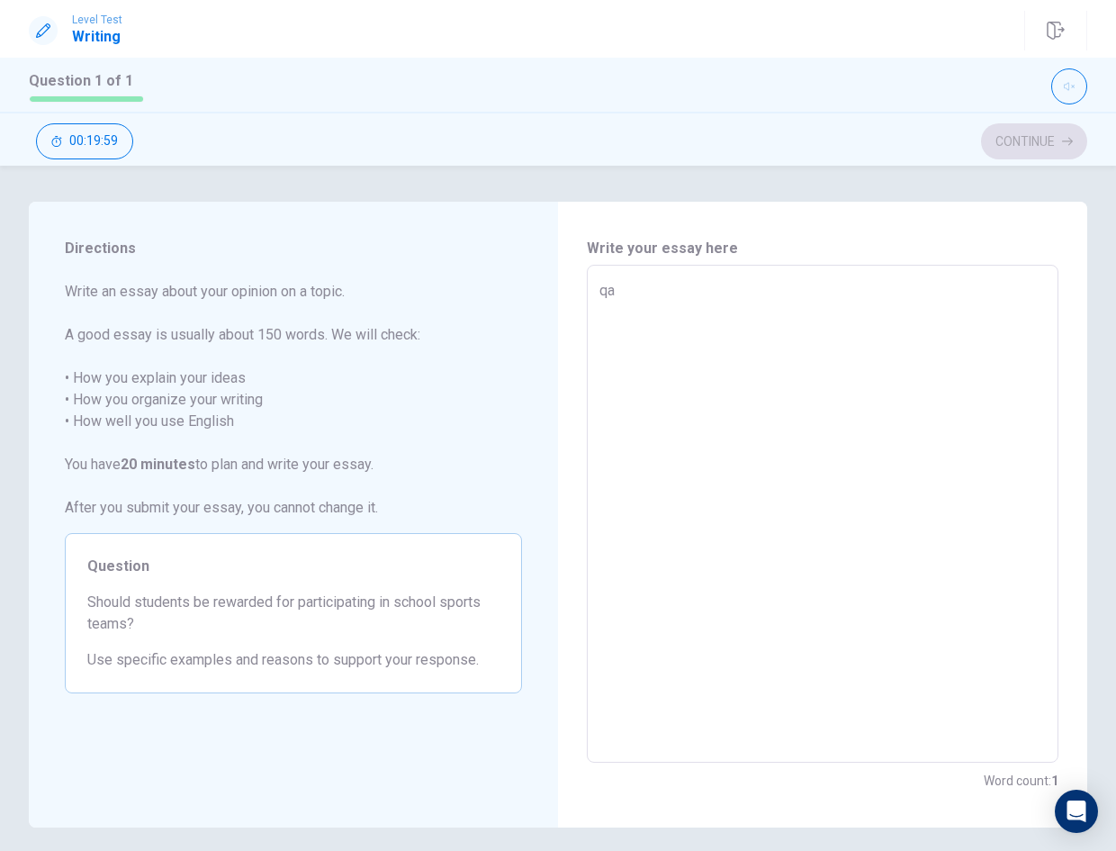
type textarea "qa"
type textarea "x"
type textarea "qa q"
type textarea "x"
type textarea "qa qa"
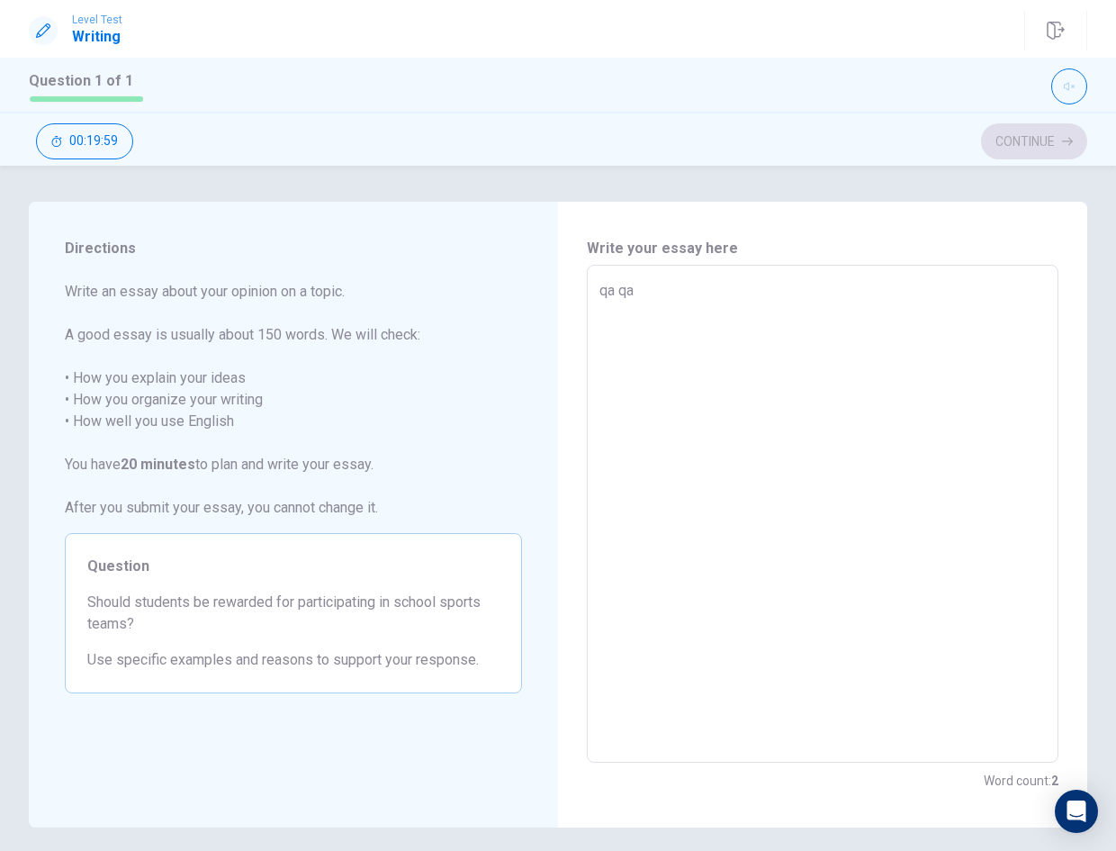
type textarea "x"
type textarea "qa qa"
type textarea "x"
type textarea "qa qa q"
type textarea "x"
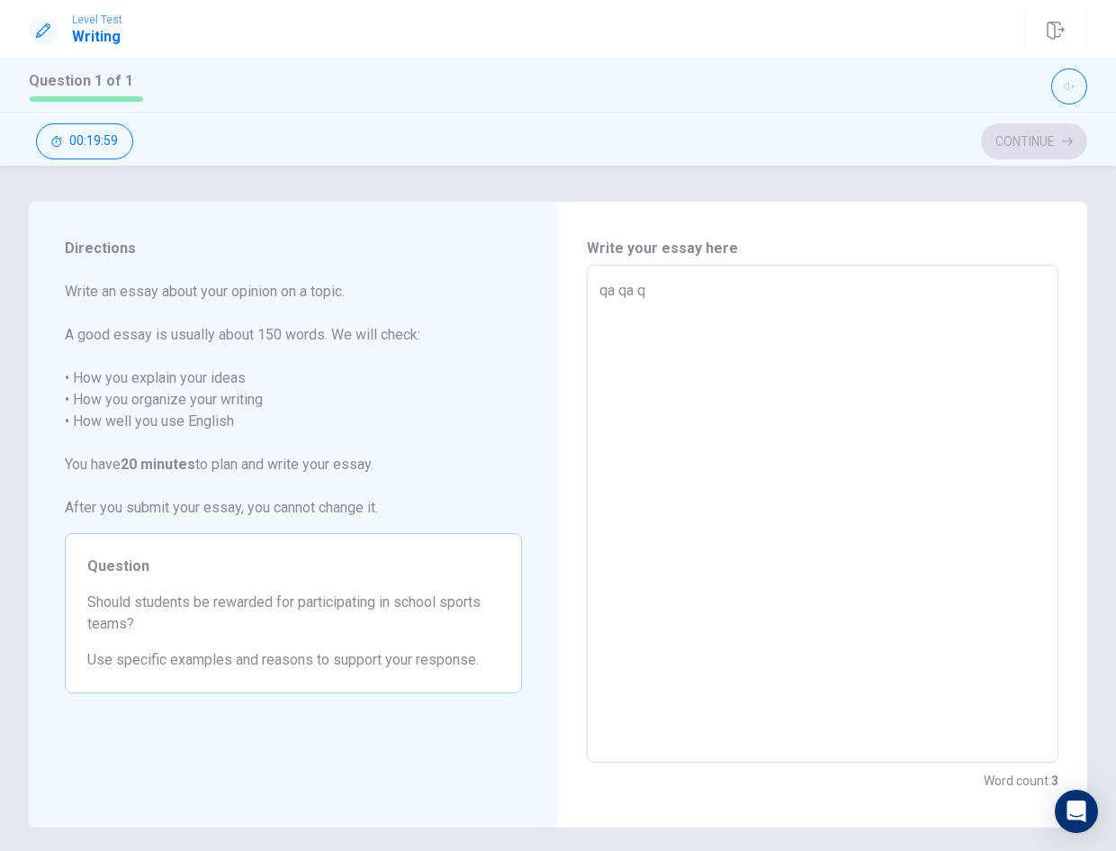
type textarea "qa qa qa"
type textarea "x"
type textarea "qa qa qa"
type textarea "x"
type textarea "qa qa qa q"
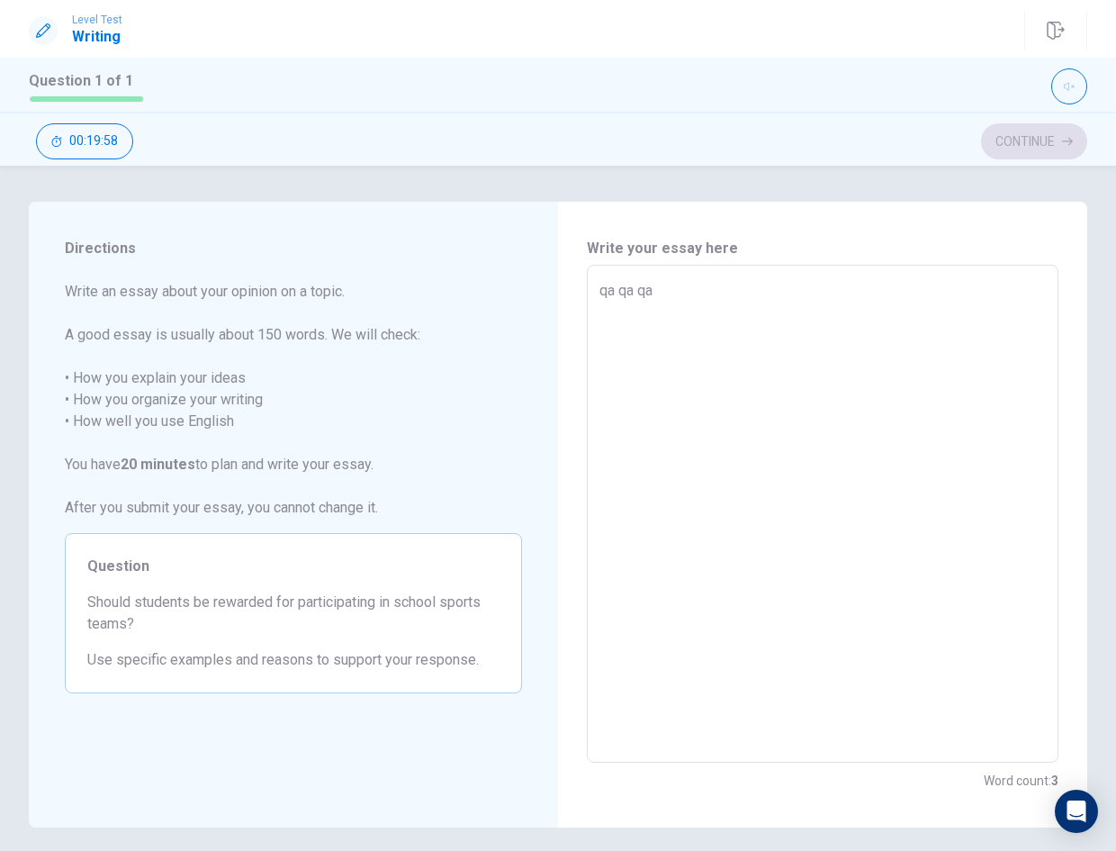
type textarea "x"
type textarea "qa qa qa qa"
type textarea "x"
type textarea "qa qa qa qaq"
type textarea "x"
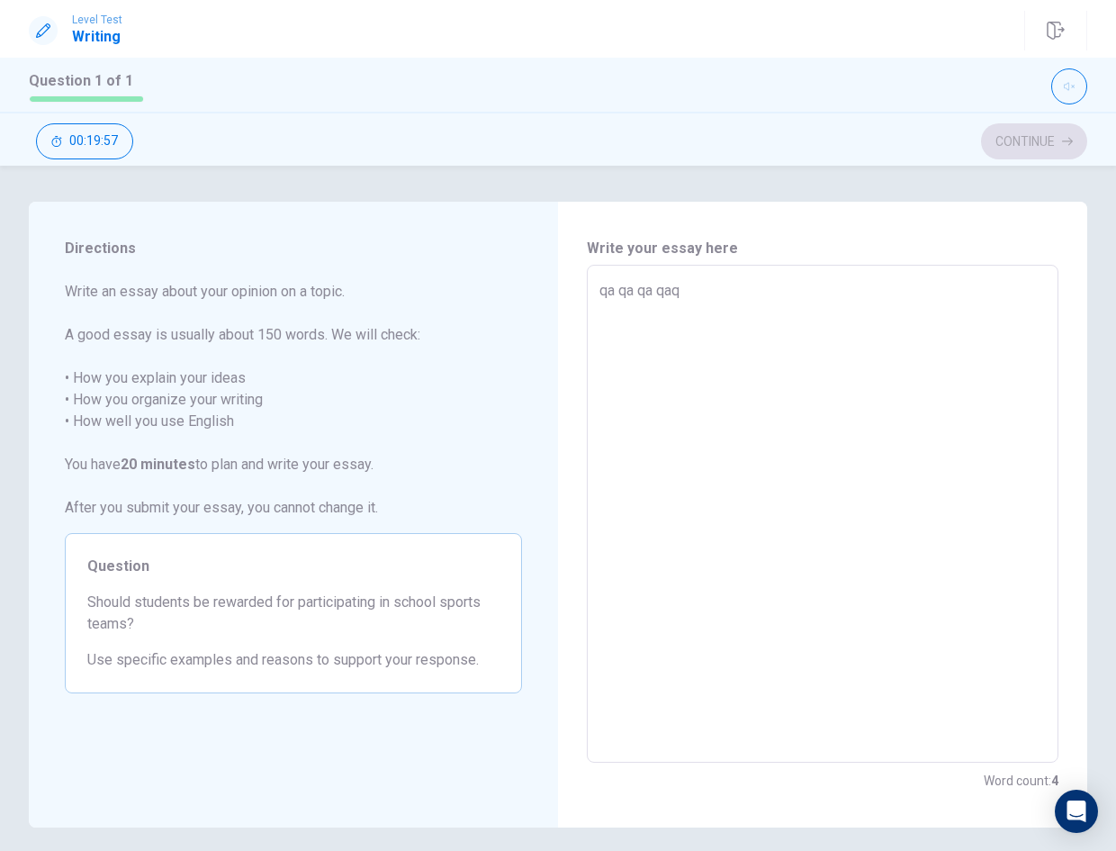
type textarea "qa qa qa qaqa"
type textarea "x"
type textarea "qa qa qa qaqa"
type textarea "x"
type textarea "qa qa qa qaqa q"
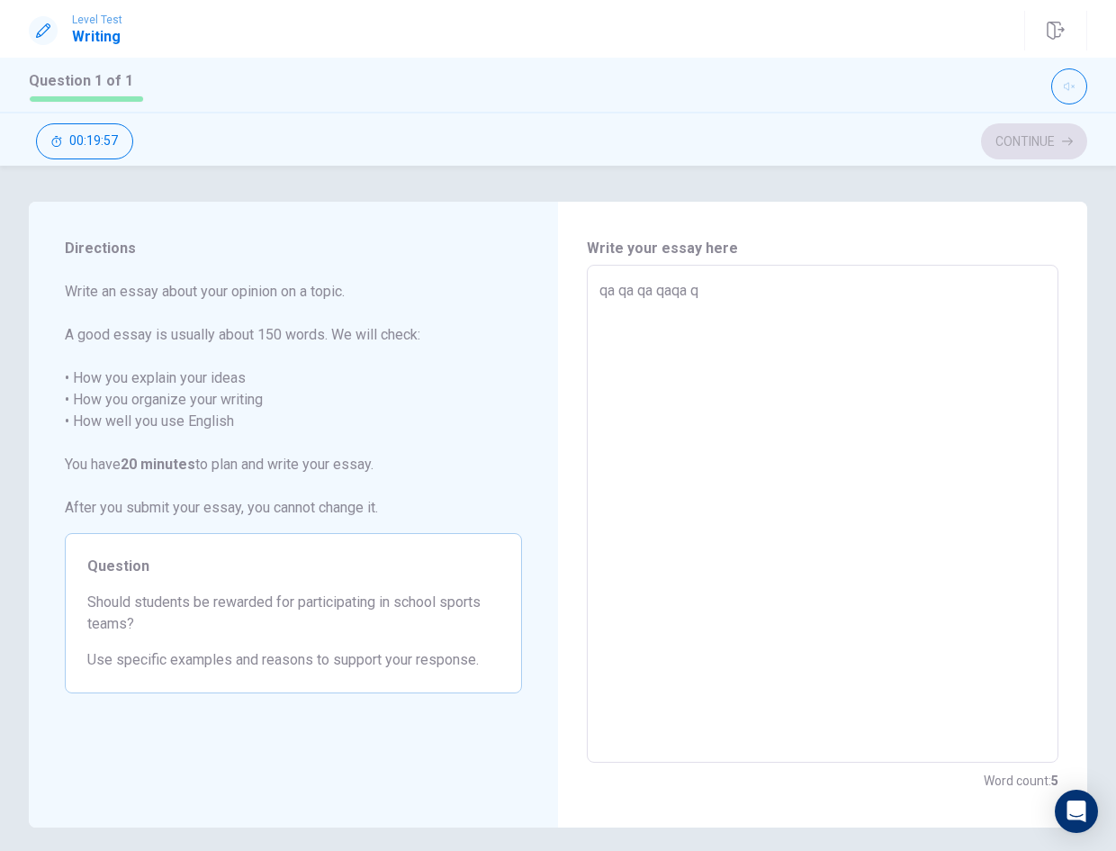
type textarea "x"
type textarea "qa qa qa qaqa qa"
type textarea "x"
type textarea "qa qa qa qaqa qa"
type textarea "x"
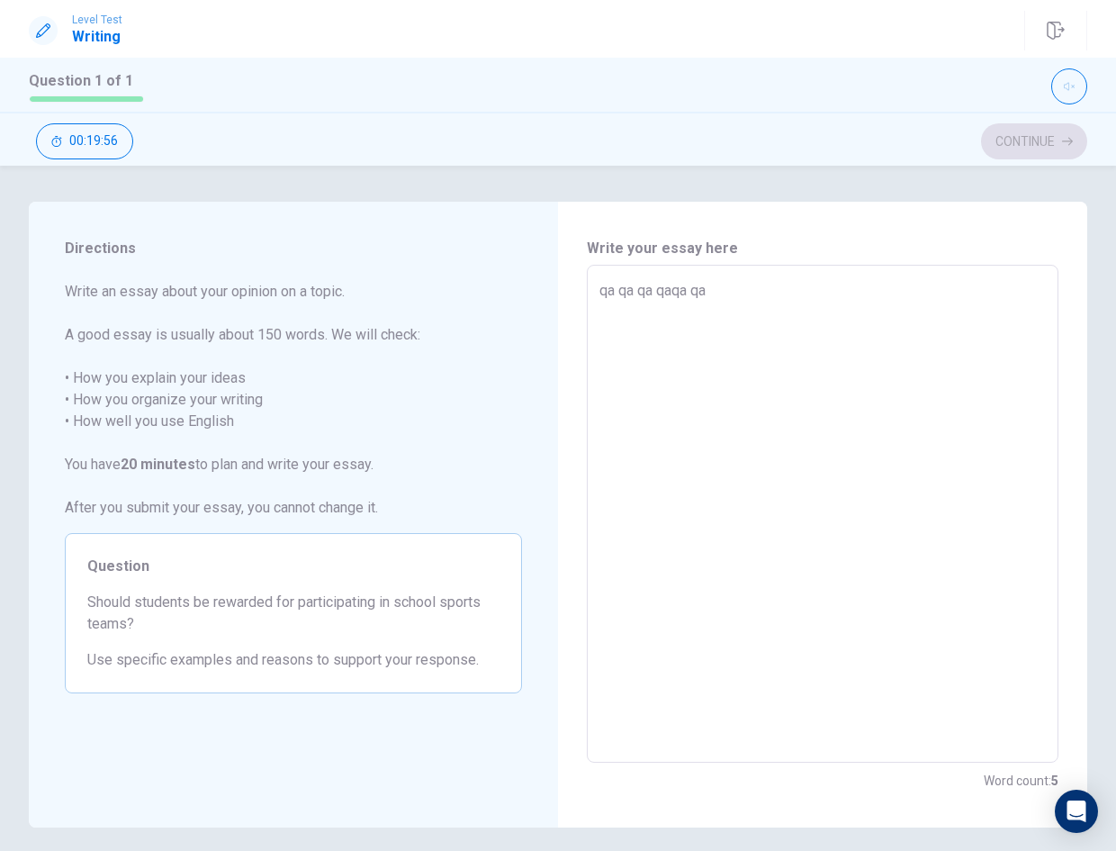
type textarea "qa qa qa qaqa qa q"
type textarea "x"
type textarea "qa qa qa qaqa qa qa"
type textarea "x"
type textarea "qa qa qa qaqa qa qa"
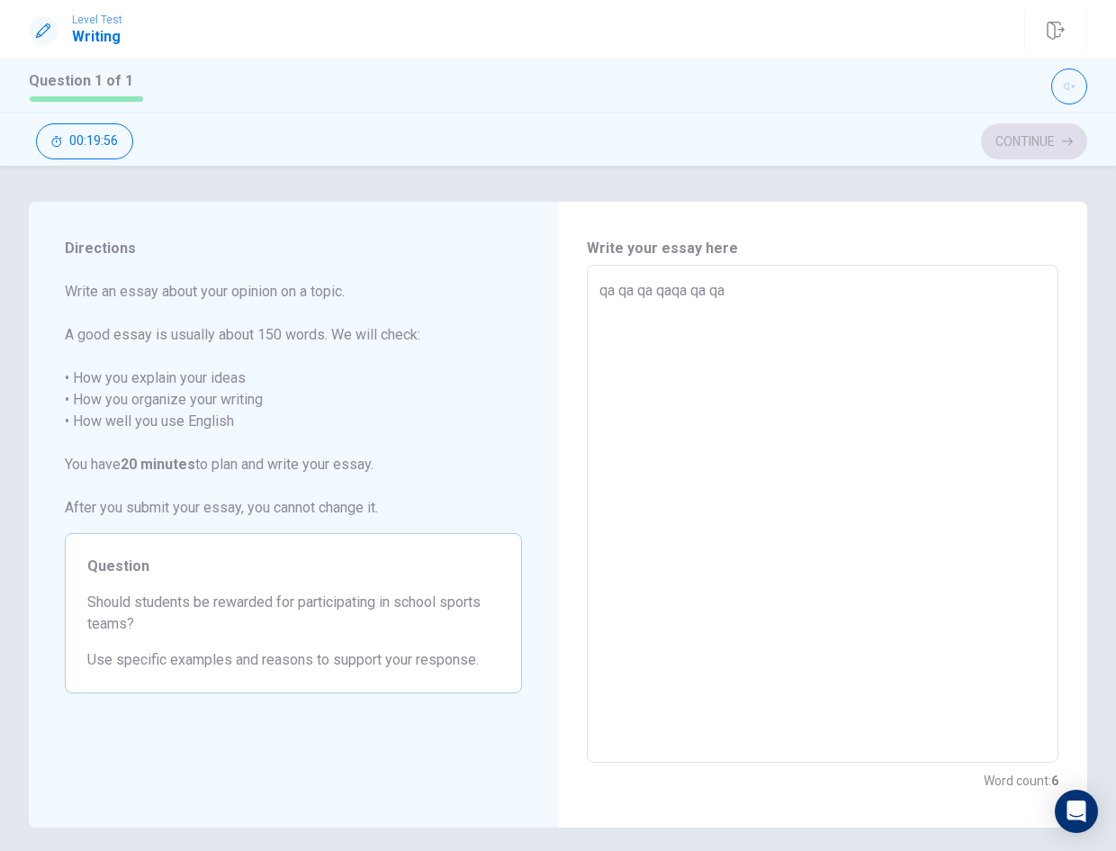
type textarea "x"
type textarea "qa qa qa qaqa qa qa q"
type textarea "x"
type textarea "qa qa qa qaqa qa qa qa"
type textarea "x"
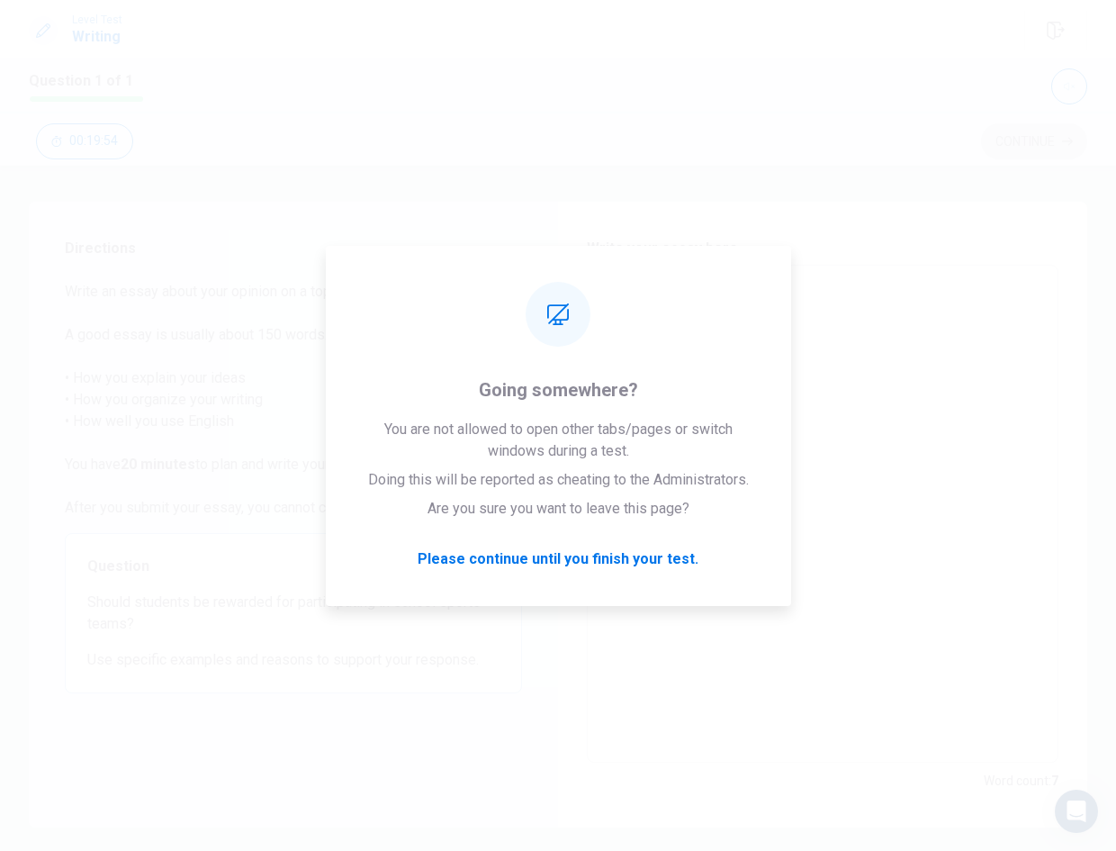
type textarea "qa qa qa qaqa qa qa qa"
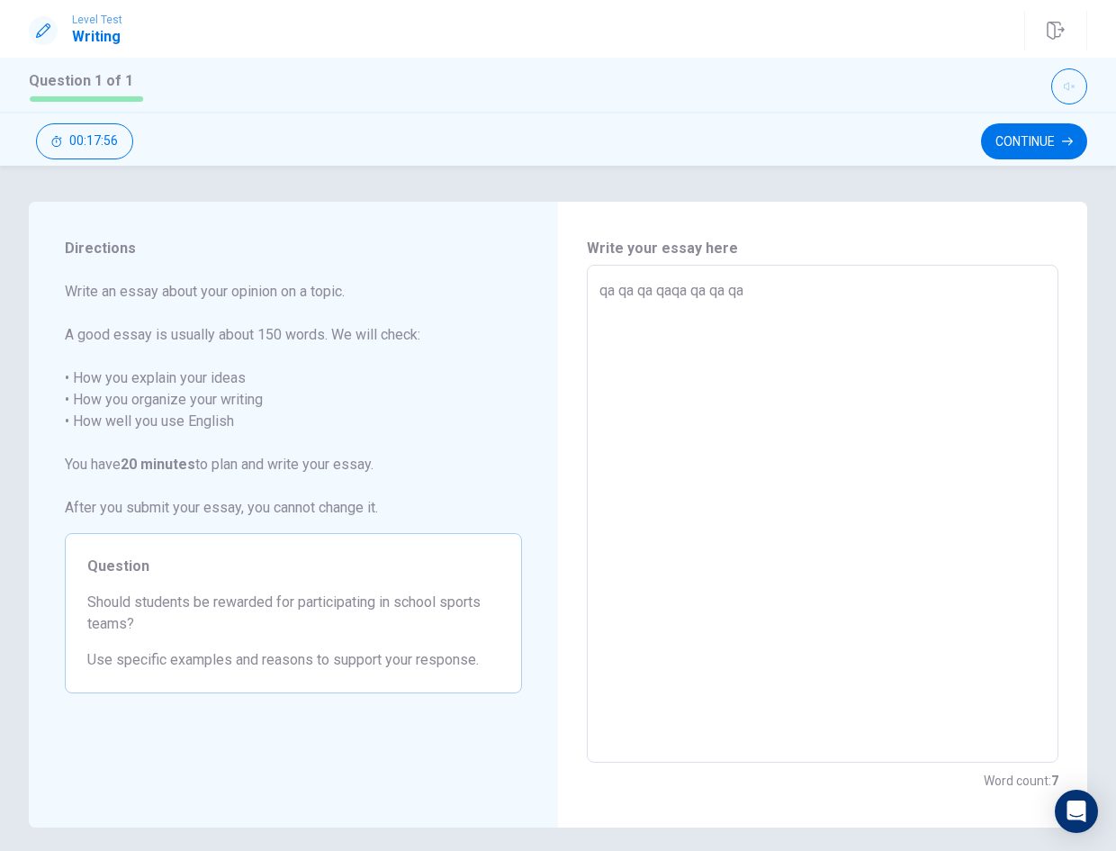
click at [822, 320] on textarea "qa qa qa qaqa qa qa qa" at bounding box center [823, 514] width 447 height 468
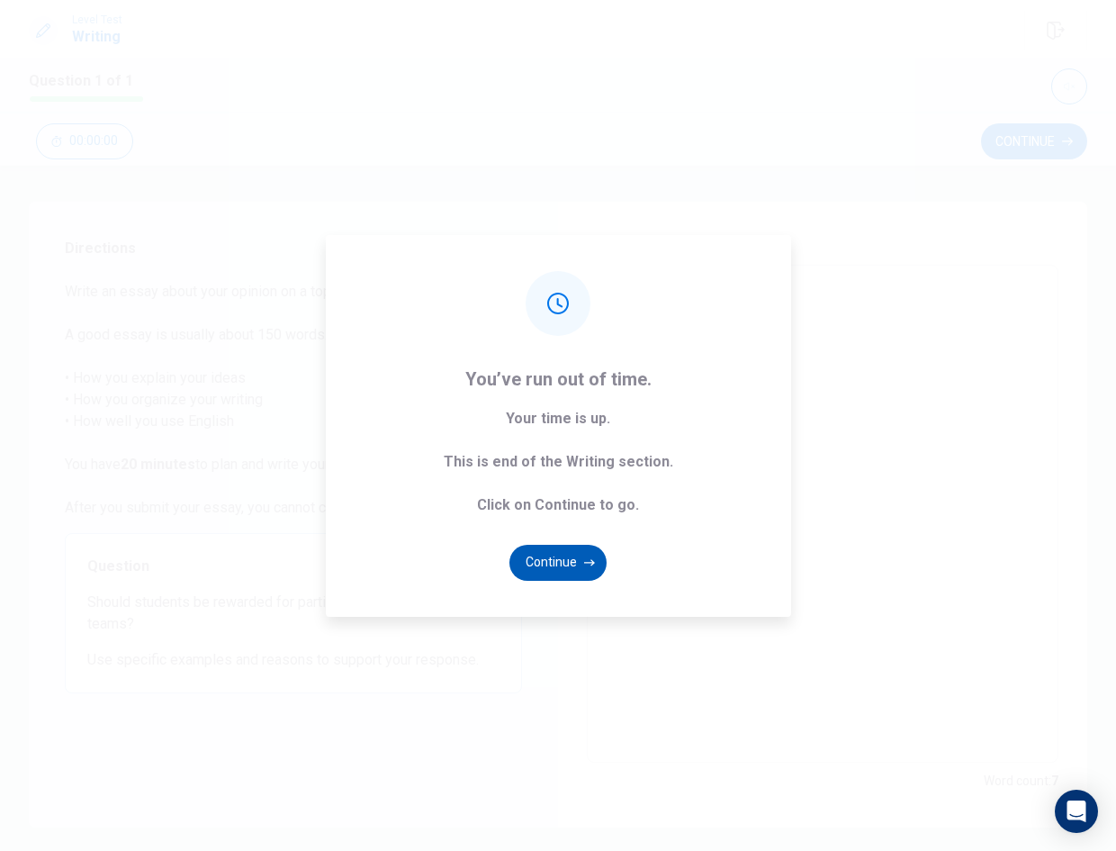
click at [555, 568] on button "Continue" at bounding box center [558, 563] width 97 height 36
type textarea "x"
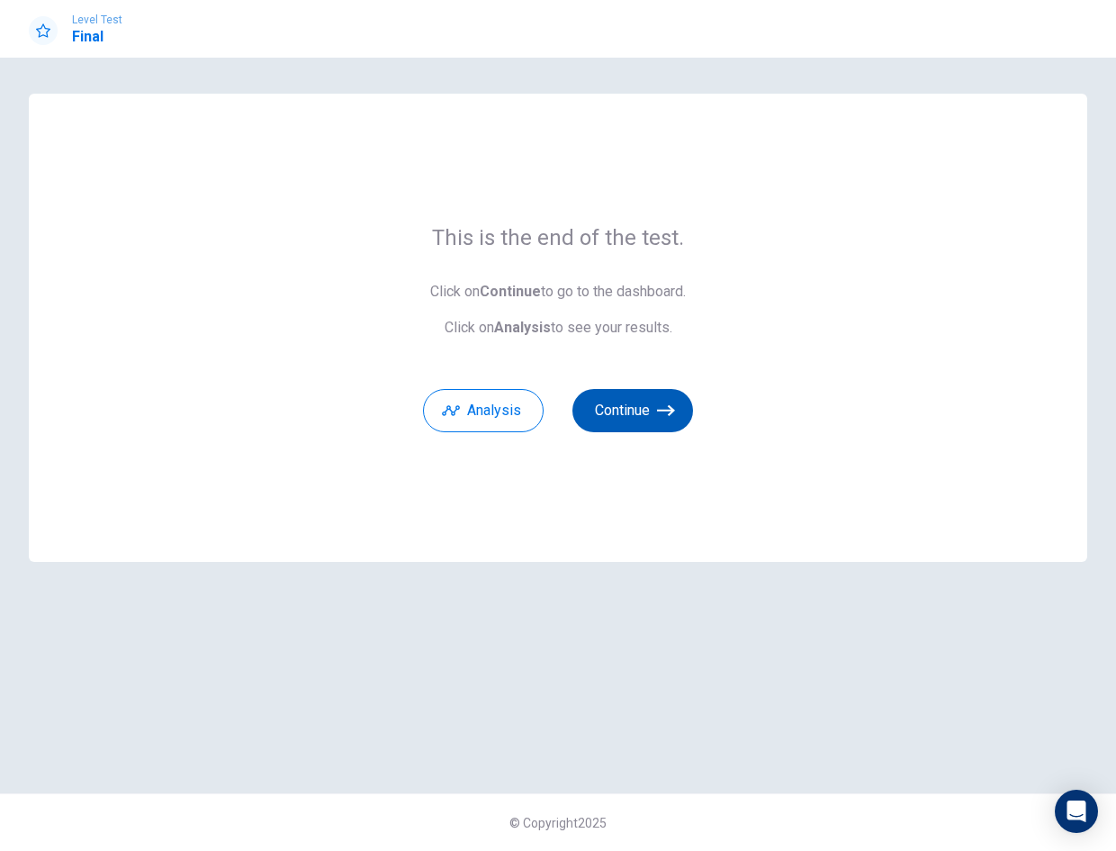
click at [669, 416] on icon "button" at bounding box center [666, 411] width 18 height 18
